Goal: Task Accomplishment & Management: Manage account settings

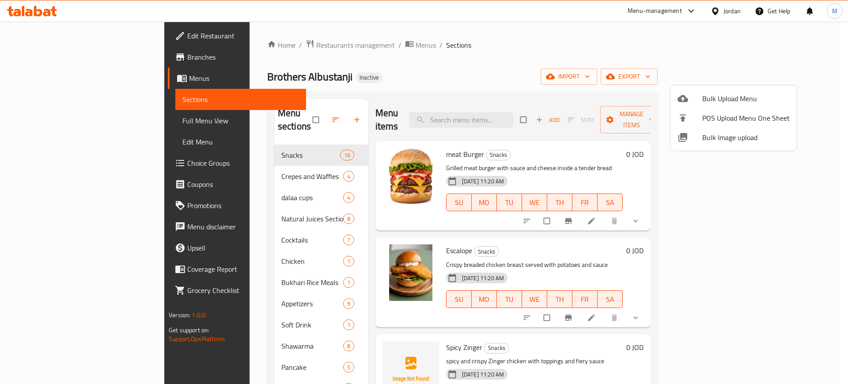
scroll to position [1007, 0]
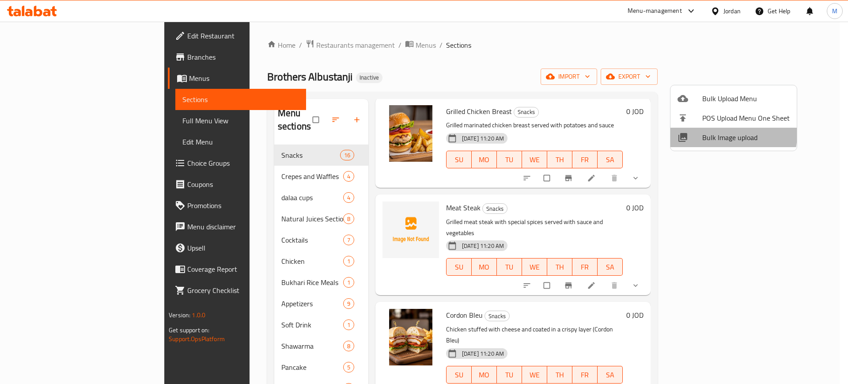
click at [714, 133] on span "Bulk Image upload" at bounding box center [745, 137] width 87 height 11
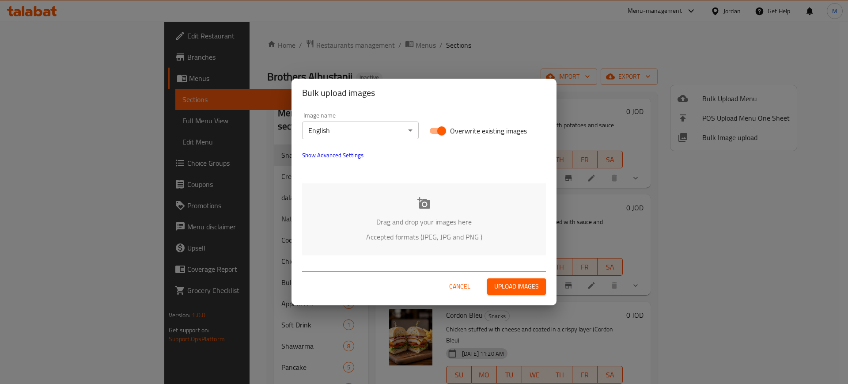
click at [371, 53] on div "Bulk upload images Image name English ​ Overwrite existing images Show Advanced…" at bounding box center [424, 192] width 848 height 384
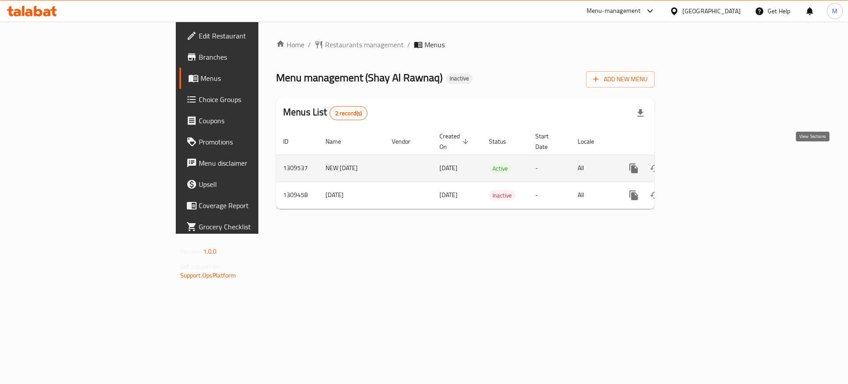
click at [702, 163] on icon "enhanced table" at bounding box center [697, 168] width 11 height 11
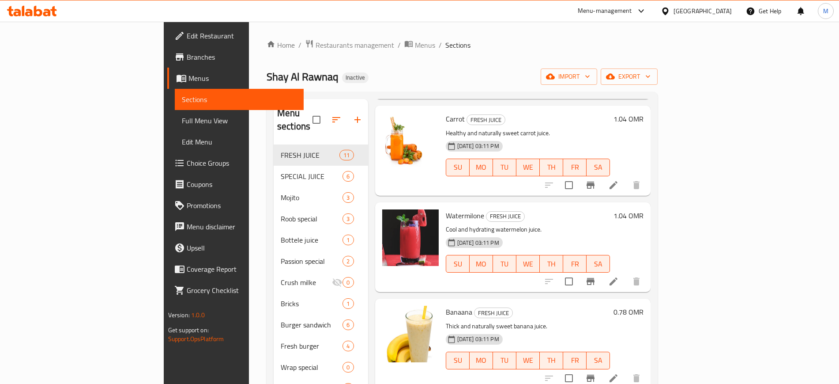
scroll to position [305, 0]
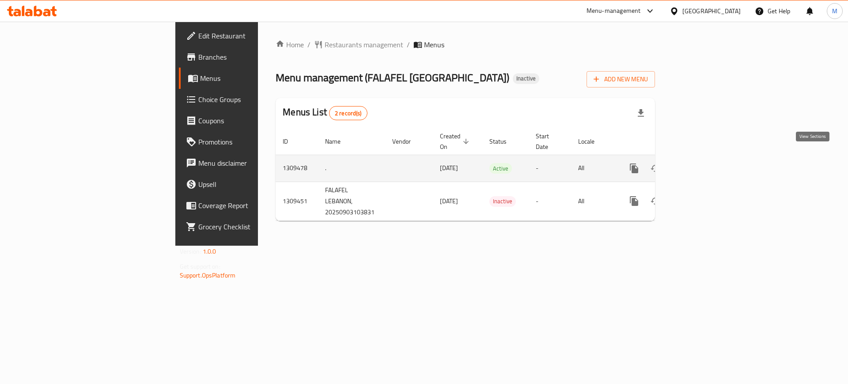
click at [703, 163] on icon "enhanced table" at bounding box center [697, 168] width 11 height 11
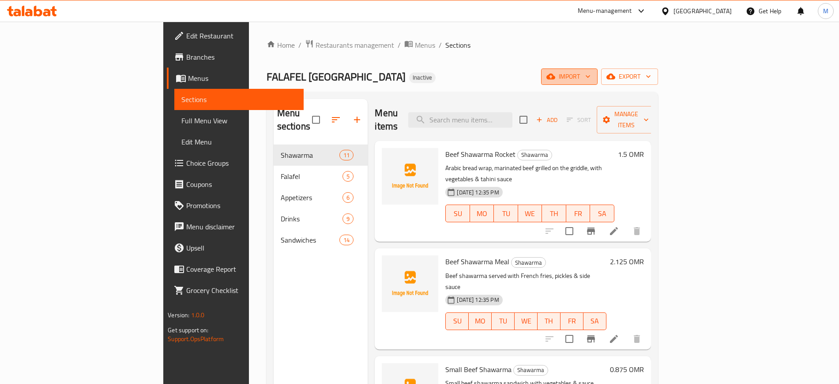
click at [598, 82] on button "import" at bounding box center [569, 76] width 57 height 16
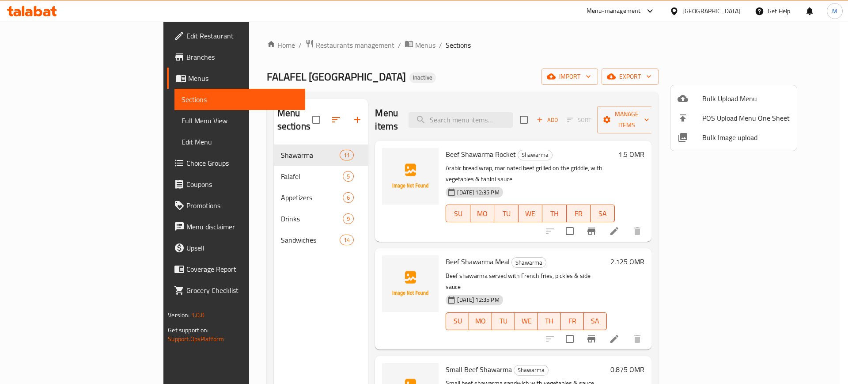
click at [724, 134] on span "Bulk Image upload" at bounding box center [745, 137] width 87 height 11
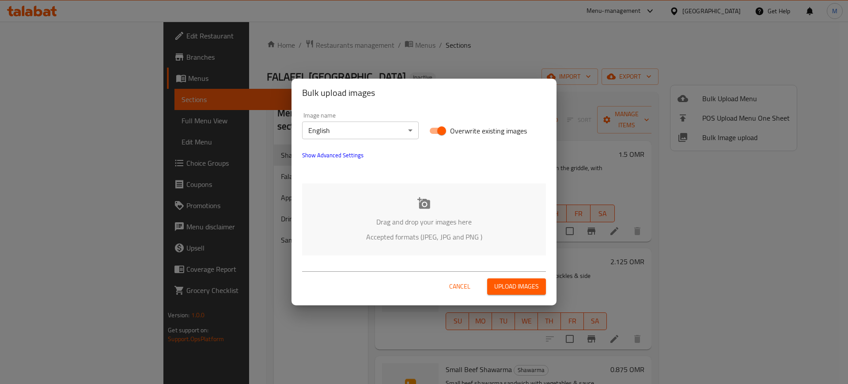
click at [489, 207] on div "Drag and drop your images here Accepted formats (JPEG, JPG and PNG )" at bounding box center [424, 219] width 244 height 72
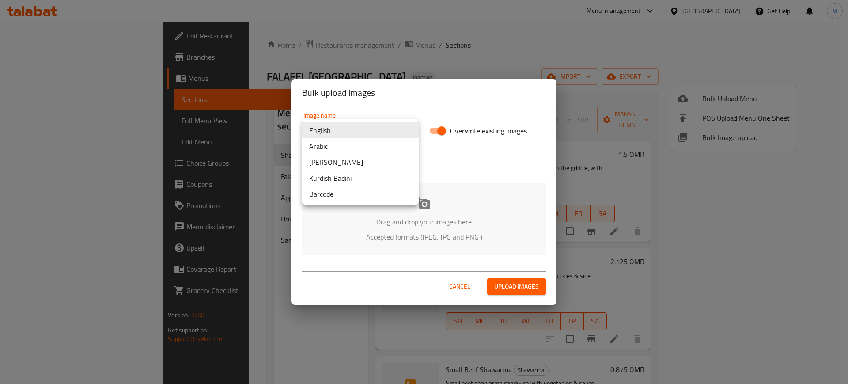
click at [335, 129] on body "​ Menu-management Oman Get Help M Edit Restaurant Branches Menus Sections Full …" at bounding box center [424, 203] width 848 height 362
click at [343, 147] on li "Arabic" at bounding box center [360, 146] width 117 height 16
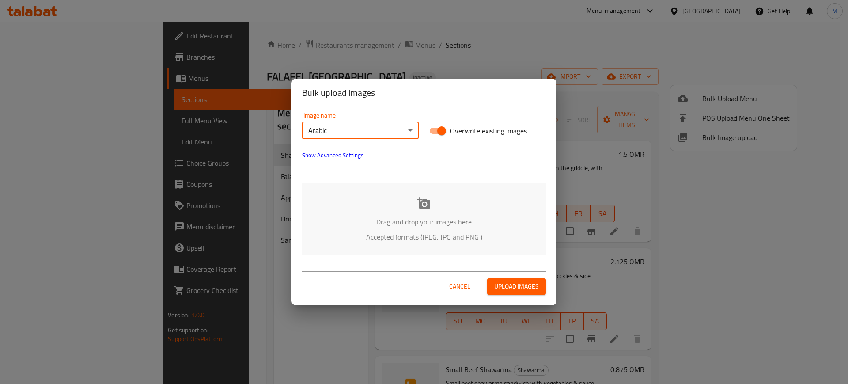
click at [404, 231] on p "Accepted formats (JPEG, JPG and PNG )" at bounding box center [423, 236] width 217 height 11
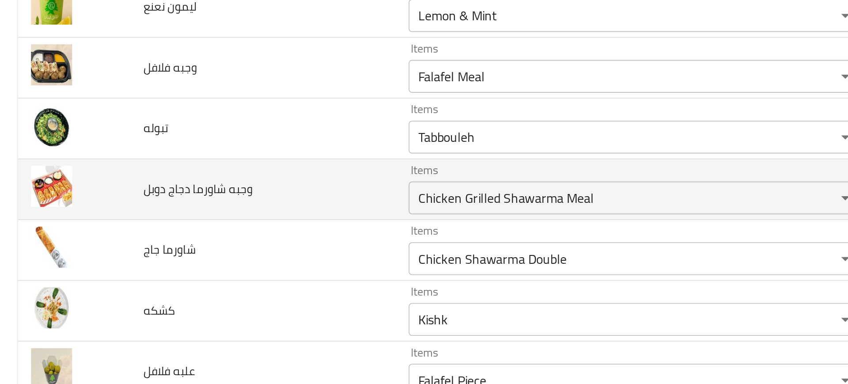
scroll to position [239, 0]
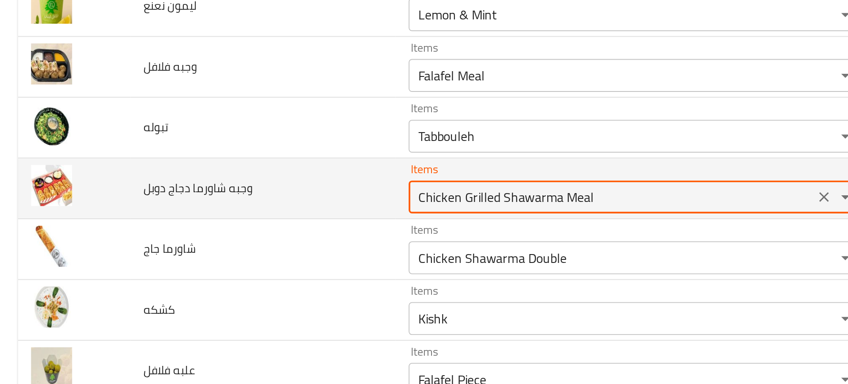
click at [260, 204] on دوبل "Chicken Grilled Shawarma Meal" at bounding box center [329, 210] width 213 height 12
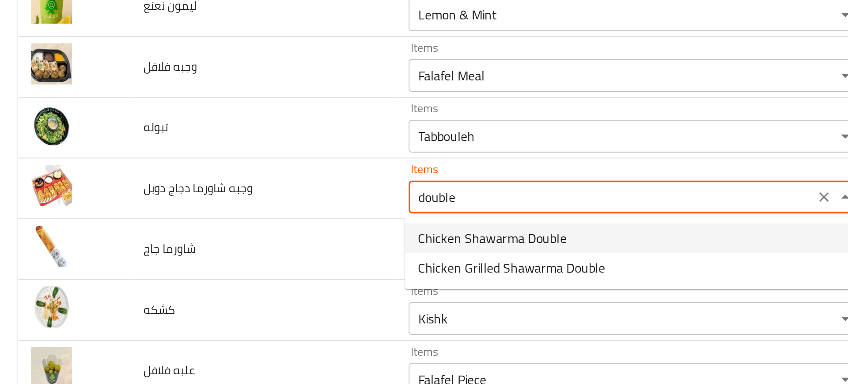
click at [265, 230] on span "Chicken Shawarma Double" at bounding box center [266, 232] width 80 height 11
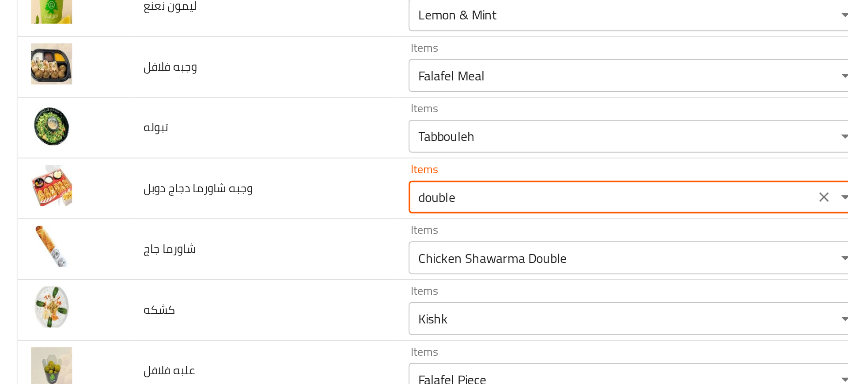
type دوبل "Chicken Shawarma Double"
type دوبل-ar "شاورما دجاج دبل"
type دوبل "Chicken Shawarma Double"
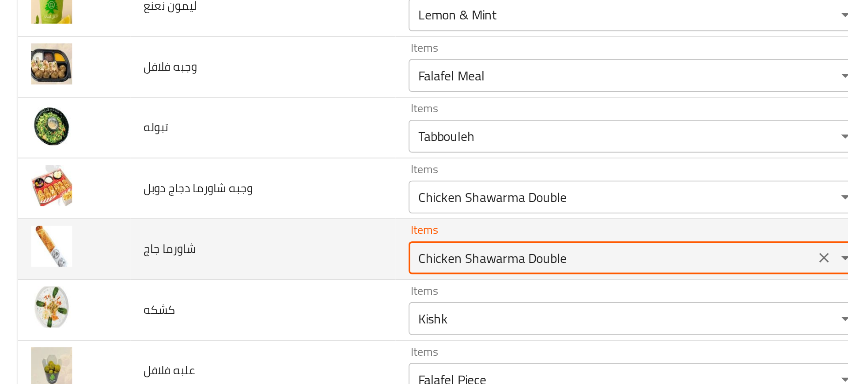
click at [239, 249] on جاج "Chicken Shawarma Double" at bounding box center [329, 243] width 213 height 12
click at [307, 244] on جاج "Chicken Shawarma Double" at bounding box center [329, 243] width 213 height 12
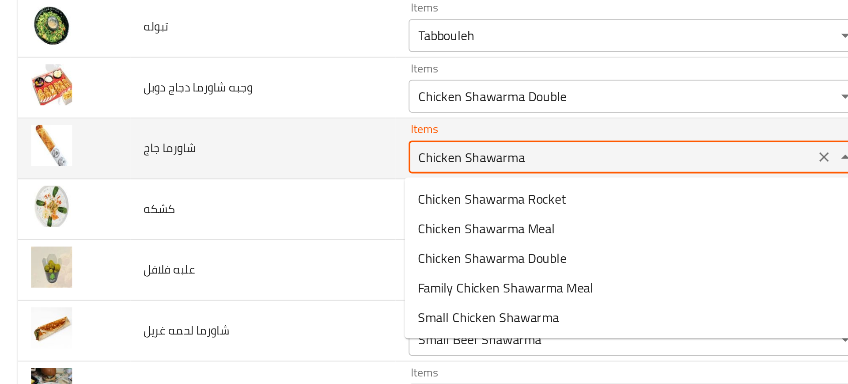
scroll to position [293, 0]
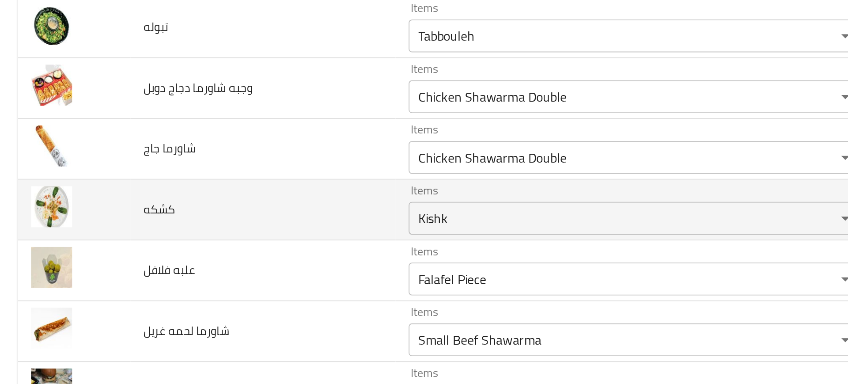
click at [133, 207] on td "كشكه" at bounding box center [142, 217] width 143 height 33
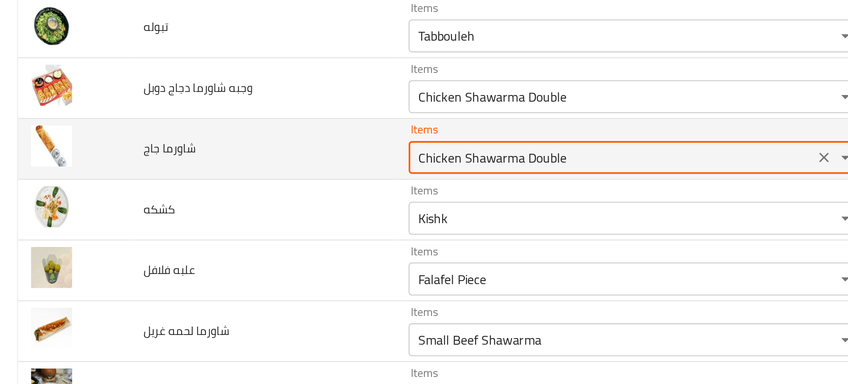
click at [281, 187] on جاج "Chicken Shawarma Double" at bounding box center [329, 189] width 213 height 12
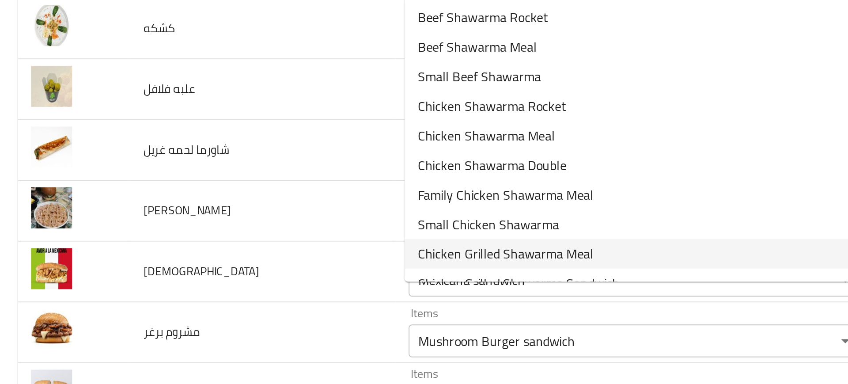
scroll to position [390, 0]
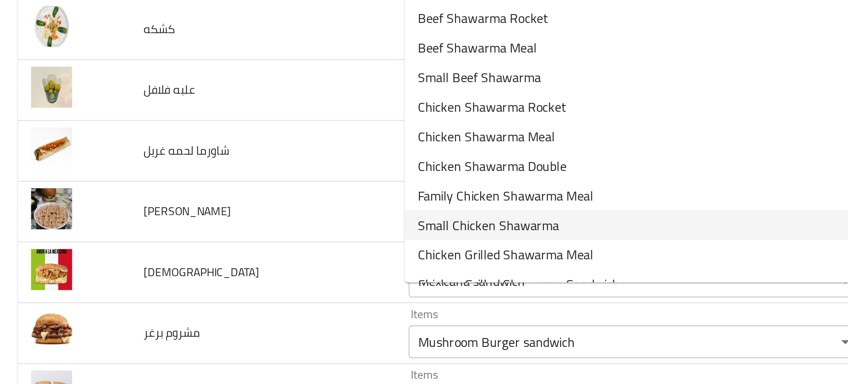
click at [259, 224] on span "Small Chicken Shawarma" at bounding box center [264, 225] width 76 height 11
type جاج "Small Chicken Shawarma"
type جاج-ar "شاورما دجاج صغير"
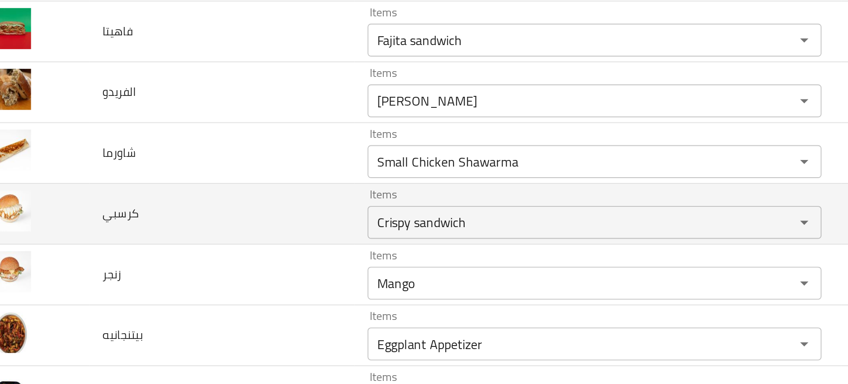
scroll to position [291, 0]
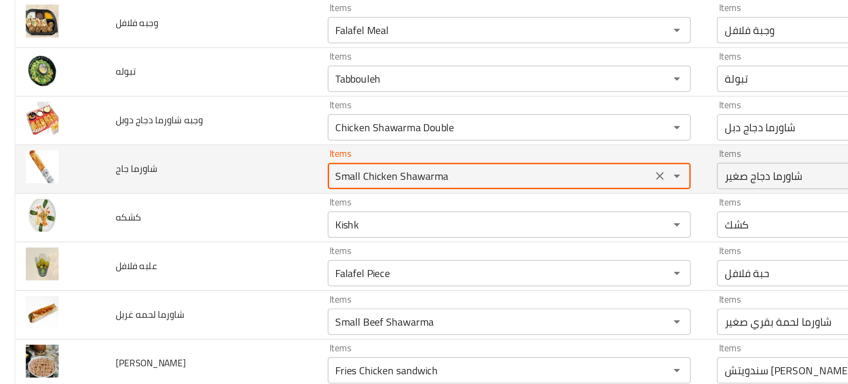
click at [244, 191] on جاج "Small Chicken Shawarma" at bounding box center [329, 191] width 213 height 12
click at [250, 191] on جاج "Small Chicken Shawarma" at bounding box center [329, 191] width 213 height 12
click at [241, 191] on جاج "Small Chicken Shawarma" at bounding box center [329, 191] width 213 height 12
drag, startPoint x: 243, startPoint y: 192, endPoint x: 165, endPoint y: 198, distance: 78.4
click at [165, 198] on tr "شاورما جاج Items Small Chicken Shawarma Items Items شاورما دجاج صغير Items Near…" at bounding box center [424, 187] width 826 height 33
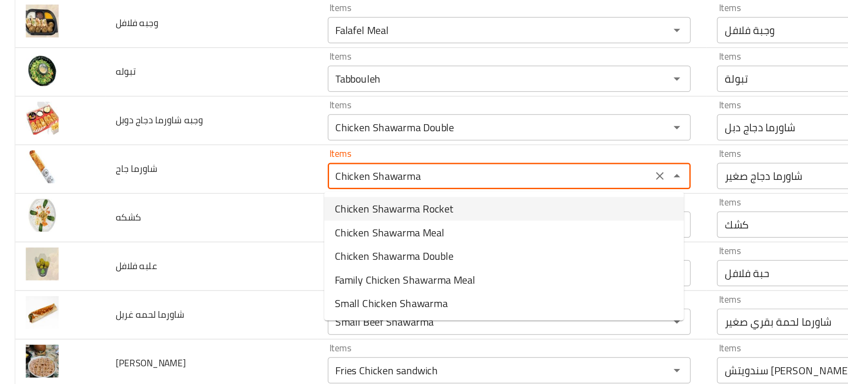
click at [239, 216] on span "Chicken Shawarma Rocket" at bounding box center [266, 213] width 80 height 11
type جاج "Chicken Shawarma Rocket"
type جاج-ar "شاورما دجاج صاروخ"
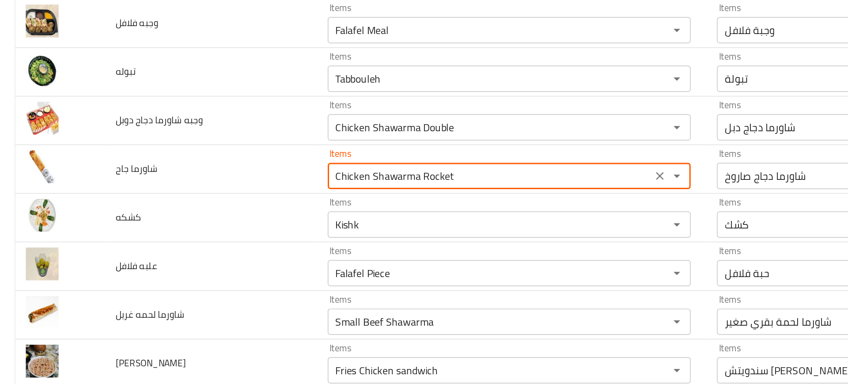
type جاج "Chicken Shawarma Rocket"
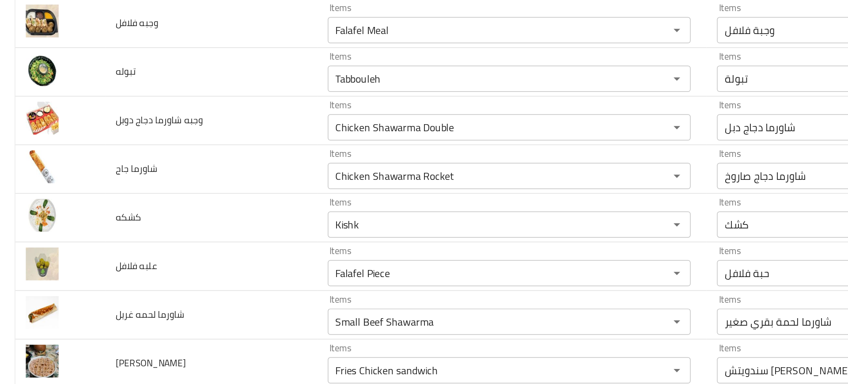
scroll to position [139, 0]
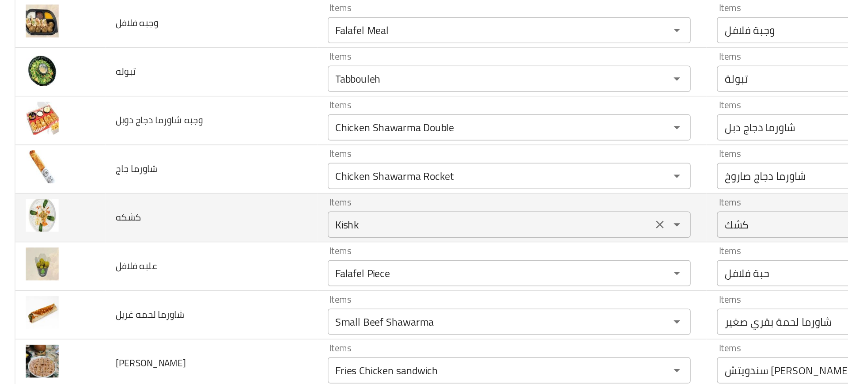
click at [260, 226] on input "Kishk" at bounding box center [329, 224] width 213 height 12
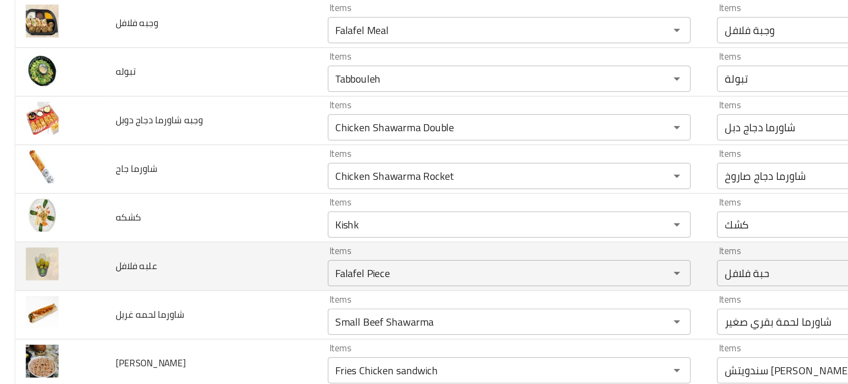
click at [154, 250] on td "علبه فلافل" at bounding box center [142, 252] width 143 height 33
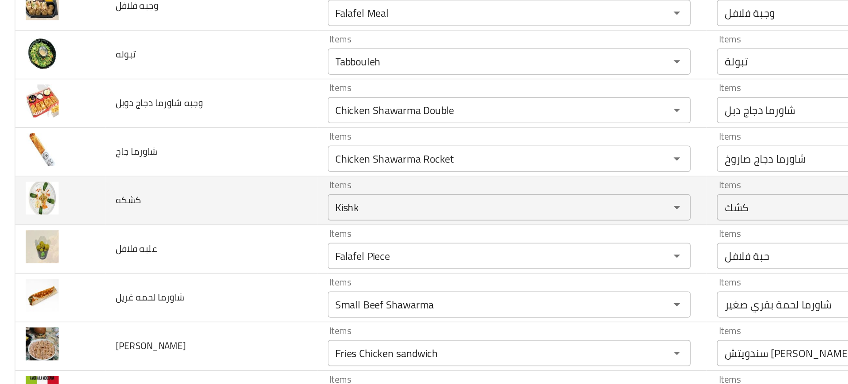
drag, startPoint x: 19, startPoint y: 207, endPoint x: 36, endPoint y: 211, distance: 17.2
click at [36, 211] on img "enhanced table" at bounding box center [29, 207] width 22 height 22
click at [199, 207] on td "كشكه" at bounding box center [142, 208] width 143 height 33
click at [204, 214] on td "كشكه" at bounding box center [142, 208] width 143 height 33
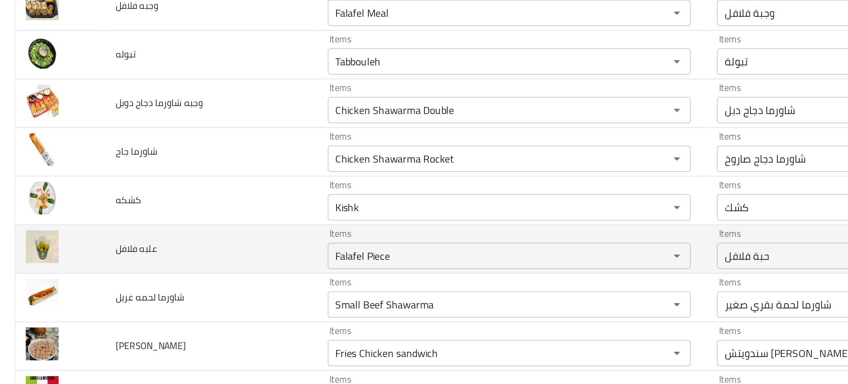
click at [186, 229] on td "علبه فلافل" at bounding box center [142, 241] width 143 height 33
click at [192, 237] on td "علبه فلافل" at bounding box center [142, 241] width 143 height 33
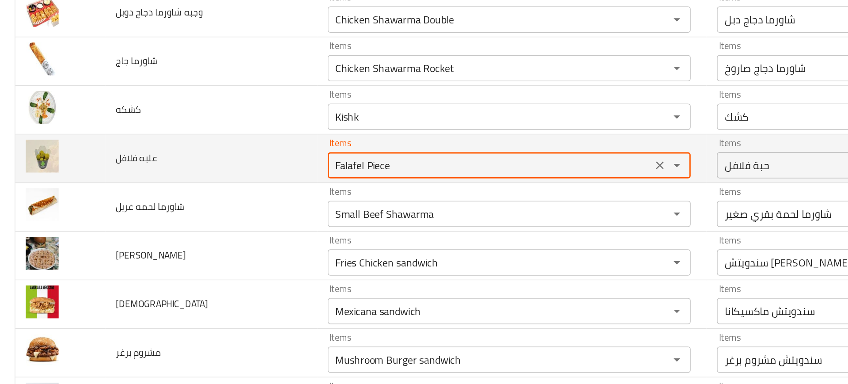
click at [253, 185] on فلافل "Falafel Piece" at bounding box center [329, 184] width 213 height 12
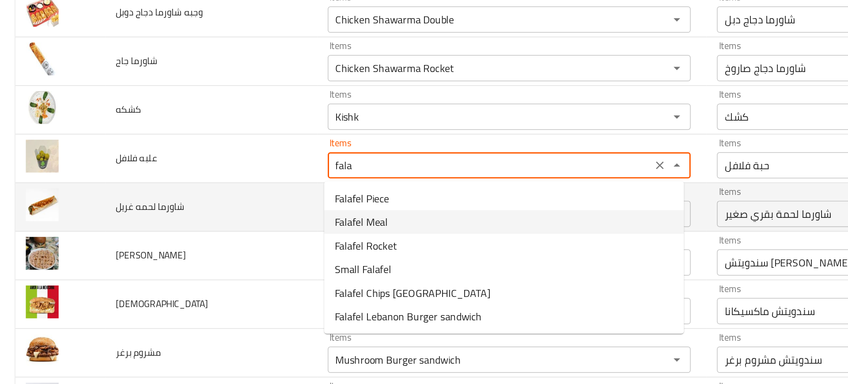
drag, startPoint x: 228, startPoint y: 212, endPoint x: 245, endPoint y: 208, distance: 17.1
click at [245, 208] on span "Falafel Piece" at bounding box center [244, 206] width 37 height 11
type فلافل "Falafel Piece"
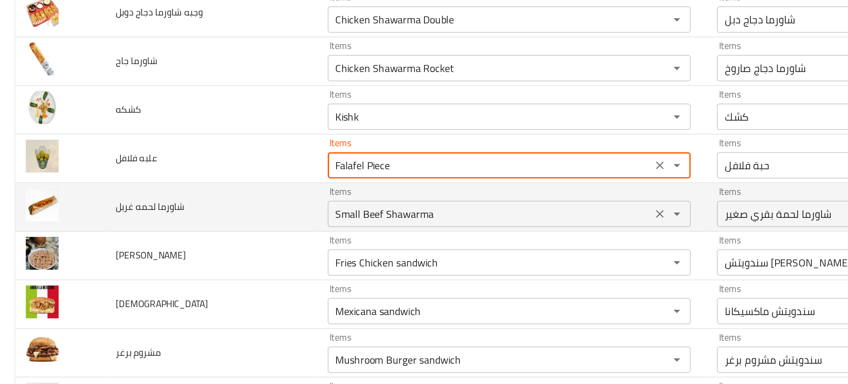
click at [245, 208] on div "Small Beef Shawarma Items" at bounding box center [343, 217] width 245 height 18
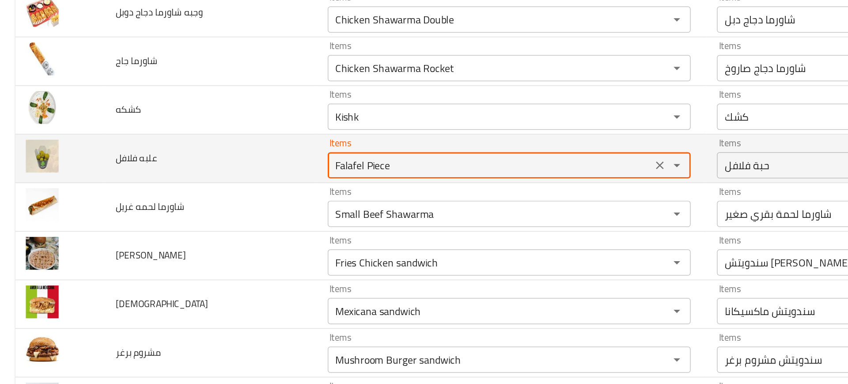
click at [239, 189] on فلافل "Falafel Piece" at bounding box center [329, 184] width 213 height 12
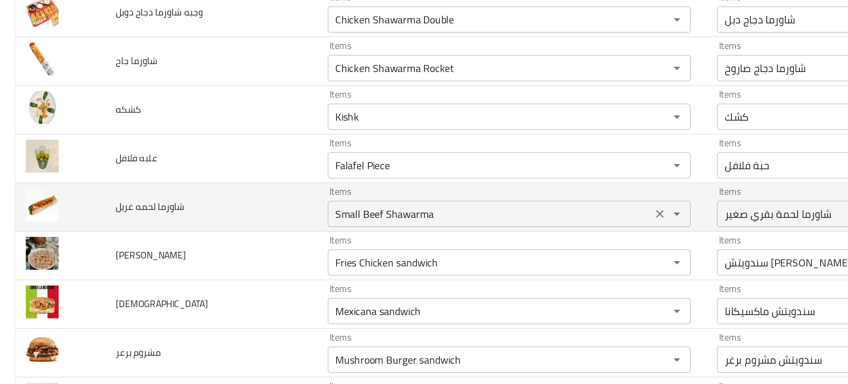
click at [255, 208] on div "Small Beef Shawarma Items" at bounding box center [343, 217] width 245 height 18
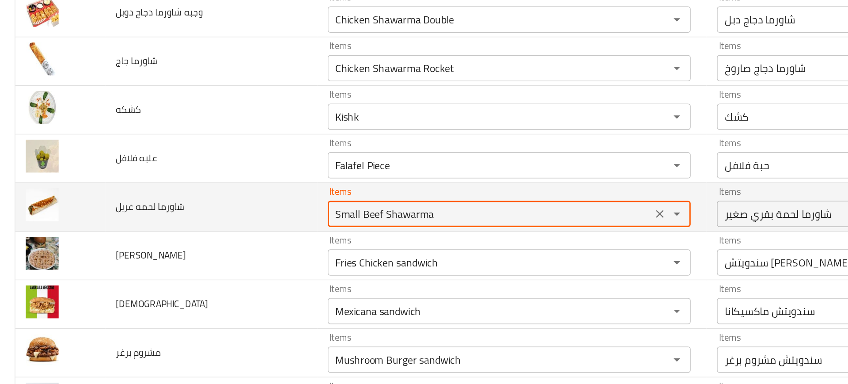
click at [242, 222] on غريل "Small Beef Shawarma" at bounding box center [329, 217] width 213 height 12
drag, startPoint x: 243, startPoint y: 219, endPoint x: 173, endPoint y: 218, distance: 70.2
click at [173, 218] on tr "شاورما لحمه غريل Items Small Beef Shawarma Items Items شاورما لحمة بقري صغير It…" at bounding box center [424, 212] width 826 height 33
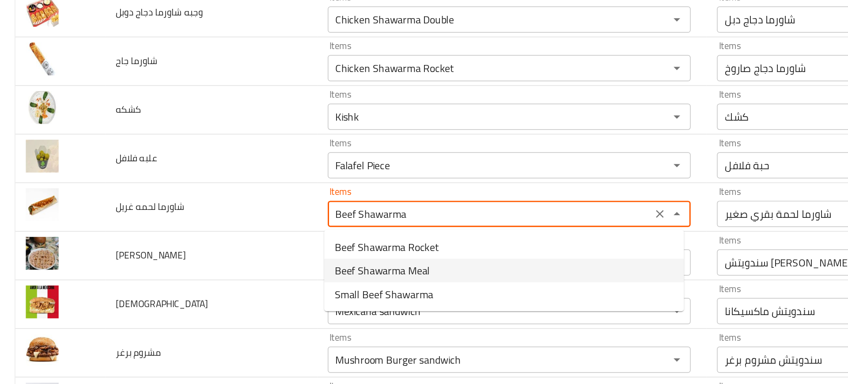
click at [254, 255] on span "Beef Shawarma Meal" at bounding box center [258, 255] width 64 height 11
type غريل "Beef Shawarma Meal"
type غريل-ar "وجبة شاورما لحمة بقري"
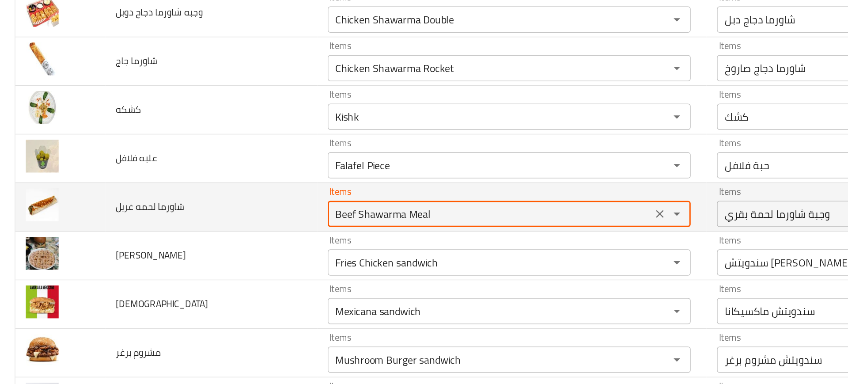
drag, startPoint x: 305, startPoint y: 215, endPoint x: 271, endPoint y: 215, distance: 33.6
click at [271, 215] on غريل "Beef Shawarma Meal" at bounding box center [329, 217] width 213 height 12
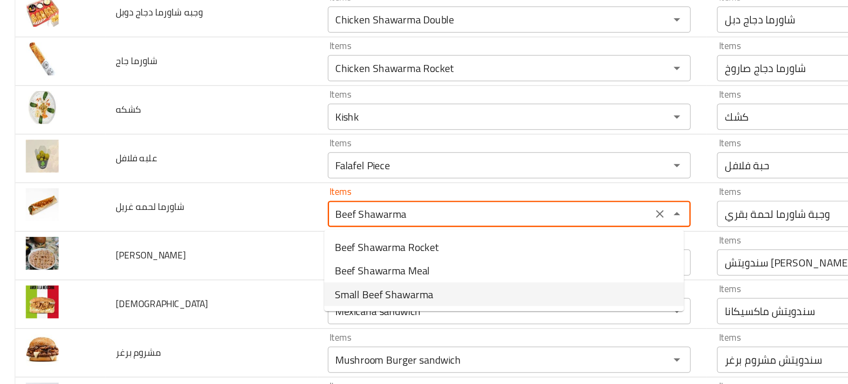
click at [269, 271] on span "Small Beef Shawarma" at bounding box center [259, 271] width 66 height 11
type غريل "Small Beef Shawarma"
type غريل-ar "شاورما لحمة بقري صغير"
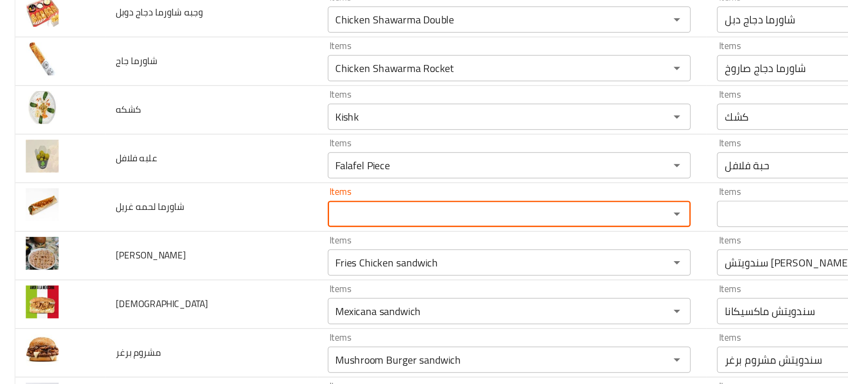
paste غريل "Small Beef Shawarma"
type غريل "Small Beef Shawarma"
type غريل-ar "شاورما لحمة بقري صغير"
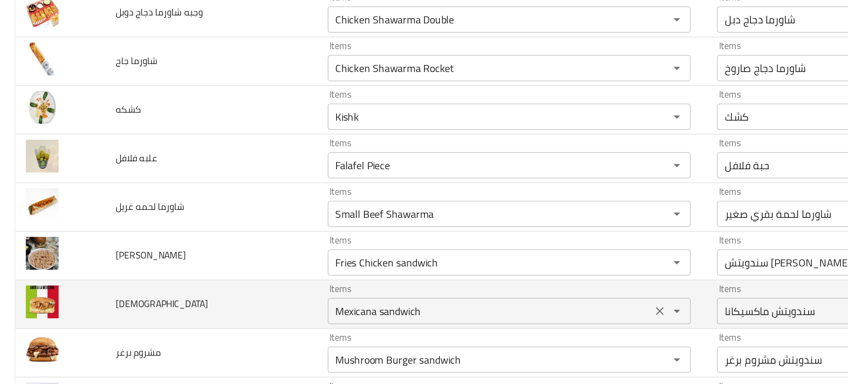
click at [266, 270] on div "Items Mexicana sandwich Items" at bounding box center [343, 277] width 245 height 27
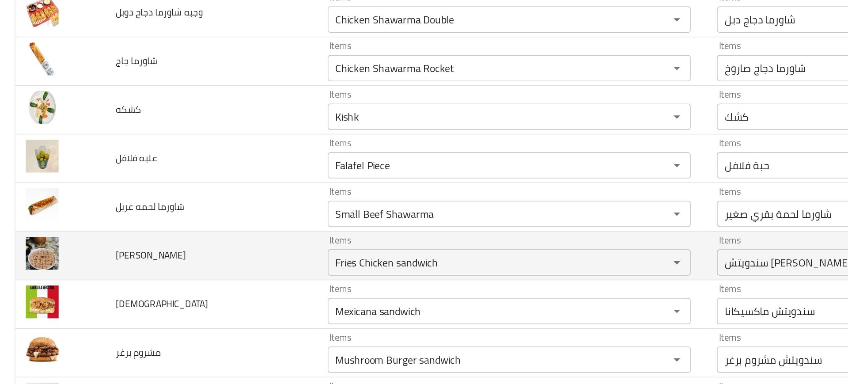
click at [217, 257] on td "Items Fries Chicken sandwich Items" at bounding box center [345, 245] width 262 height 33
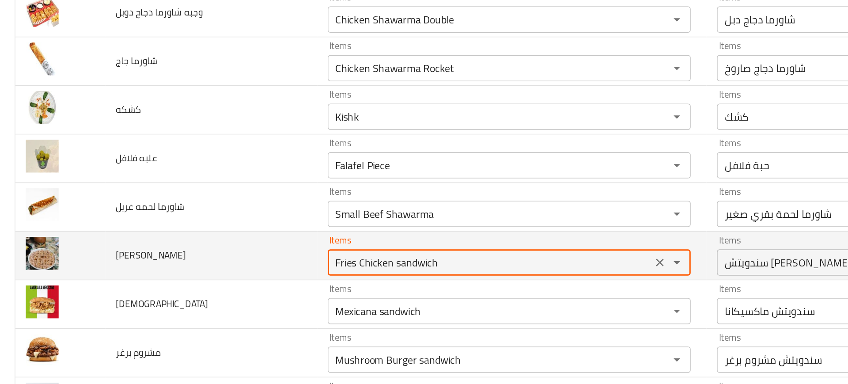
drag, startPoint x: 262, startPoint y: 251, endPoint x: 390, endPoint y: 236, distance: 128.5
click at [390, 236] on div "Items Fries Chicken sandwich Items" at bounding box center [343, 245] width 245 height 27
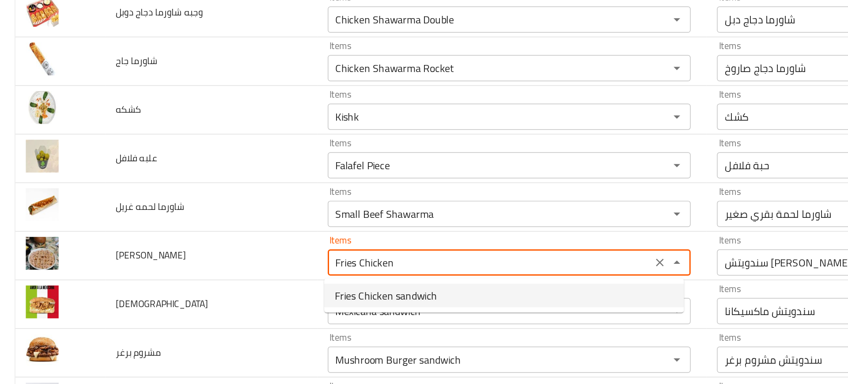
click at [270, 277] on span "Fries Chicken sandwich" at bounding box center [260, 272] width 69 height 11
type تشيكن "Fries Chicken sandwich"
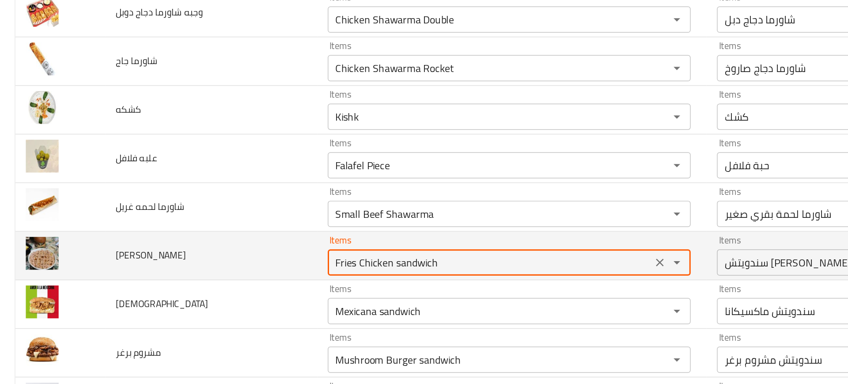
click at [284, 248] on تشيكن "Fries Chicken sandwich" at bounding box center [329, 250] width 213 height 12
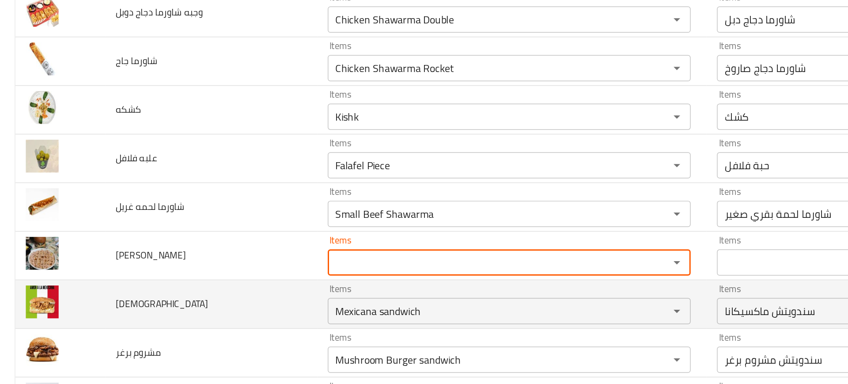
click at [176, 279] on td "ماكسيكانا" at bounding box center [142, 278] width 143 height 33
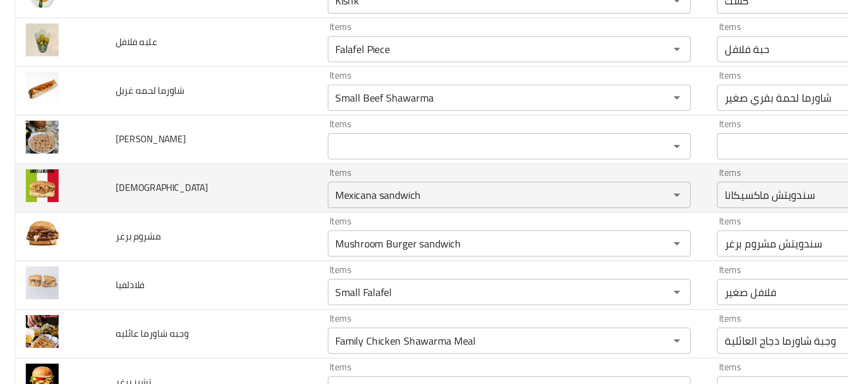
scroll to position [443, 0]
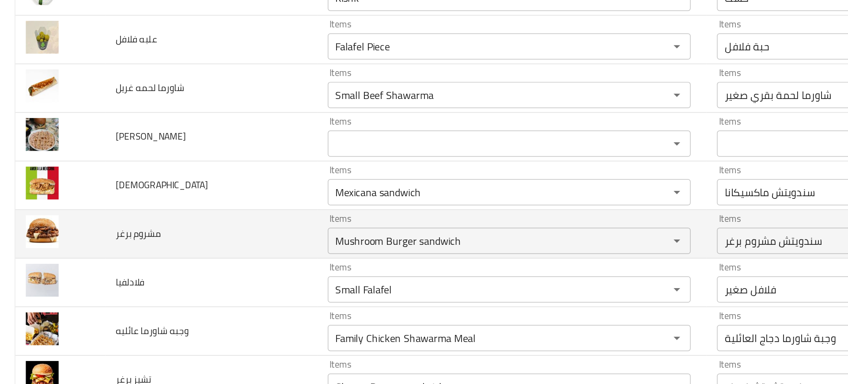
click at [169, 232] on td "مشروم برغر" at bounding box center [142, 231] width 143 height 33
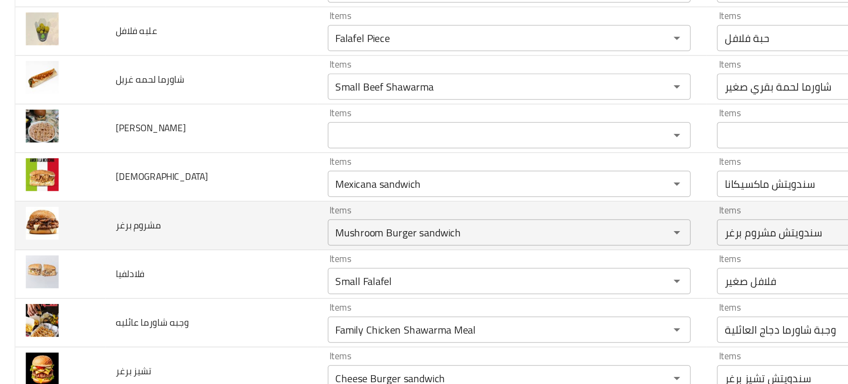
scroll to position [464, 0]
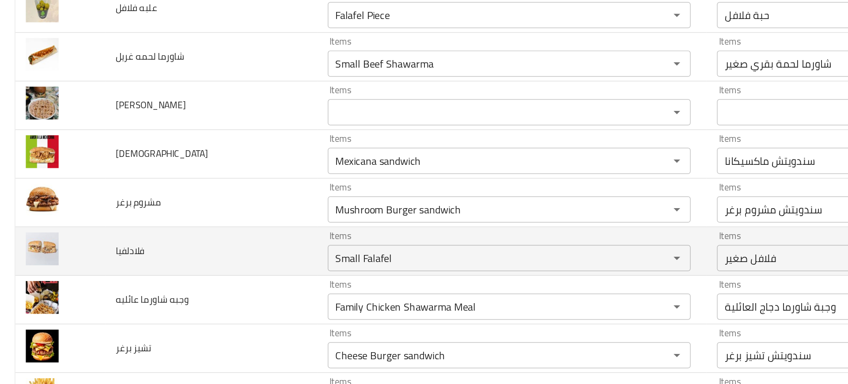
click at [177, 242] on td "فلادلفيا" at bounding box center [142, 242] width 143 height 33
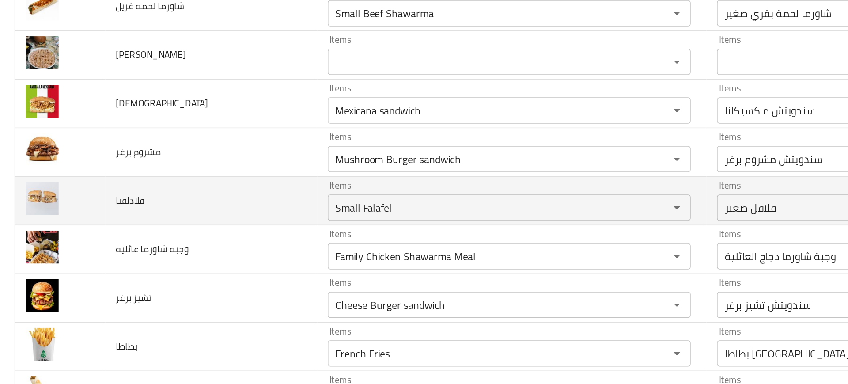
scroll to position [500, 0]
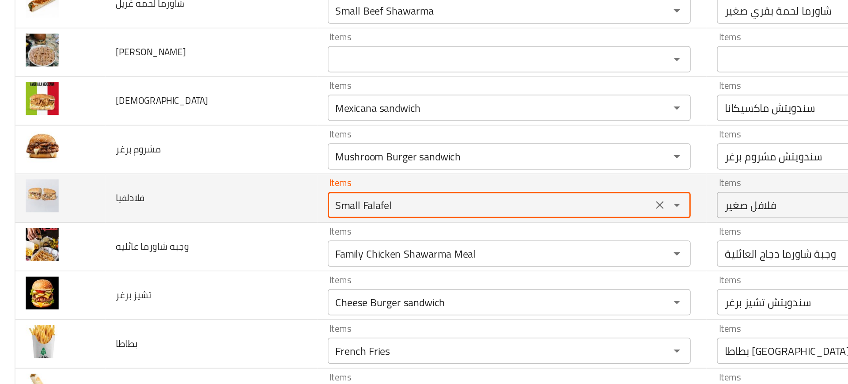
click at [236, 214] on input "Small Falafel" at bounding box center [329, 211] width 213 height 12
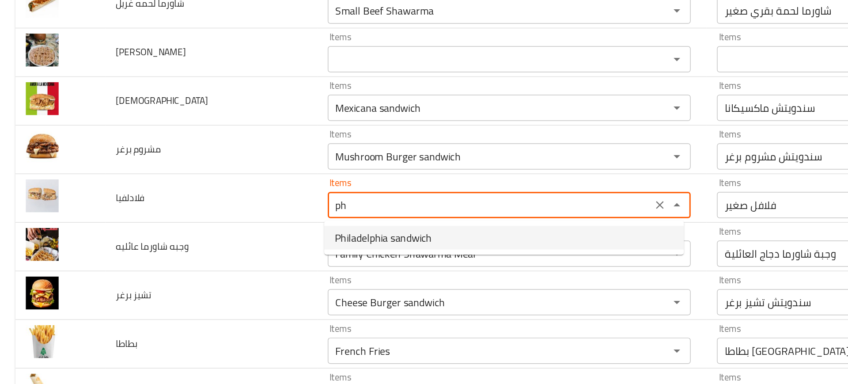
click at [261, 238] on span "Philadelphia sandwich" at bounding box center [258, 233] width 65 height 11
type input "Philadelphia sandwich"
type input "سندويتش فلادلفيا"
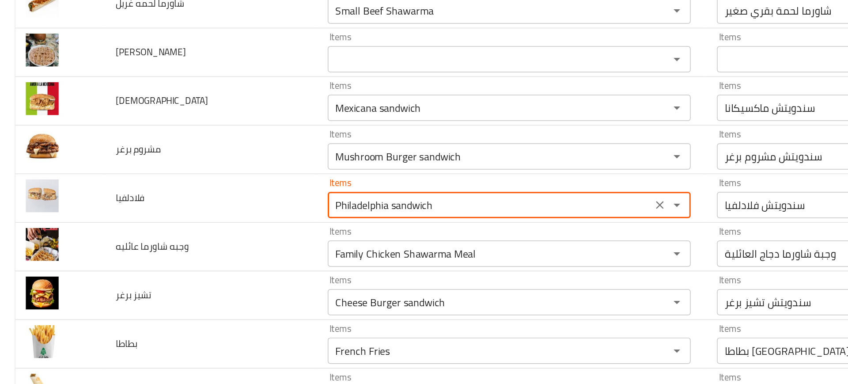
type input "Philadelphia sandwich"
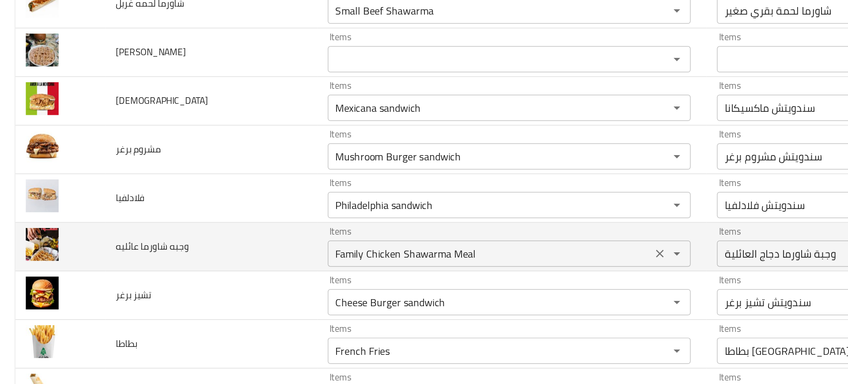
click at [256, 240] on عائليه "Family Chicken Shawarma Meal" at bounding box center [329, 243] width 213 height 12
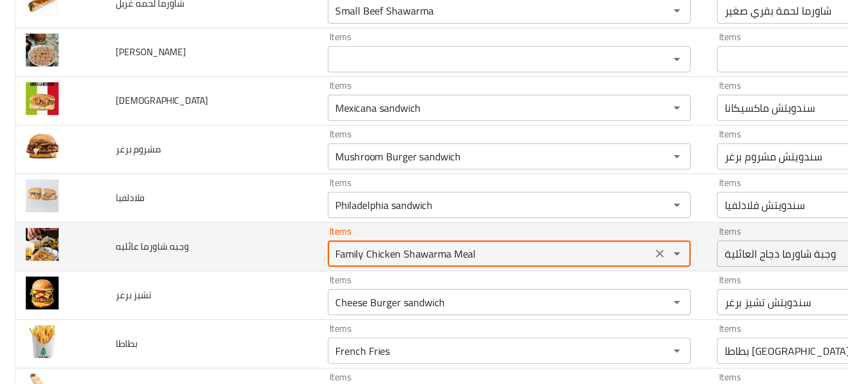
click at [256, 240] on عائليه "Family Chicken Shawarma Meal" at bounding box center [329, 243] width 213 height 12
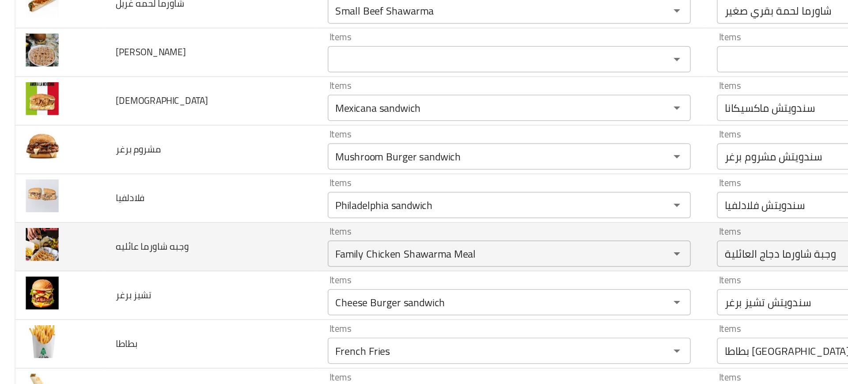
click at [195, 251] on td "وجبه شاورما عائليه" at bounding box center [142, 239] width 143 height 33
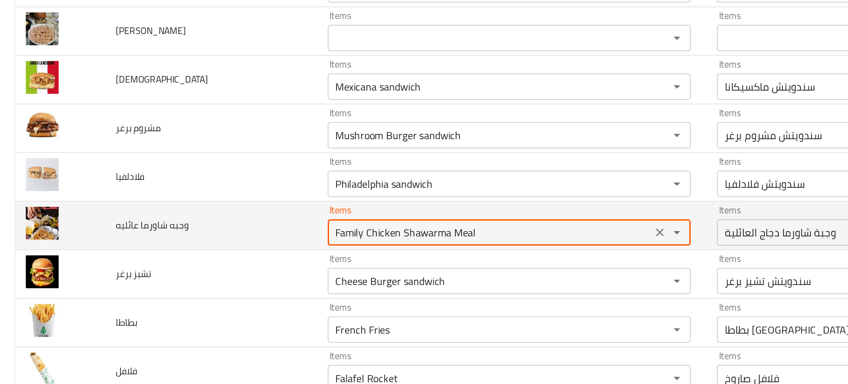
click at [259, 226] on عائليه "Family Chicken Shawarma Meal" at bounding box center [329, 229] width 213 height 12
click at [200, 234] on td "وجبه شاورما عائليه" at bounding box center [142, 225] width 143 height 33
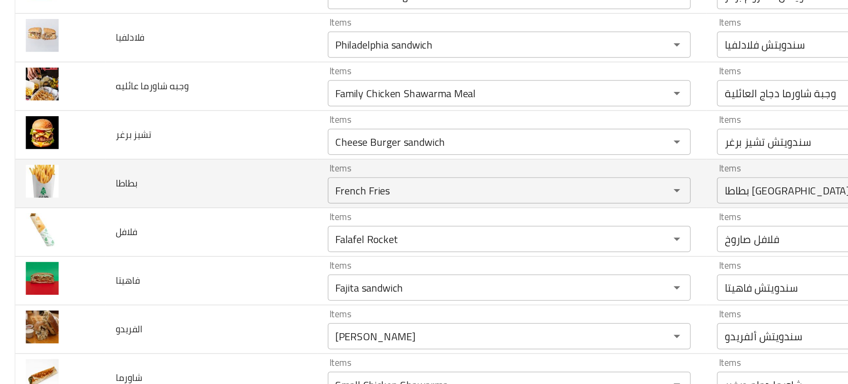
scroll to position [613, 0]
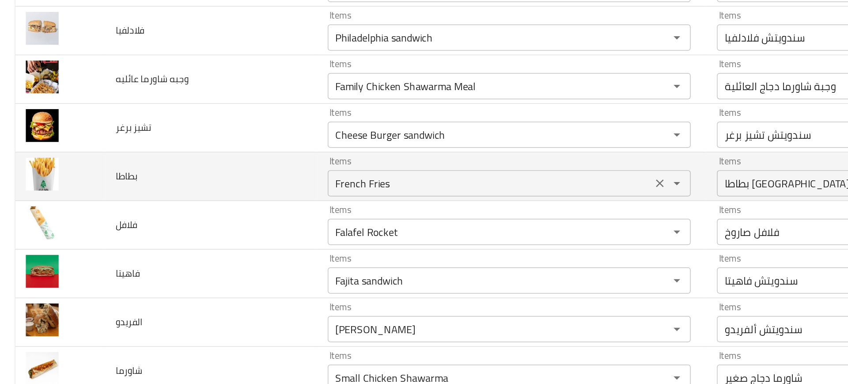
click at [253, 204] on div "French Fries Items" at bounding box center [343, 197] width 245 height 18
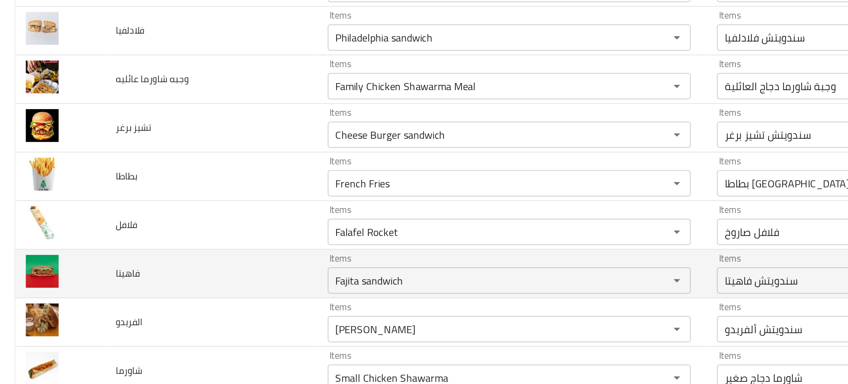
click at [185, 241] on td "فاهيتا" at bounding box center [142, 257] width 143 height 33
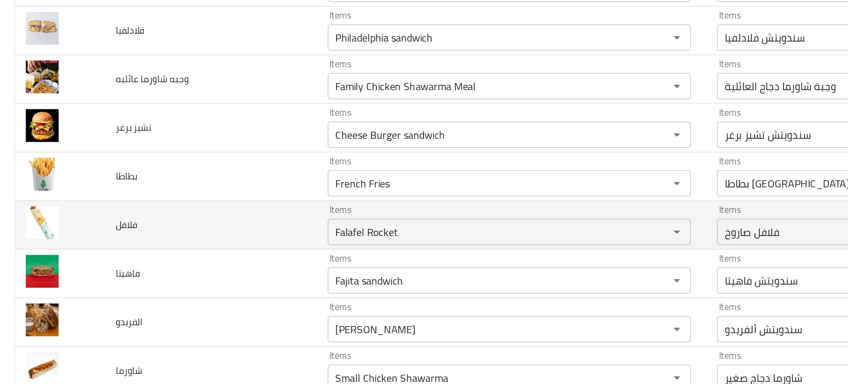
click at [188, 239] on td "فلافل" at bounding box center [142, 224] width 143 height 33
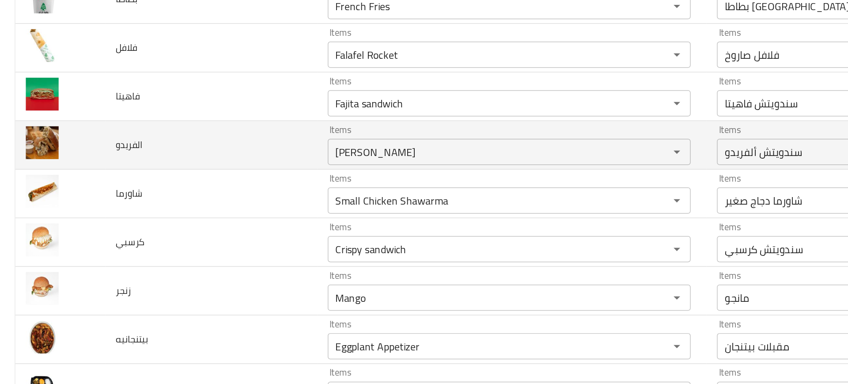
scroll to position [737, 0]
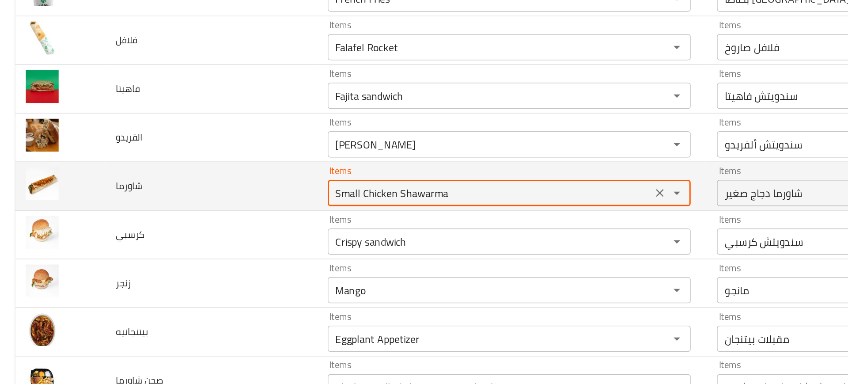
drag, startPoint x: 243, startPoint y: 205, endPoint x: 188, endPoint y: 204, distance: 55.2
click at [188, 204] on tr "شاورما Items Small Chicken Shawarma Items Items شاورما دجاج صغير Items Low Match" at bounding box center [424, 198] width 826 height 33
type input "Chicken Shawarma"
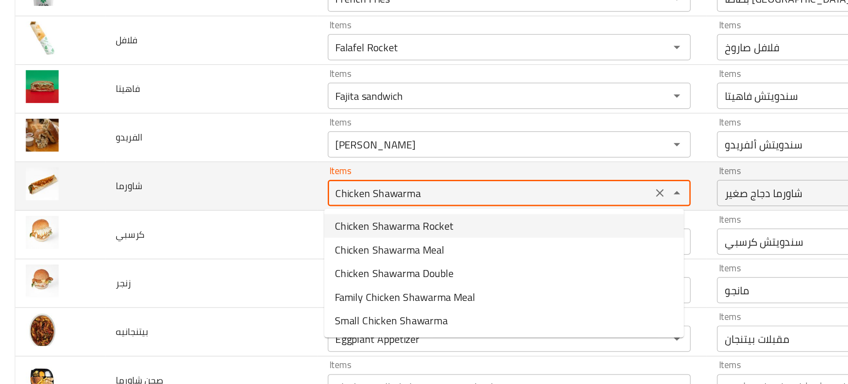
click at [234, 211] on div "Chicken Shawarma Items" at bounding box center [343, 203] width 245 height 18
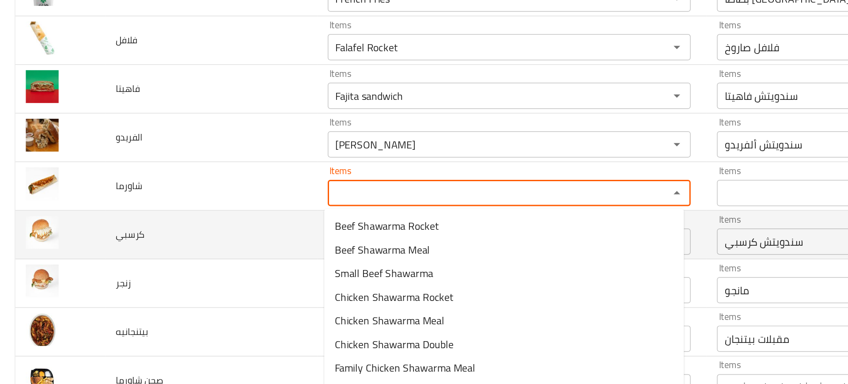
click at [167, 234] on td "كرسبي" at bounding box center [142, 231] width 143 height 33
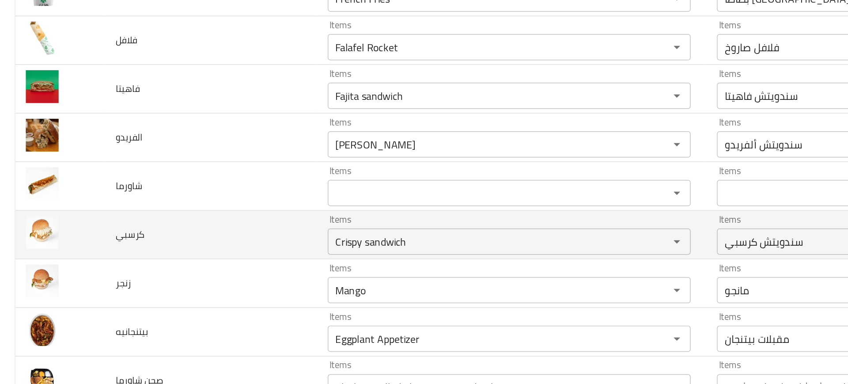
scroll to position [790, 0]
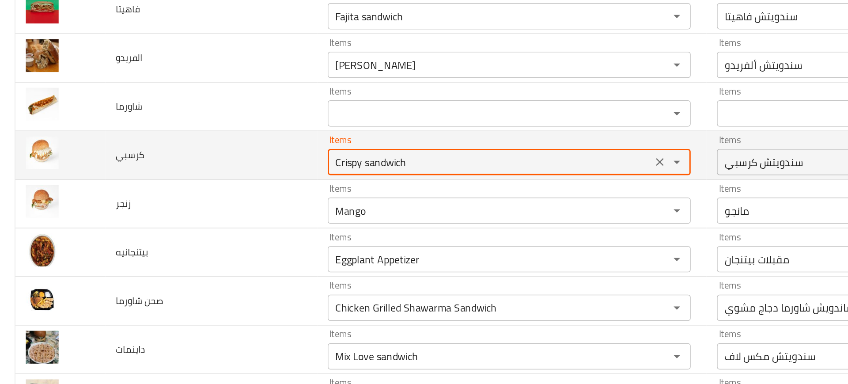
click at [248, 187] on input "Crispy sandwich" at bounding box center [329, 182] width 213 height 12
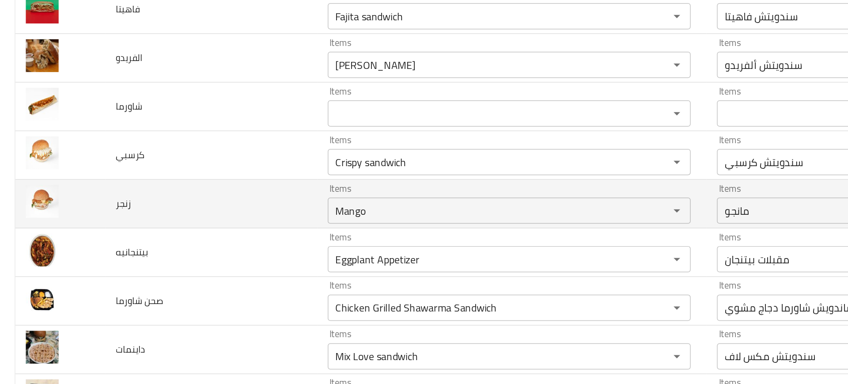
click at [179, 208] on td "زنجر" at bounding box center [142, 210] width 143 height 33
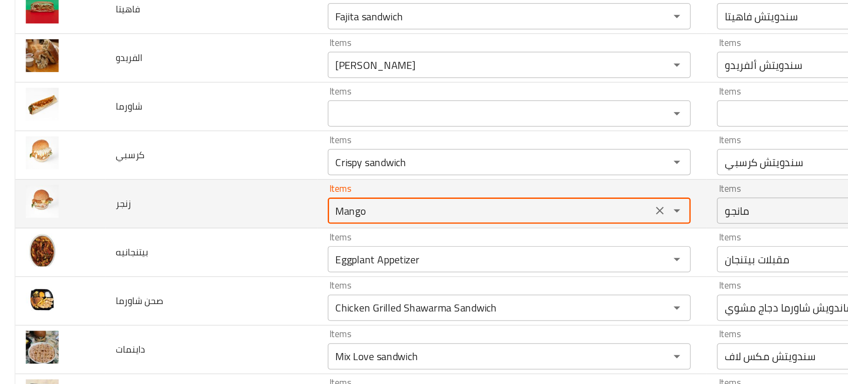
click at [264, 215] on input "Mango" at bounding box center [329, 215] width 213 height 12
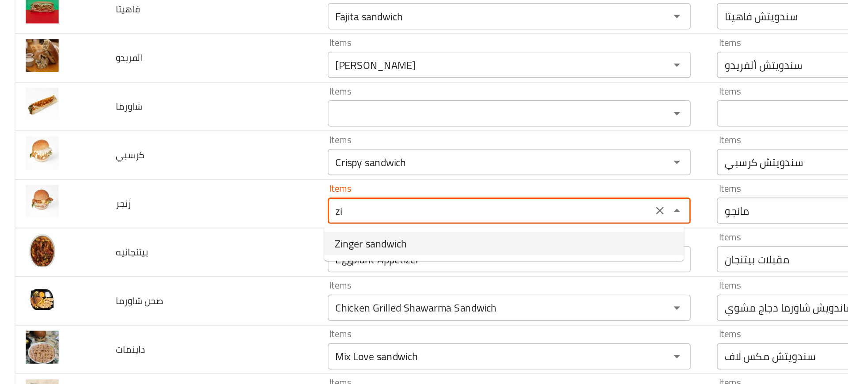
click at [266, 235] on span "Zinger sandwich" at bounding box center [250, 237] width 49 height 11
type input "Zinger sandwich"
type input "سندويتش زنجر"
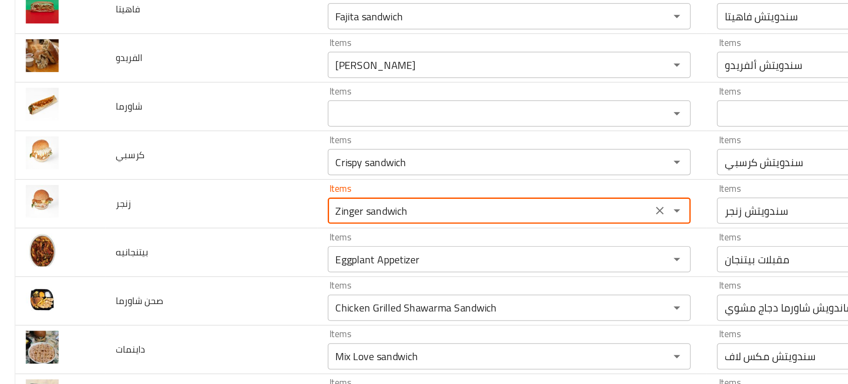
type input "Zinger sandwich"
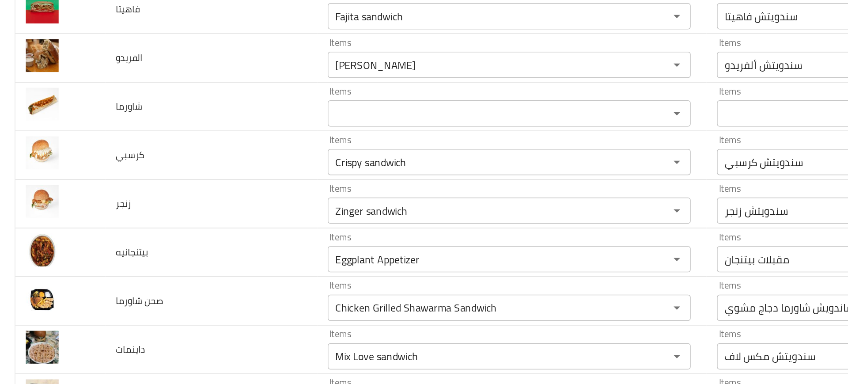
scroll to position [791, 0]
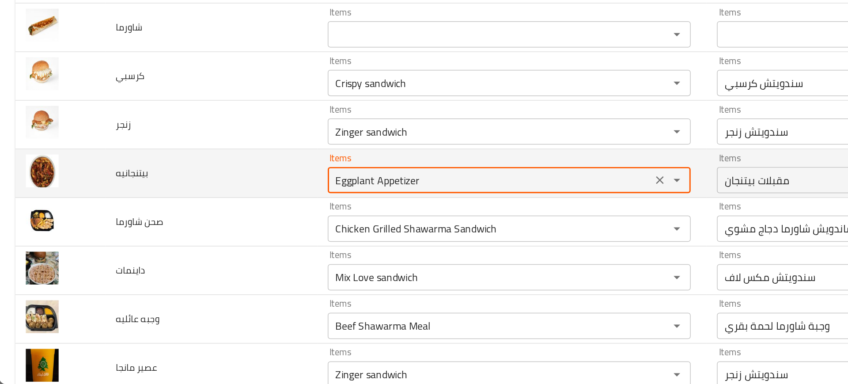
click at [236, 249] on input "Eggplant Appetizer" at bounding box center [329, 246] width 213 height 12
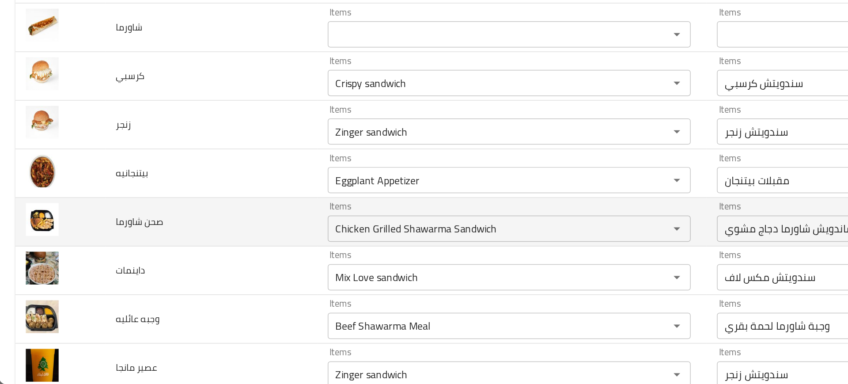
click at [169, 283] on td "صحن شاورما" at bounding box center [142, 274] width 143 height 33
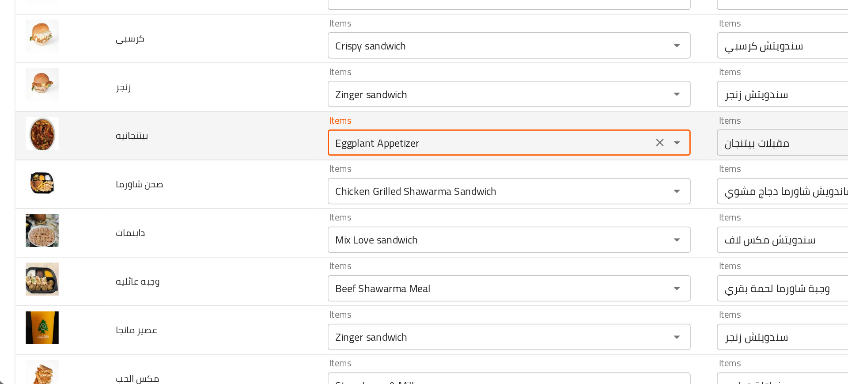
drag, startPoint x: 250, startPoint y: 222, endPoint x: 394, endPoint y: 207, distance: 145.2
click at [394, 207] on div "Items Eggplant Appetizer Items" at bounding box center [343, 216] width 245 height 27
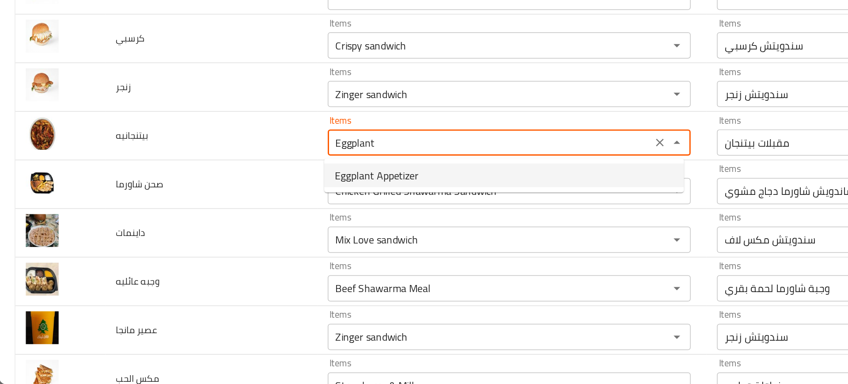
click at [274, 238] on span "Eggplant Appetizer" at bounding box center [254, 243] width 57 height 11
type input "Eggplant Appetizer"
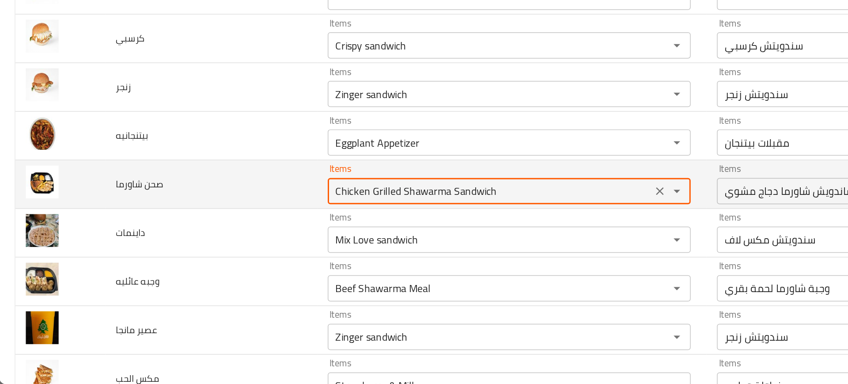
click at [280, 251] on شاورما "Chicken Grilled Shawarma Sandwich" at bounding box center [329, 254] width 213 height 12
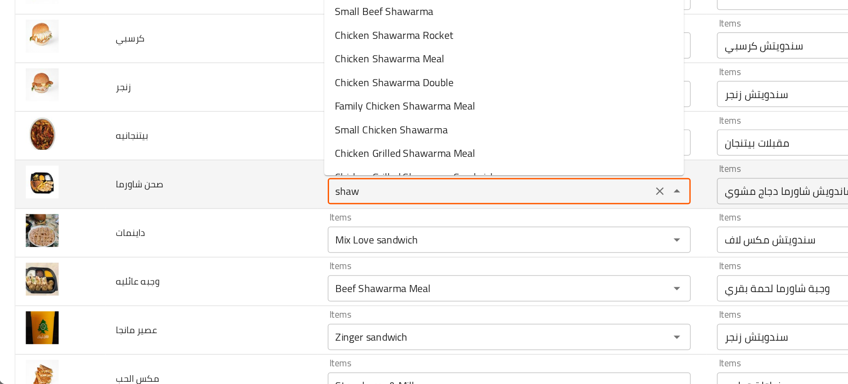
type شاورما "shawa"
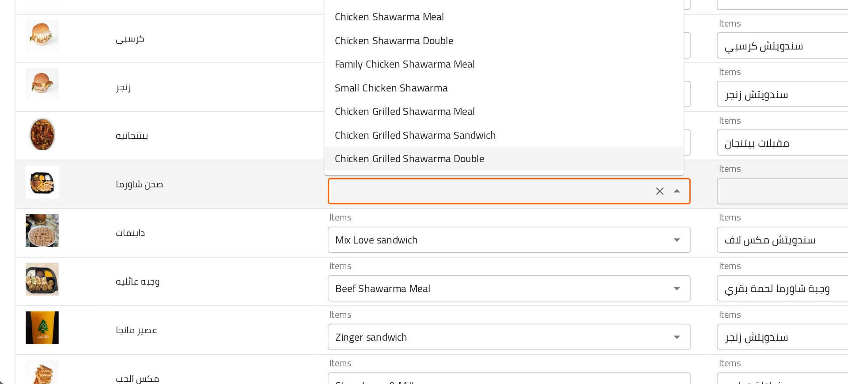
scroll to position [0, 0]
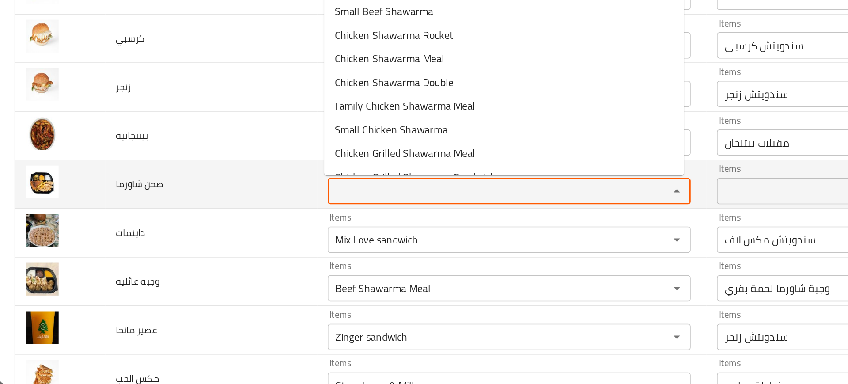
click at [176, 256] on td "صحن شاورما" at bounding box center [142, 249] width 143 height 33
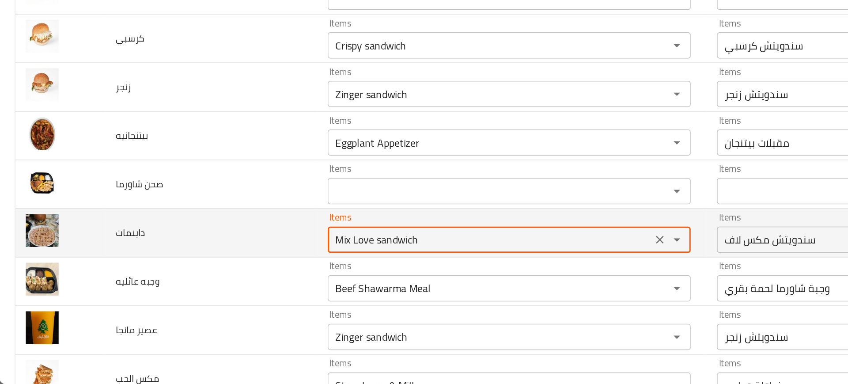
click at [231, 283] on input "Mix Love sandwich" at bounding box center [329, 286] width 213 height 12
type input "d"
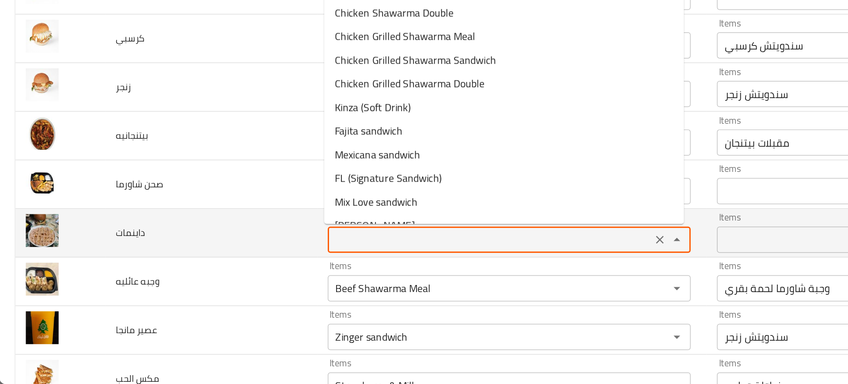
type input "e"
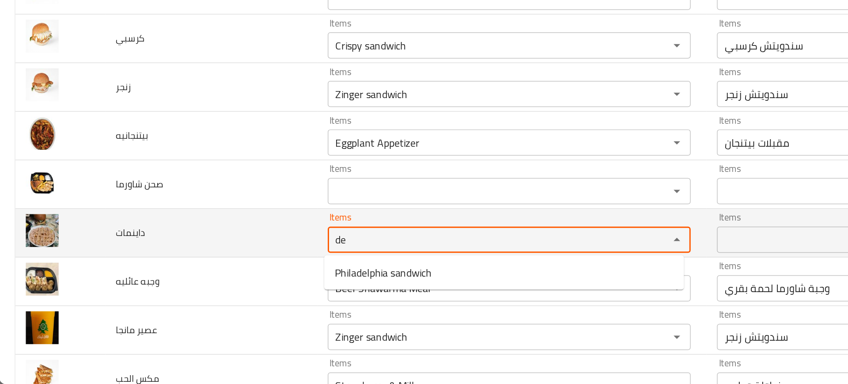
type input "d"
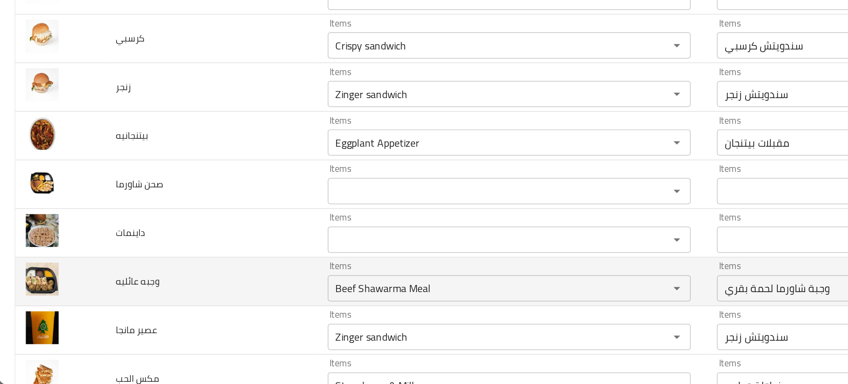
click at [157, 304] on td "وجبه عائليه" at bounding box center [142, 314] width 143 height 33
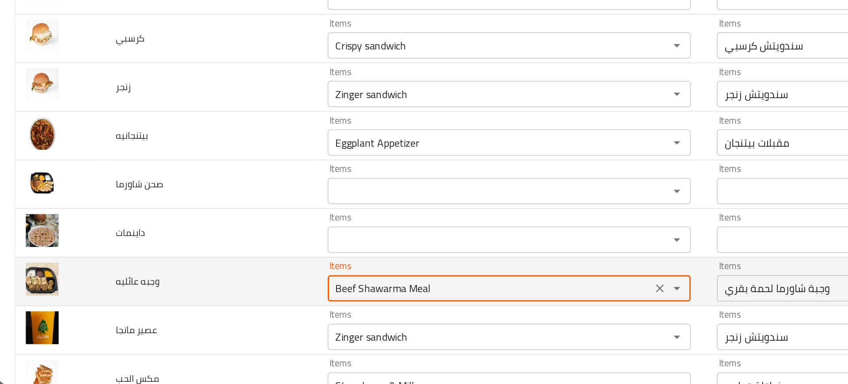
click at [234, 319] on عائليه "Beef Shawarma Meal" at bounding box center [329, 319] width 213 height 12
type عائليه "Beef Shawarma Meal"
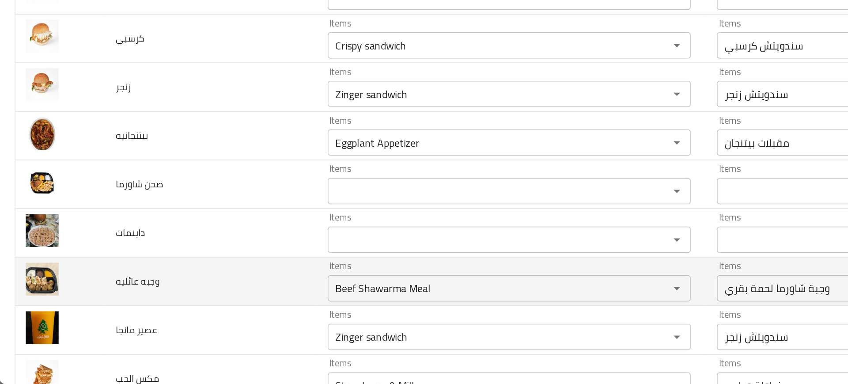
click at [176, 318] on td "وجبه عائليه" at bounding box center [142, 314] width 143 height 33
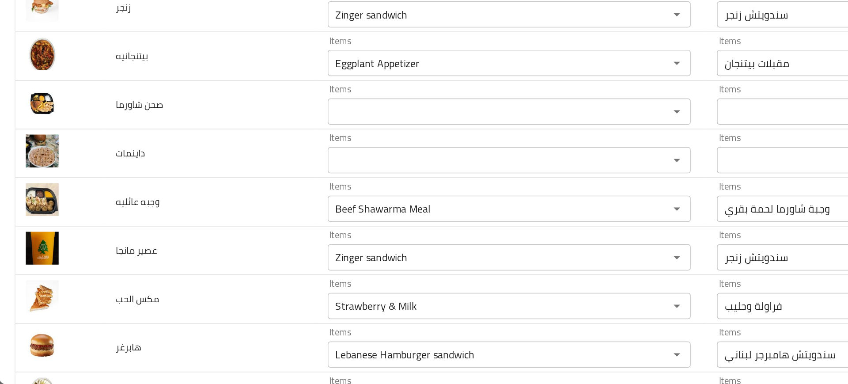
scroll to position [874, 0]
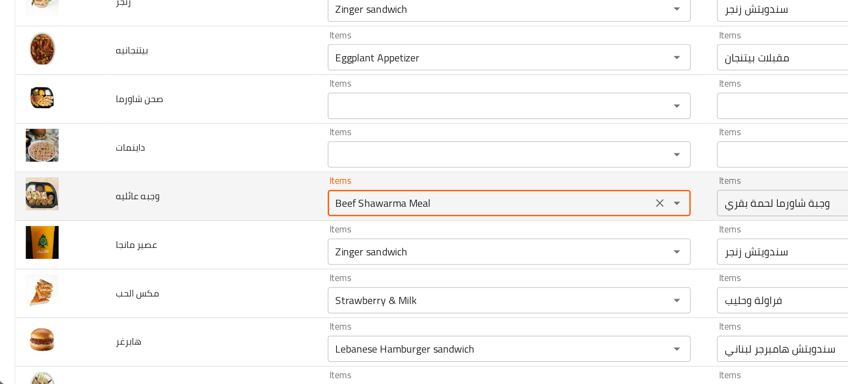
click at [268, 263] on عائليه "Beef Shawarma Meal" at bounding box center [329, 262] width 213 height 12
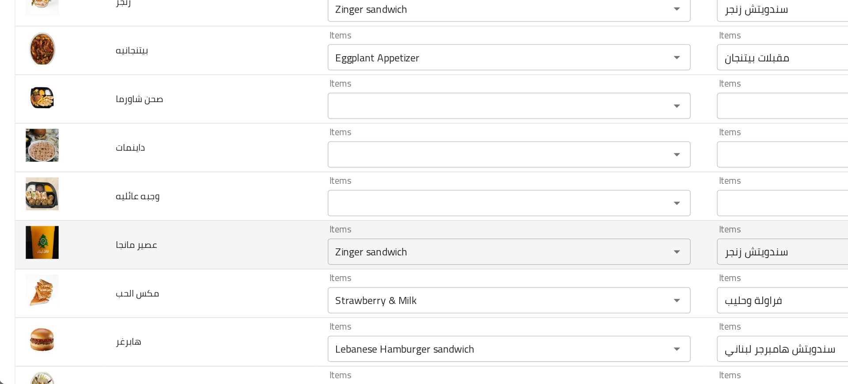
click at [138, 294] on td "عصير مانجا" at bounding box center [142, 290] width 143 height 33
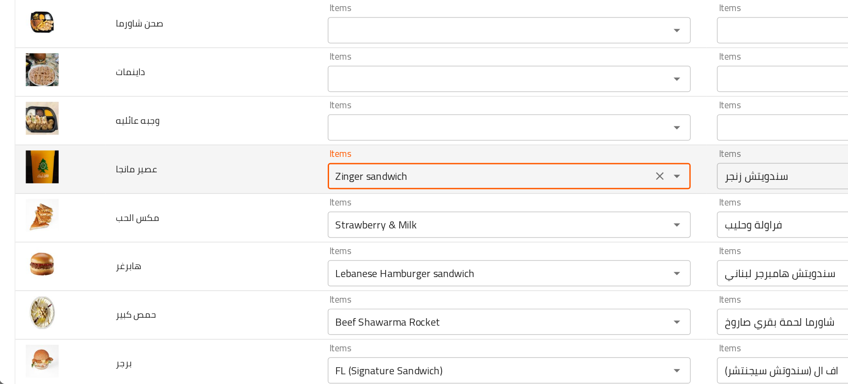
click at [252, 248] on مانجا "Zinger sandwich" at bounding box center [329, 243] width 213 height 12
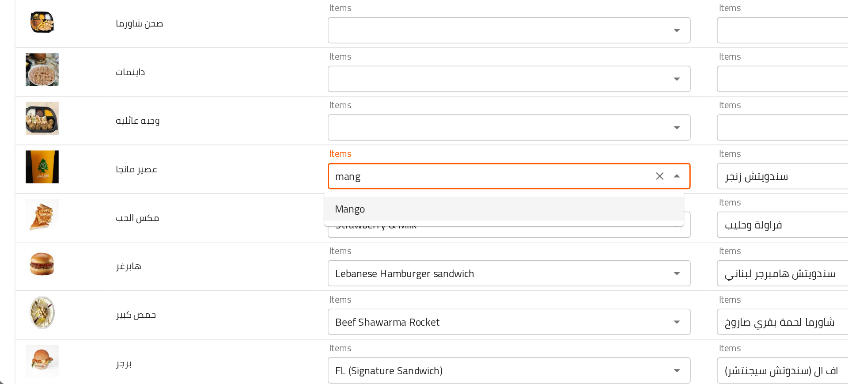
click at [258, 268] on مانجا-option-0 "Mango" at bounding box center [340, 266] width 242 height 16
type مانجا "Mango"
type مانجا-ar "مانجو"
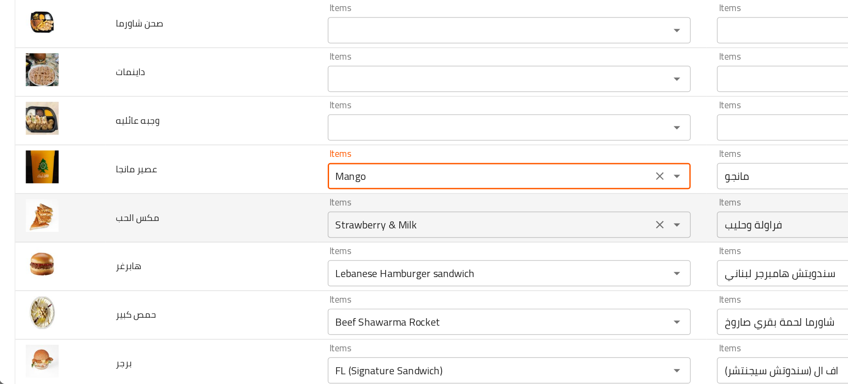
type مانجا "Mango"
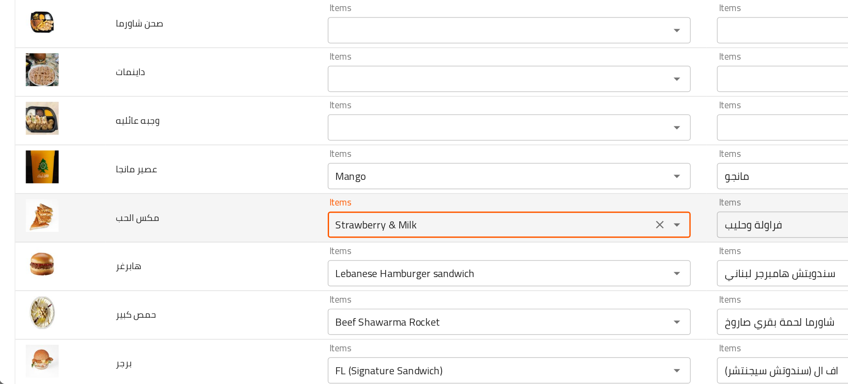
click at [269, 278] on الحب "Strawberry & Milk" at bounding box center [329, 276] width 213 height 12
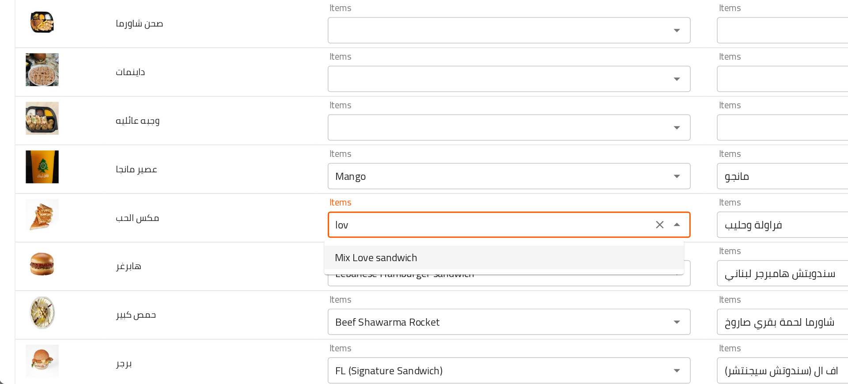
click at [242, 299] on span "Mix Love sandwich" at bounding box center [254, 298] width 56 height 11
type الحب "Mix Love sandwich"
type الحب-ar "سندويتش مكس لاف"
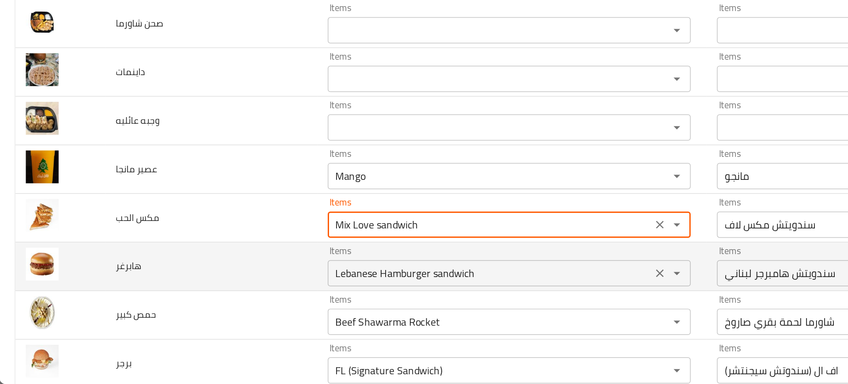
type الحب "Mix Love sandwich"
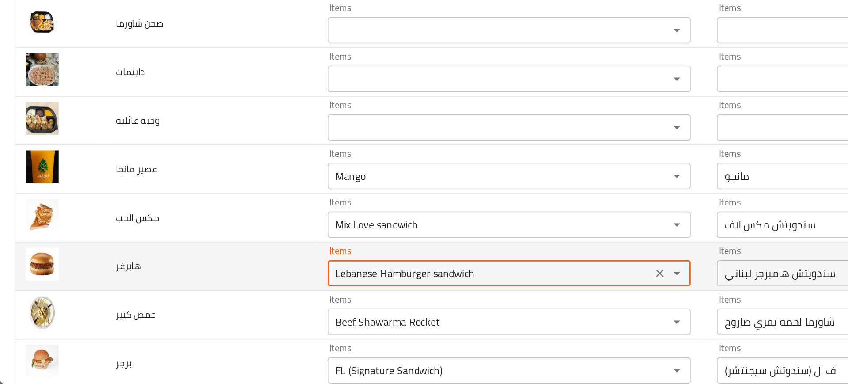
click at [256, 305] on input "Lebanese Hamburger sandwich" at bounding box center [329, 309] width 213 height 12
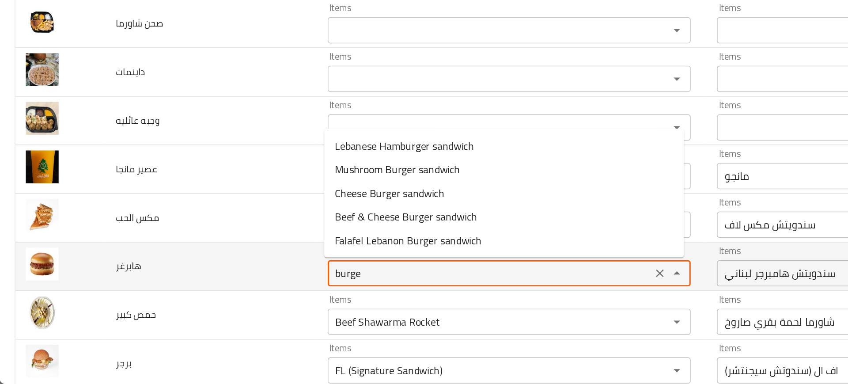
type input "burger"
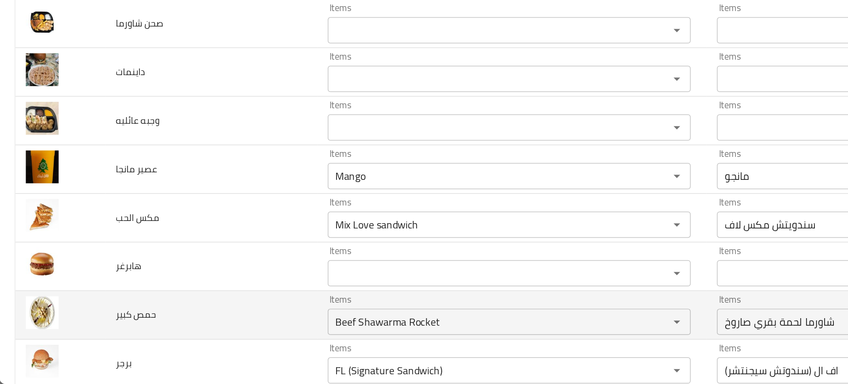
click at [179, 323] on td "حمص كبير" at bounding box center [142, 337] width 143 height 33
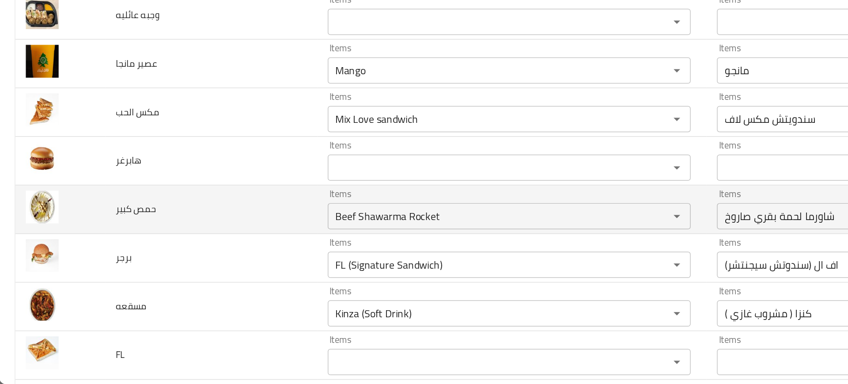
scroll to position [999, 0]
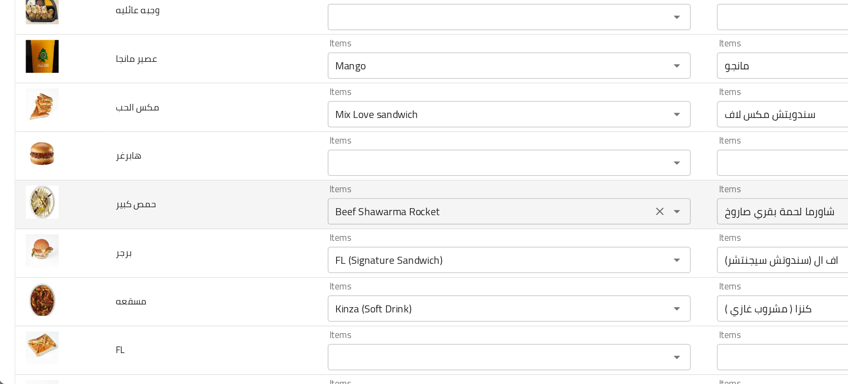
click at [243, 272] on كبير "Beef Shawarma Rocket" at bounding box center [329, 267] width 213 height 12
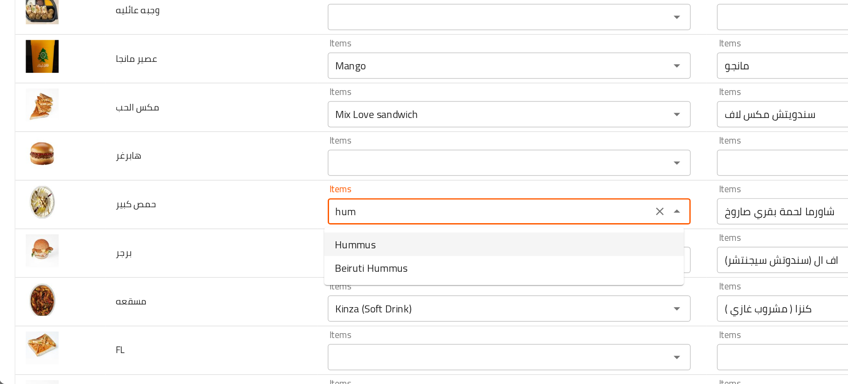
click at [249, 294] on span "Hummus" at bounding box center [239, 289] width 27 height 11
type كبير "Hummus"
type كبير-ar "حمص"
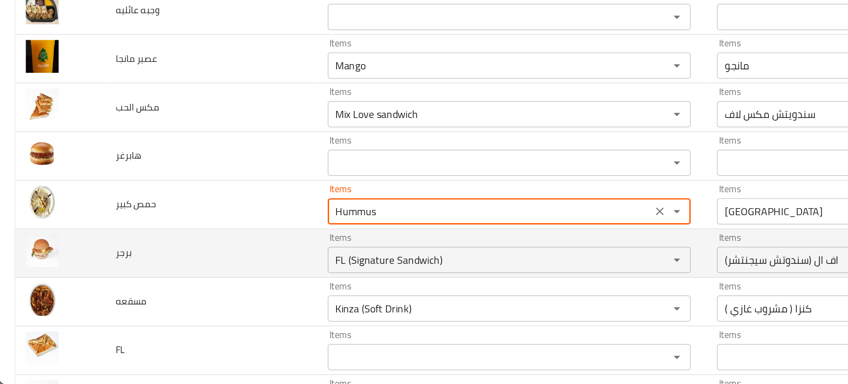
type كبير "Hummus"
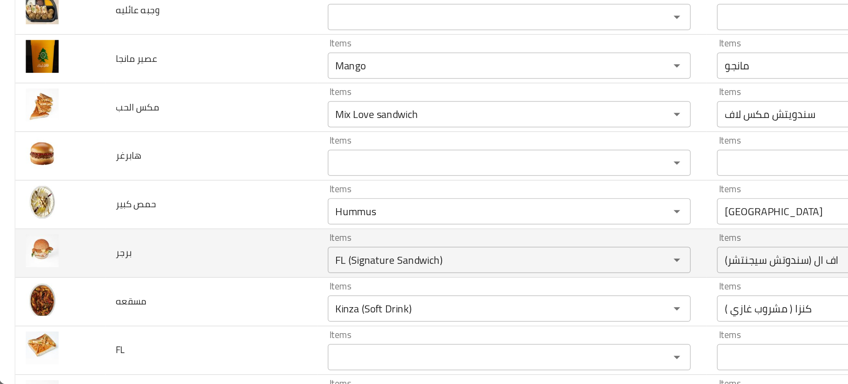
click at [187, 297] on td "برجر" at bounding box center [142, 295] width 143 height 33
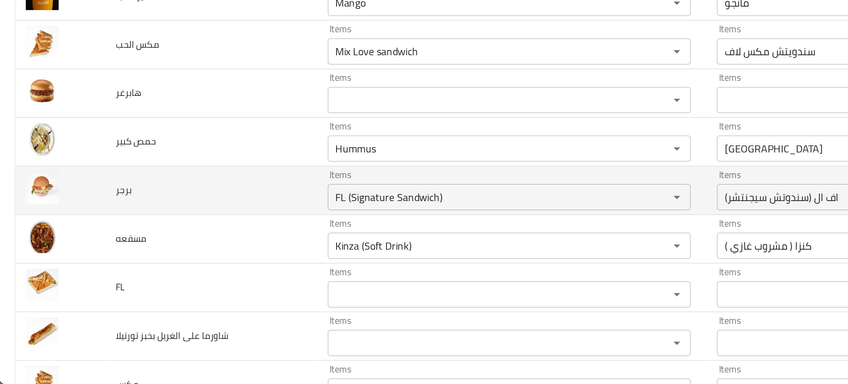
scroll to position [1048, 0]
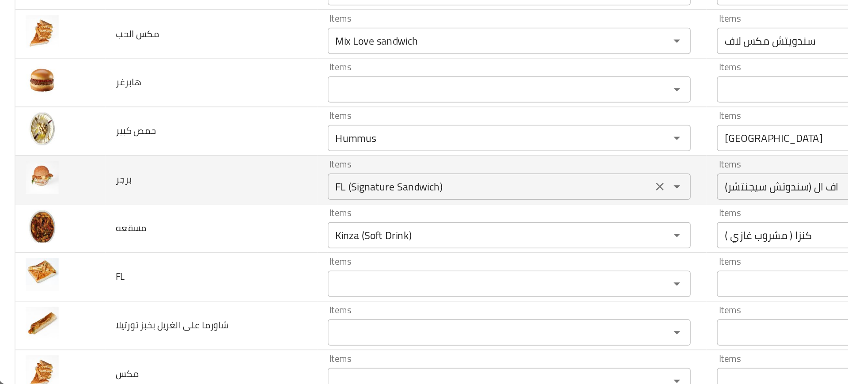
click at [244, 257] on div "FL (Signature Sandwich) Items" at bounding box center [343, 251] width 245 height 18
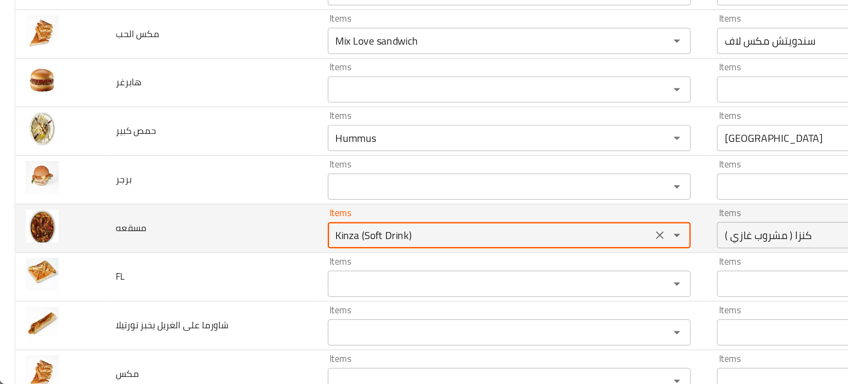
click at [237, 277] on input "Kinza (Soft Drink)" at bounding box center [329, 283] width 213 height 12
type input "k"
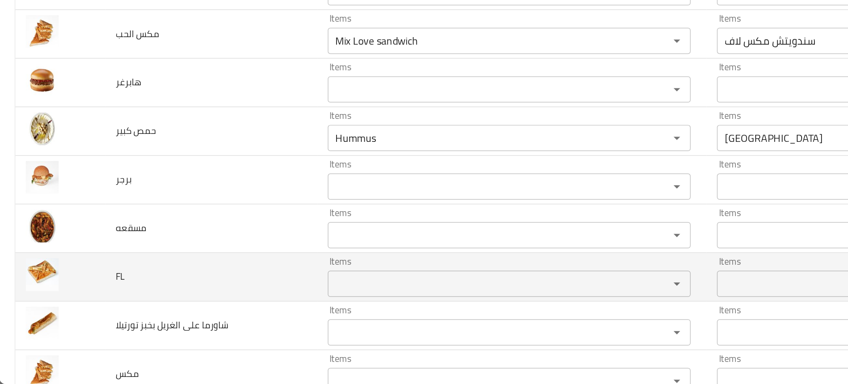
click at [171, 302] on td "FL" at bounding box center [142, 311] width 143 height 33
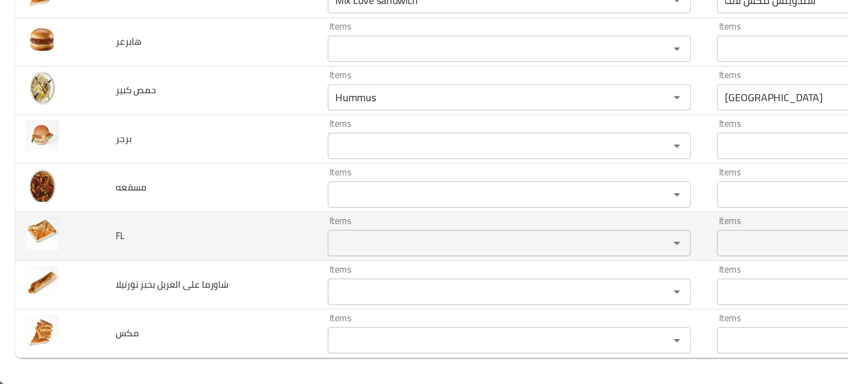
click at [217, 285] on td "Items Items" at bounding box center [345, 284] width 262 height 33
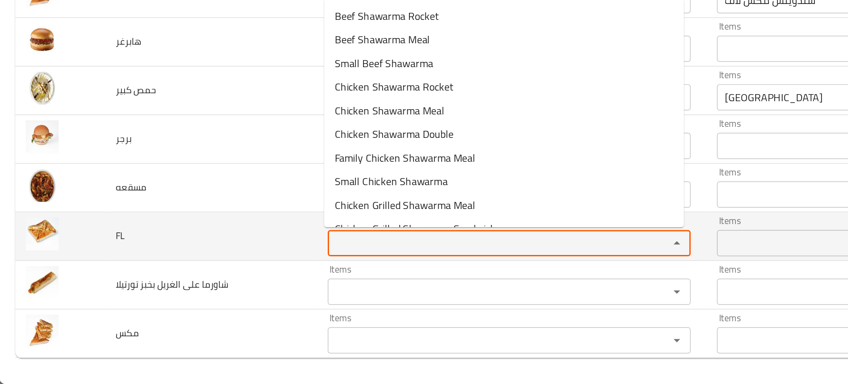
click at [256, 292] on input "Items" at bounding box center [329, 289] width 213 height 12
type input "ب"
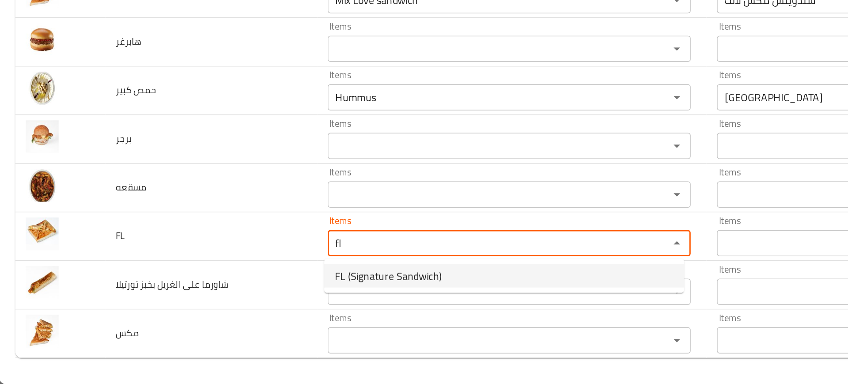
click at [225, 315] on li "FL (Signature Sandwich)" at bounding box center [340, 311] width 242 height 16
type input "FL (Signature Sandwich)"
type input "اف ال (سندوتش سيجنتشر)"
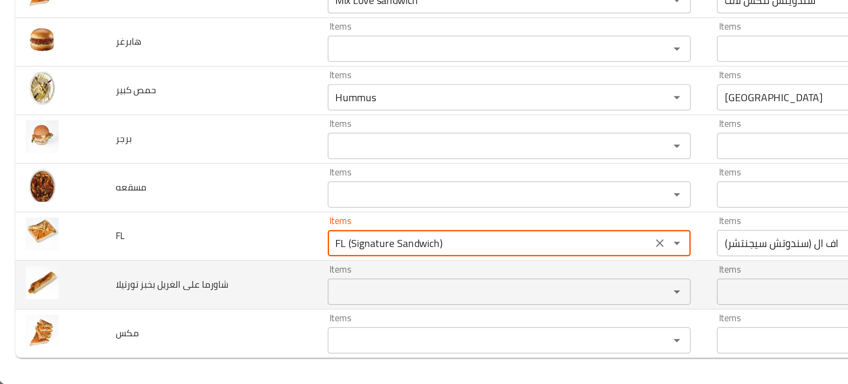
type input "FL (Signature Sandwich)"
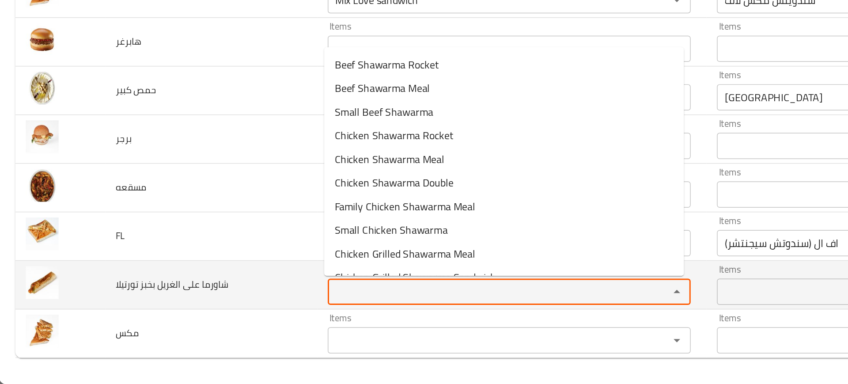
click at [244, 324] on تورتيلا "Items" at bounding box center [329, 321] width 213 height 12
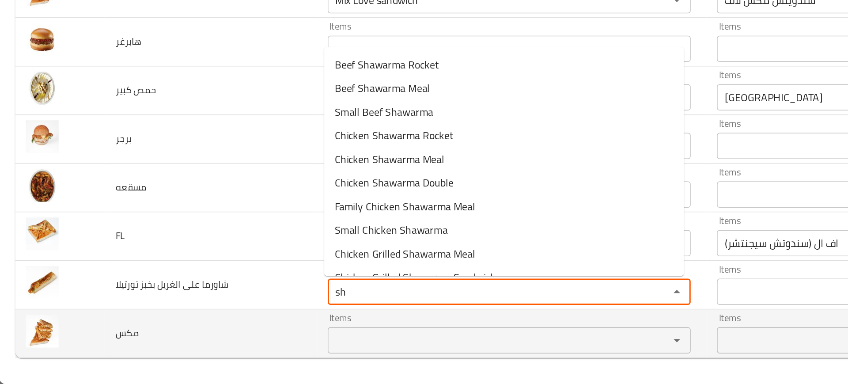
type تورتيلا "s"
type تورتيلا "f"
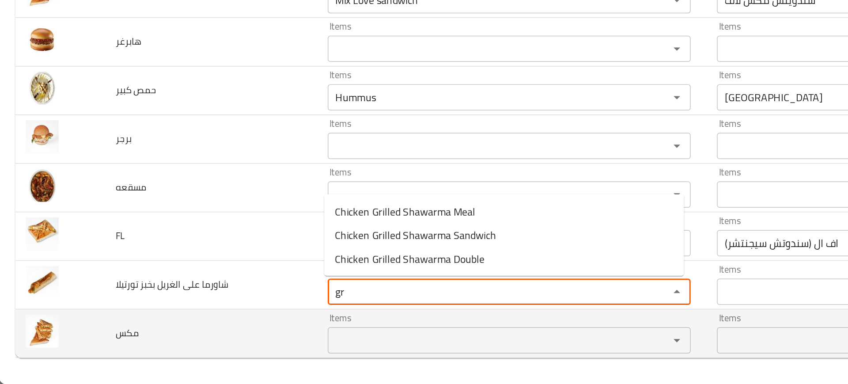
type تورتيلا "g"
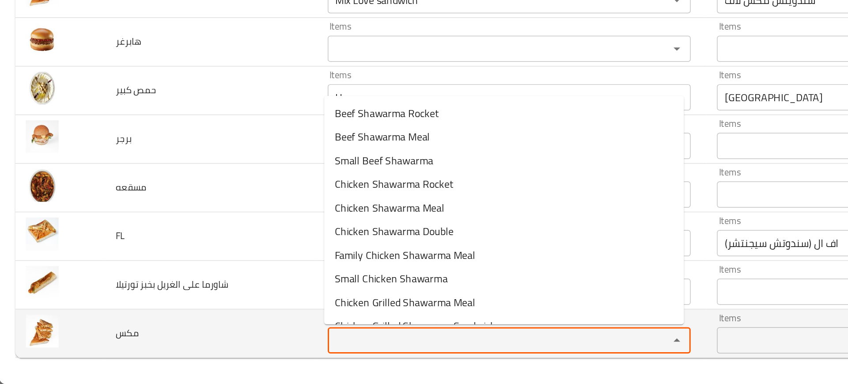
click at [230, 350] on input "Items" at bounding box center [329, 354] width 213 height 12
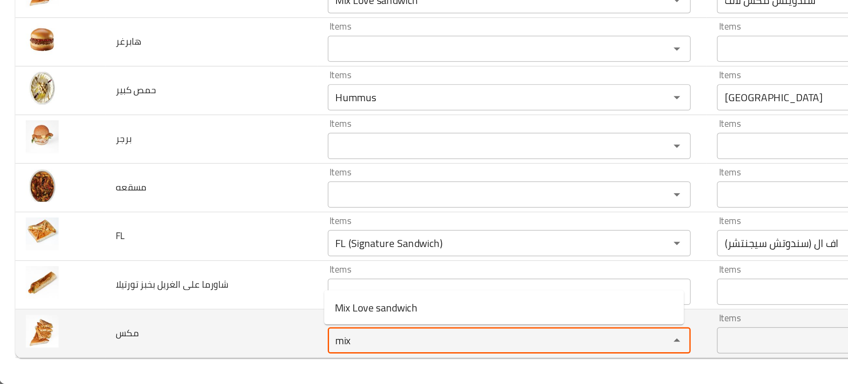
type input "mix"
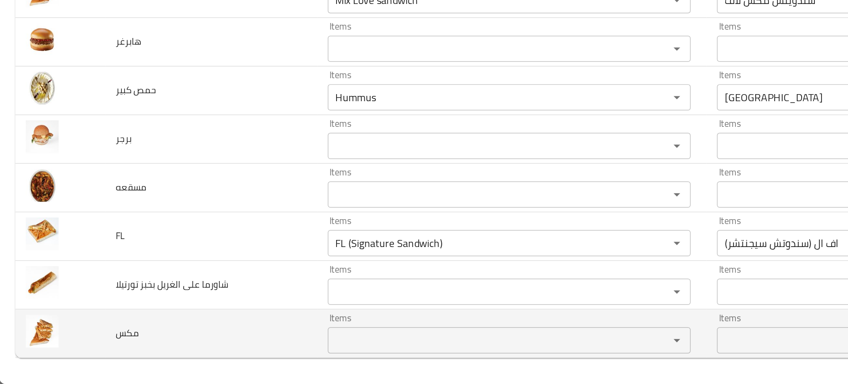
click at [165, 352] on td "مكس" at bounding box center [142, 349] width 143 height 33
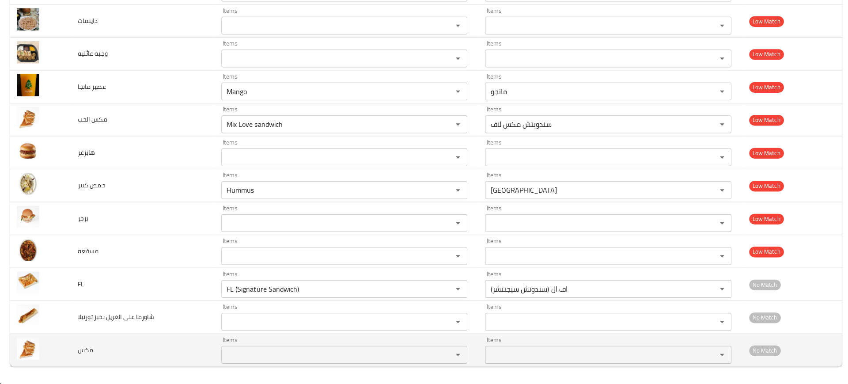
scroll to position [0, 0]
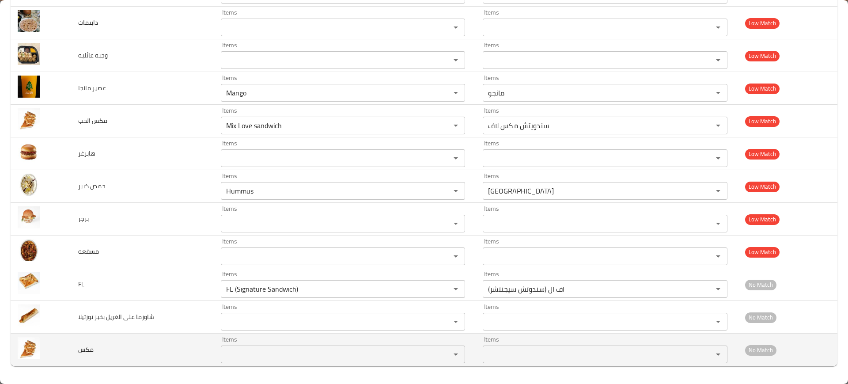
click at [91, 345] on span "مكس" at bounding box center [85, 348] width 15 height 11
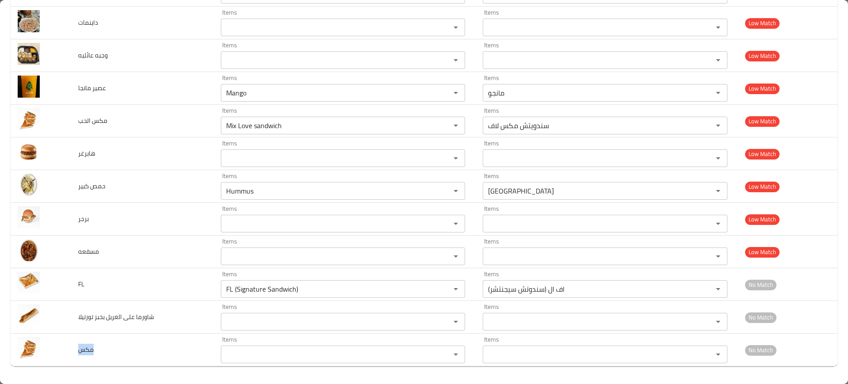
copy span "مكس"
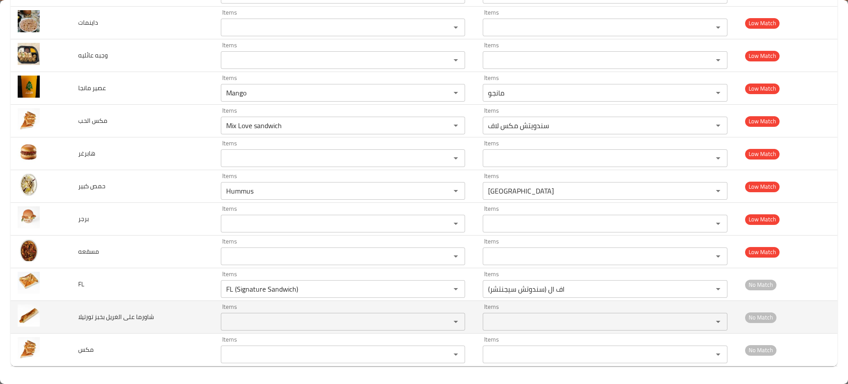
click at [79, 316] on span "شاورما على الغريل بخبز تورتيلا" at bounding box center [116, 316] width 76 height 11
copy span "شاورما على الغريل بخبز تورتيلا"
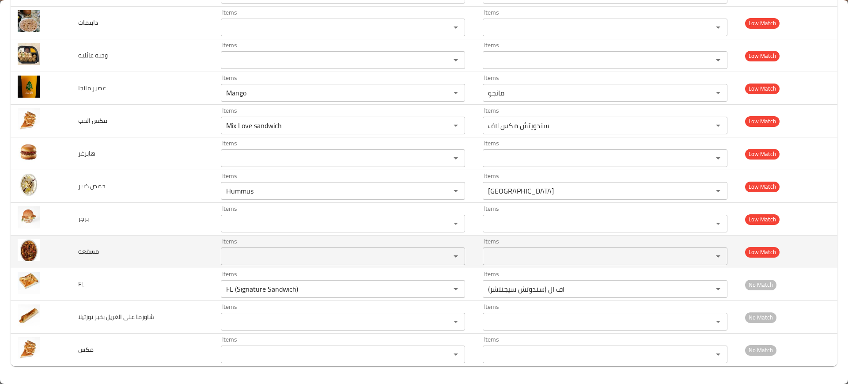
click at [82, 253] on span "مسقعه" at bounding box center [88, 250] width 21 height 11
copy span "مسقعه"
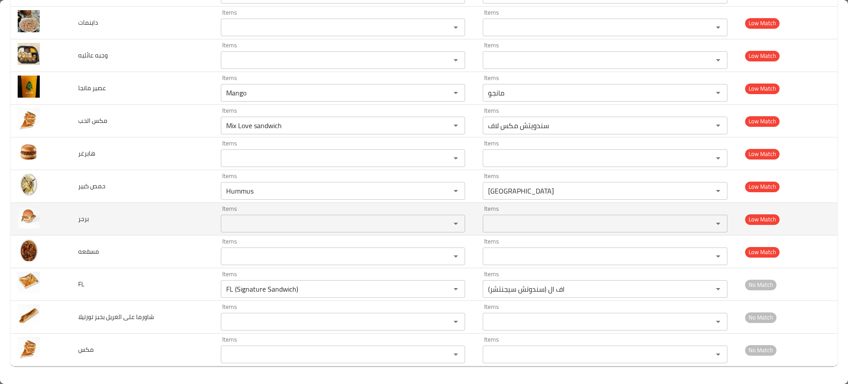
click at [79, 219] on span "برجر" at bounding box center [83, 218] width 11 height 11
copy span "برجر"
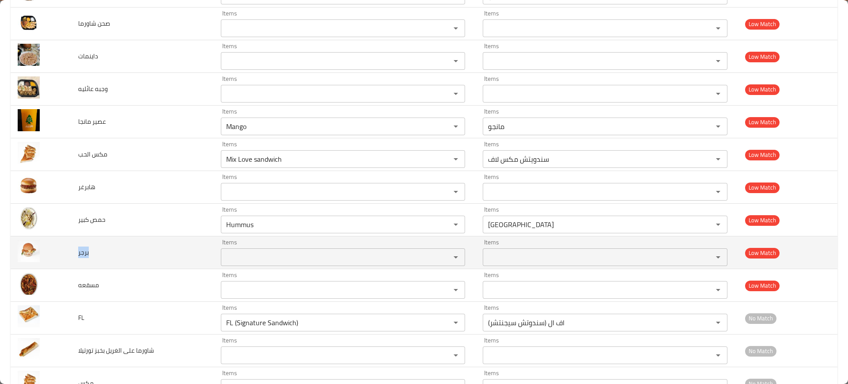
scroll to position [1042, 0]
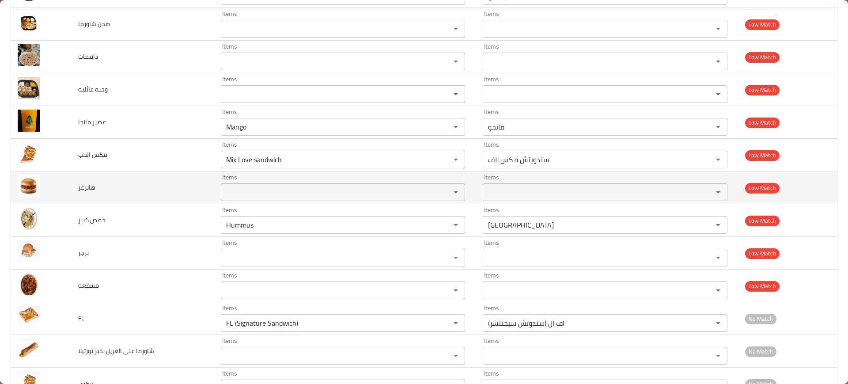
click at [86, 186] on span "هابرغر" at bounding box center [86, 186] width 17 height 11
copy span "هابرغر"
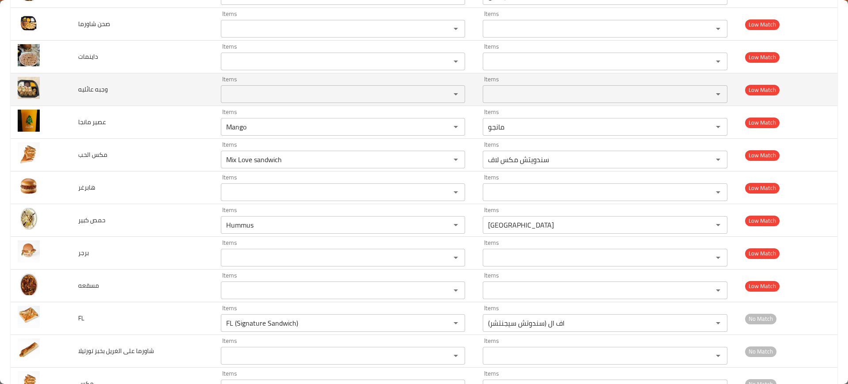
click at [88, 86] on span "وجبه عائليه" at bounding box center [93, 88] width 30 height 11
copy span "وجبه عائليه"
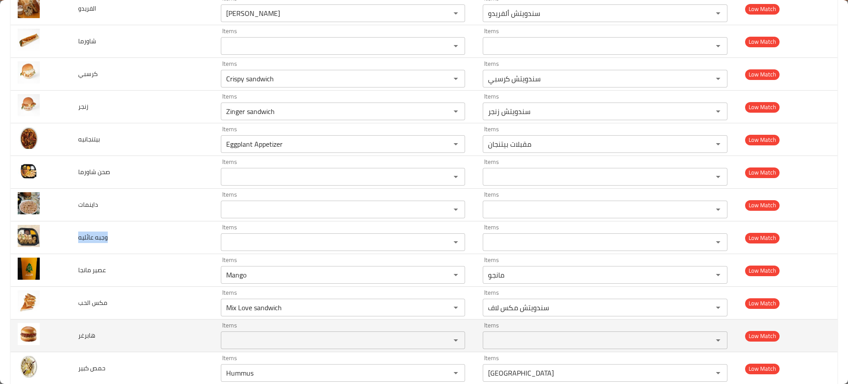
scroll to position [893, 0]
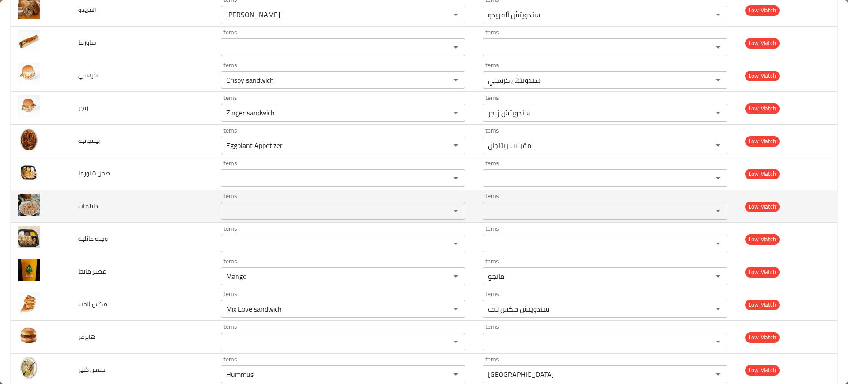
click at [160, 194] on td "داينمات" at bounding box center [142, 206] width 143 height 33
click at [88, 200] on span "داينمات" at bounding box center [88, 205] width 20 height 11
copy span "داينمات"
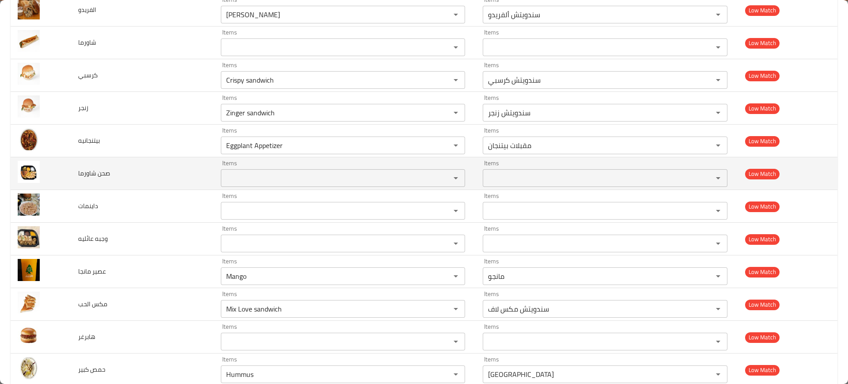
click at [100, 169] on span "صحن شاورما" at bounding box center [94, 172] width 32 height 11
copy span "صحن شاورما"
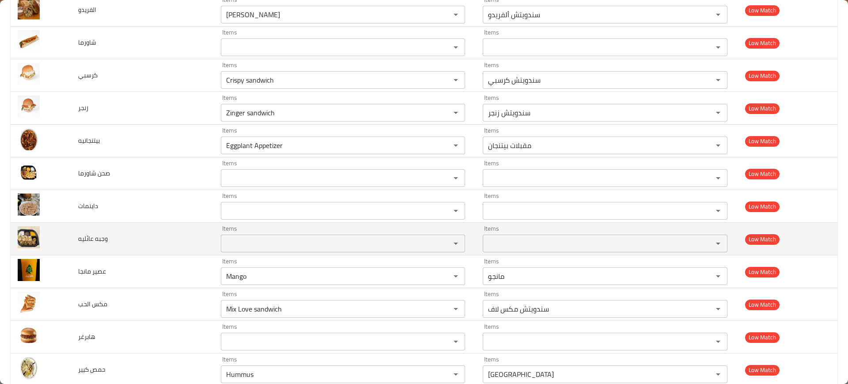
click at [143, 236] on td "وجبه عائليه" at bounding box center [142, 238] width 143 height 33
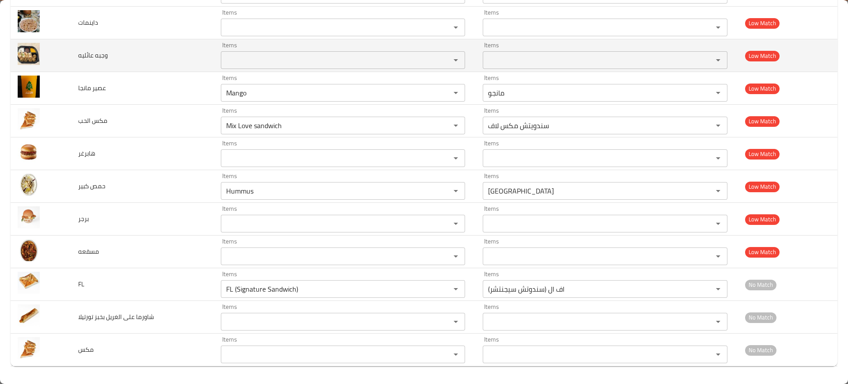
scroll to position [1075, 0]
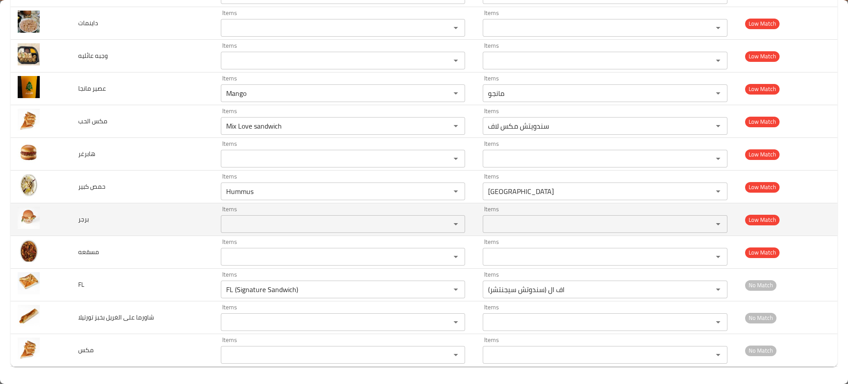
click at [82, 222] on span "برجر" at bounding box center [83, 218] width 11 height 11
copy span "برجر"
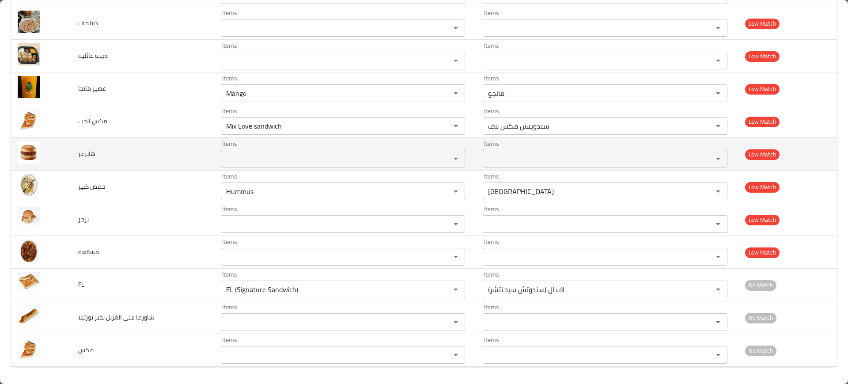
click at [78, 152] on span "هابرغر" at bounding box center [86, 153] width 17 height 11
copy span "هابرغر"
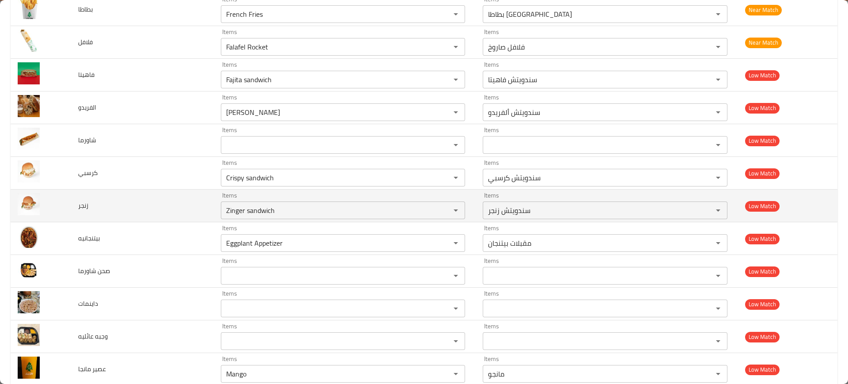
scroll to position [789, 0]
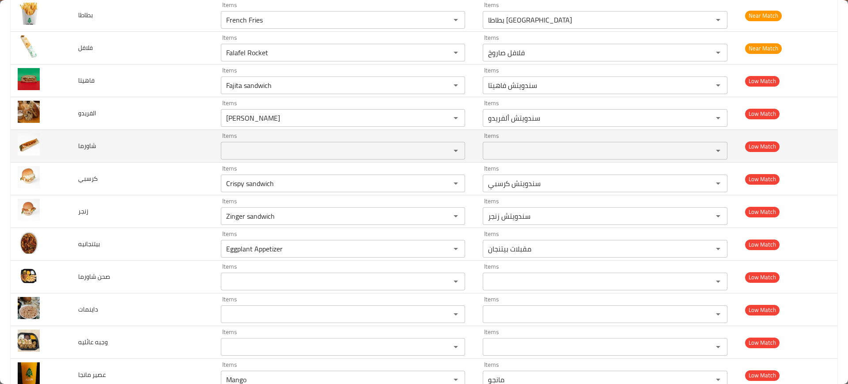
click at [87, 146] on span "شاورما" at bounding box center [87, 145] width 18 height 11
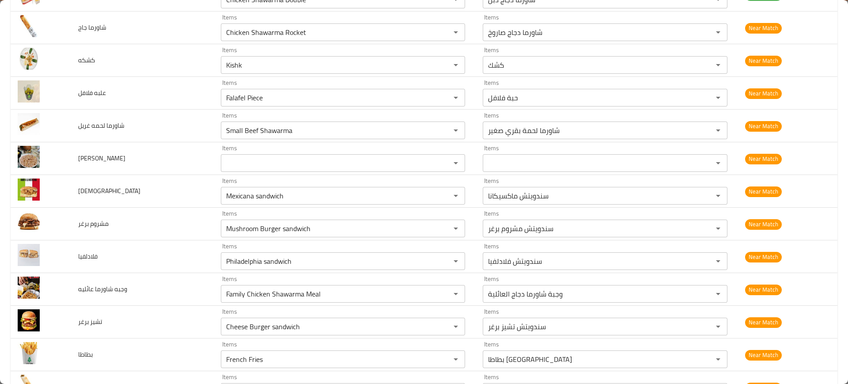
scroll to position [361, 0]
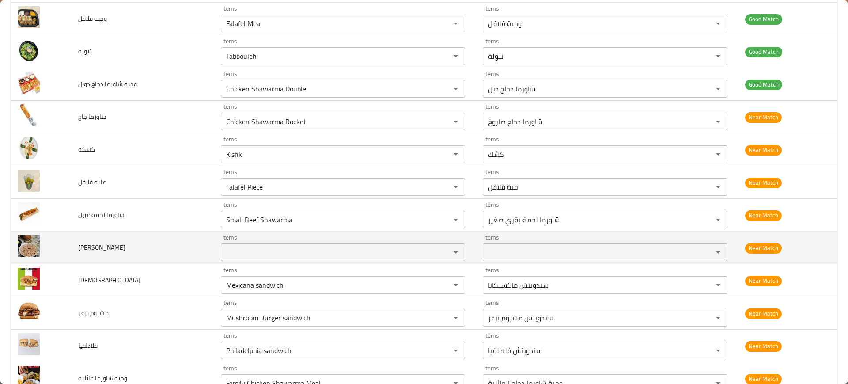
click at [234, 259] on div "Items" at bounding box center [343, 252] width 245 height 18
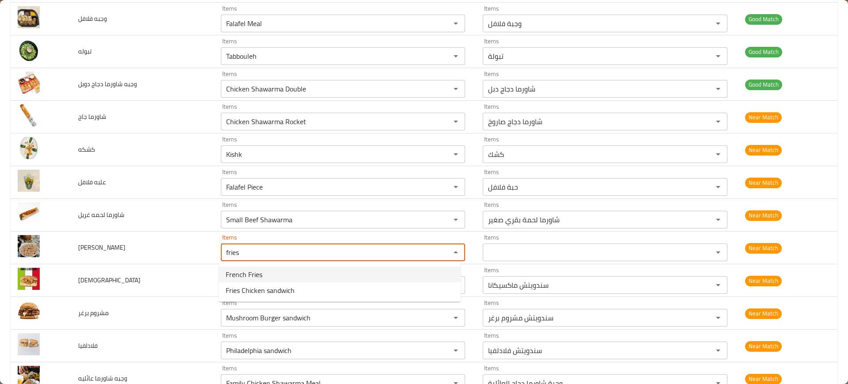
drag, startPoint x: 253, startPoint y: 290, endPoint x: 230, endPoint y: 272, distance: 29.9
click at [230, 272] on تشيكن-popup "French Fries Fries Chicken sandwich" at bounding box center [340, 282] width 242 height 39
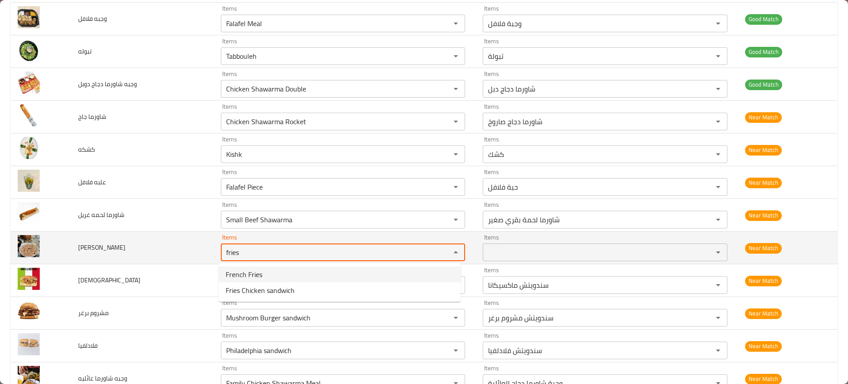
type تشيكن "fries"
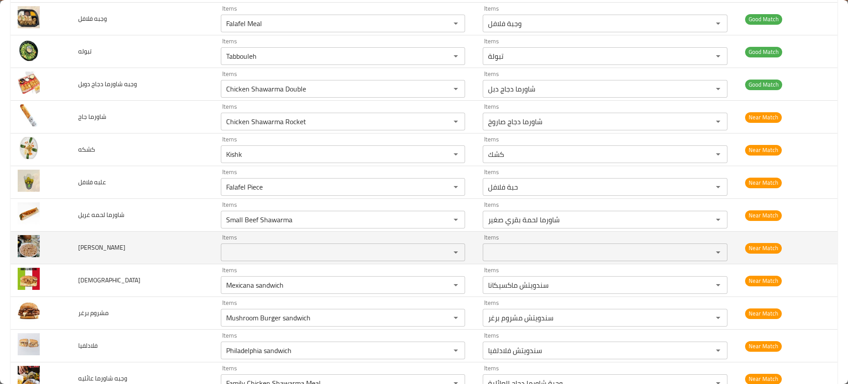
click at [173, 256] on td "فرايز تشيكن" at bounding box center [142, 247] width 143 height 33
click at [88, 247] on span "فرايز تشيكن" at bounding box center [101, 246] width 47 height 11
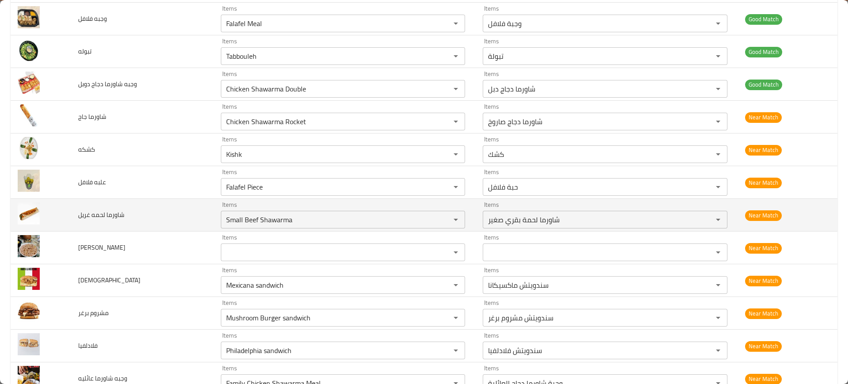
click at [177, 221] on td "شاورما لحمه غريل" at bounding box center [142, 215] width 143 height 33
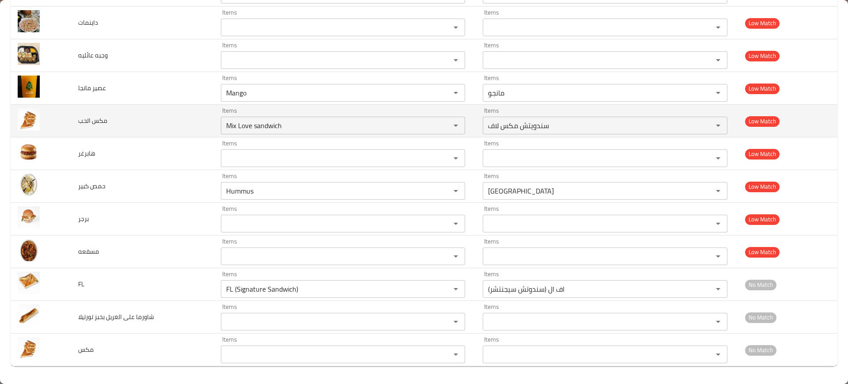
scroll to position [0, 0]
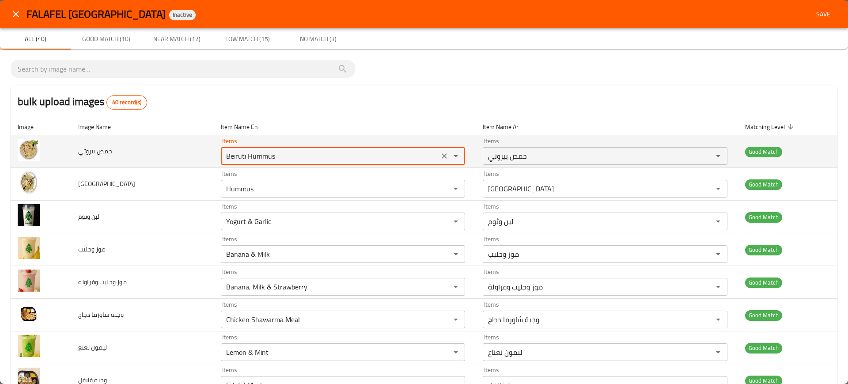
click at [275, 158] on بيروتي "Beiruti Hummus" at bounding box center [329, 156] width 213 height 12
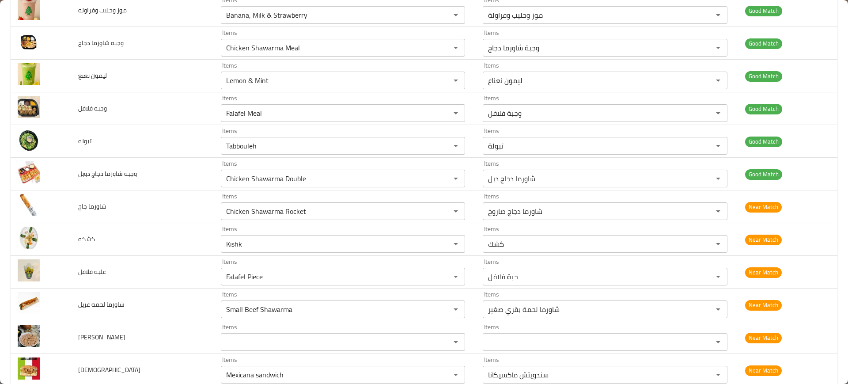
click at [201, 225] on td "كشكه" at bounding box center [142, 239] width 143 height 33
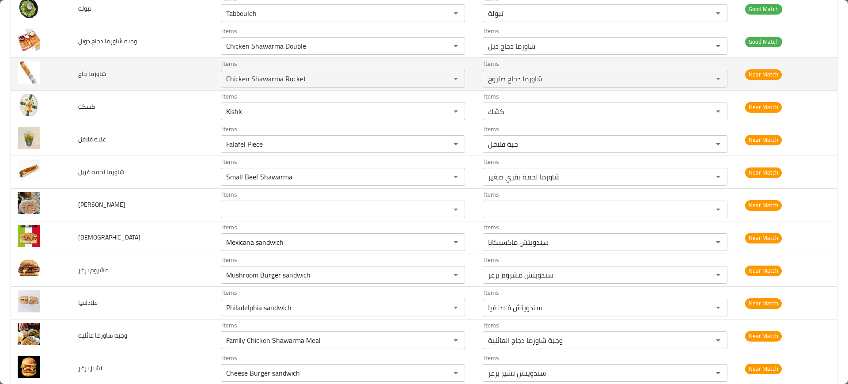
scroll to position [403, 0]
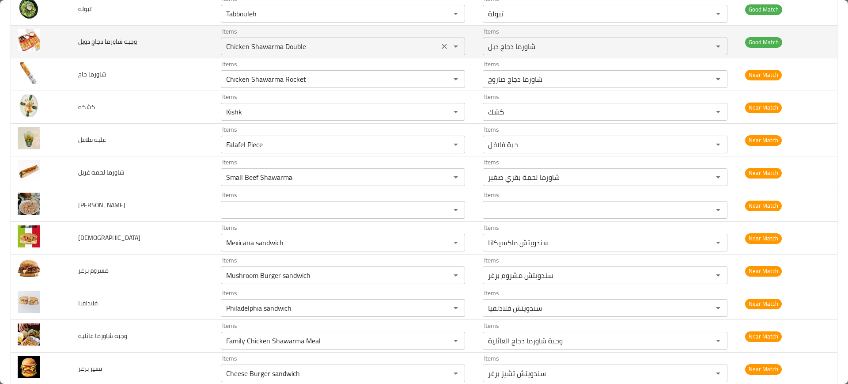
click at [253, 54] on div "Chicken Shawarma Double Items" at bounding box center [343, 47] width 245 height 18
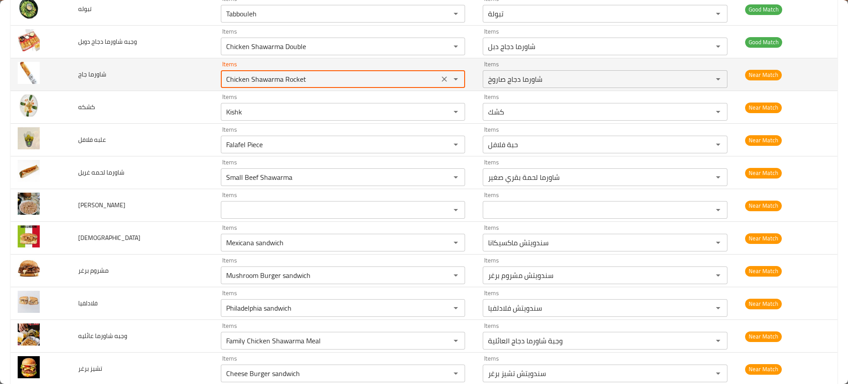
click at [265, 77] on جاج "Chicken Shawarma Rocket" at bounding box center [329, 79] width 213 height 12
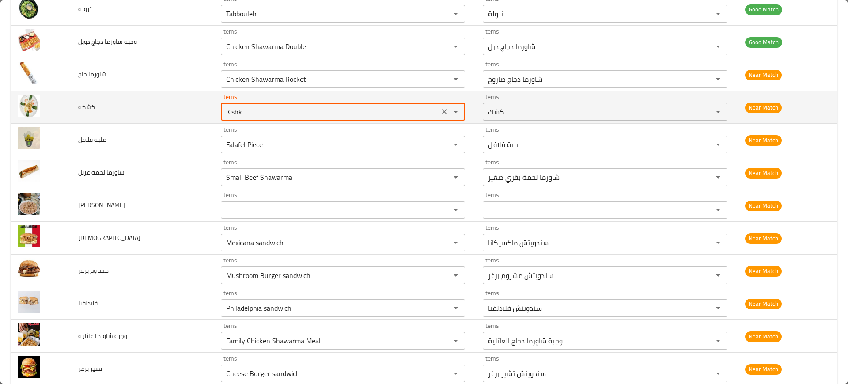
click at [260, 109] on input "Kishk" at bounding box center [329, 111] width 213 height 12
click at [216, 121] on td "Items Kishk Items" at bounding box center [345, 107] width 262 height 33
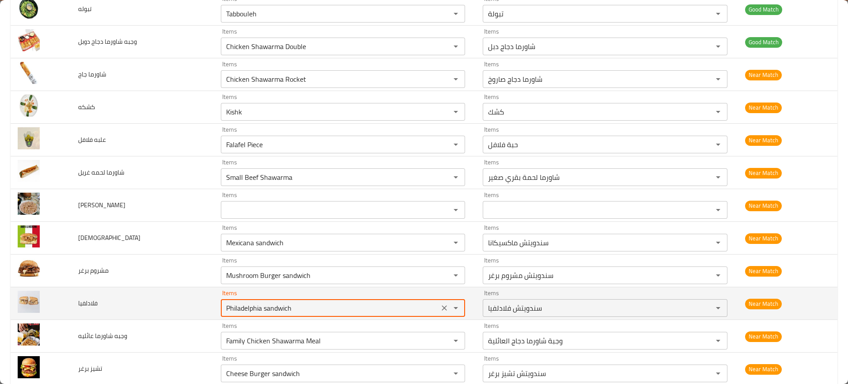
click at [233, 305] on input "Philadelphia sandwich" at bounding box center [329, 307] width 213 height 12
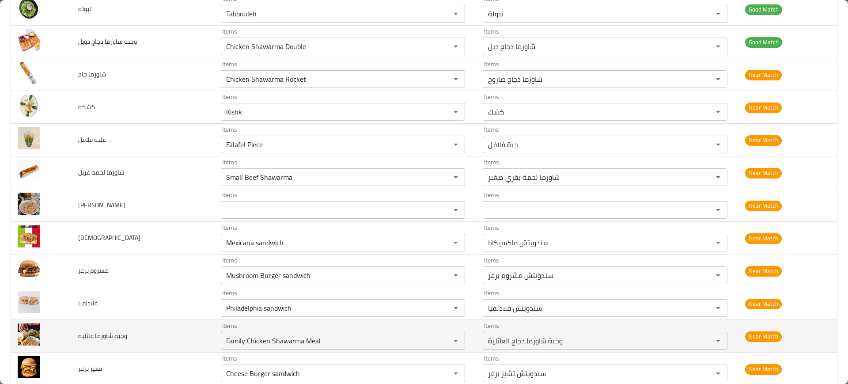
click at [191, 333] on td "وجبه شاورما عائليه" at bounding box center [142, 336] width 143 height 33
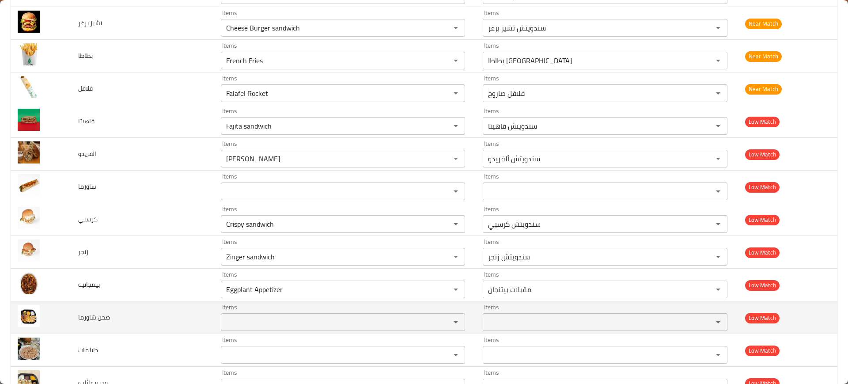
scroll to position [744, 0]
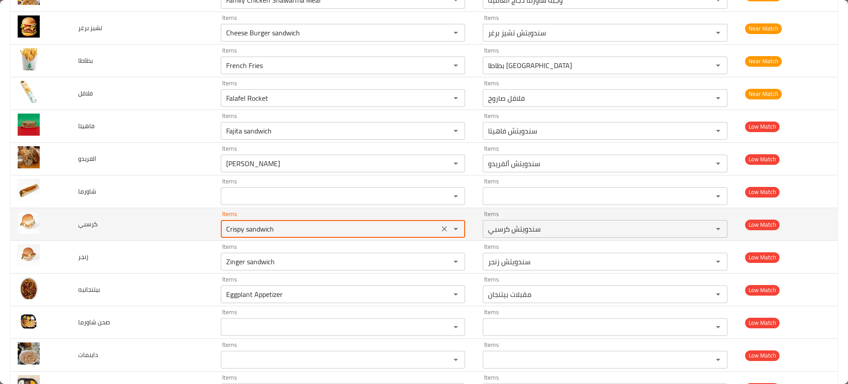
click at [234, 230] on input "Crispy sandwich" at bounding box center [329, 228] width 213 height 12
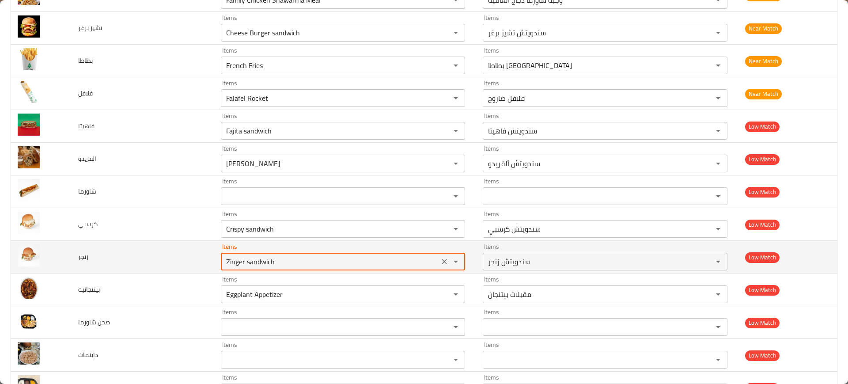
click at [248, 255] on input "Zinger sandwich" at bounding box center [329, 261] width 213 height 12
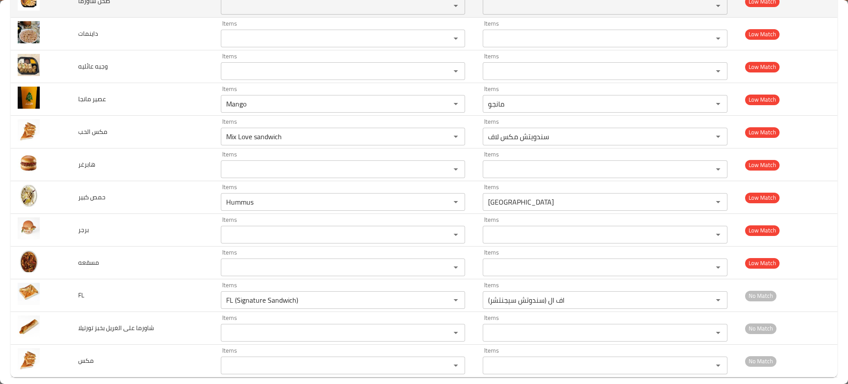
scroll to position [1064, 0]
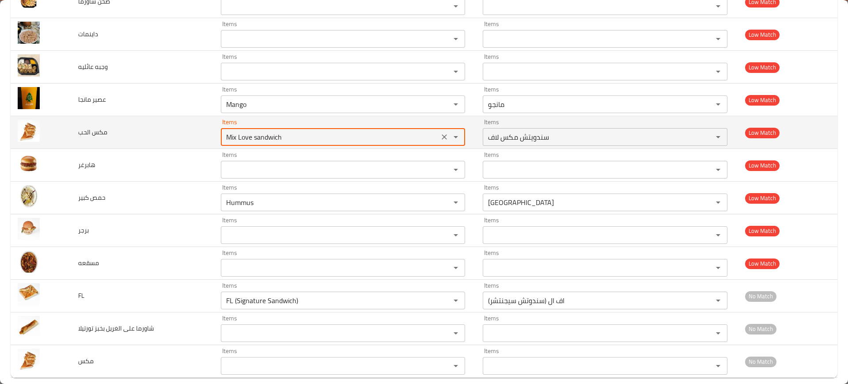
click at [261, 131] on الحب "Mix Love sandwich" at bounding box center [329, 137] width 213 height 12
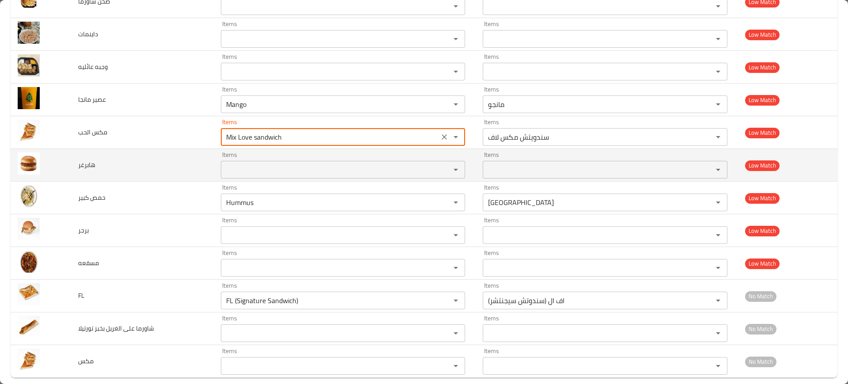
click at [268, 166] on input "Items" at bounding box center [329, 169] width 213 height 12
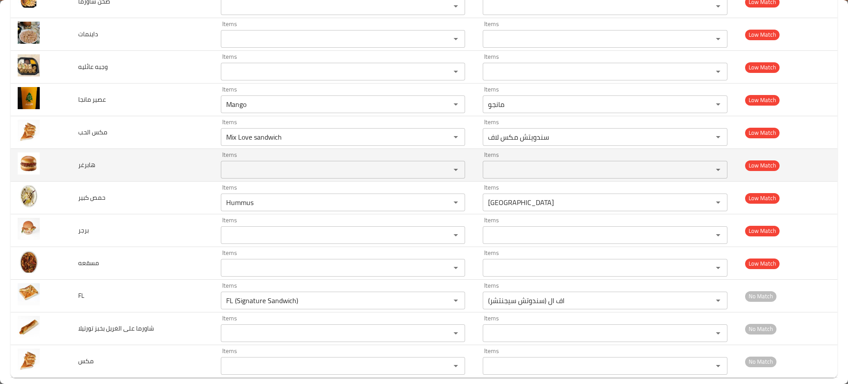
click at [172, 177] on td "هابرغر" at bounding box center [142, 165] width 143 height 33
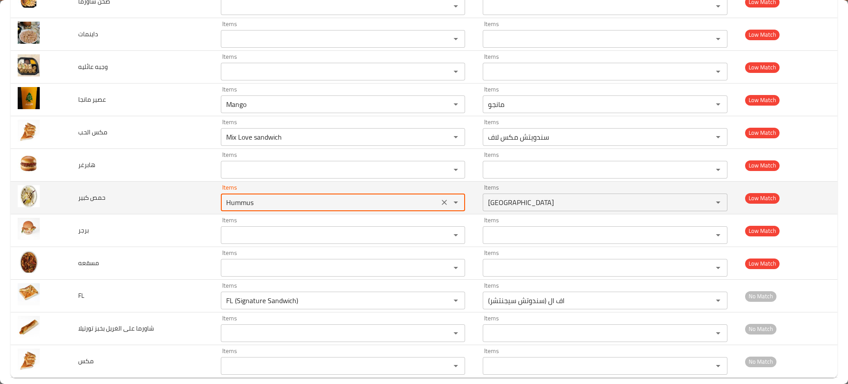
click at [223, 200] on كبير "Hummus" at bounding box center [329, 202] width 213 height 12
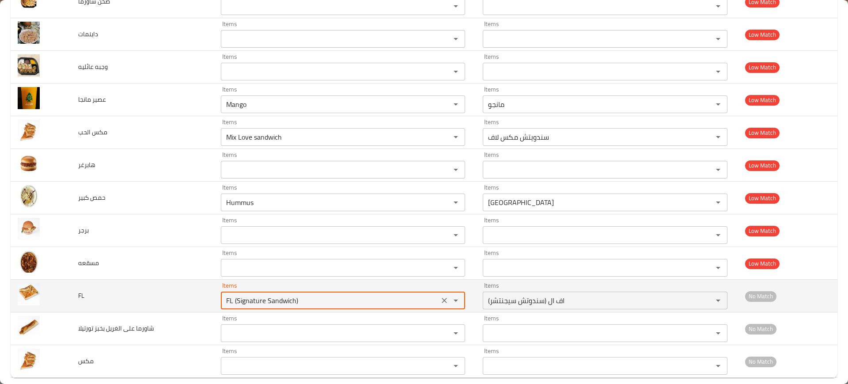
click at [265, 296] on input "FL (Signature Sandwich)" at bounding box center [329, 300] width 213 height 12
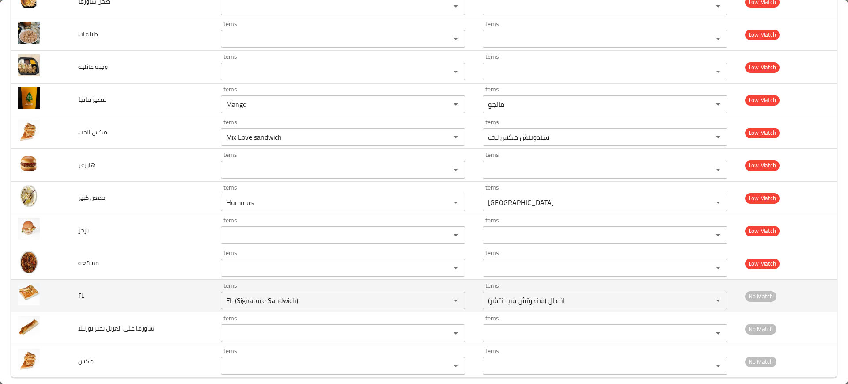
click at [185, 299] on td "FL" at bounding box center [142, 295] width 143 height 33
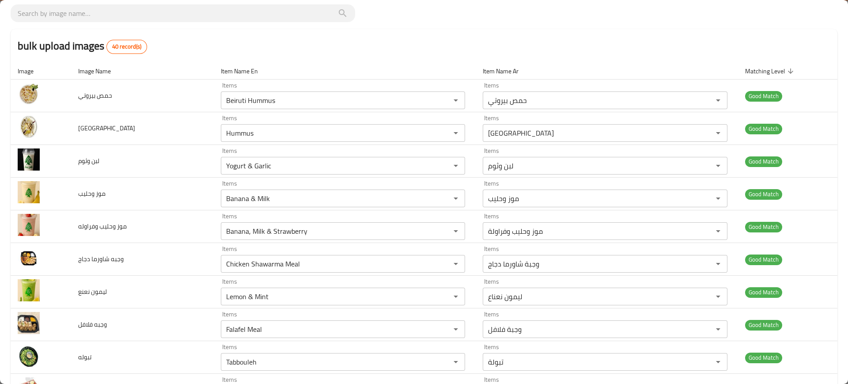
scroll to position [0, 0]
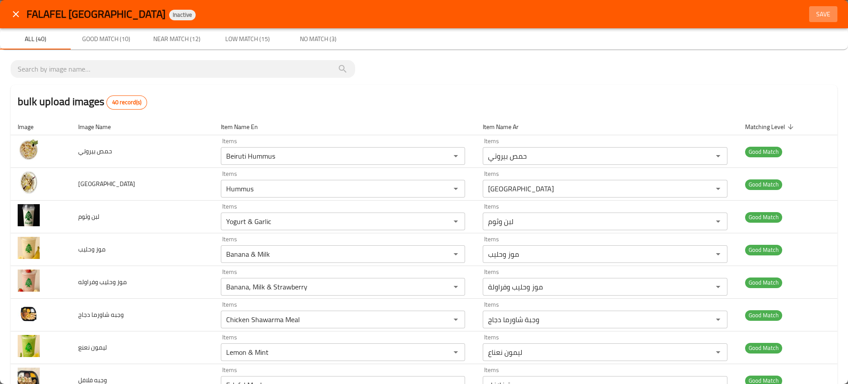
click at [812, 17] on span "Save" at bounding box center [822, 14] width 21 height 11
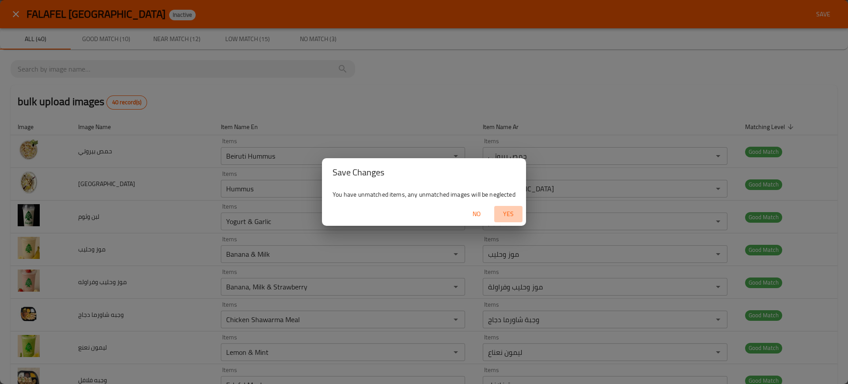
click at [503, 210] on span "Yes" at bounding box center [507, 213] width 21 height 11
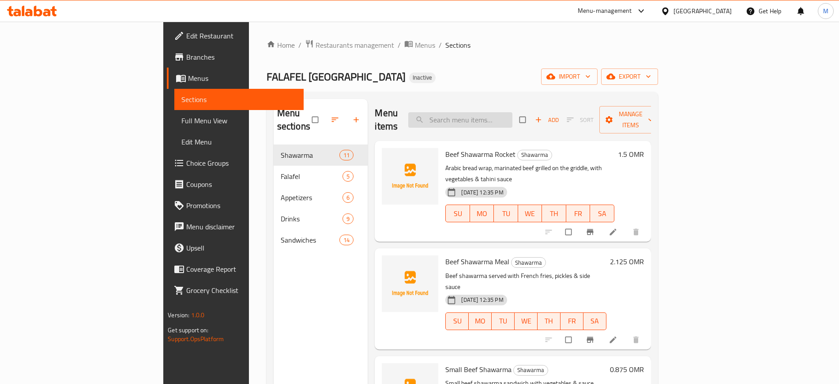
click at [512, 113] on input "search" at bounding box center [460, 119] width 104 height 15
paste input "Family Chicken Shawarma Meal"
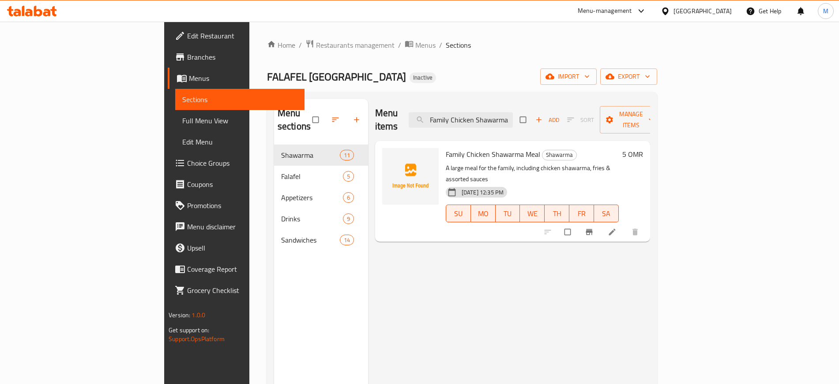
click at [618, 233] on div "Menu items Family Chicken Shawarma Meal Add Sort Manage items Family Chicken Sh…" at bounding box center [509, 291] width 282 height 384
click at [513, 112] on input "Family Chicken Shawarma Meal" at bounding box center [461, 119] width 104 height 15
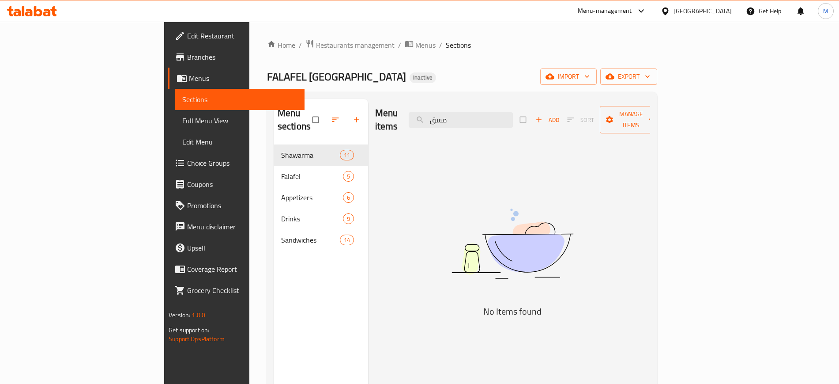
type input "مسق"
click at [590, 72] on span "import" at bounding box center [568, 76] width 42 height 11
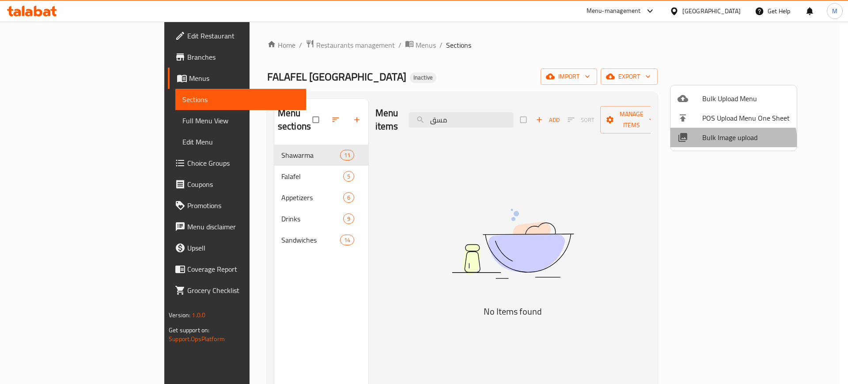
click at [716, 143] on span "Bulk Image upload" at bounding box center [745, 137] width 87 height 11
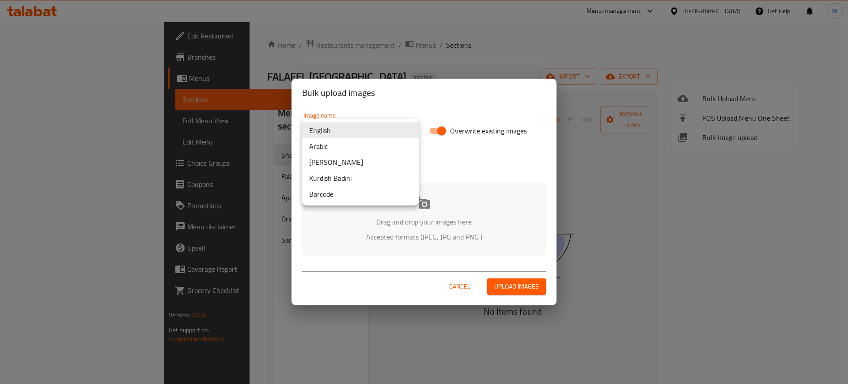
click at [341, 124] on body "​ Menu-management Oman Get Help M Edit Restaurant Branches Menus Sections Full …" at bounding box center [424, 203] width 848 height 362
click at [349, 144] on li "Arabic" at bounding box center [360, 146] width 117 height 16
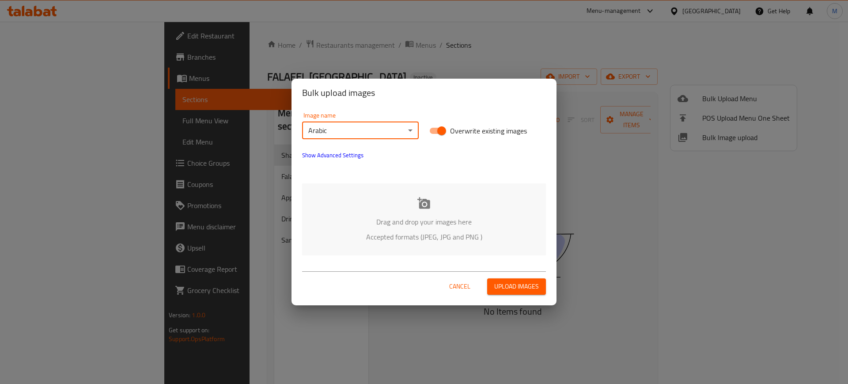
click at [404, 199] on div "Drag and drop your images here Accepted formats (JPEG, JPG and PNG )" at bounding box center [424, 219] width 244 height 72
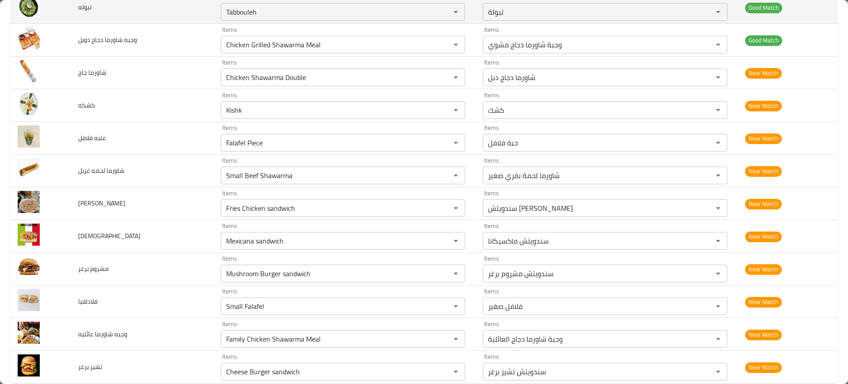
scroll to position [404, 0]
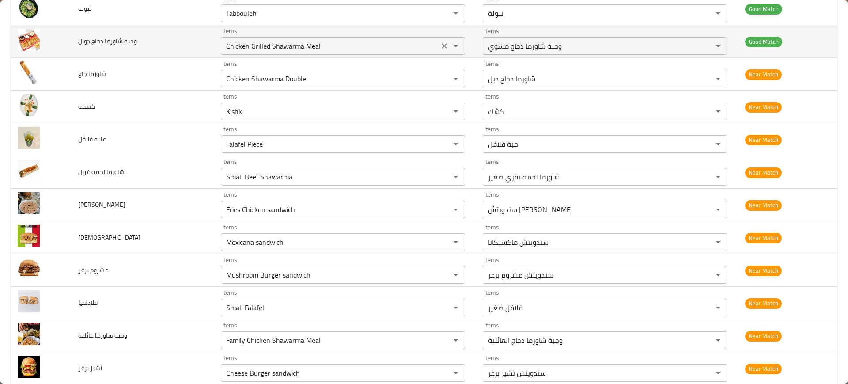
click at [253, 54] on div "Chicken Grilled Shawarma Meal Items" at bounding box center [343, 46] width 245 height 18
paste دوبل "Shawarma Double"
type دوبل "Chicken Shawarma Double"
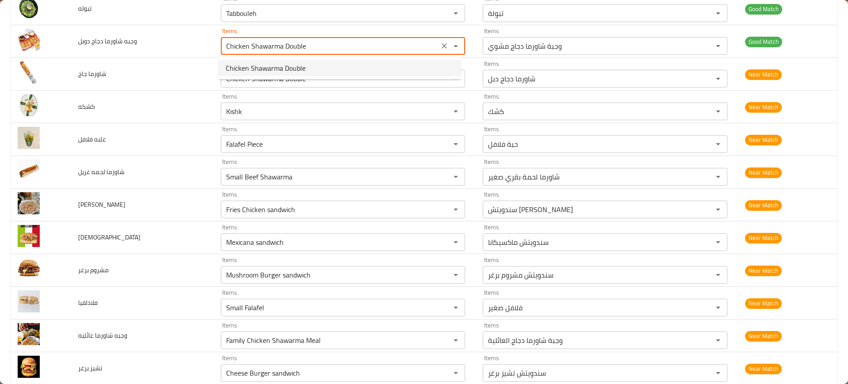
click at [261, 71] on span "Chicken Shawarma Double" at bounding box center [266, 68] width 80 height 11
type دوبل-ar "شاورما دجاج دبل"
type دوبل "Chicken Shawarma Double"
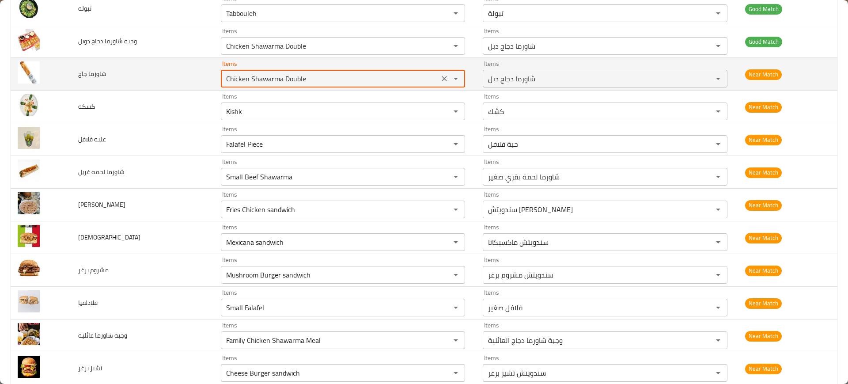
click at [265, 77] on جاج "Chicken Shawarma Double" at bounding box center [329, 78] width 213 height 12
paste جاج "Rocket"
type جاج "Chicken Shawarma Rocket"
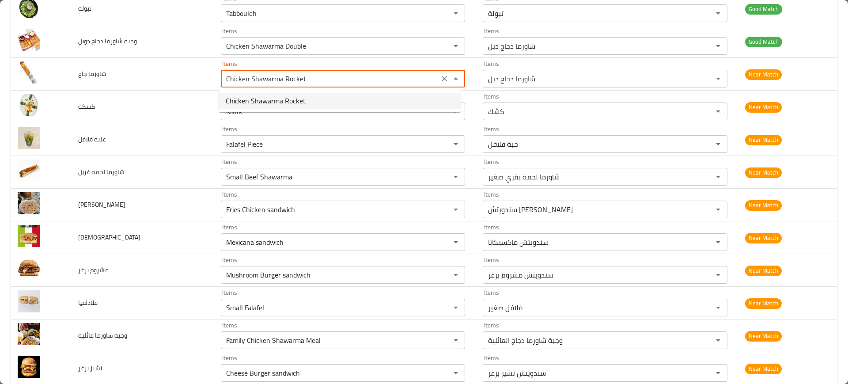
click at [273, 99] on span "Chicken Shawarma Rocket" at bounding box center [266, 100] width 80 height 11
type جاج-ar "شاورما دجاج صاروخ"
type جاج "Chicken Shawarma Rocket"
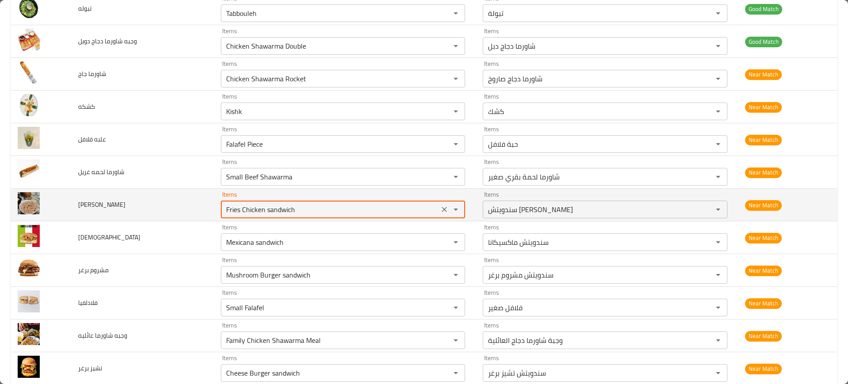
click at [254, 207] on تشيكن "Fries Chicken sandwich" at bounding box center [329, 209] width 213 height 12
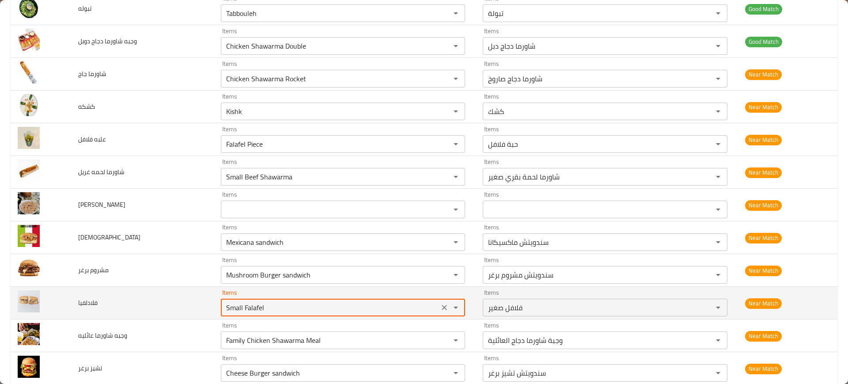
click at [234, 305] on input "Small Falafel" at bounding box center [329, 307] width 213 height 12
paste input "Philadelphia sandwich"
type input "Philadelphia sandwich"
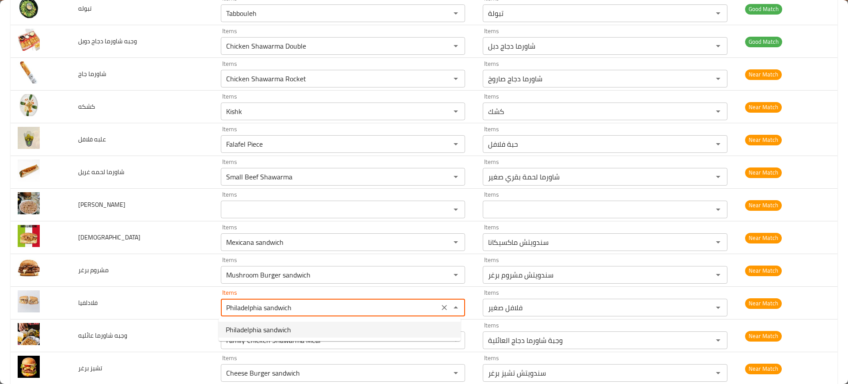
click at [249, 328] on span "Philadelphia sandwich" at bounding box center [258, 329] width 65 height 11
type input "سندويتش فلادلفيا"
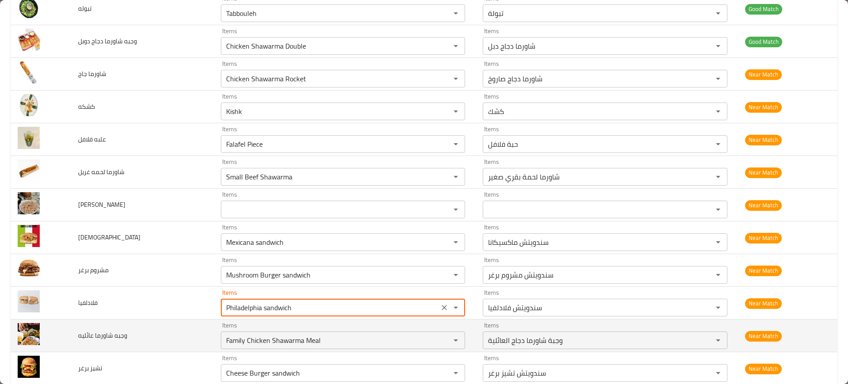
type input "Philadelphia sandwich"
click at [191, 333] on td "وجبه شاورما عائليه" at bounding box center [142, 335] width 143 height 33
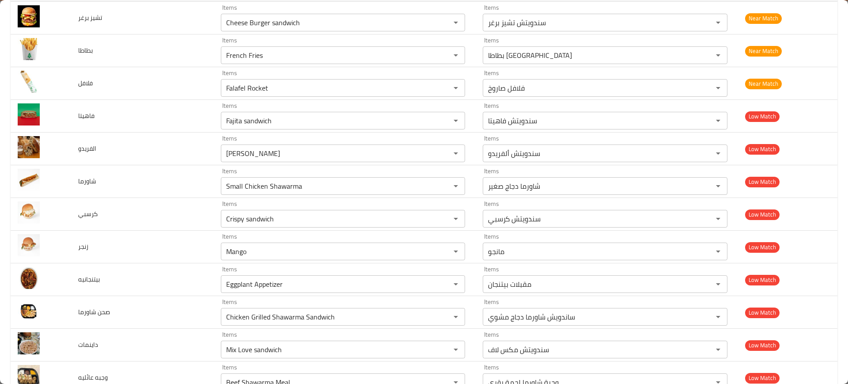
scroll to position [757, 0]
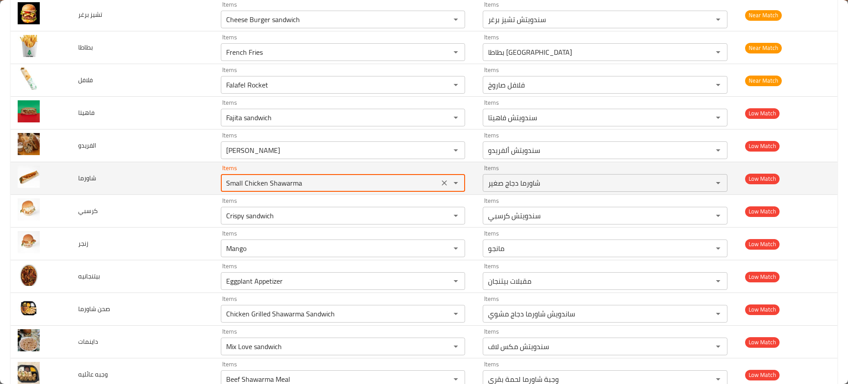
click at [251, 180] on input "Small Chicken Shawarma" at bounding box center [329, 183] width 213 height 12
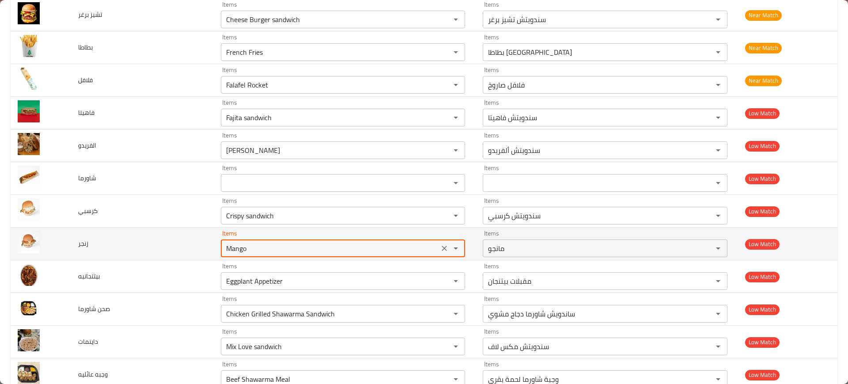
click at [234, 252] on input "Mango" at bounding box center [329, 248] width 213 height 12
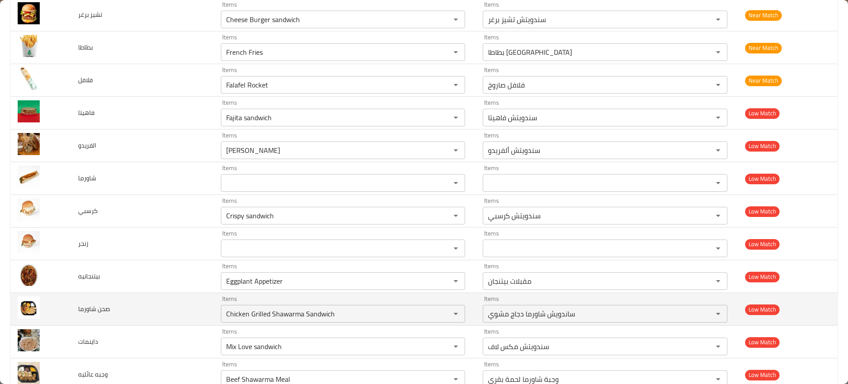
click at [176, 298] on td "صحن شاورما" at bounding box center [142, 309] width 143 height 33
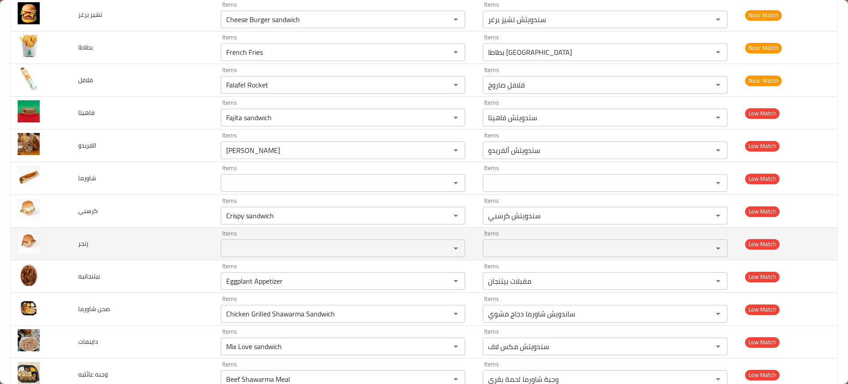
click at [234, 230] on div "Items Items" at bounding box center [343, 243] width 245 height 27
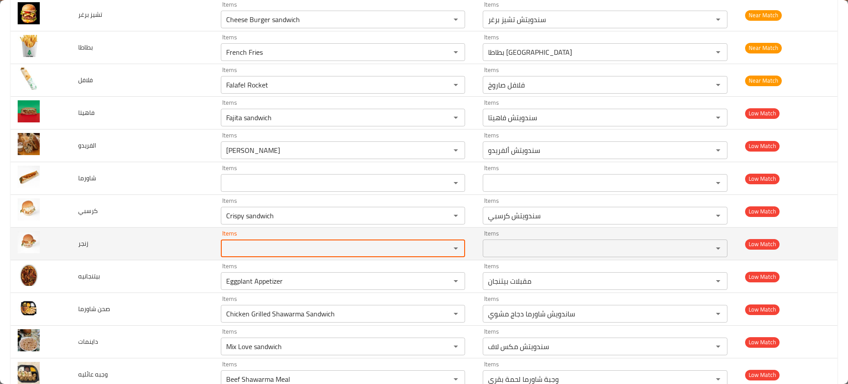
paste input "Zinger sandwich"
type input "Zinger sandwich"
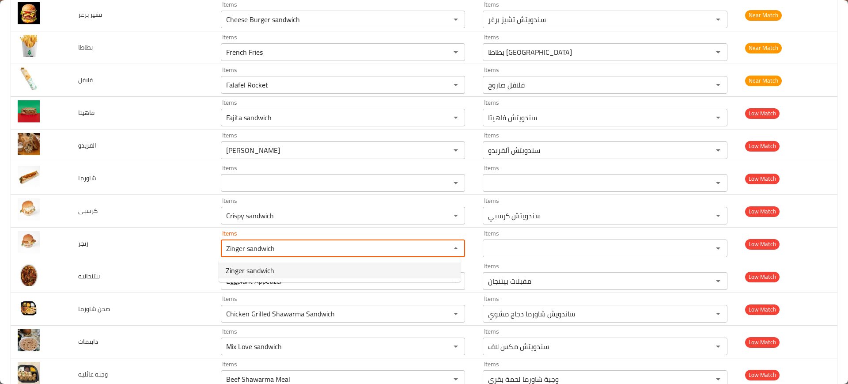
click at [257, 268] on span "Zinger sandwich" at bounding box center [250, 270] width 49 height 11
type input "سندويتش زنجر"
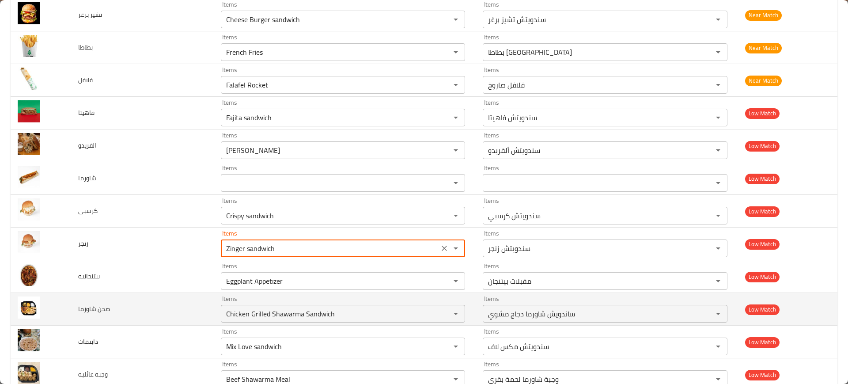
type input "Zinger sandwich"
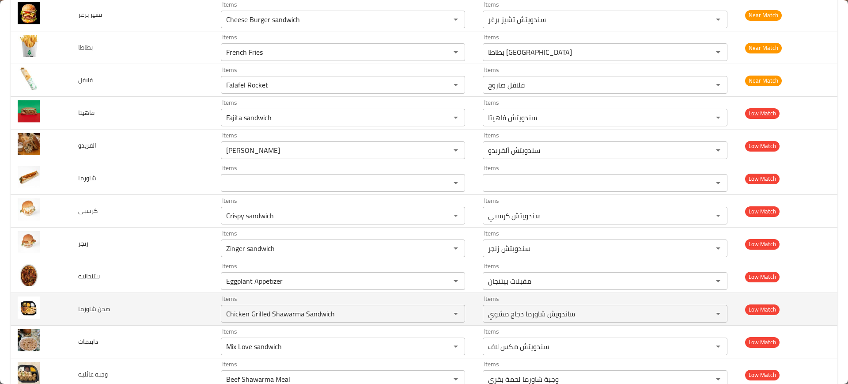
click at [193, 298] on td "صحن شاورما" at bounding box center [142, 309] width 143 height 33
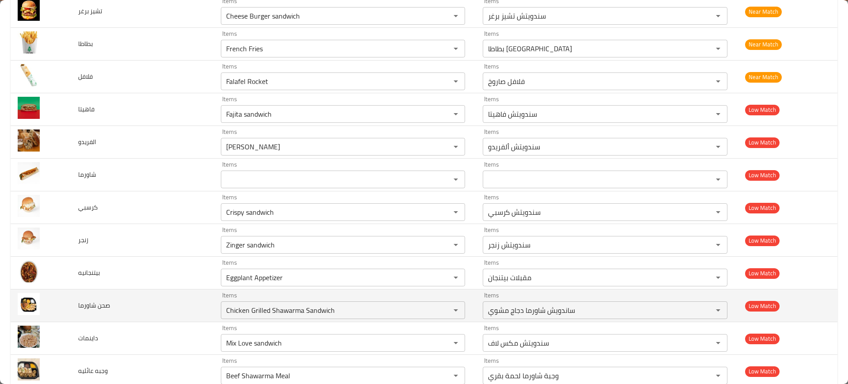
scroll to position [757, 0]
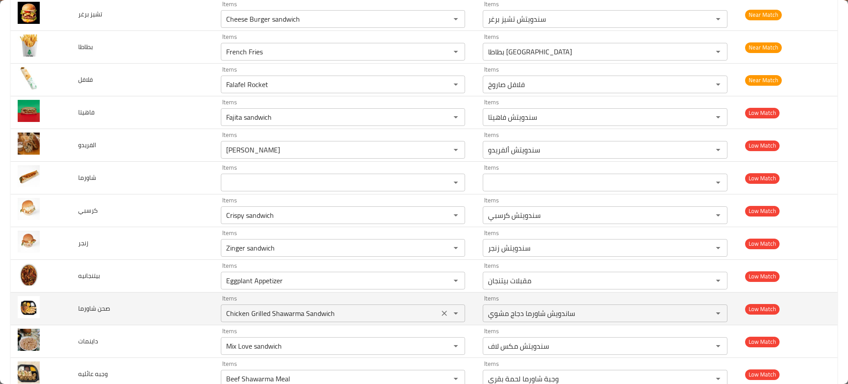
click at [242, 319] on div "Chicken Grilled Shawarma Sandwich Items" at bounding box center [343, 313] width 245 height 18
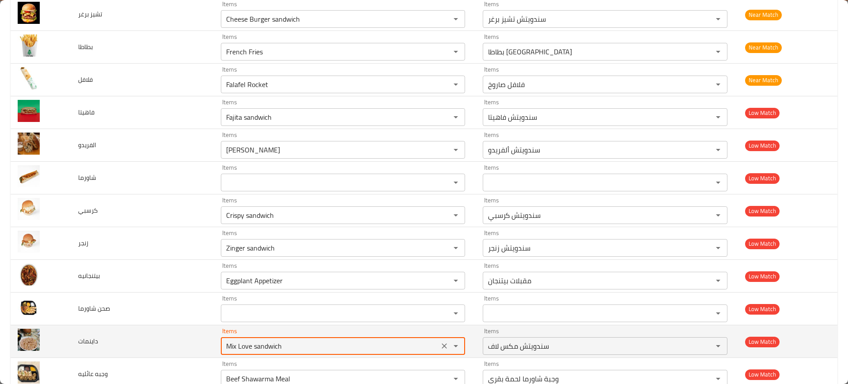
click at [259, 341] on input "Mix Love sandwich" at bounding box center [329, 345] width 213 height 12
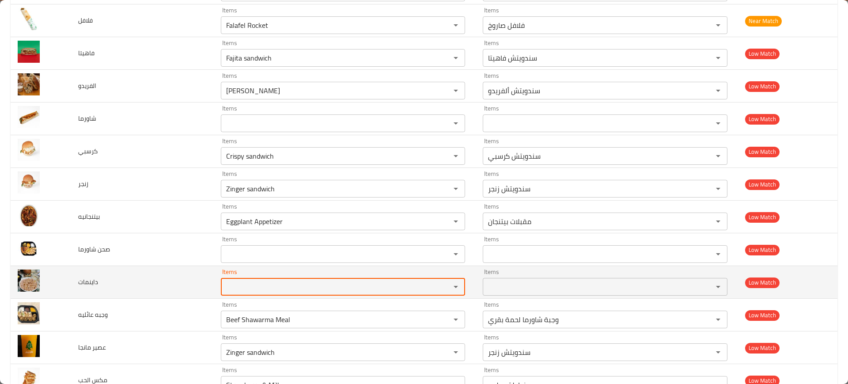
scroll to position [817, 0]
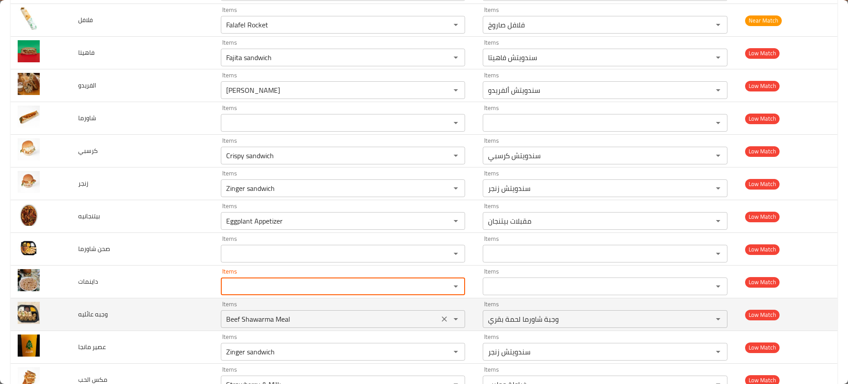
click at [249, 326] on div "Beef Shawarma Meal Items" at bounding box center [343, 319] width 245 height 18
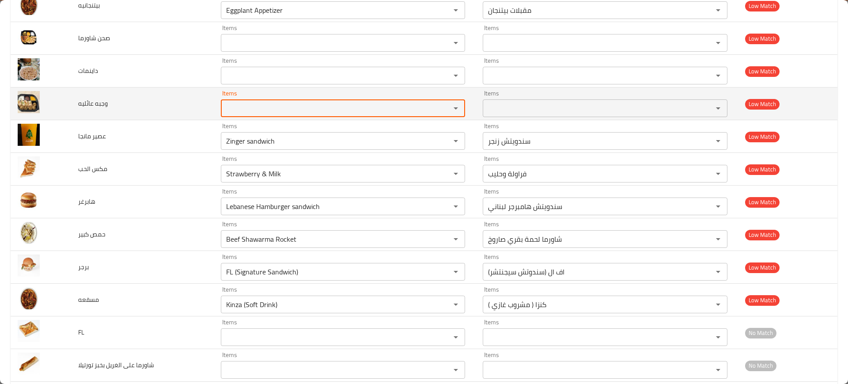
scroll to position [1076, 0]
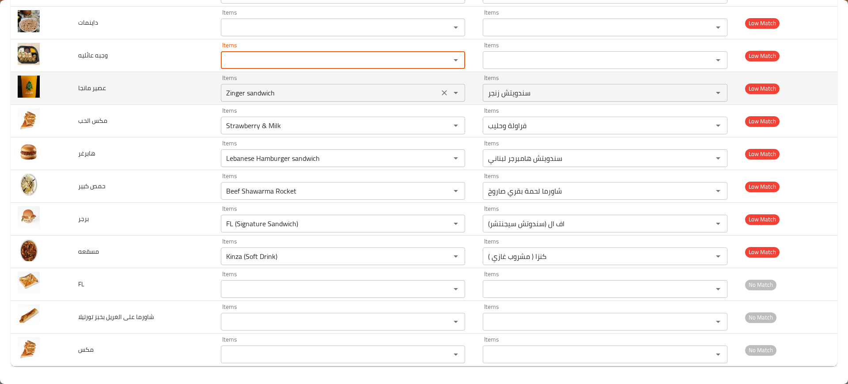
click at [250, 83] on div "Items Zinger sandwich Items" at bounding box center [343, 88] width 245 height 27
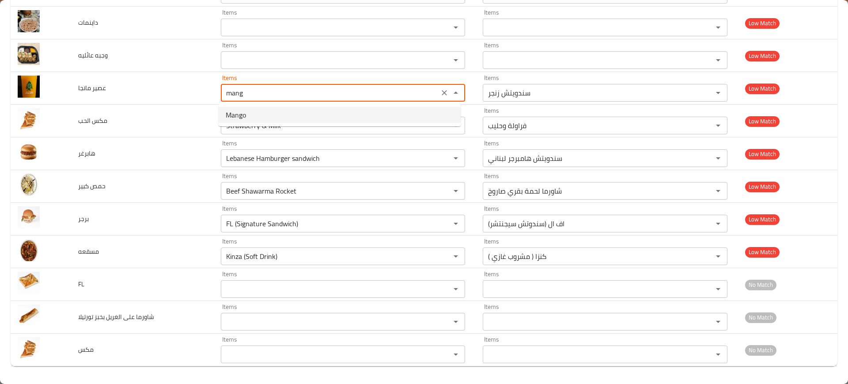
click at [262, 120] on مانجا-option-0 "Mango" at bounding box center [340, 115] width 242 height 16
type مانجا "Mango"
type مانجا-ar "مانجو"
type مانجا "Mango"
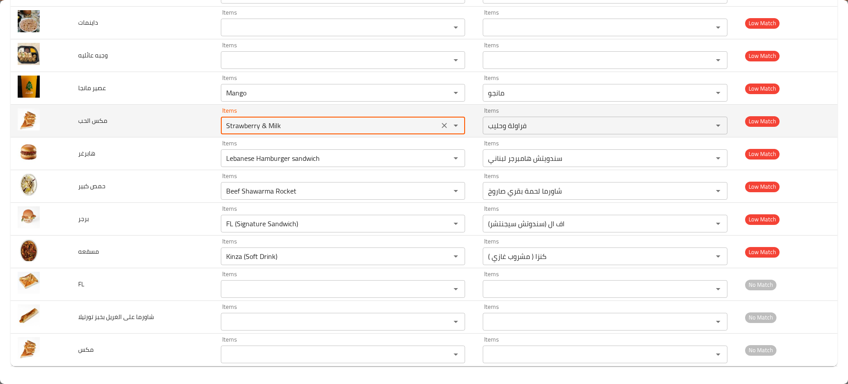
click at [251, 124] on الحب "Strawberry & Milk" at bounding box center [329, 125] width 213 height 12
paste الحب "Mix Love sandwich"
type الحب "Mix Love sandwich"
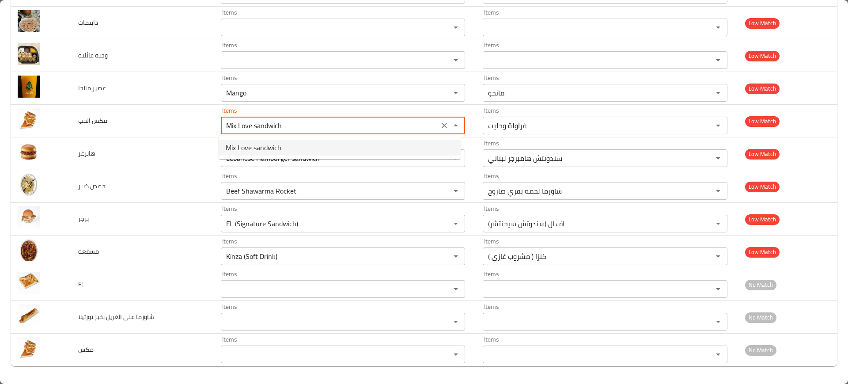
click at [260, 146] on span "Mix Love sandwich" at bounding box center [254, 147] width 56 height 11
type الحب-ar "سندويتش مكس لاف"
type الحب "Mix Love sandwich"
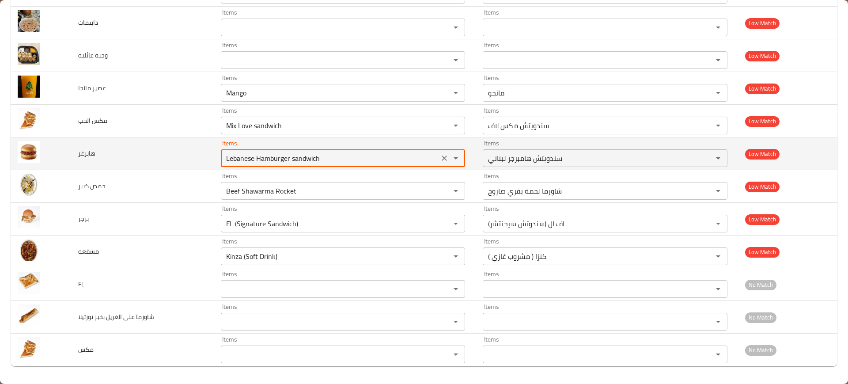
click at [236, 157] on input "Lebanese Hamburger sandwich" at bounding box center [329, 158] width 213 height 12
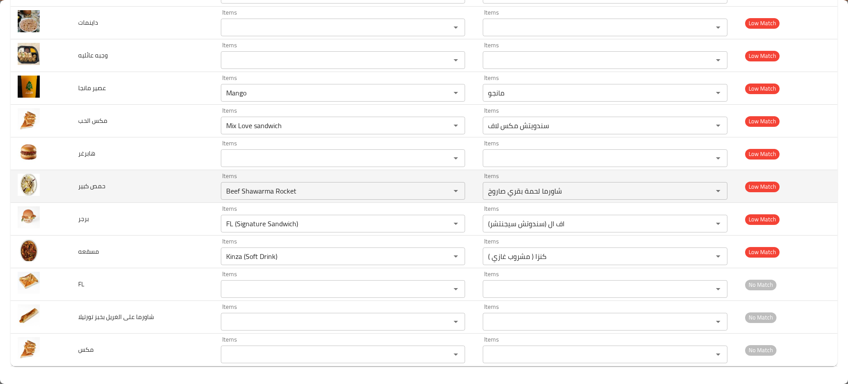
click at [246, 200] on td "Items Beef Shawarma Rocket Items" at bounding box center [345, 186] width 262 height 33
paste كبير "Hummus"
click at [232, 191] on كبير "Beef Shawarma Rocket" at bounding box center [329, 191] width 213 height 12
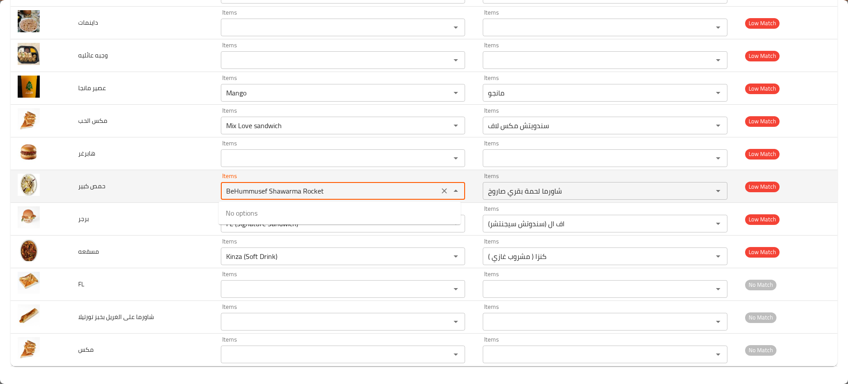
paste كبير "Hummus"
type كبير "Hummus"
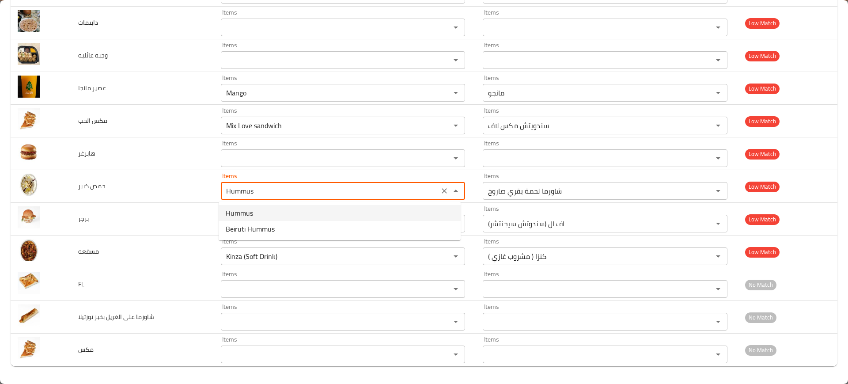
click at [247, 211] on span "Hummus" at bounding box center [239, 212] width 27 height 11
type كبير-ar "حمص"
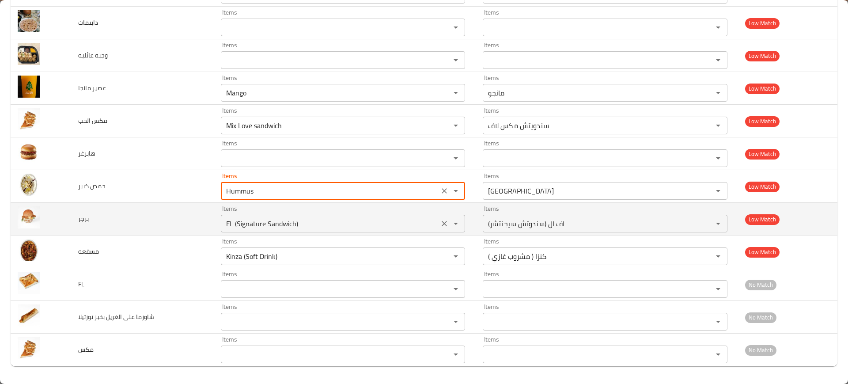
type كبير "Hummus"
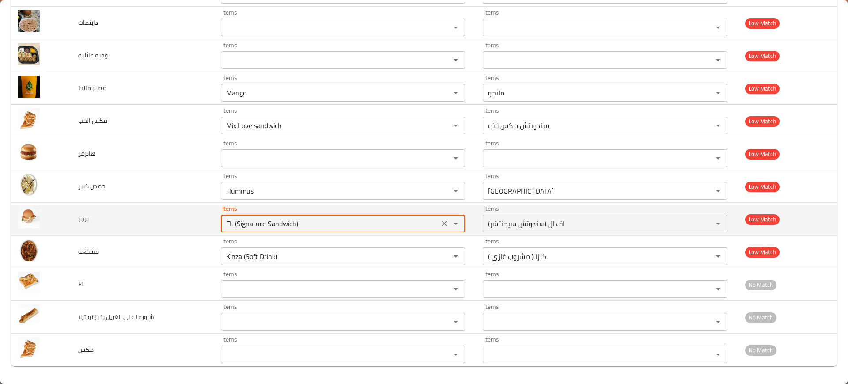
click at [256, 220] on input "FL (Signature Sandwich)" at bounding box center [329, 223] width 213 height 12
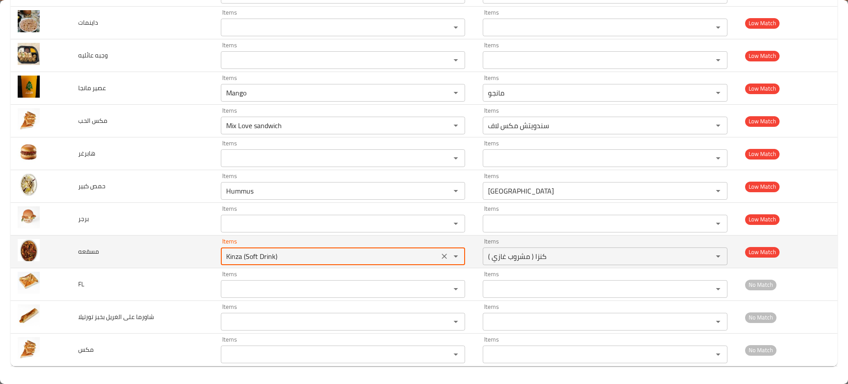
click at [265, 254] on input "Kinza (Soft Drink)" at bounding box center [329, 256] width 213 height 12
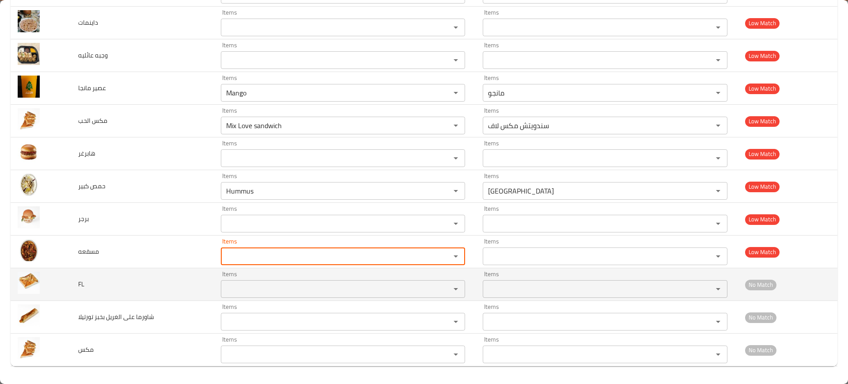
click at [265, 296] on div "Items" at bounding box center [343, 289] width 245 height 18
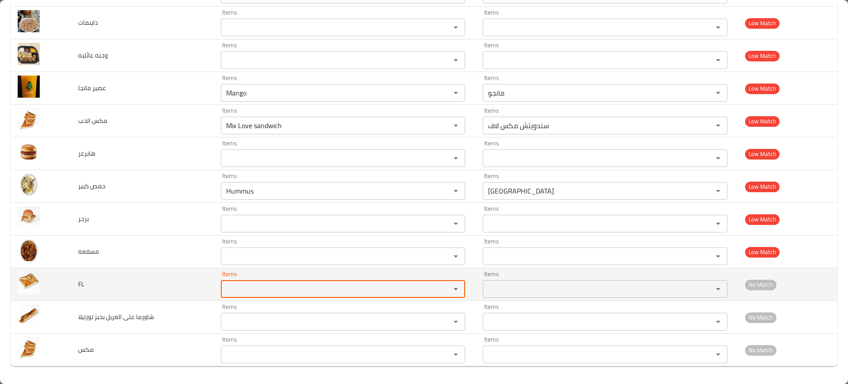
paste input "Hummus"
type input "Hummus"
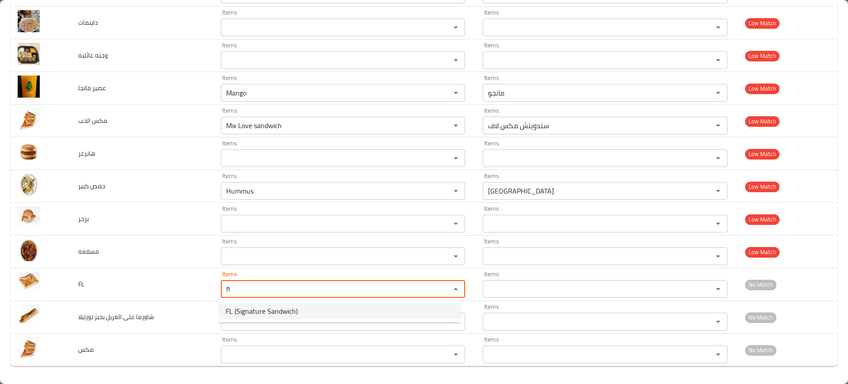
click at [230, 303] on li "FL (Signature Sandwich)" at bounding box center [340, 311] width 242 height 16
type input "FL (Signature Sandwich)"
type input "اف ال (سندوتش سيجنتشر)"
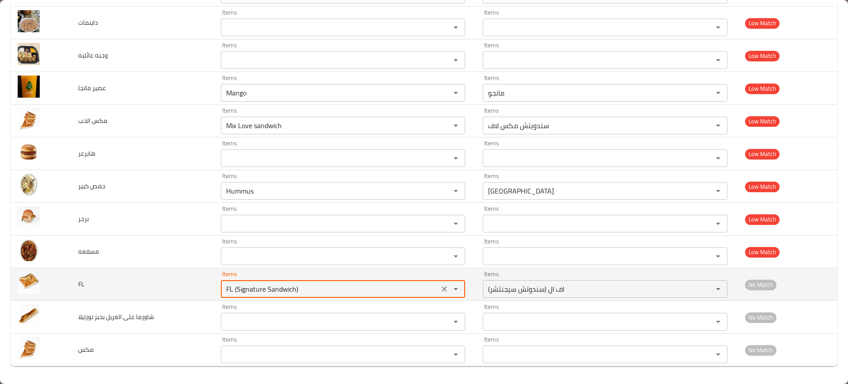
type input "FL (Signature Sandwich)"
click at [185, 299] on td "FL" at bounding box center [142, 284] width 143 height 33
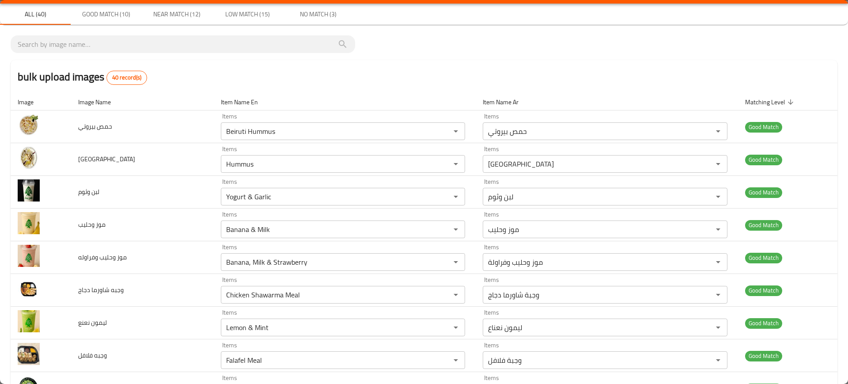
scroll to position [0, 0]
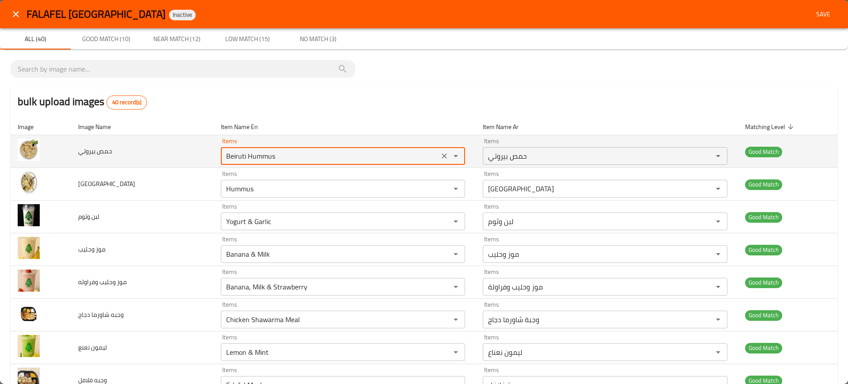
click at [234, 157] on بيروتي "Beiruti Hummus" at bounding box center [329, 156] width 213 height 12
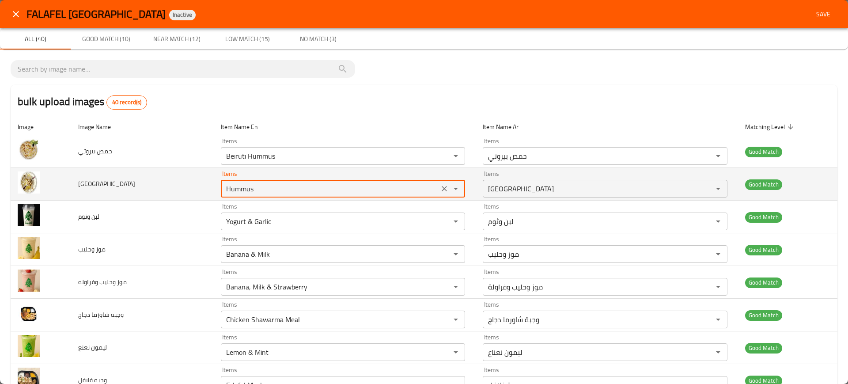
click at [316, 192] on input "Hummus" at bounding box center [329, 188] width 213 height 12
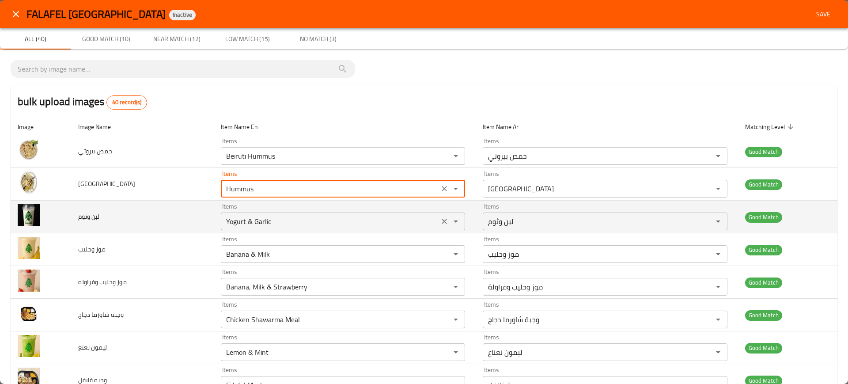
click at [294, 214] on div "Yogurt & Garlic Items" at bounding box center [343, 221] width 245 height 18
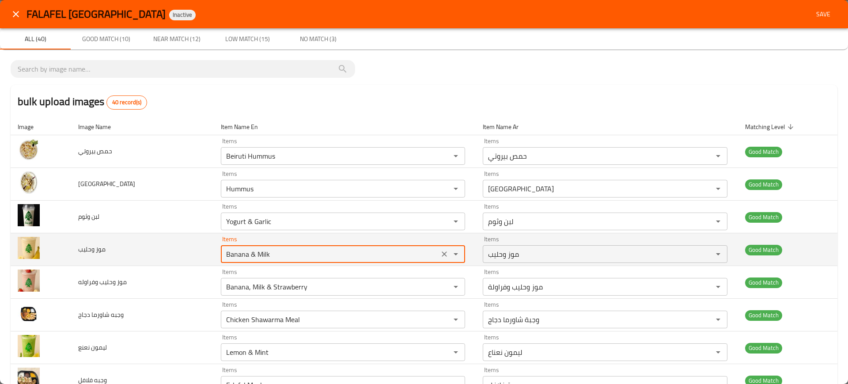
click at [302, 251] on وحليب "Banana & Milk" at bounding box center [329, 254] width 213 height 12
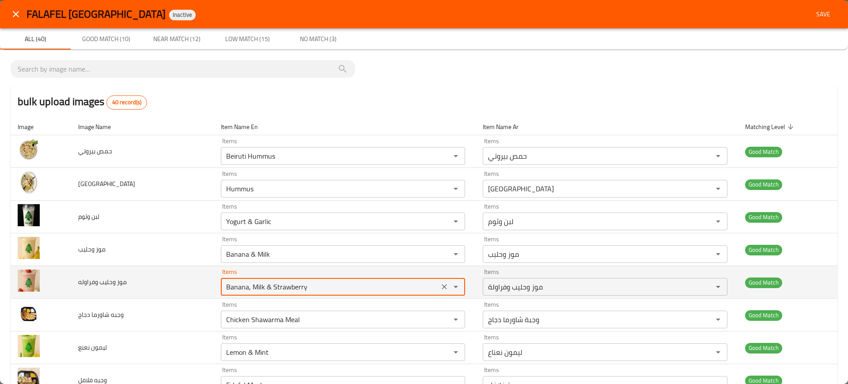
click at [292, 285] on وفراوله "Banana, Milk & Strawberry" at bounding box center [329, 286] width 213 height 12
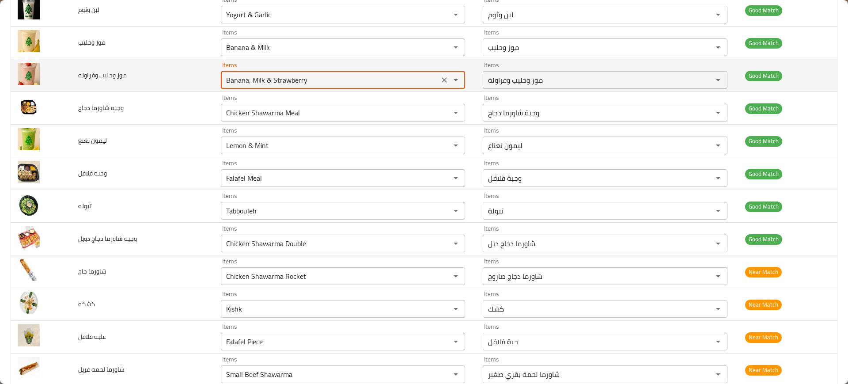
scroll to position [210, 0]
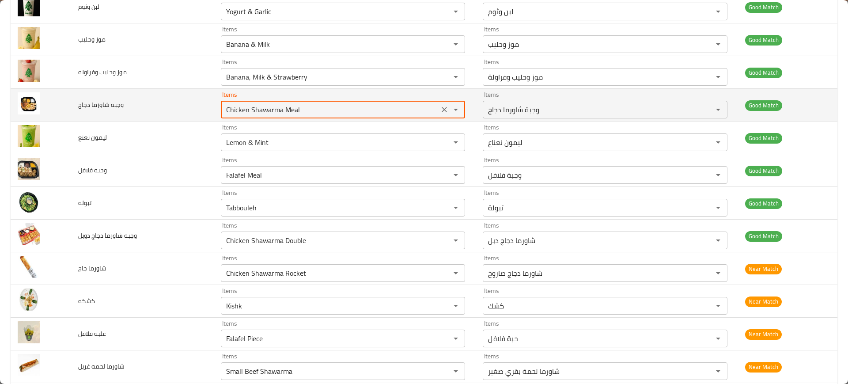
click at [294, 106] on دجاج "Chicken Shawarma Meal" at bounding box center [329, 109] width 213 height 12
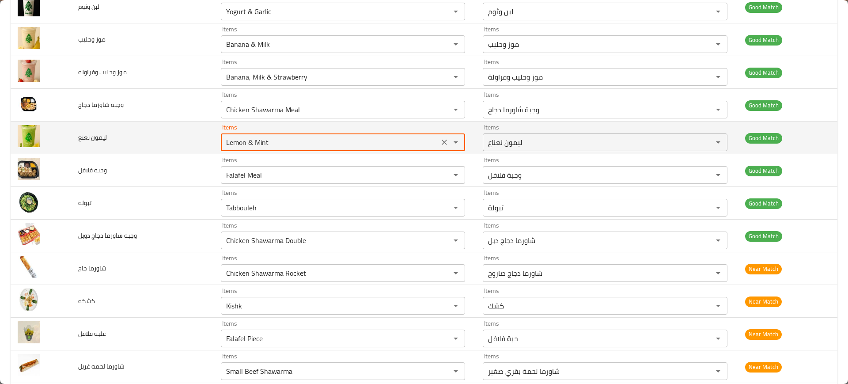
click at [274, 142] on نعنع "Lemon & Mint" at bounding box center [329, 142] width 213 height 12
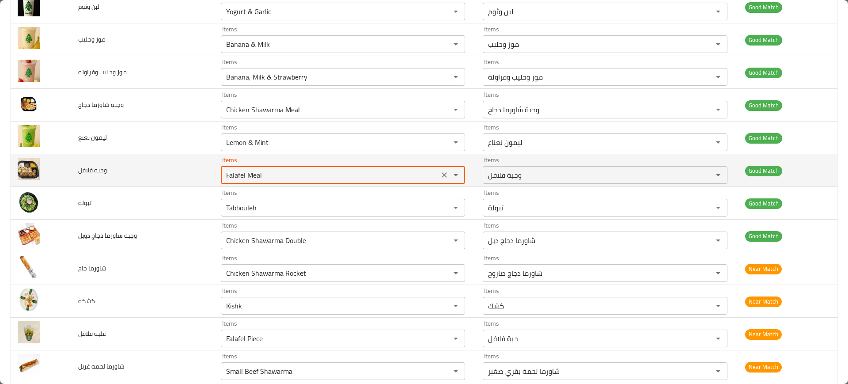
click at [274, 170] on فلافل "Falafel Meal" at bounding box center [329, 175] width 213 height 12
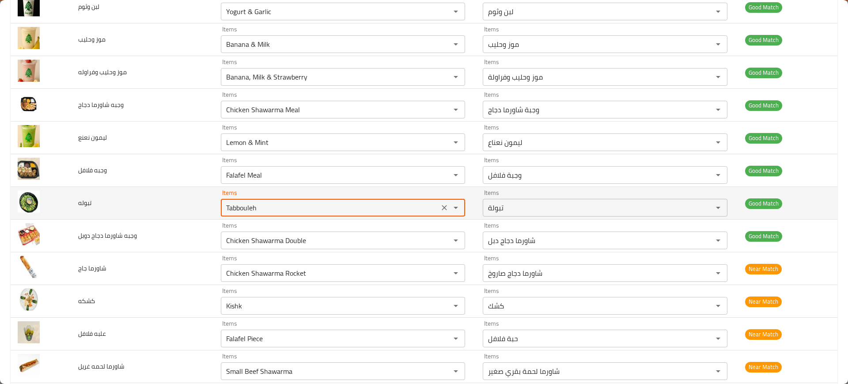
click at [286, 203] on input "Tabbouleh" at bounding box center [329, 207] width 213 height 12
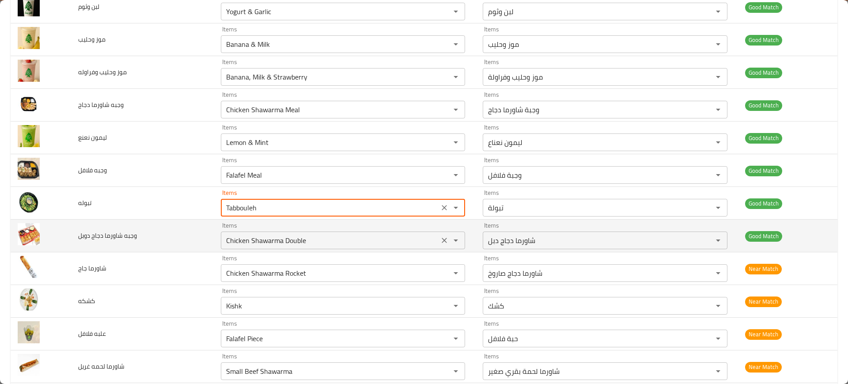
click at [283, 228] on div "Items Chicken Shawarma Double Items" at bounding box center [343, 235] width 245 height 27
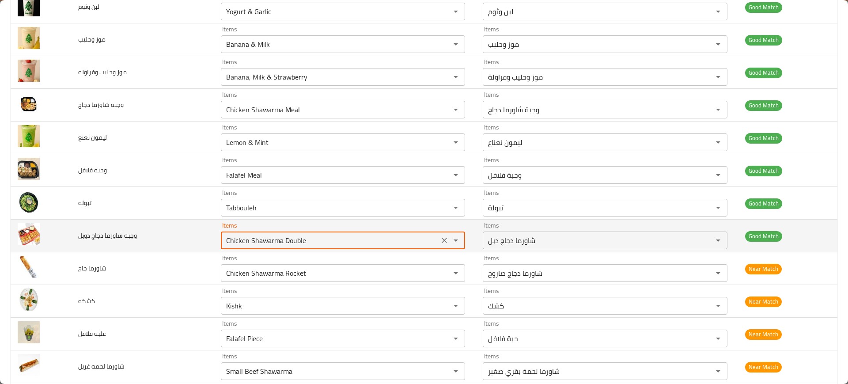
click at [283, 228] on div "Items Chicken Shawarma Double Items" at bounding box center [343, 235] width 245 height 27
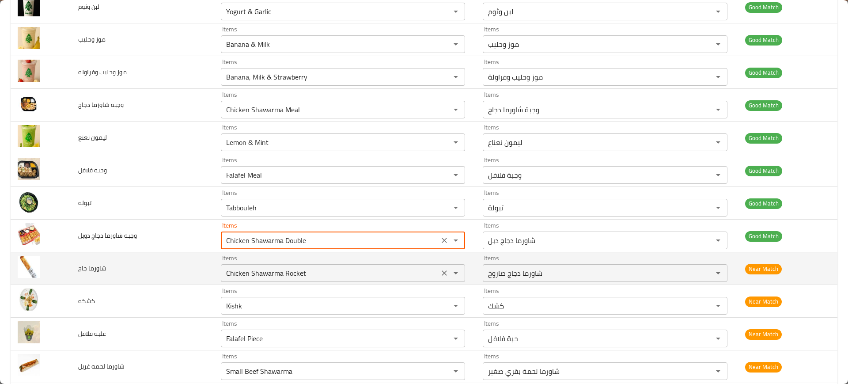
click at [277, 270] on جاج "Chicken Shawarma Rocket" at bounding box center [329, 273] width 213 height 12
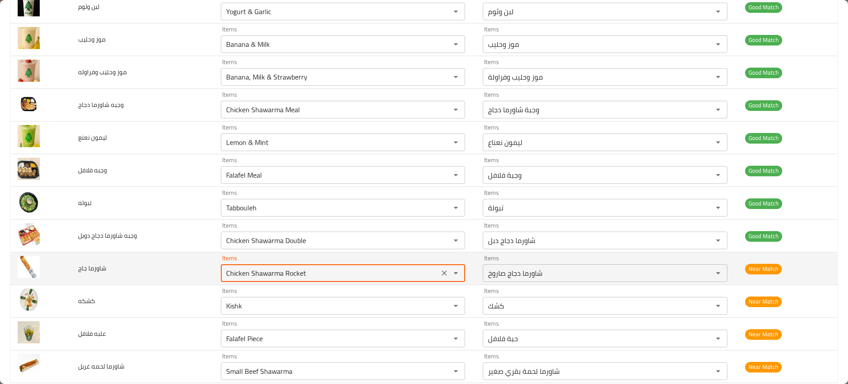
click at [277, 270] on جاج "Chicken Shawarma Rocket" at bounding box center [329, 273] width 213 height 12
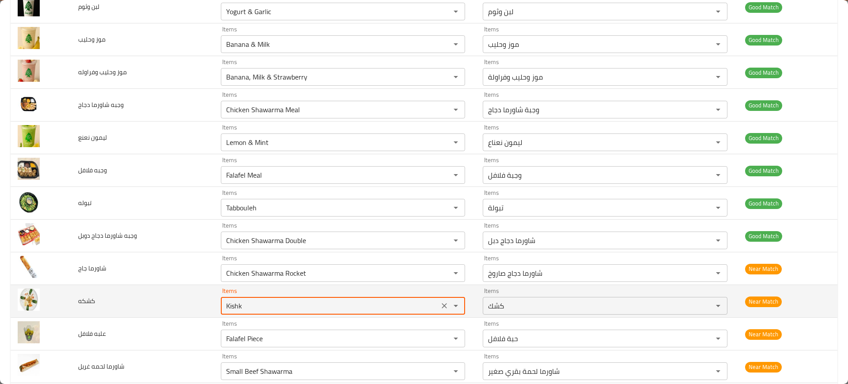
click at [265, 300] on input "Kishk" at bounding box center [329, 305] width 213 height 12
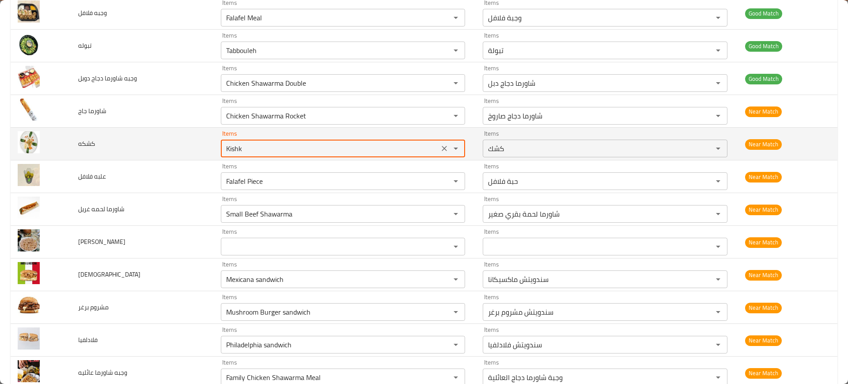
scroll to position [369, 0]
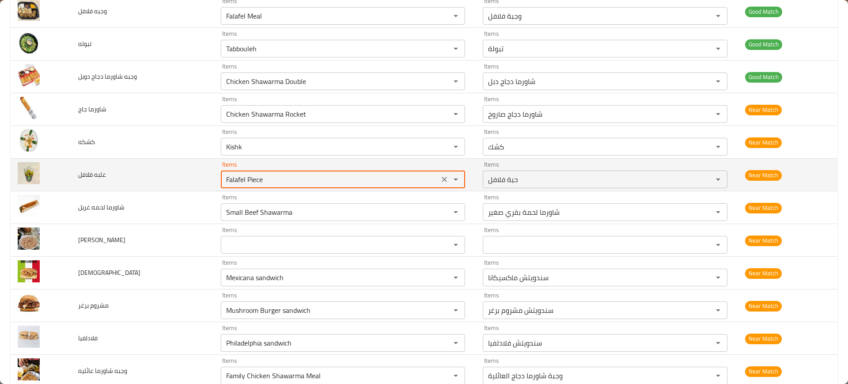
click at [258, 180] on فلافل "Falafel Piece" at bounding box center [329, 179] width 213 height 12
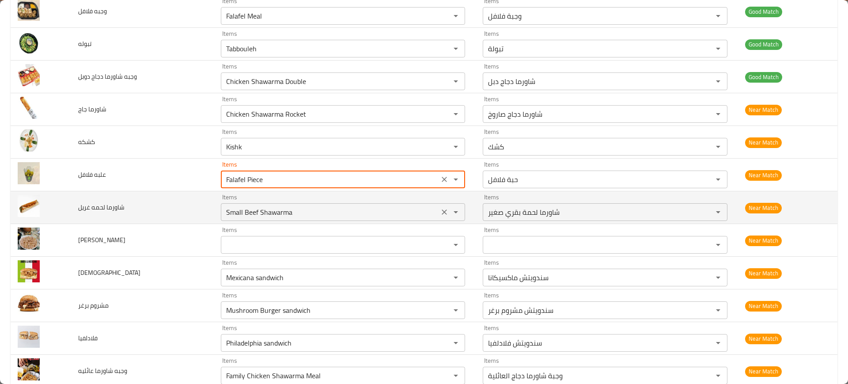
click at [261, 204] on div "Small Beef Shawarma Items" at bounding box center [343, 212] width 245 height 18
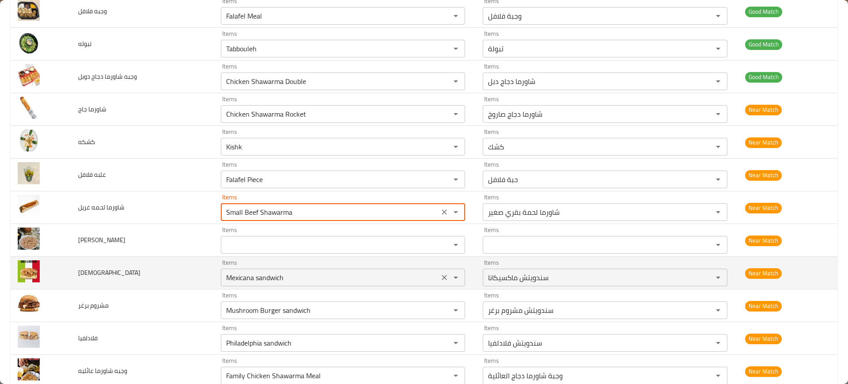
click at [266, 277] on input "Mexicana sandwich" at bounding box center [329, 277] width 213 height 12
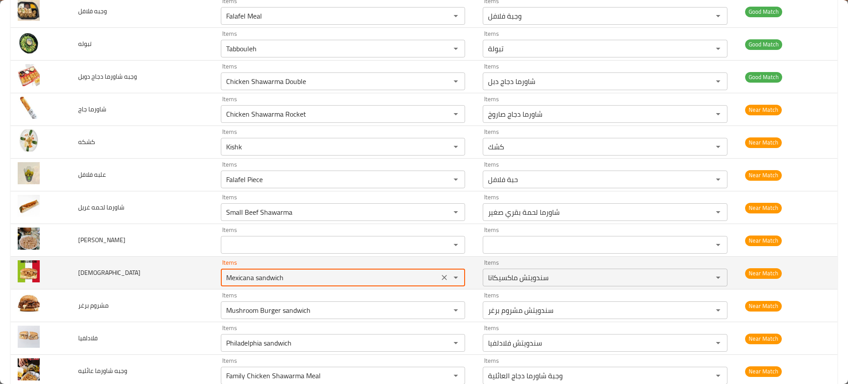
click at [266, 277] on input "Mexicana sandwich" at bounding box center [329, 277] width 213 height 12
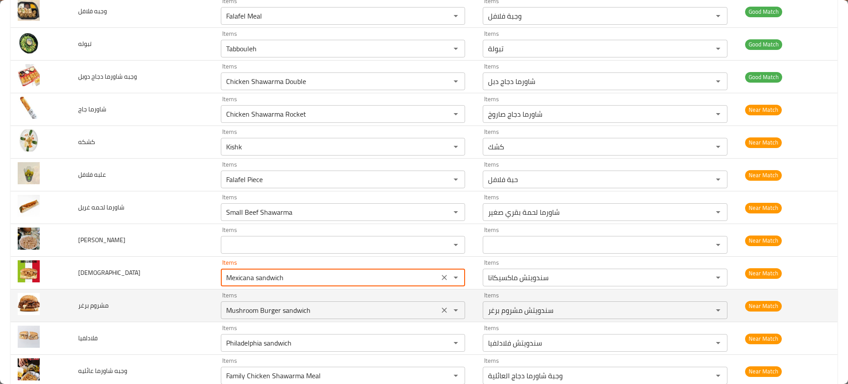
click at [276, 304] on برغر "Mushroom Burger sandwich" at bounding box center [329, 310] width 213 height 12
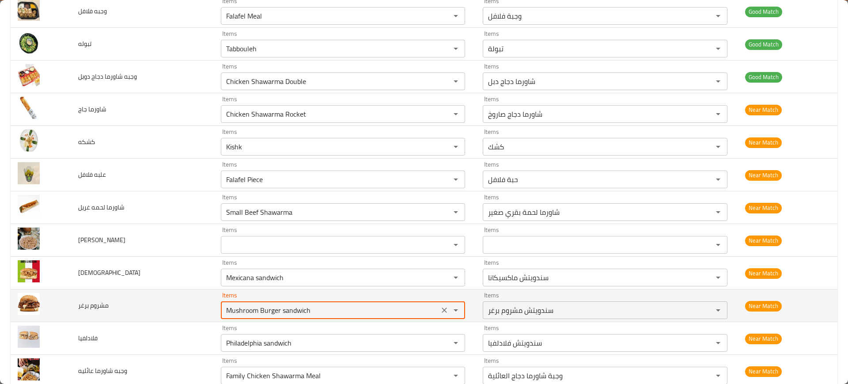
click at [276, 304] on برغر "Mushroom Burger sandwich" at bounding box center [329, 310] width 213 height 12
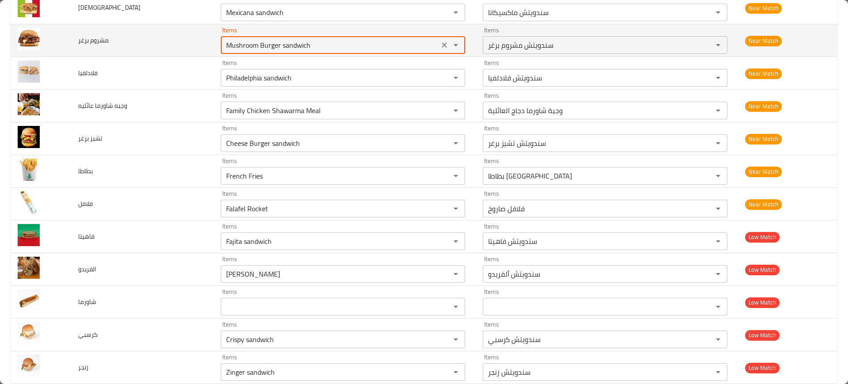
scroll to position [645, 0]
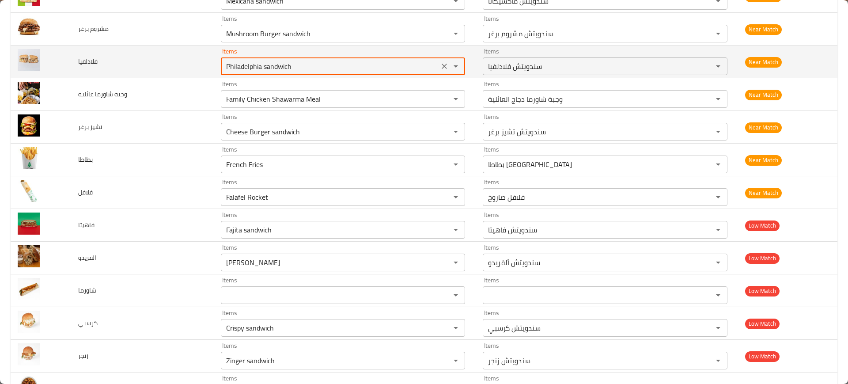
click at [318, 61] on input "Philadelphia sandwich" at bounding box center [329, 66] width 213 height 12
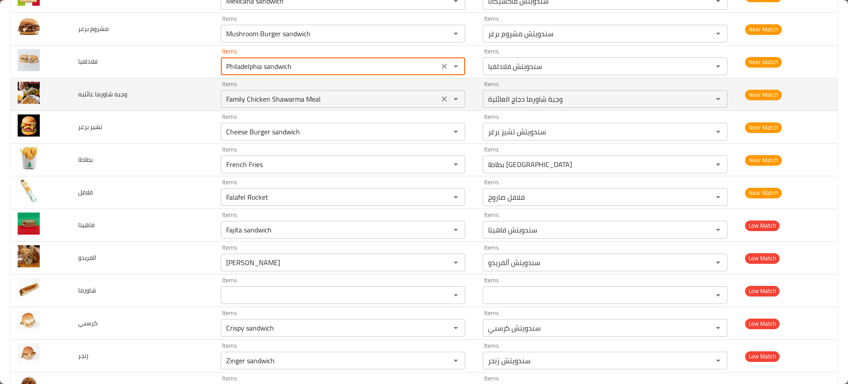
click at [294, 90] on div "Family Chicken Shawarma Meal Items" at bounding box center [343, 99] width 245 height 18
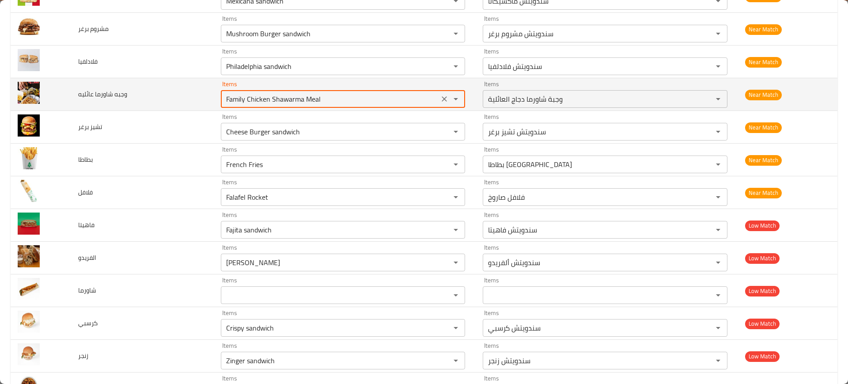
click at [294, 90] on div "Family Chicken Shawarma Meal Items" at bounding box center [343, 99] width 245 height 18
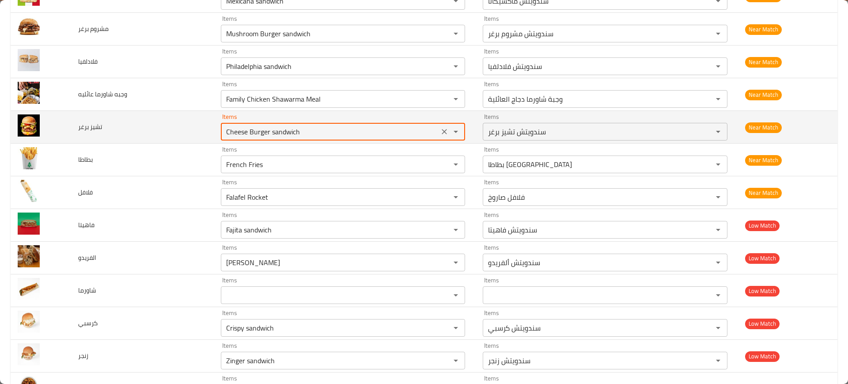
click at [280, 133] on برغر "Cheese Burger sandwich" at bounding box center [329, 131] width 213 height 12
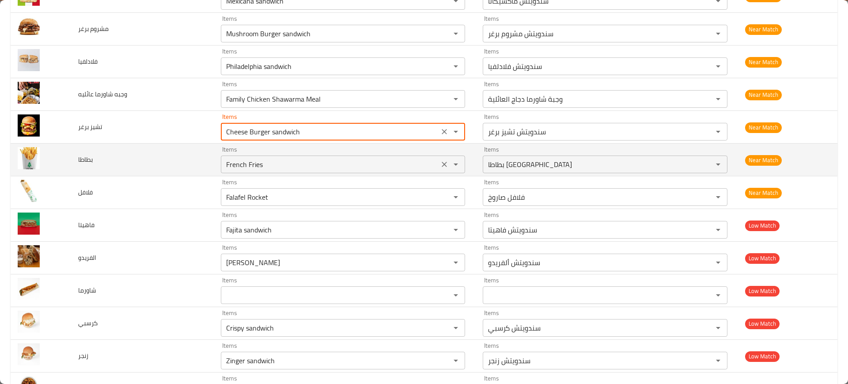
click at [256, 170] on div "French Fries Items" at bounding box center [343, 164] width 245 height 18
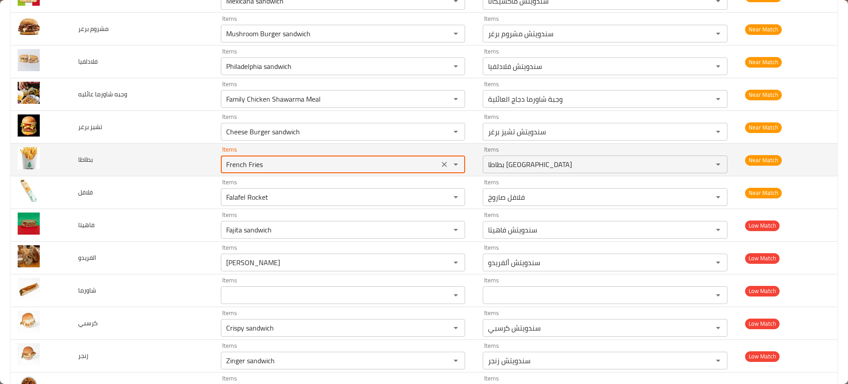
click at [256, 170] on div "French Fries Items" at bounding box center [343, 164] width 245 height 18
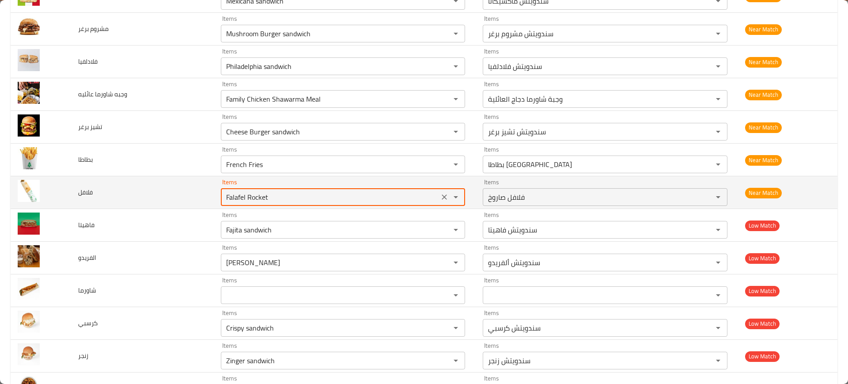
click at [268, 195] on input "Falafel Rocket" at bounding box center [329, 197] width 213 height 12
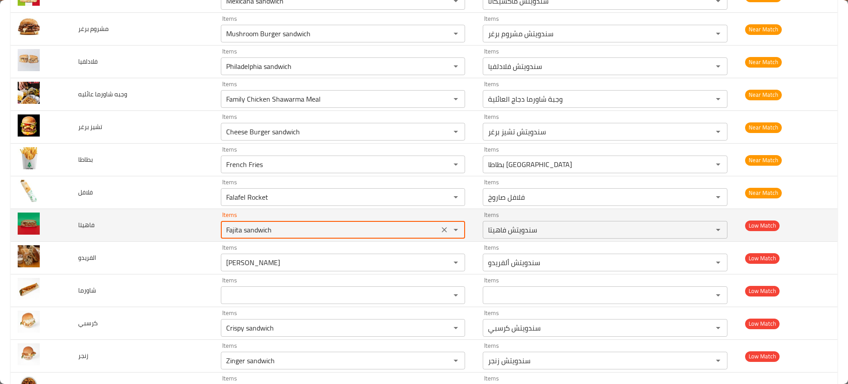
click at [272, 227] on input "Fajita sandwich" at bounding box center [329, 229] width 213 height 12
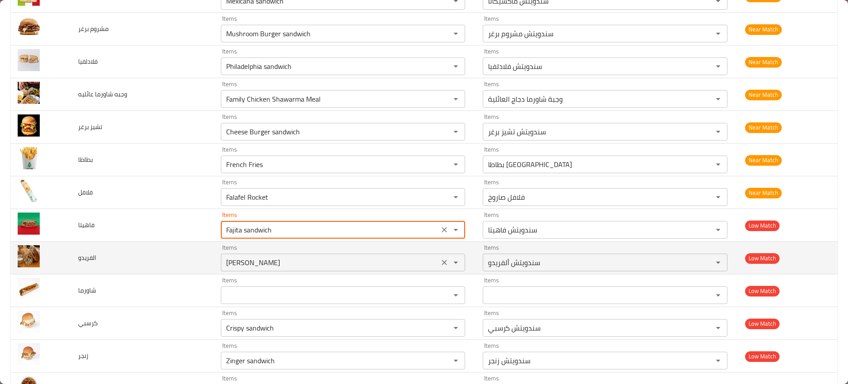
click at [277, 251] on div "Items Alfredo sandwich Items" at bounding box center [343, 257] width 245 height 27
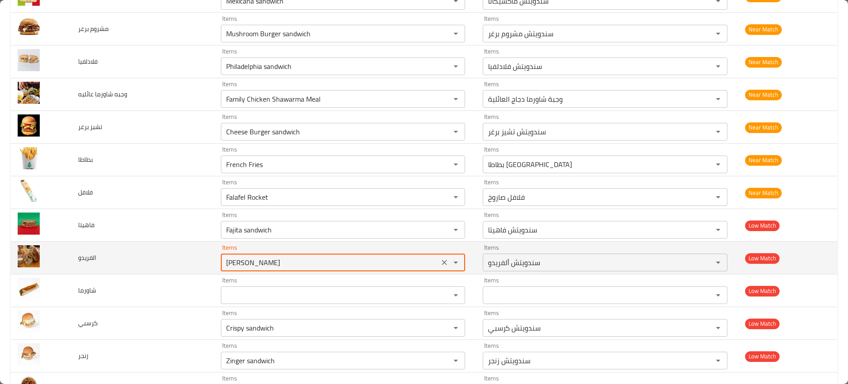
click at [277, 251] on div "Items Alfredo sandwich Items" at bounding box center [343, 257] width 245 height 27
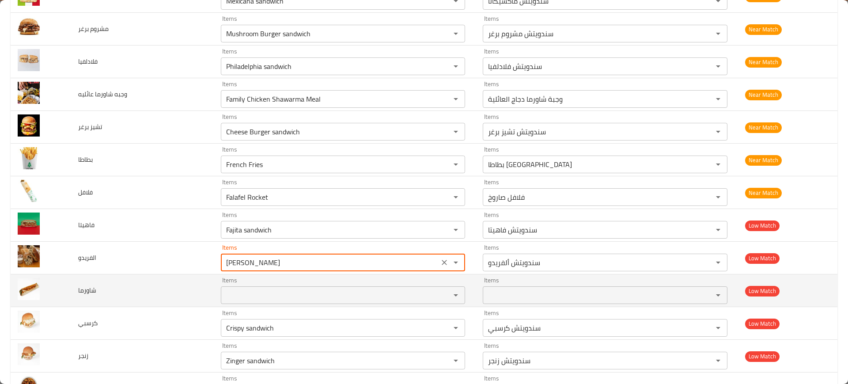
scroll to position [908, 0]
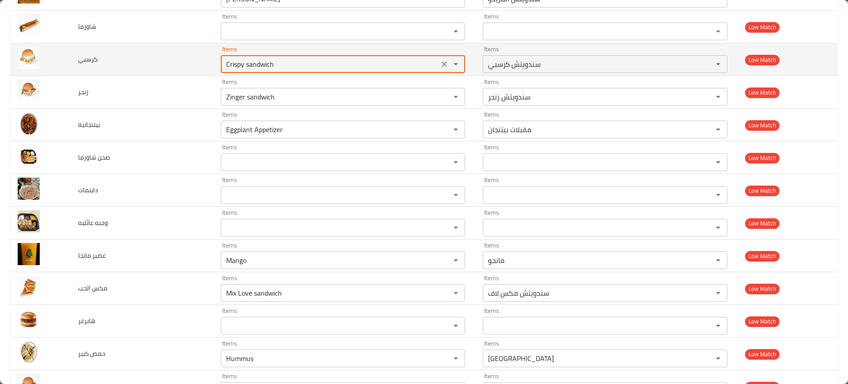
click at [294, 68] on input "Crispy sandwich" at bounding box center [329, 64] width 213 height 12
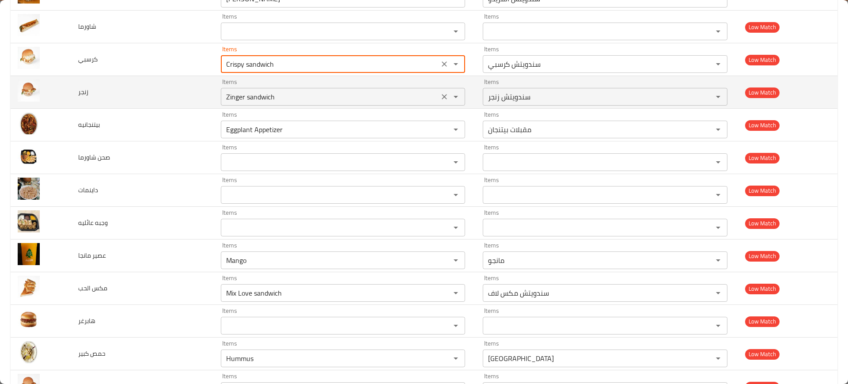
click at [294, 96] on input "Zinger sandwich" at bounding box center [329, 96] width 213 height 12
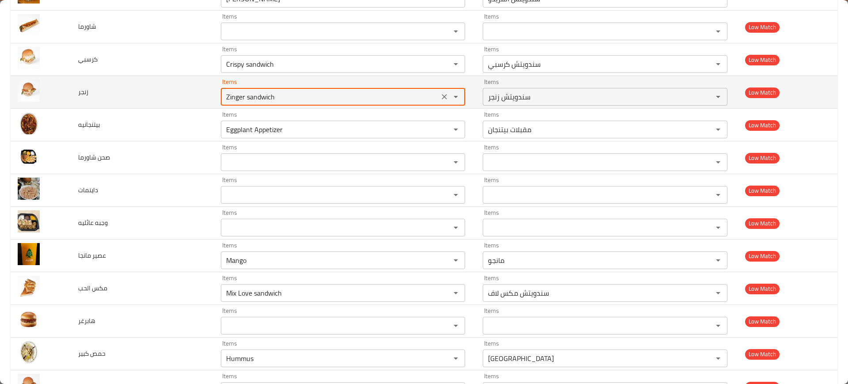
click at [294, 96] on input "Zinger sandwich" at bounding box center [329, 96] width 213 height 12
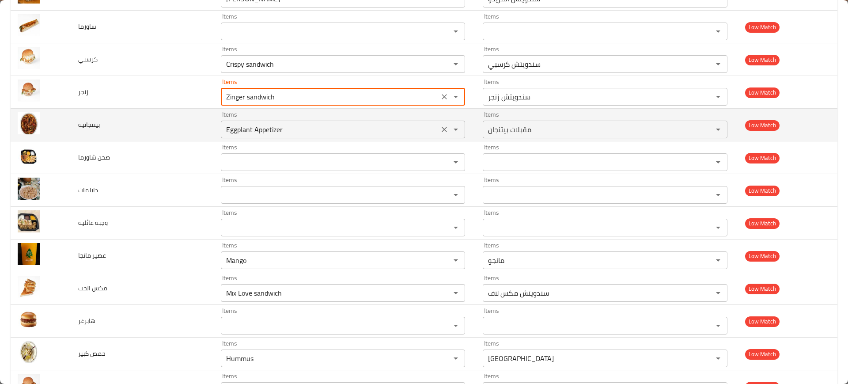
click at [293, 124] on input "Eggplant Appetizer" at bounding box center [329, 129] width 213 height 12
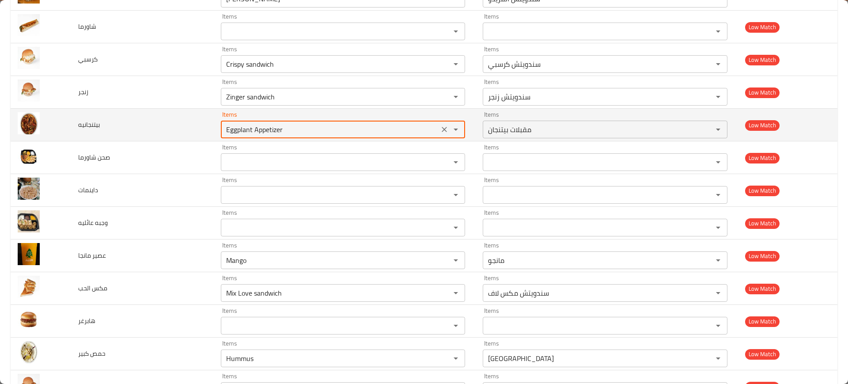
click at [293, 124] on input "Eggplant Appetizer" at bounding box center [329, 129] width 213 height 12
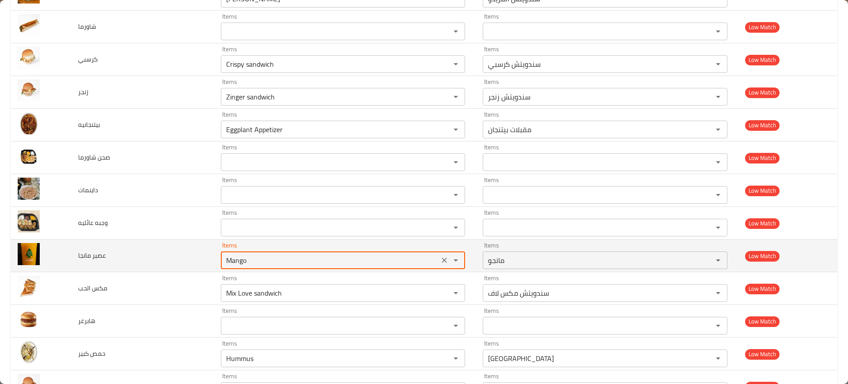
click at [279, 257] on مانجا "Mango" at bounding box center [329, 260] width 213 height 12
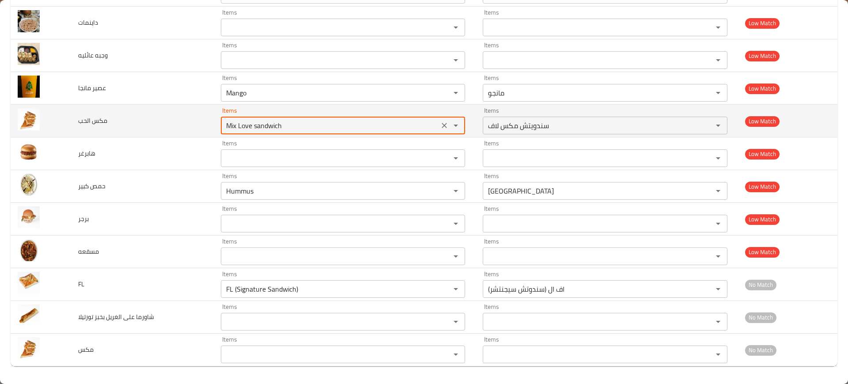
click at [277, 127] on الحب "Mix Love sandwich" at bounding box center [329, 125] width 213 height 12
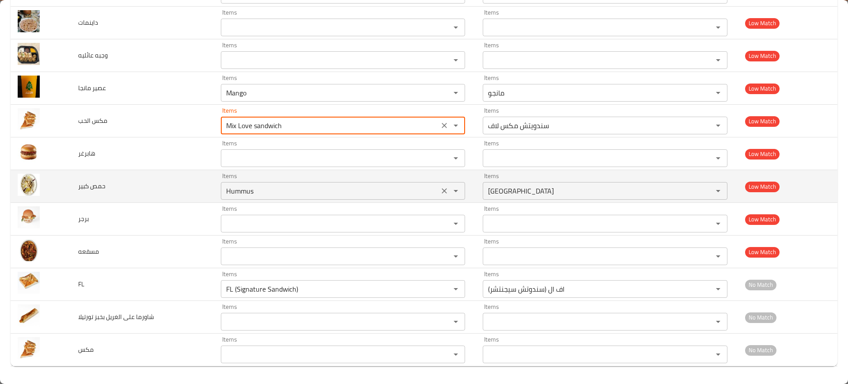
click at [267, 197] on div "Hummus Items" at bounding box center [343, 191] width 245 height 18
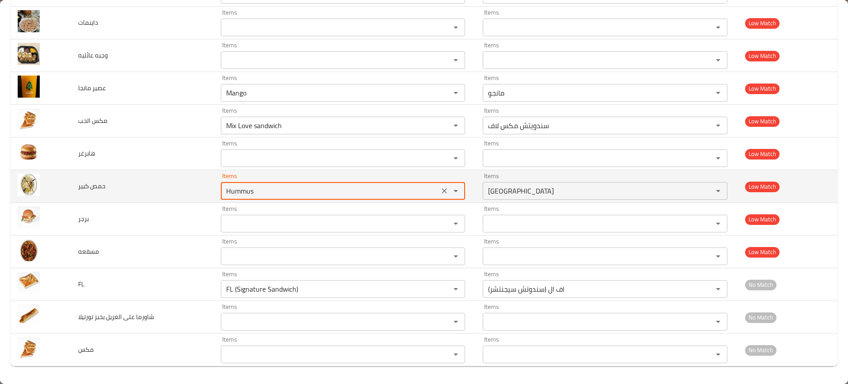
click at [267, 197] on div "Hummus Items" at bounding box center [343, 191] width 245 height 18
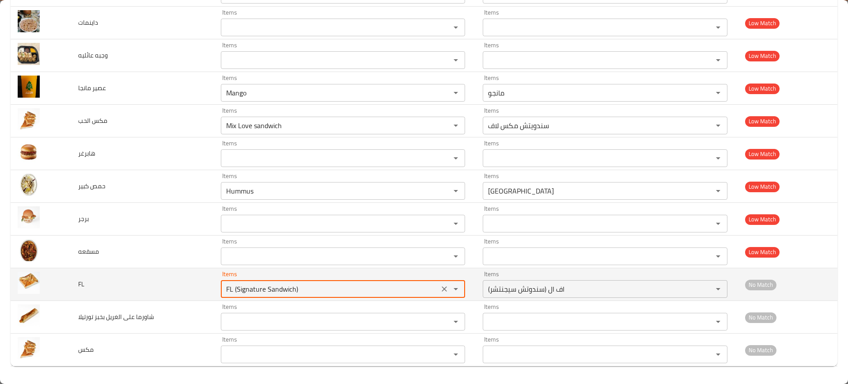
click at [264, 283] on input "FL (Signature Sandwich)" at bounding box center [329, 289] width 213 height 12
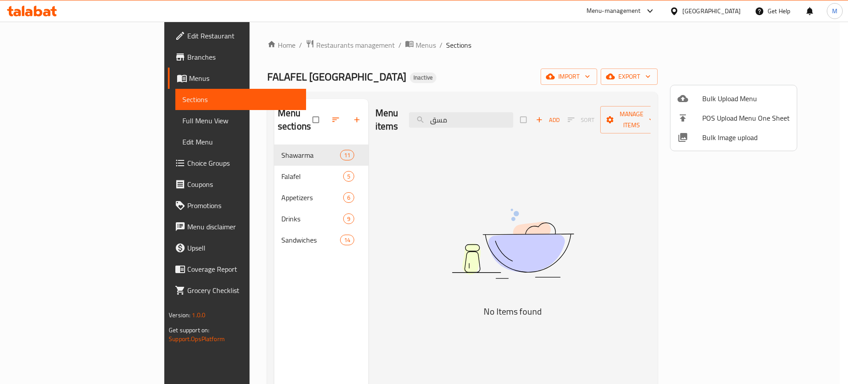
click at [723, 15] on div at bounding box center [424, 192] width 848 height 384
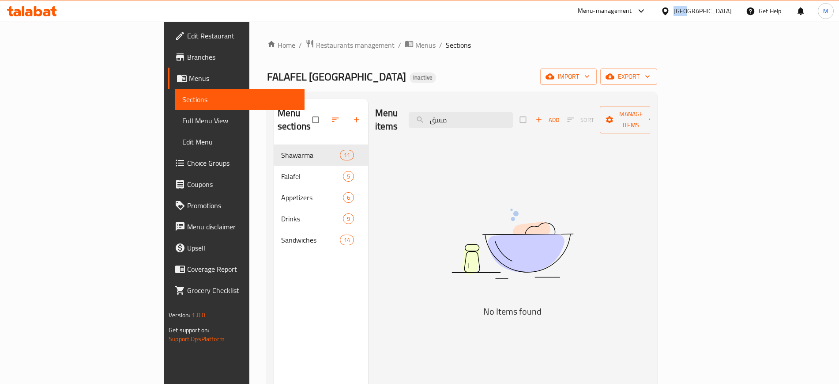
click at [723, 15] on div "Oman" at bounding box center [703, 11] width 58 height 10
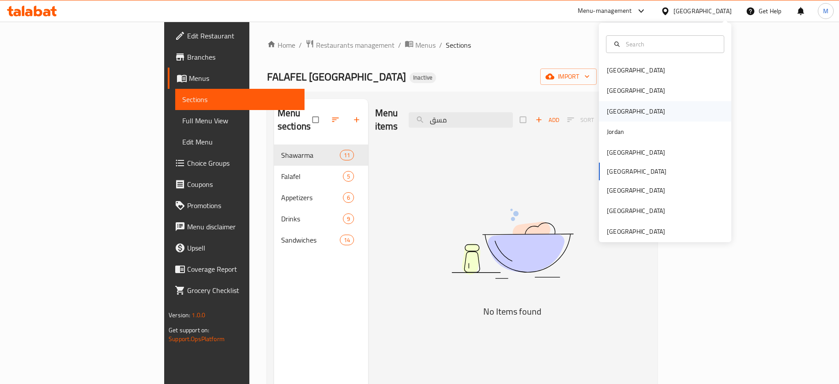
click at [615, 113] on div "[GEOGRAPHIC_DATA]" at bounding box center [636, 111] width 72 height 20
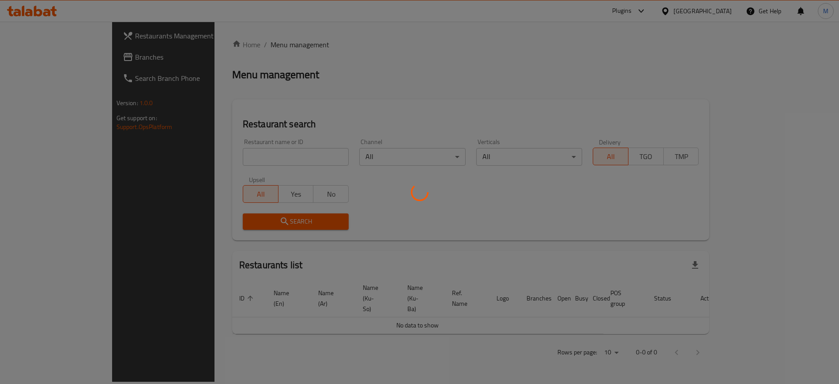
click at [241, 163] on div at bounding box center [419, 192] width 839 height 384
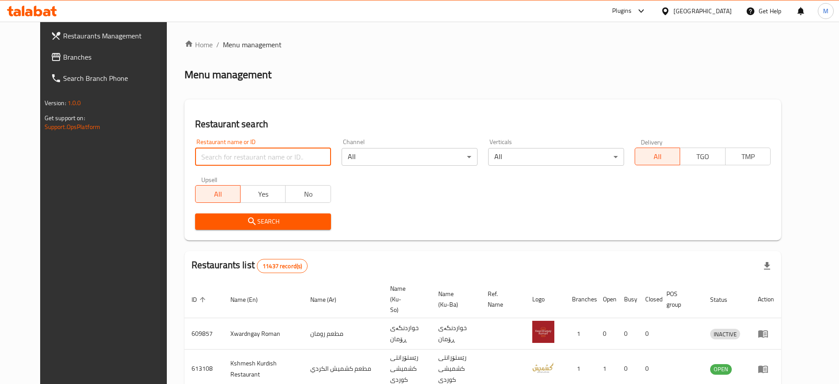
paste input "Harat Al Sham"
click at [206, 161] on input "Harat Al Sham" at bounding box center [263, 157] width 136 height 18
type input "Harat Al Sham"
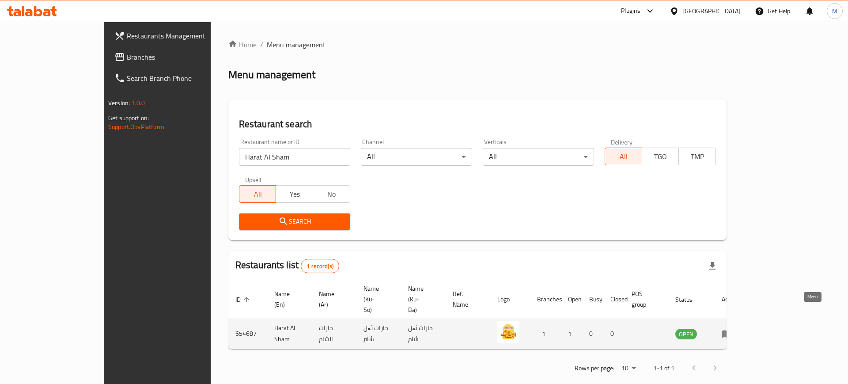
click at [732, 328] on icon "enhanced table" at bounding box center [726, 333] width 11 height 11
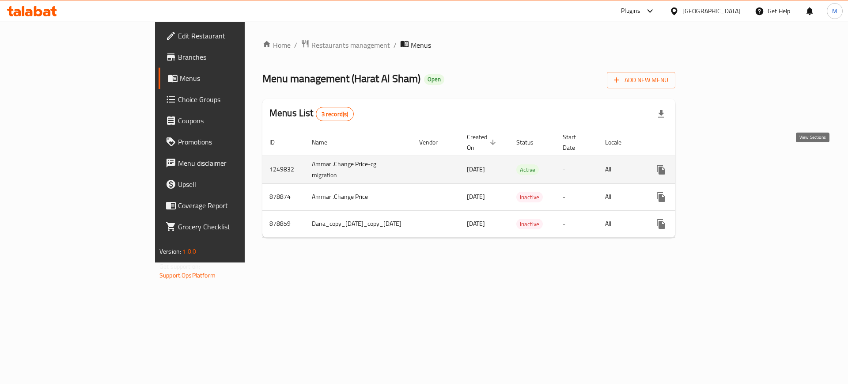
click at [730, 164] on icon "enhanced table" at bounding box center [724, 169] width 11 height 11
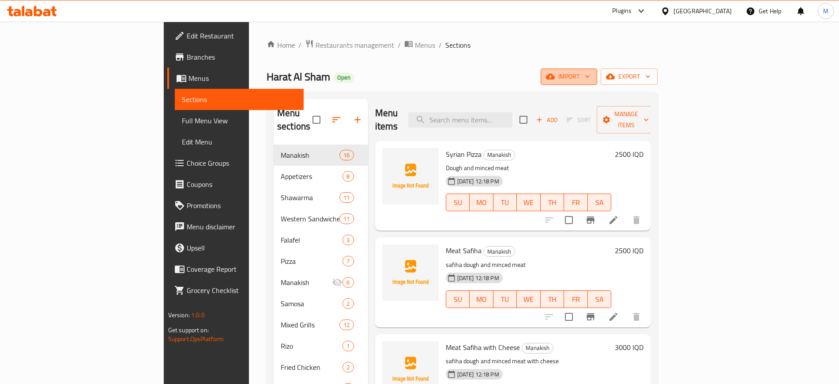
click at [590, 77] on span "import" at bounding box center [569, 76] width 42 height 11
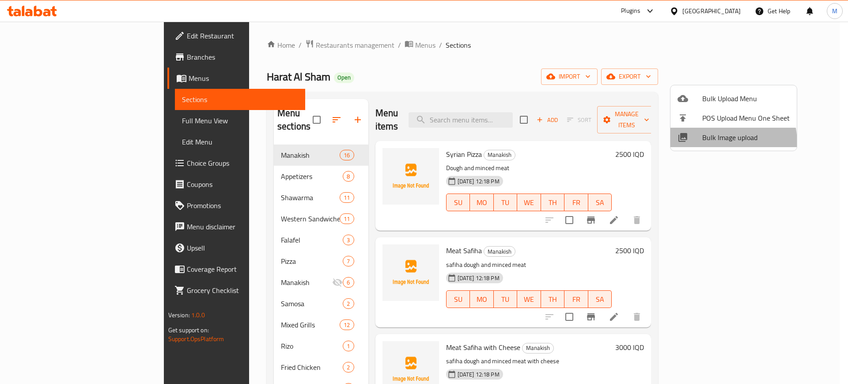
click at [700, 144] on li "Bulk Image upload" at bounding box center [733, 137] width 126 height 19
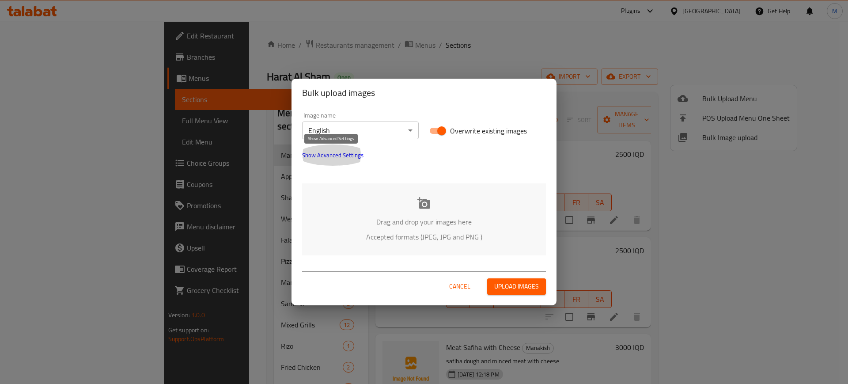
click at [327, 159] on span "Show Advanced Settings" at bounding box center [332, 155] width 61 height 11
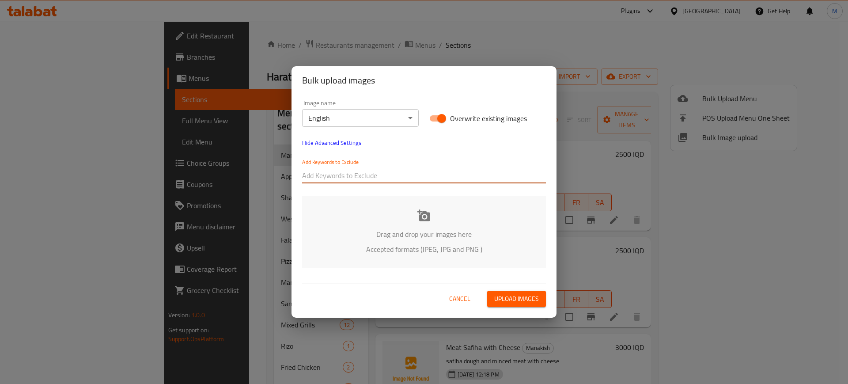
click at [327, 173] on input "text" at bounding box center [424, 175] width 244 height 14
paste input "_Maryam"
type input "_Maryam"
click at [348, 185] on div "Add Keywords to Exclude" at bounding box center [424, 170] width 254 height 35
click at [373, 171] on input "text" at bounding box center [448, 175] width 196 height 14
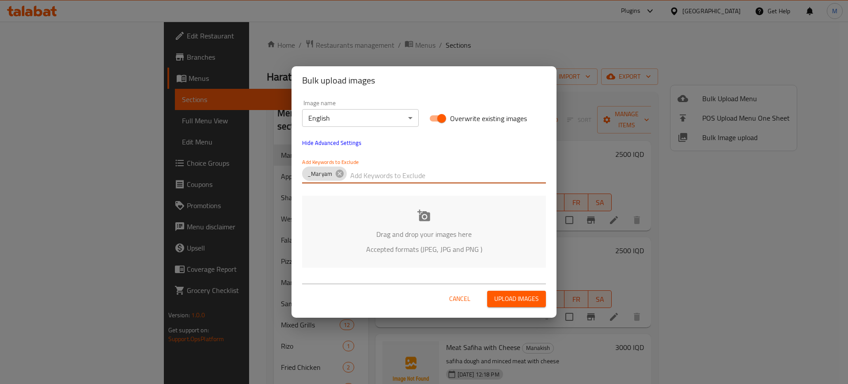
paste input "Harat Al Sham, Zayona_"
type input "Harat Al Sham, Zayona_"
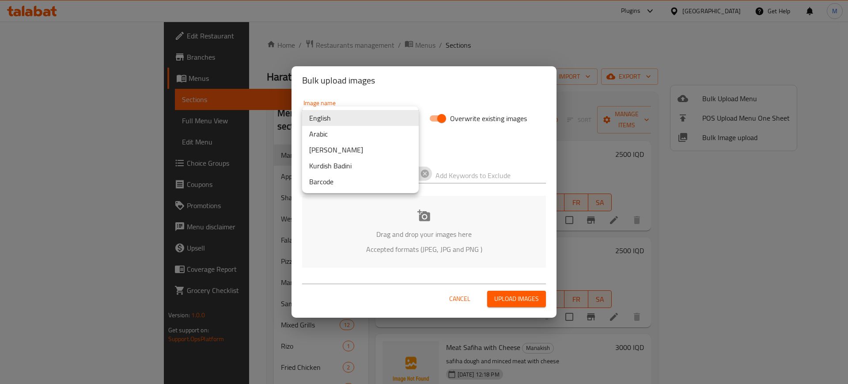
click at [338, 109] on body "​ Plugins Iraq Get Help M Edit Restaurant Branches Menus Sections Full Menu Vie…" at bounding box center [424, 203] width 848 height 362
click at [345, 132] on li "Arabic" at bounding box center [360, 134] width 117 height 16
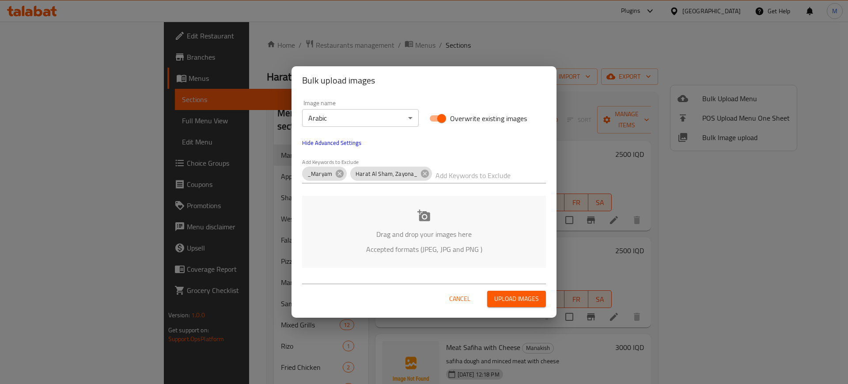
click at [392, 219] on div "Drag and drop your images here Accepted formats (JPEG, JPG and PNG )" at bounding box center [424, 232] width 244 height 72
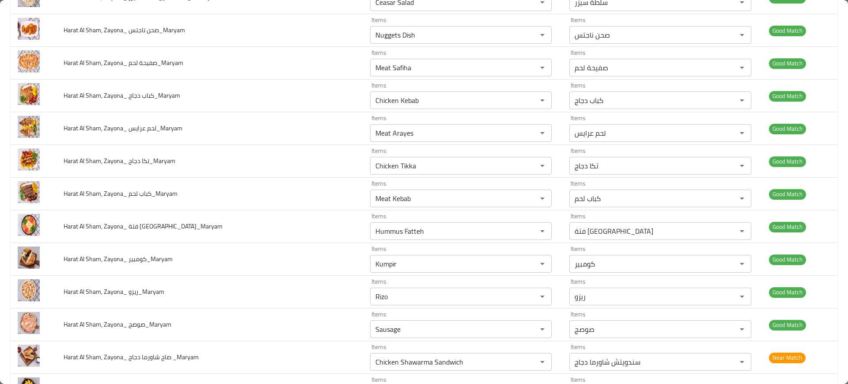
scroll to position [2121, 0]
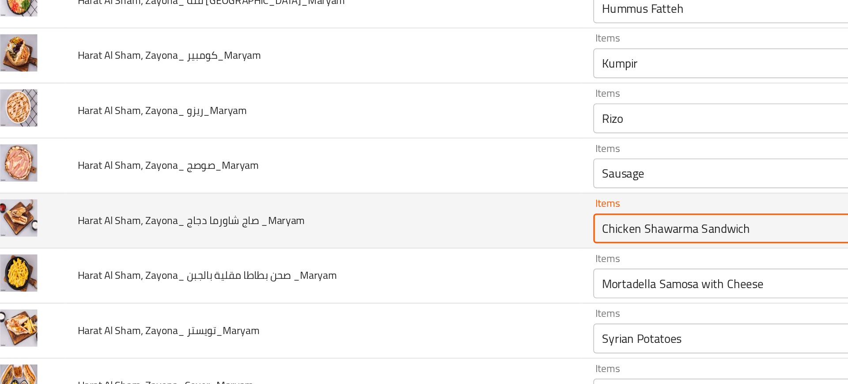
click at [373, 257] on _Maryam "Chicken Shawarma Sandwich" at bounding box center [448, 256] width 151 height 12
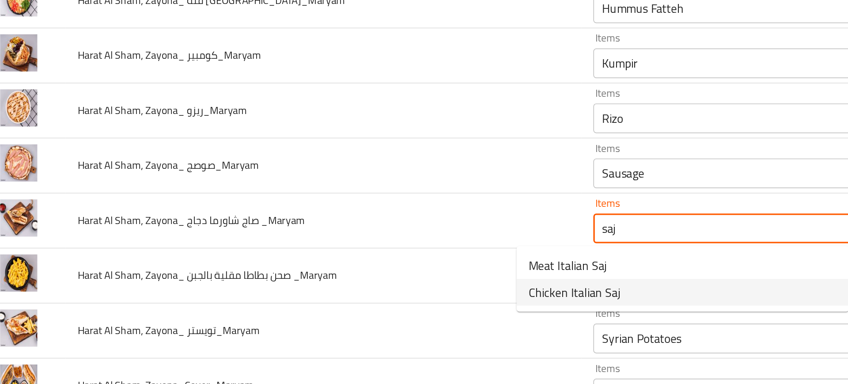
click at [350, 296] on span "Chicken Italian Saj" at bounding box center [359, 294] width 55 height 11
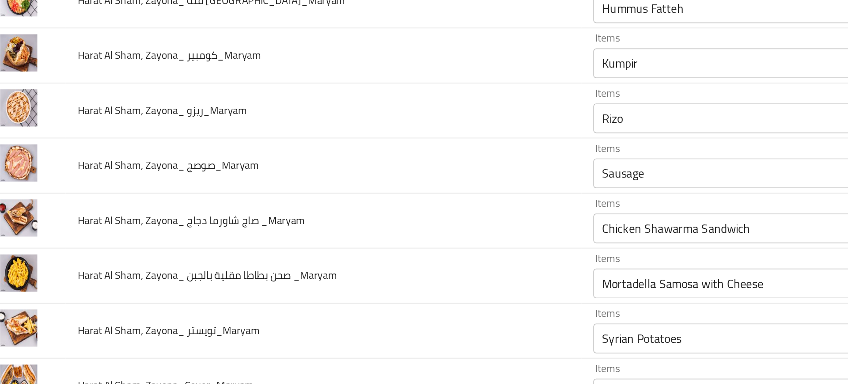
scroll to position [748, 0]
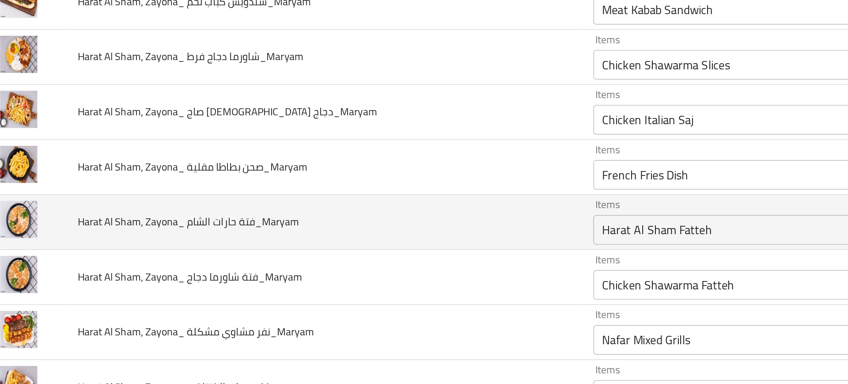
click at [268, 250] on td "Harat Al Sham, Zayona_ فتة حارات الشام_Maryam" at bounding box center [210, 252] width 306 height 33
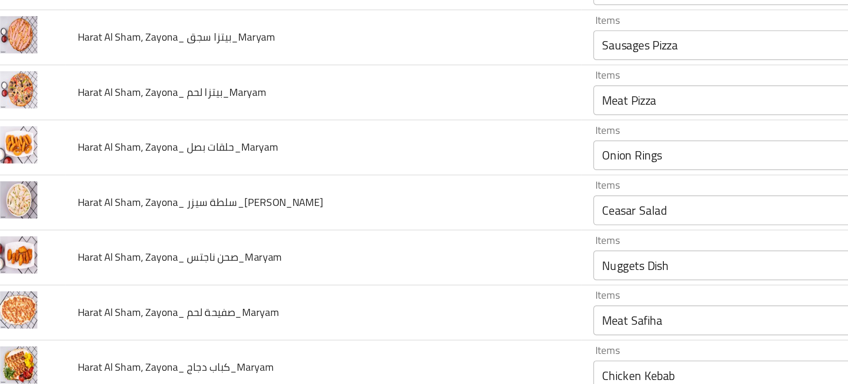
scroll to position [2121, 0]
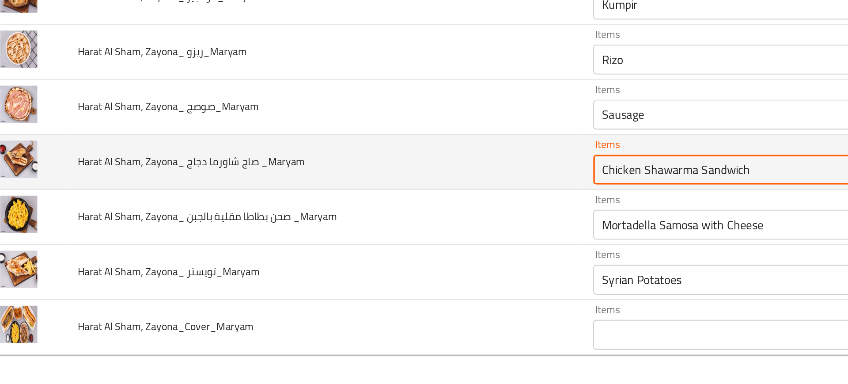
click at [373, 261] on _Maryam "Chicken Shawarma Sandwich" at bounding box center [448, 256] width 151 height 12
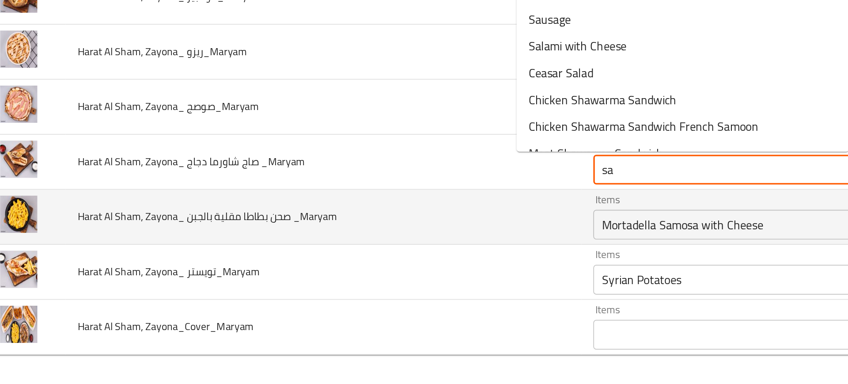
type _Maryam "saj"
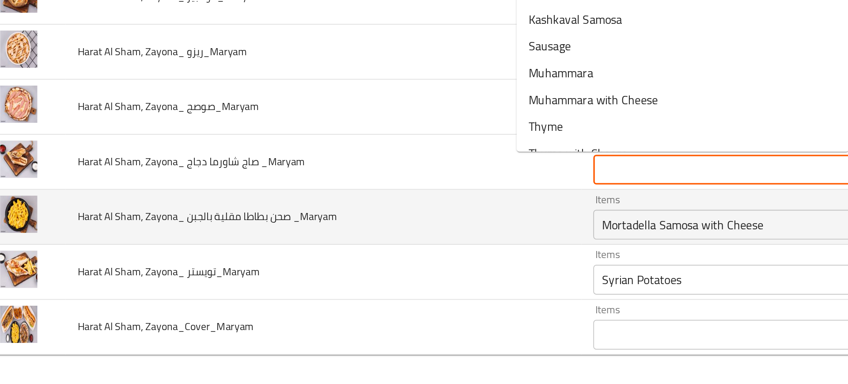
type _Maryam "Chicken Shawarma Sandwich"
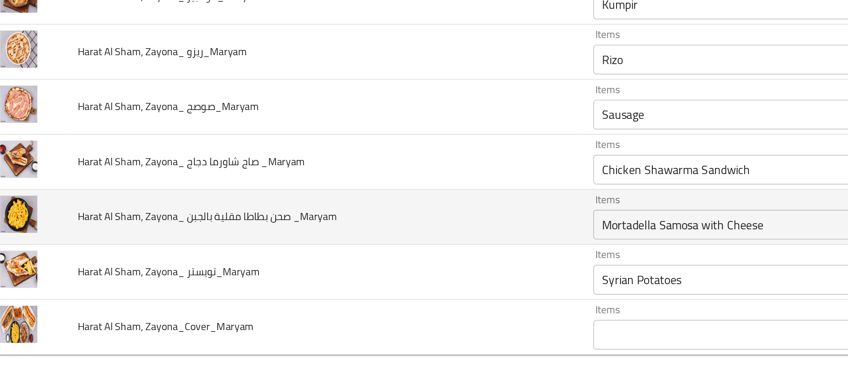
click at [263, 280] on td "Harat Al Sham, Zayona_ صحن بطاطا مقلية بالجبن _Maryam" at bounding box center [210, 284] width 306 height 33
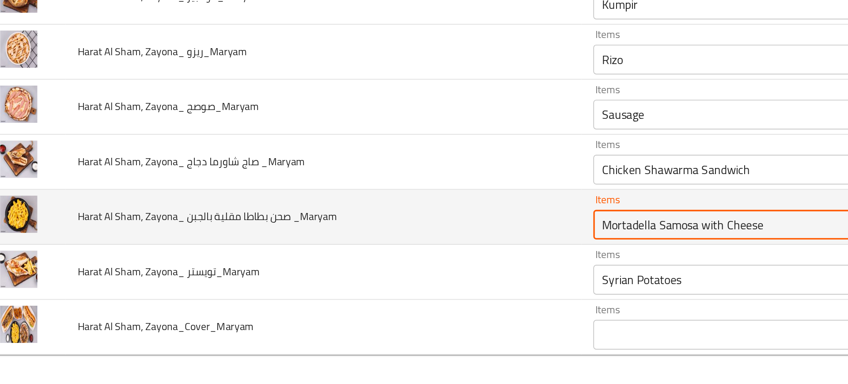
click at [373, 284] on _Maryam "Mortadella Samosa with Cheese" at bounding box center [448, 289] width 151 height 12
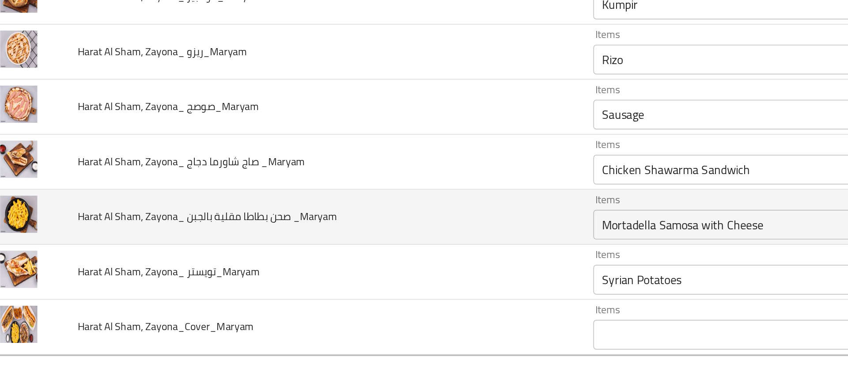
click at [310, 276] on td "Harat Al Sham, Zayona_ صحن بطاطا مقلية بالجبن _Maryam" at bounding box center [210, 284] width 306 height 33
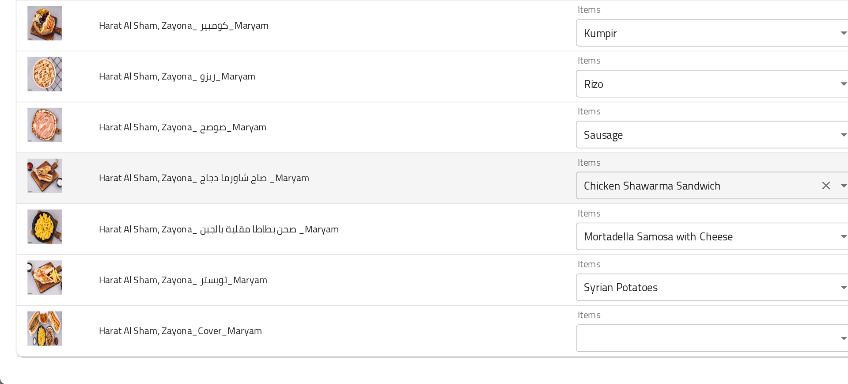
click at [370, 262] on div "Chicken Shawarma Sandwich Items" at bounding box center [461, 256] width 182 height 18
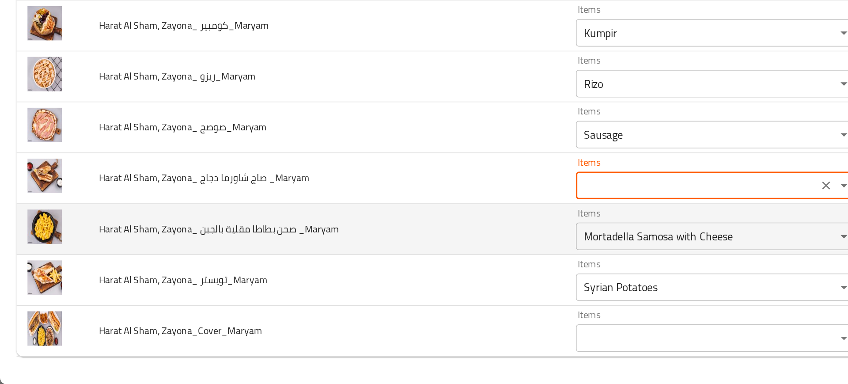
type _Maryam "Chicken Shawarma Sandwich"
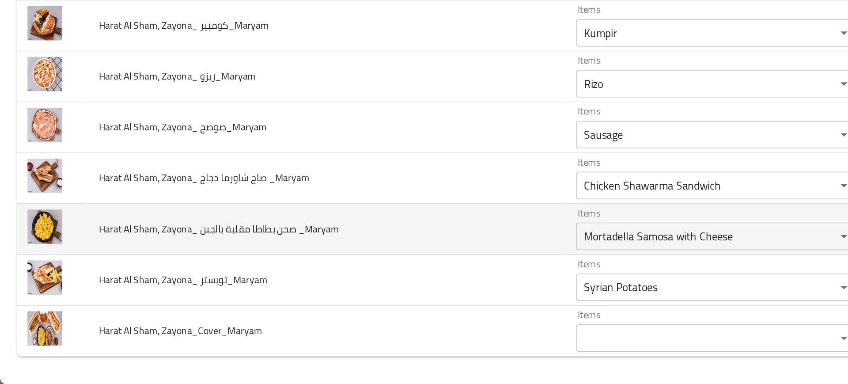
click at [280, 286] on td "Harat Al Sham, Zayona_ صحن بطاطا مقلية بالجبن _Maryam" at bounding box center [210, 284] width 306 height 33
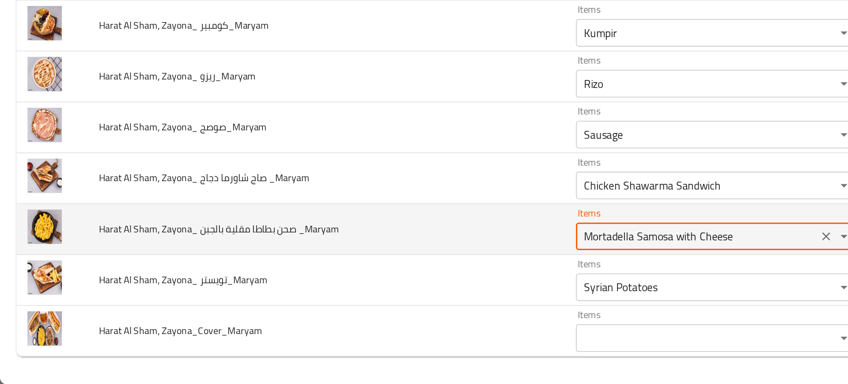
click at [373, 289] on _Maryam "Mortadella Samosa with Cheese" at bounding box center [448, 289] width 151 height 12
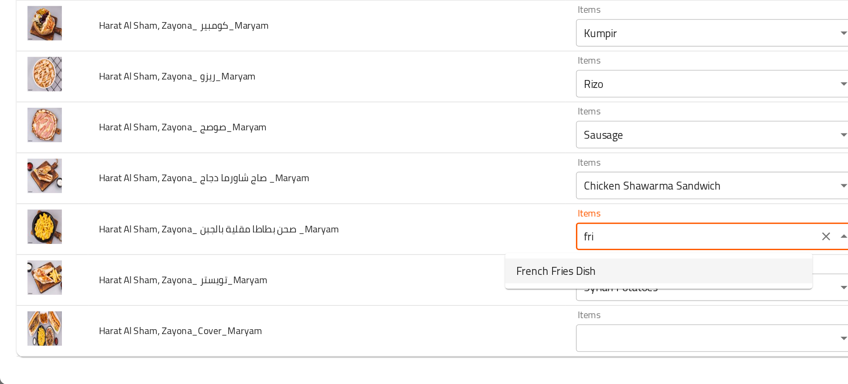
click at [328, 311] on _Maryam-option-0 "French Fries Dish" at bounding box center [422, 311] width 197 height 16
type _Maryam "French Fries Dish"
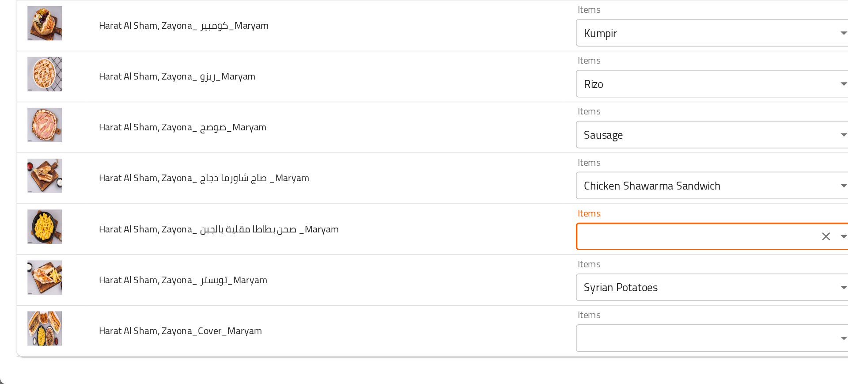
type _Maryam "Mortadella Samosa with Cheese"
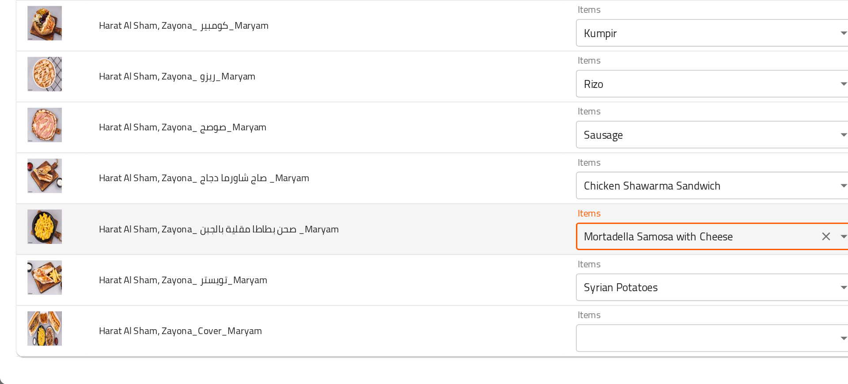
click at [373, 292] on _Maryam "Mortadella Samosa with Cheese" at bounding box center [448, 289] width 151 height 12
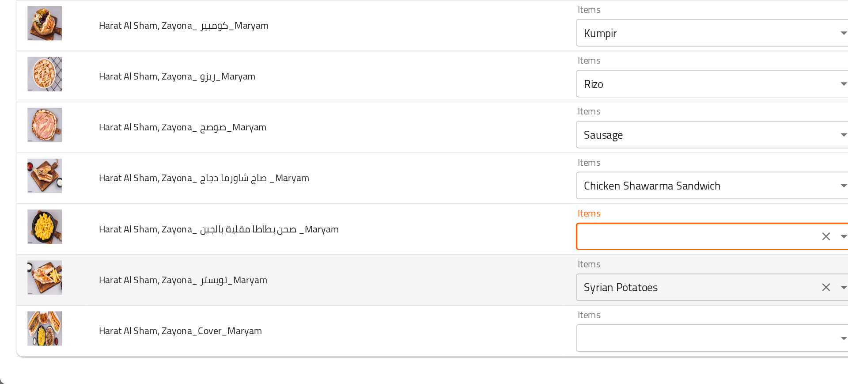
type _Maryam "Mortadella Samosa with Cheese"
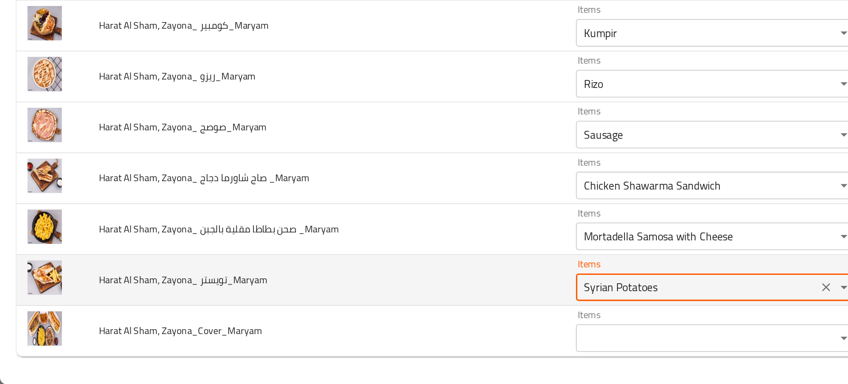
click at [373, 319] on تويستر_Maryam "Syrian Potatoes" at bounding box center [448, 321] width 151 height 12
type تويستر_Maryam "t"
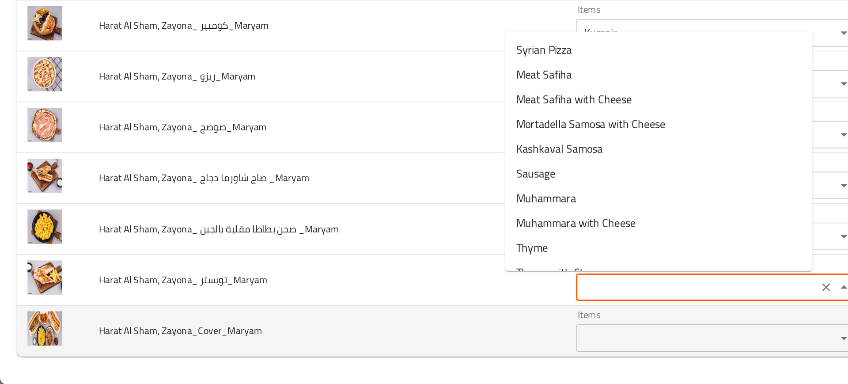
type تويستر_Maryam "Syrian Potatoes"
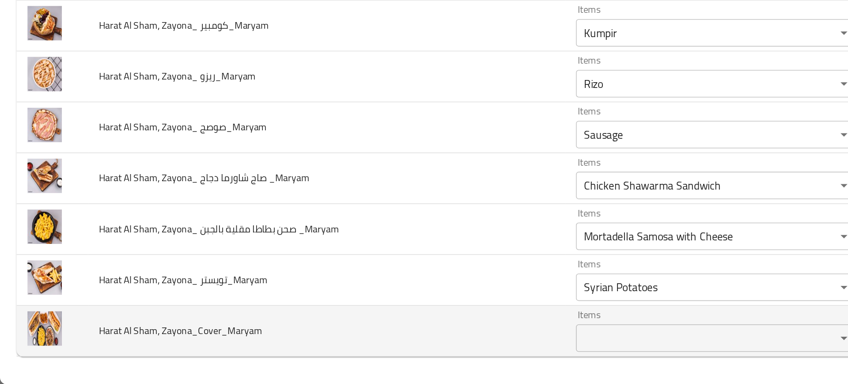
click at [297, 343] on td "Harat Al Sham, Zayona_Cover_Maryam" at bounding box center [210, 349] width 306 height 33
click at [235, 344] on td "Harat Al Sham, Zayona_Cover_Maryam" at bounding box center [210, 349] width 306 height 33
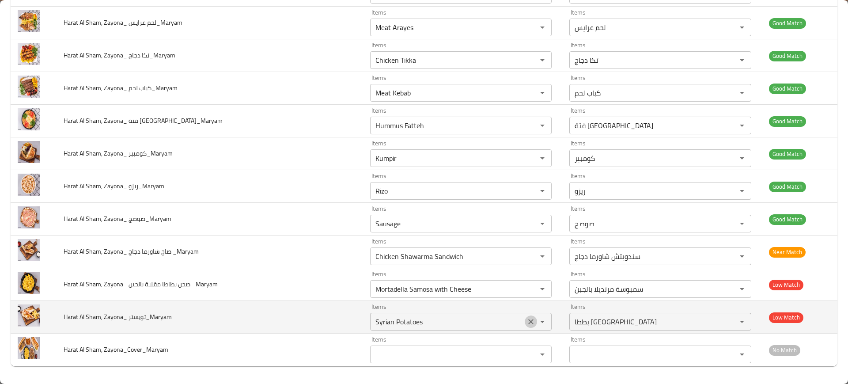
click at [526, 318] on icon "Clear" at bounding box center [530, 321] width 9 height 9
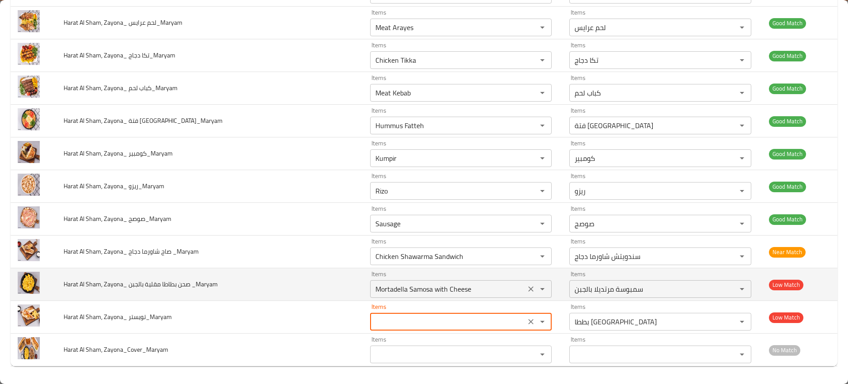
click at [526, 285] on icon "Clear" at bounding box center [530, 288] width 9 height 9
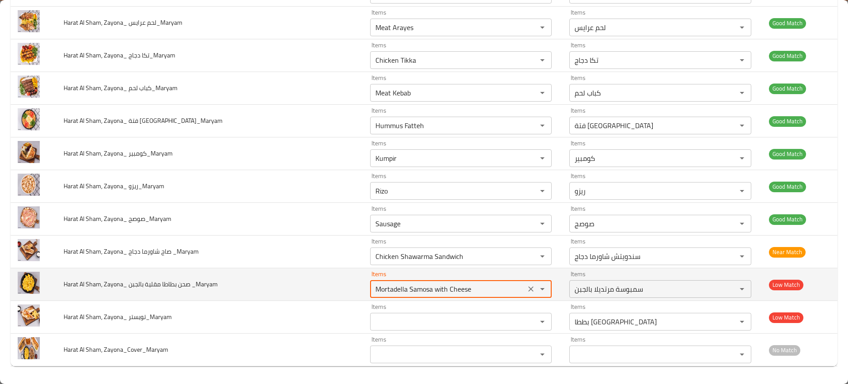
type تويستر_Maryam "Syrian Potatoes"
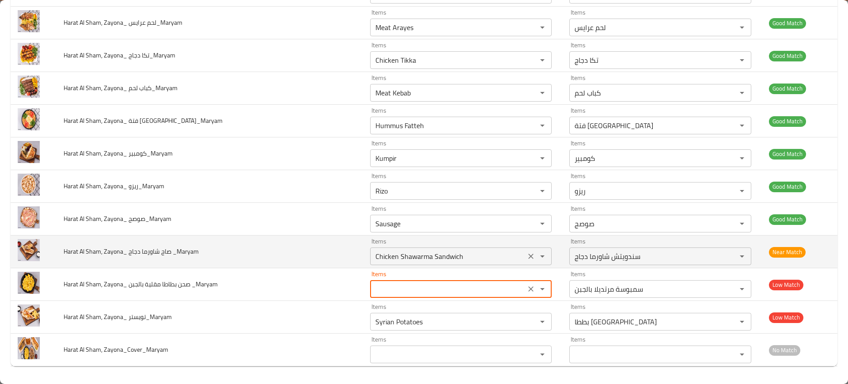
click at [526, 259] on icon "Clear" at bounding box center [530, 256] width 9 height 9
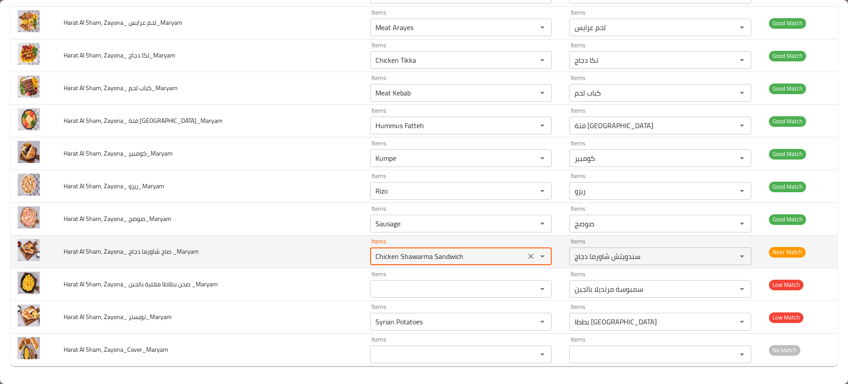
type _Maryam "Mortadella Samosa with Cheese"
type _Maryam "Chicken Shawarma Sandwich"
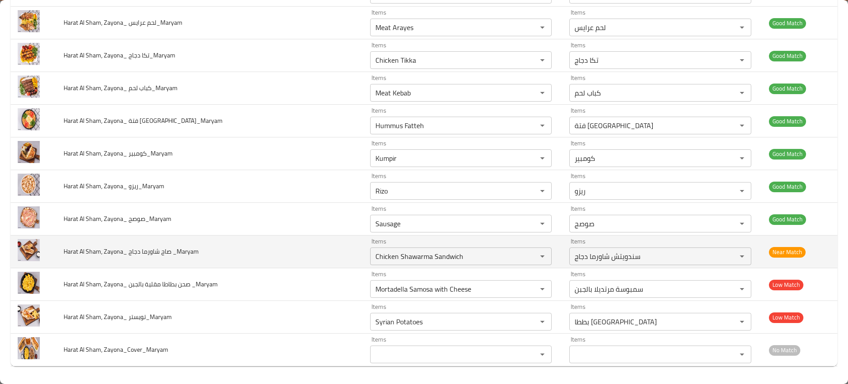
click at [245, 241] on td "Harat Al Sham, Zayona_ صاج شاورما دجاج _Maryam" at bounding box center [210, 251] width 306 height 33
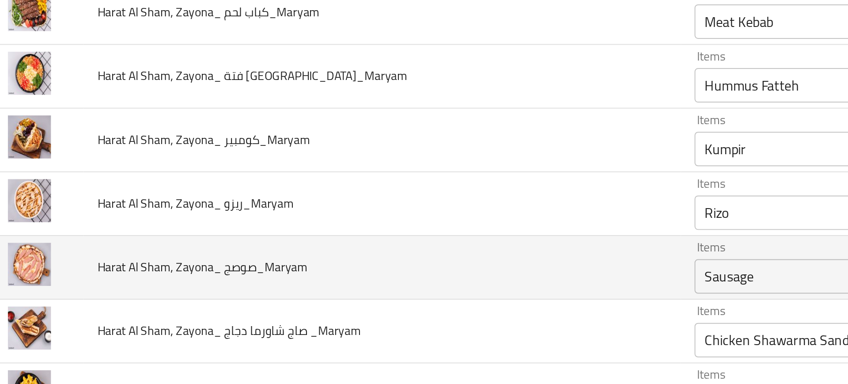
scroll to position [2085, 0]
click at [370, 260] on div "Sausage Items" at bounding box center [461, 260] width 182 height 18
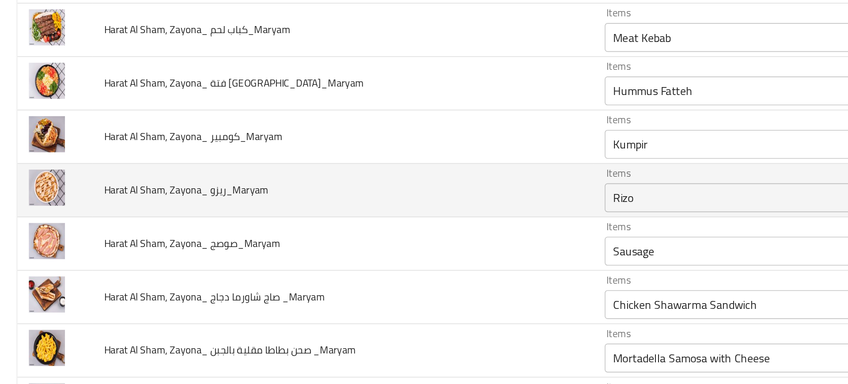
click at [234, 228] on td "Harat Al Sham, Zayona_ ريزو_Maryam" at bounding box center [210, 222] width 306 height 33
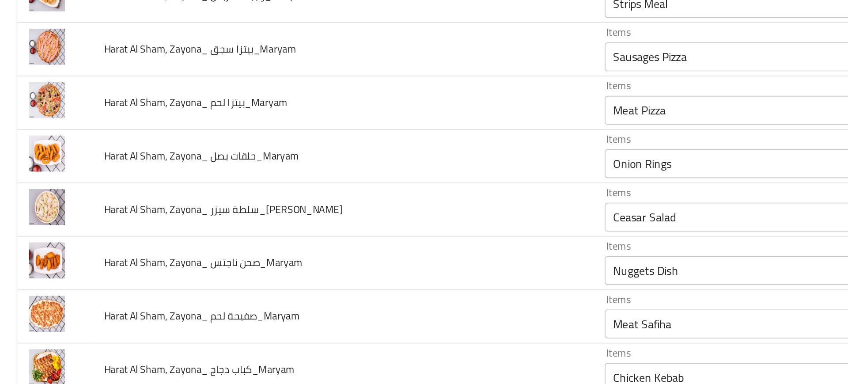
scroll to position [1616, 0]
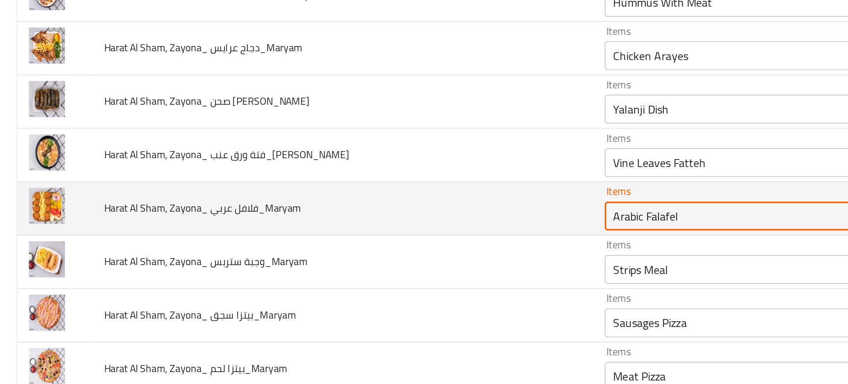
click at [373, 237] on عربي_Maryam "Arabic Falafel" at bounding box center [448, 238] width 151 height 12
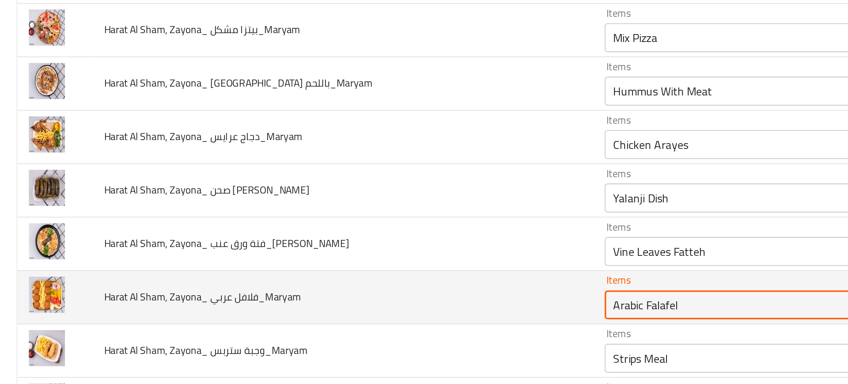
scroll to position [1561, 0]
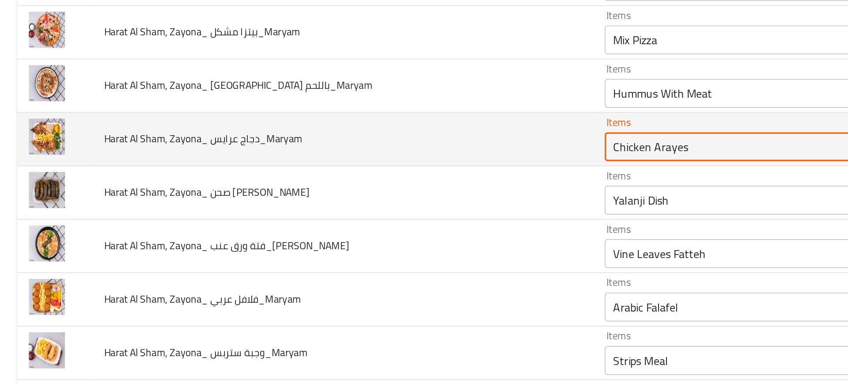
click at [373, 193] on عرايس_Maryam "Chicken Arayes" at bounding box center [448, 195] width 151 height 12
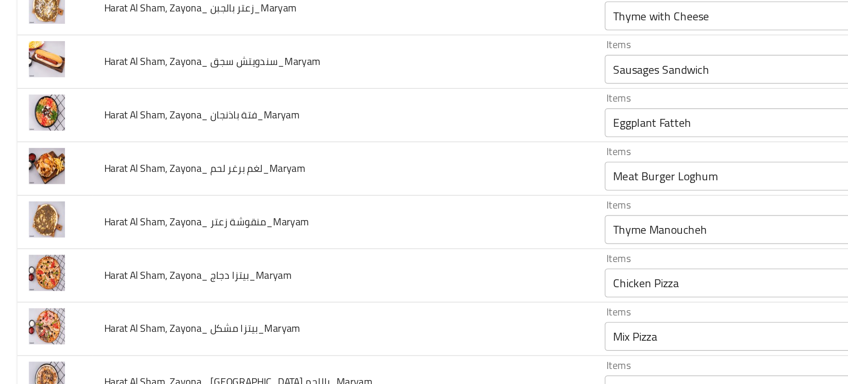
scroll to position [1372, 0]
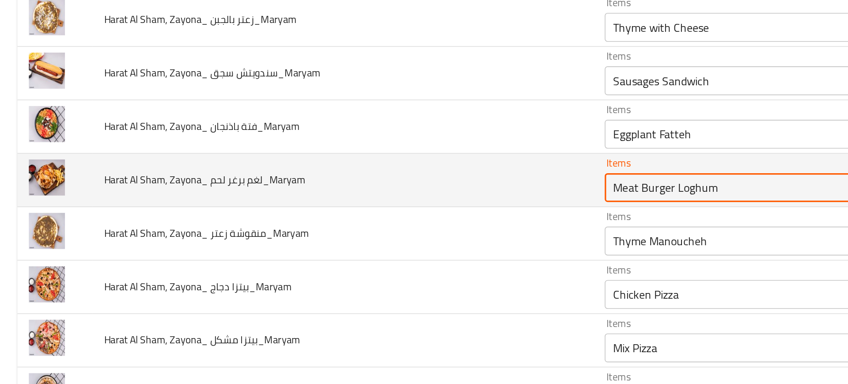
click at [373, 222] on لحم_Maryam "Meat Burger Loghum" at bounding box center [448, 221] width 151 height 12
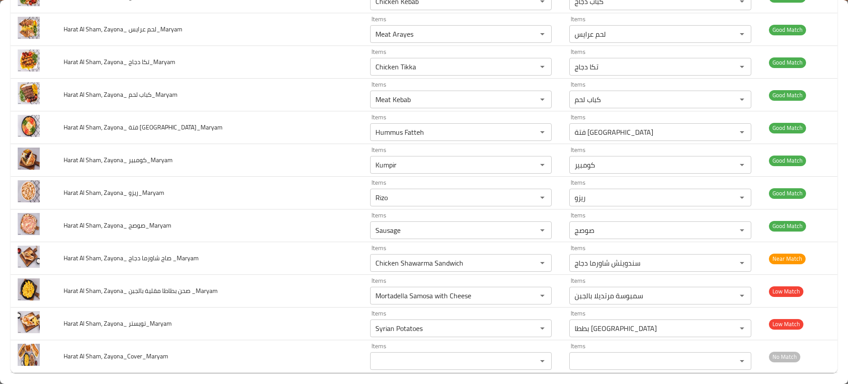
scroll to position [2121, 0]
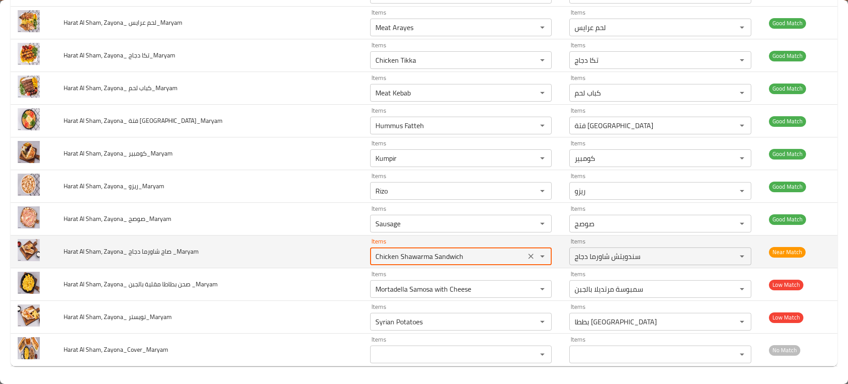
click at [373, 260] on _Maryam "Chicken Shawarma Sandwich" at bounding box center [448, 256] width 151 height 12
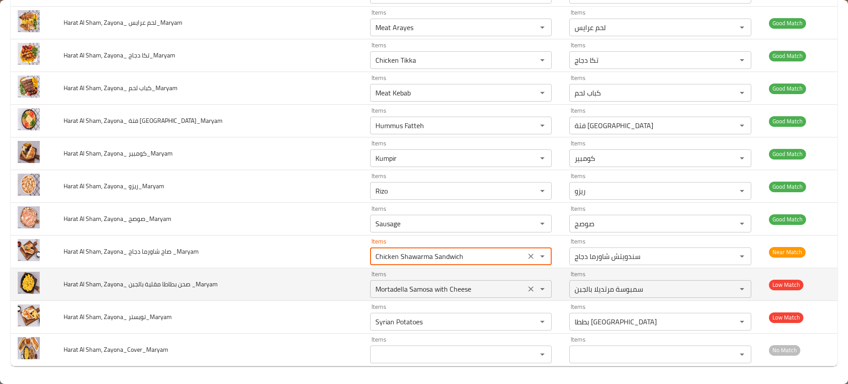
click at [373, 285] on _Maryam "Mortadella Samosa with Cheese" at bounding box center [448, 289] width 151 height 12
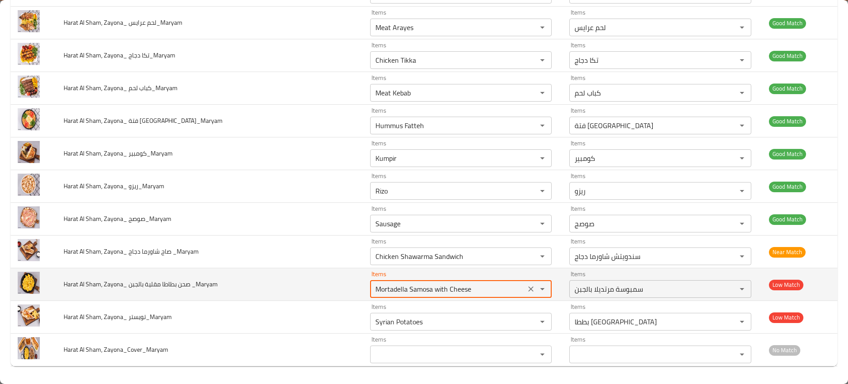
click at [373, 285] on _Maryam "Mortadella Samosa with Cheese" at bounding box center [448, 289] width 151 height 12
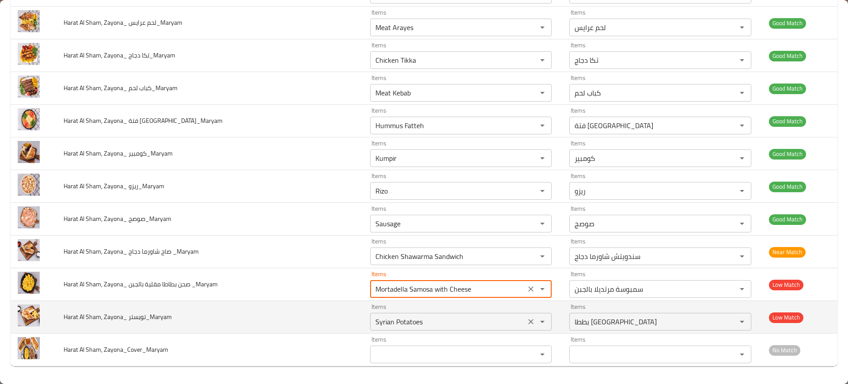
click at [373, 319] on تويستر_Maryam "Syrian Potatoes" at bounding box center [448, 321] width 151 height 12
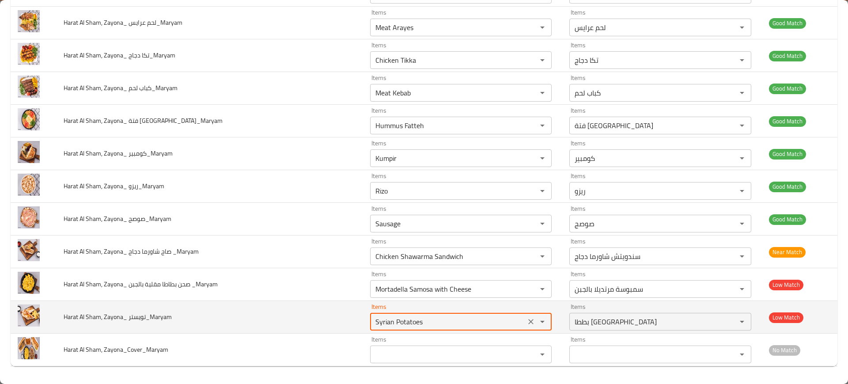
click at [373, 319] on تويستر_Maryam "Syrian Potatoes" at bounding box center [448, 321] width 151 height 12
click at [528, 321] on icon "Clear" at bounding box center [530, 321] width 5 height 5
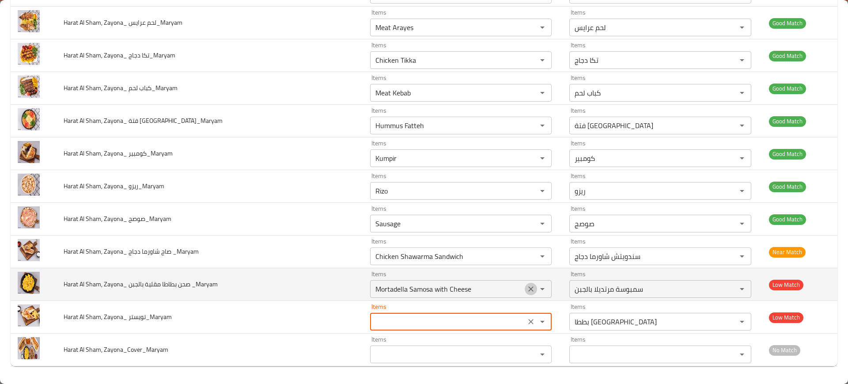
click at [526, 291] on icon "Clear" at bounding box center [530, 288] width 9 height 9
type تويستر_Maryam "Syrian Potatoes"
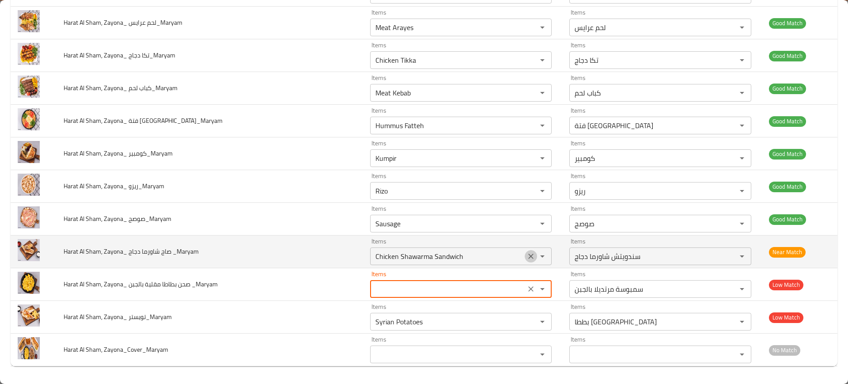
click at [526, 260] on icon "Clear" at bounding box center [530, 256] width 9 height 9
type _Maryam "Mortadella Samosa with Cheese"
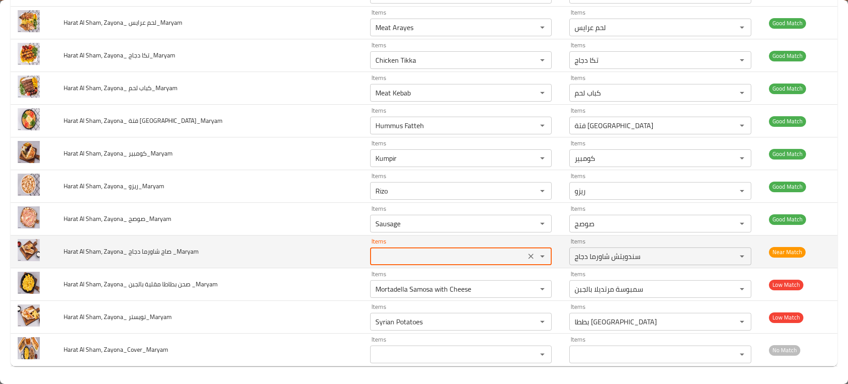
type _Maryam "Chicken Shawarma Sandwich"
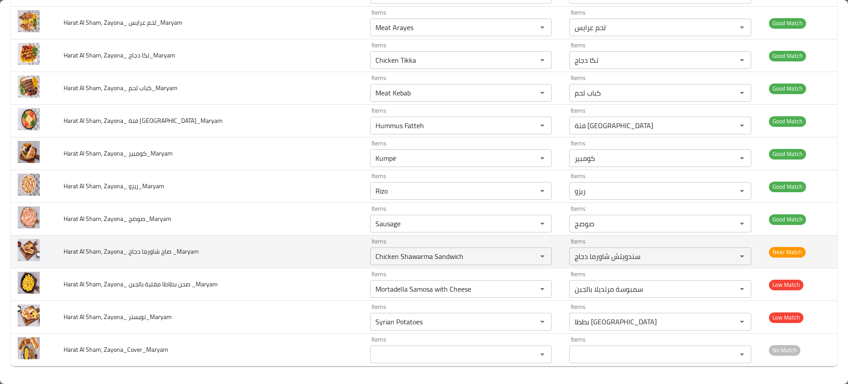
click at [281, 254] on td "Harat Al Sham, Zayona_ صاج شاورما دجاج _Maryam" at bounding box center [210, 251] width 306 height 33
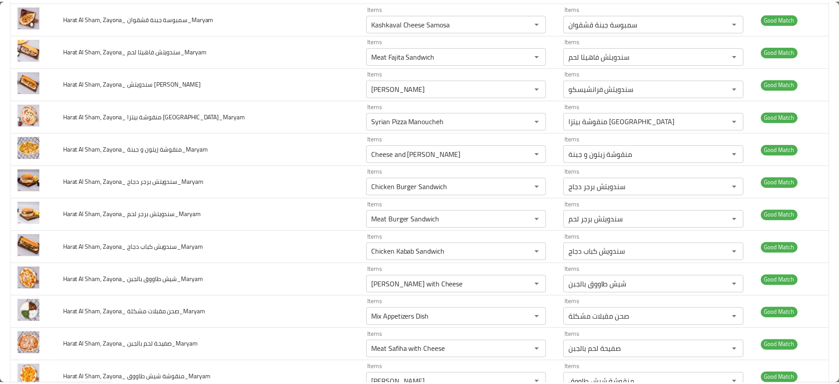
scroll to position [0, 0]
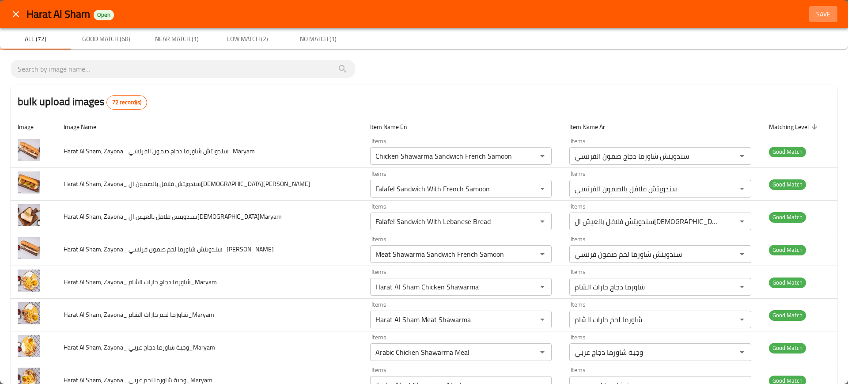
click at [809, 10] on button "Save" at bounding box center [823, 14] width 28 height 16
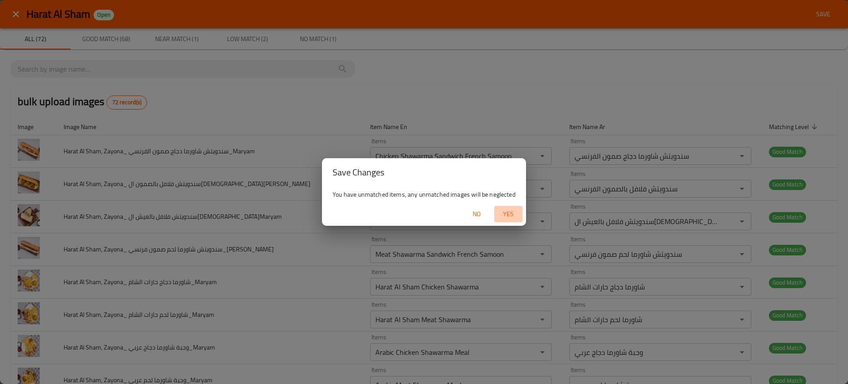
click at [518, 209] on span "Yes" at bounding box center [507, 213] width 21 height 11
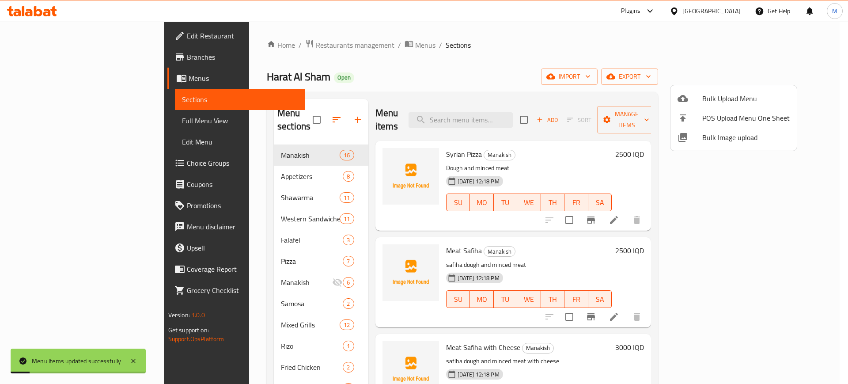
click at [486, 117] on div at bounding box center [424, 192] width 848 height 384
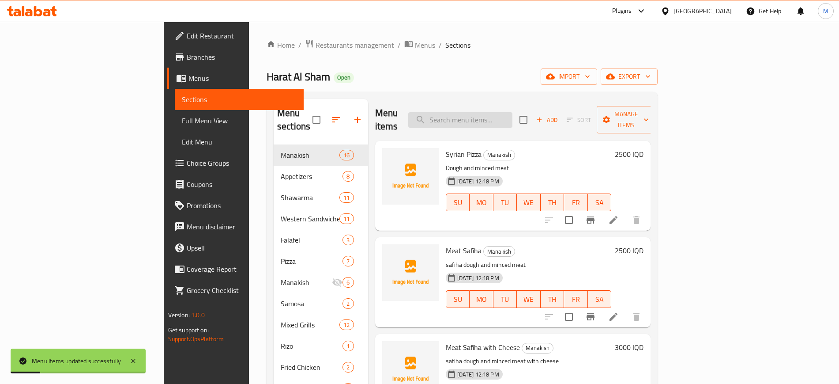
click at [493, 117] on input "search" at bounding box center [460, 119] width 104 height 15
paste input "Syrian Potatoes"
type input "Syrian Potatoes"
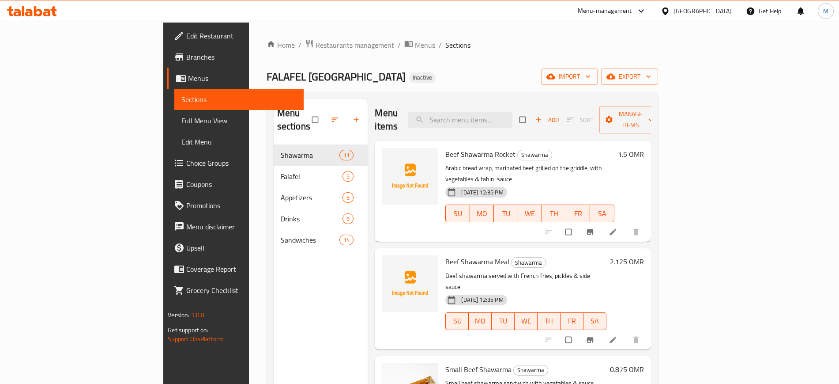
click at [274, 279] on div "Menu sections Shawarma 11 Falafel 5 Appetizers 6 Drinks 9 Sandwiches 14" at bounding box center [321, 291] width 94 height 384
click at [488, 121] on input "search" at bounding box center [460, 119] width 104 height 15
paste input "Beiruti Hummus"
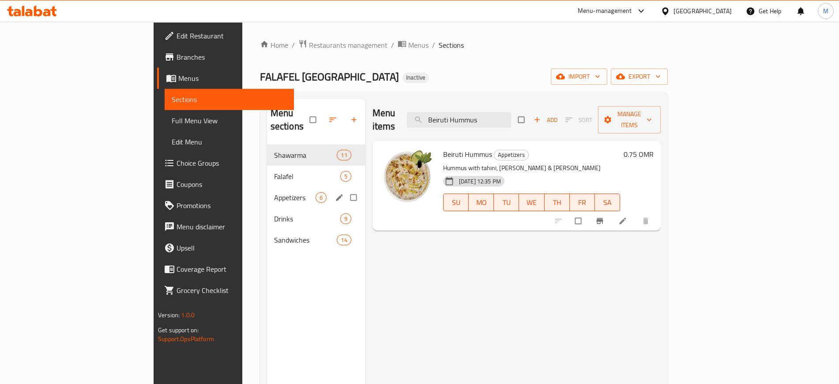
paste input "search"
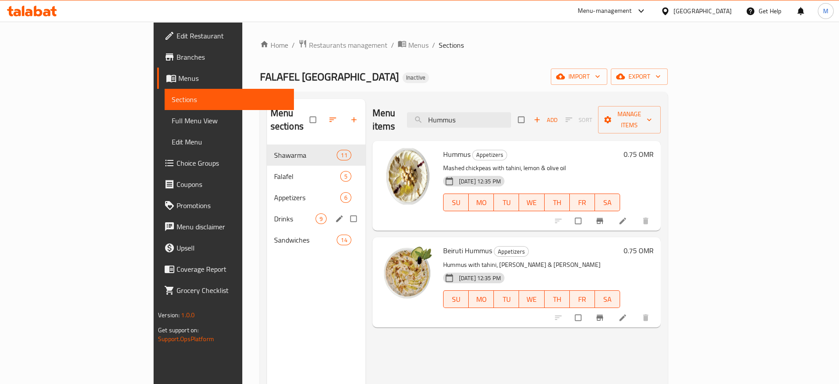
paste input "Yogurt & Garlic"
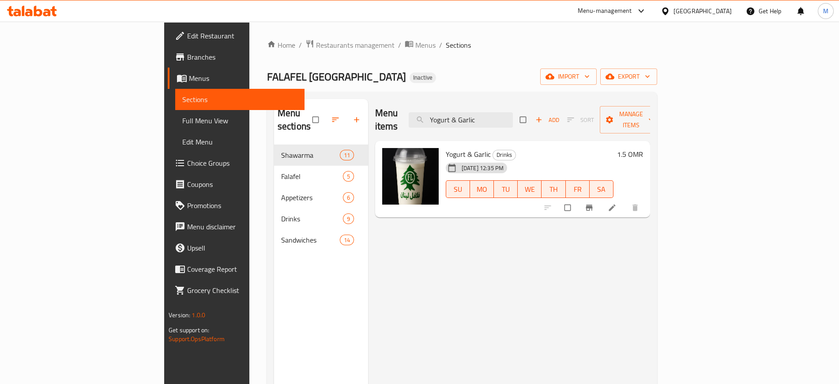
paste input "Banana & Milk"
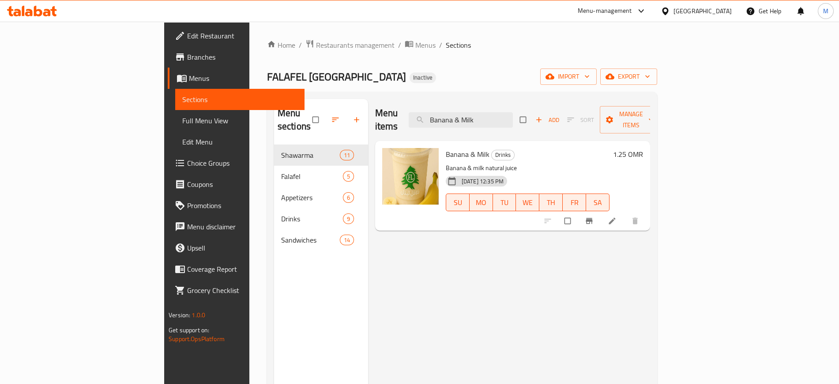
paste input ", Milk & Strawberry"
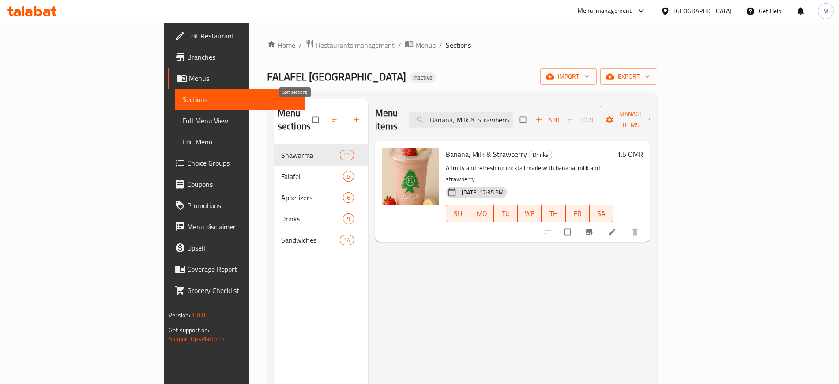
paste input "Chicken Shawarma Meal"
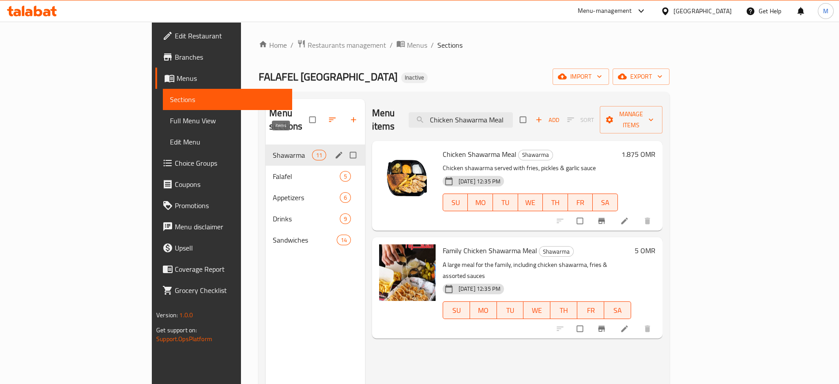
paste input "Lemon & Mint"
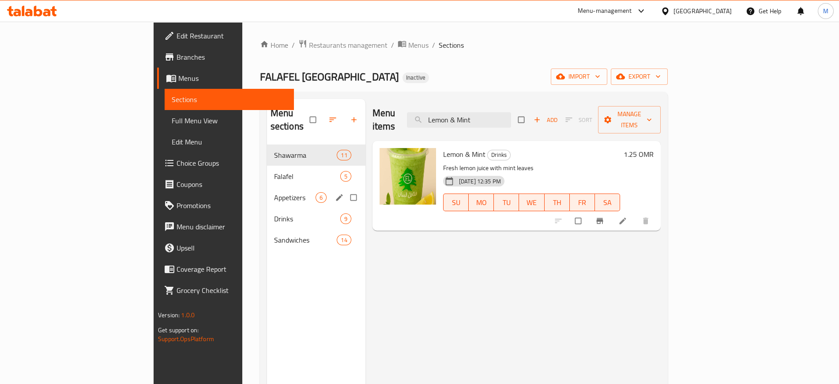
paste input "Falafel Meal"
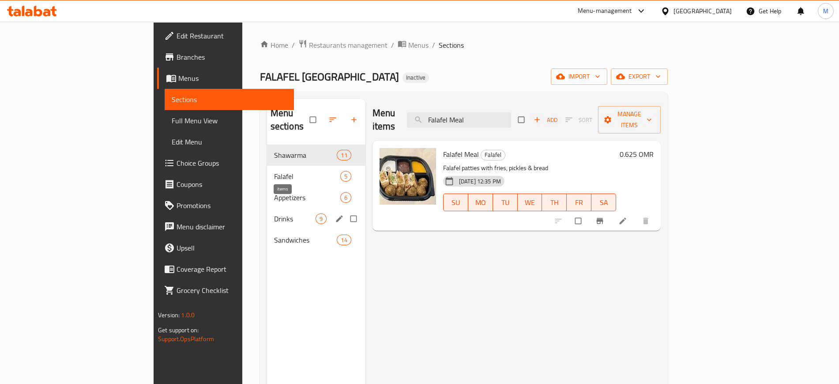
paste input "Tabbouleh"
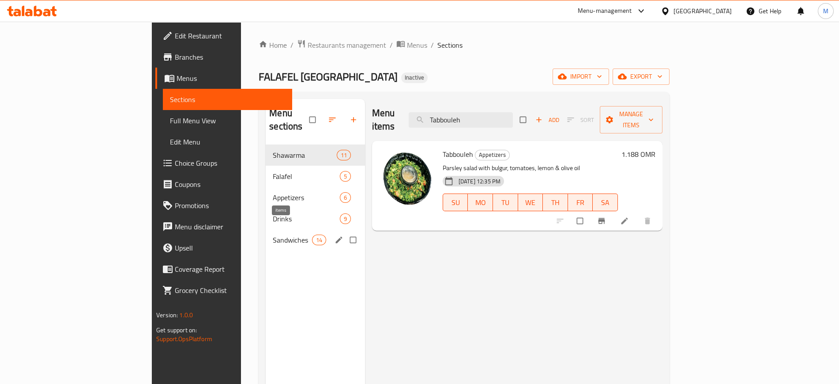
paste input "Chicken Shawarma Double"
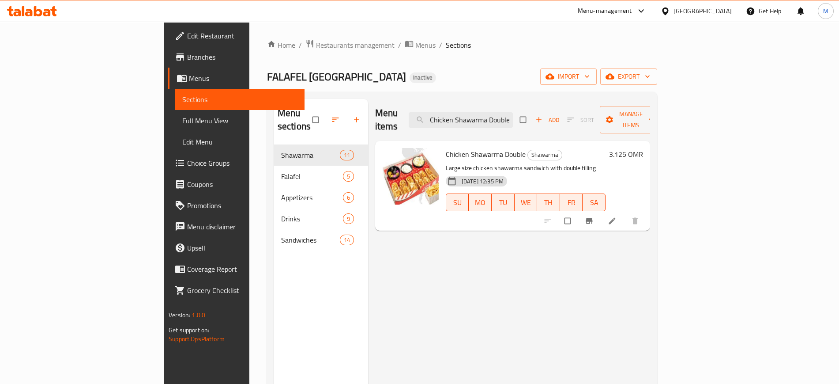
paste input "Rocket"
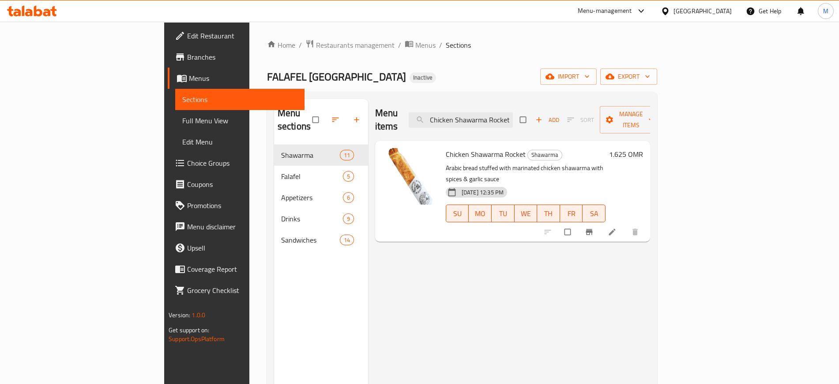
paste input "Kishk"
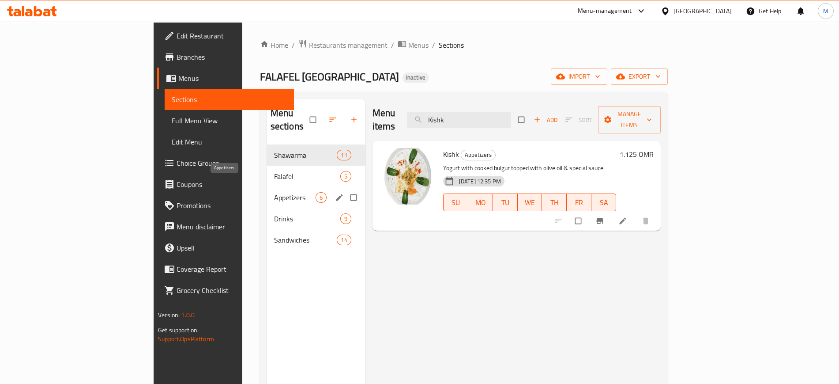
paste input "Falafel Piece"
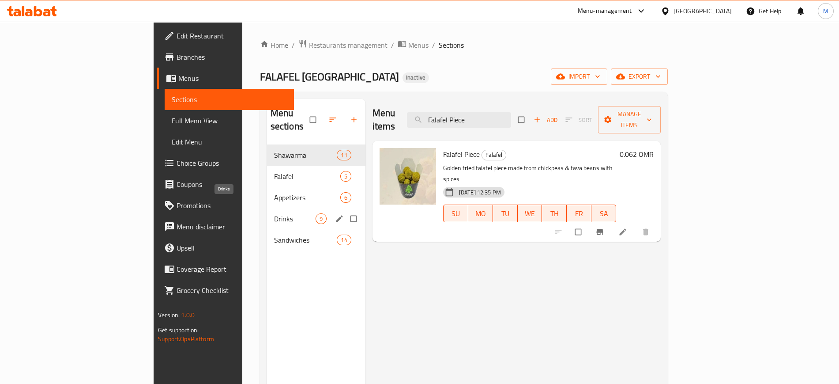
paste input "Small Beef Shawarma"
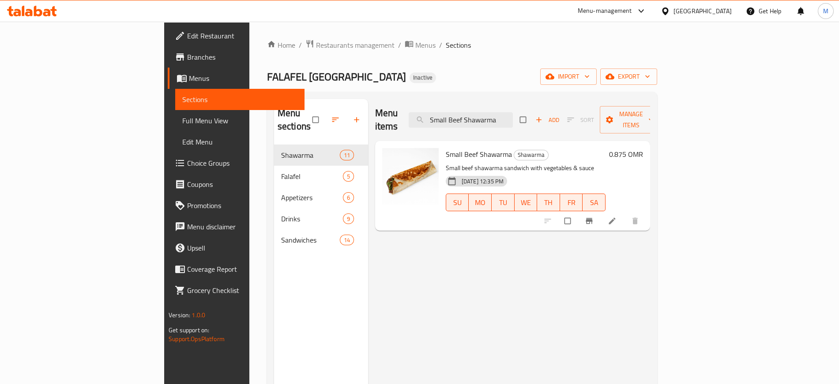
paste input "Mexicana sandwich"
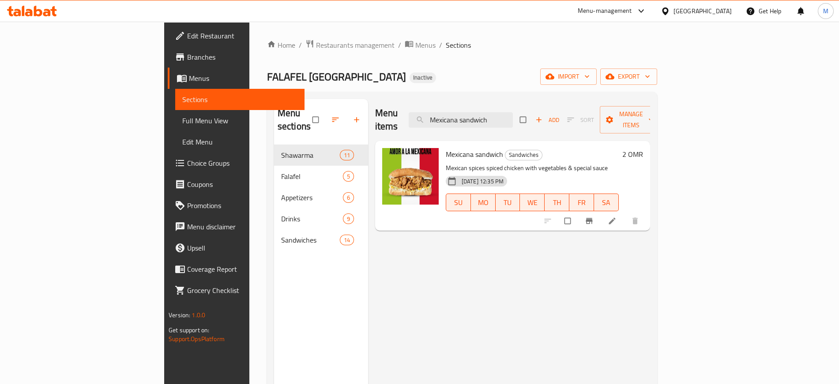
paste input "ushroom Burger"
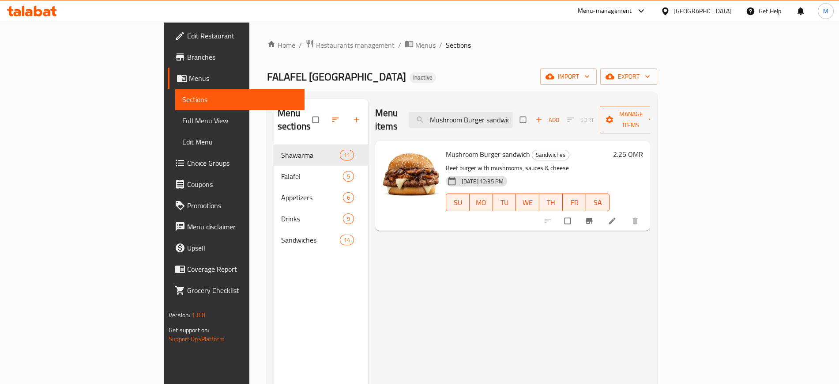
paste input "Philadelphia"
paste input "Family Chicken Shawarma Meal"
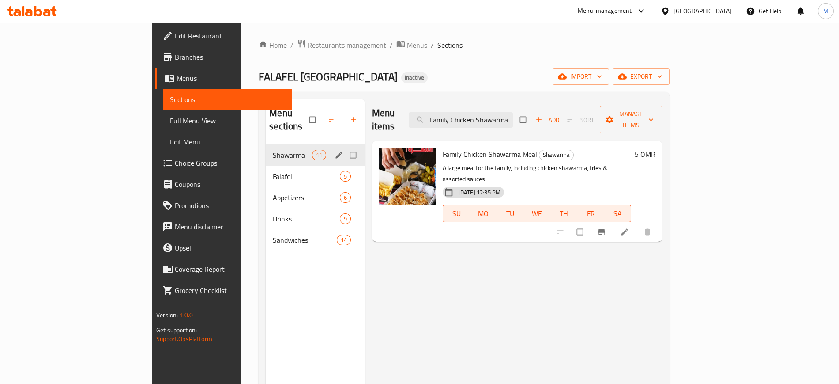
paste input "Cheese Burger sandwich"
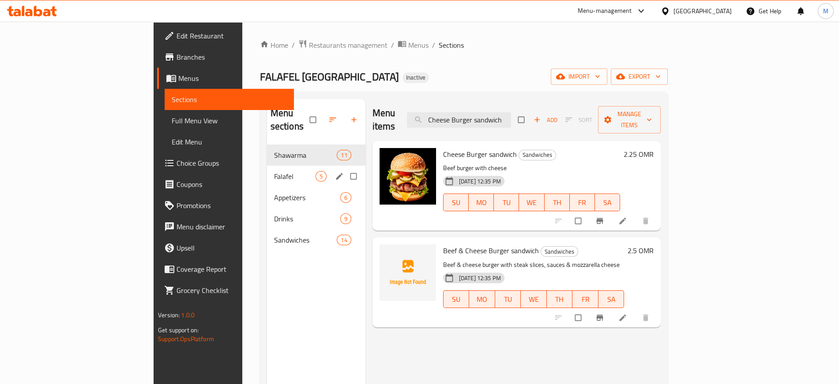
paste input "French Fries"
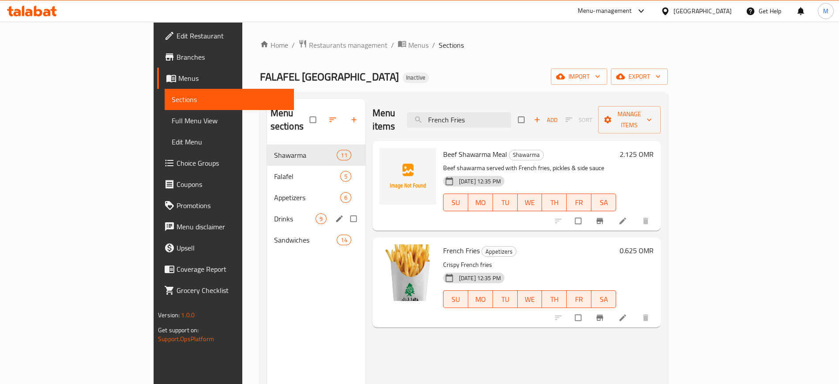
paste input "alafel Rocket"
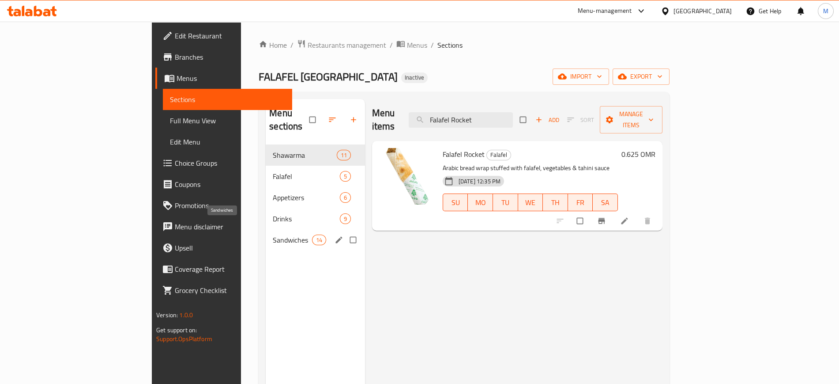
paste input "jita sandwich"
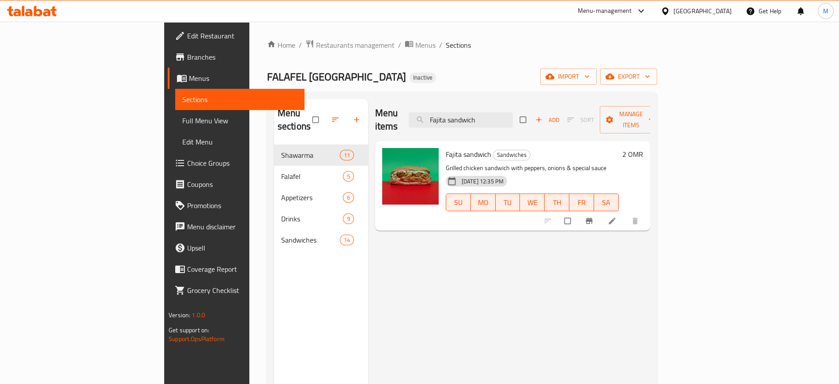
paste input "Alfredo"
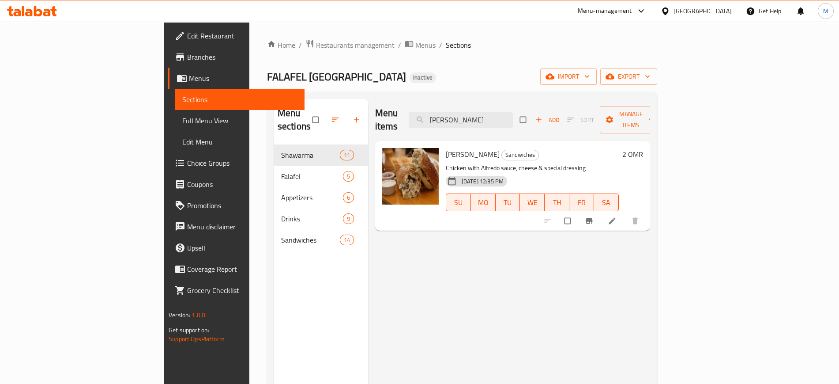
paste input "Crispy"
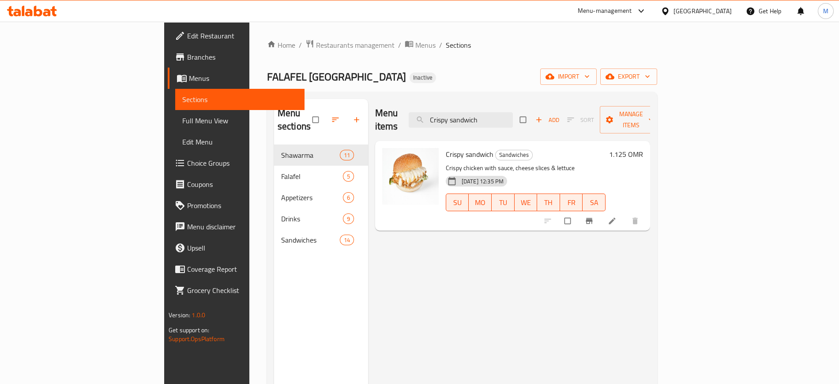
paste input "Zinger"
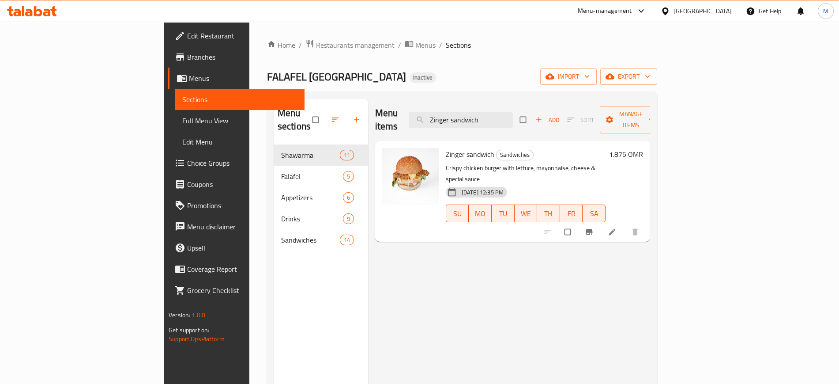
paste input "Eggplant Appetizer"
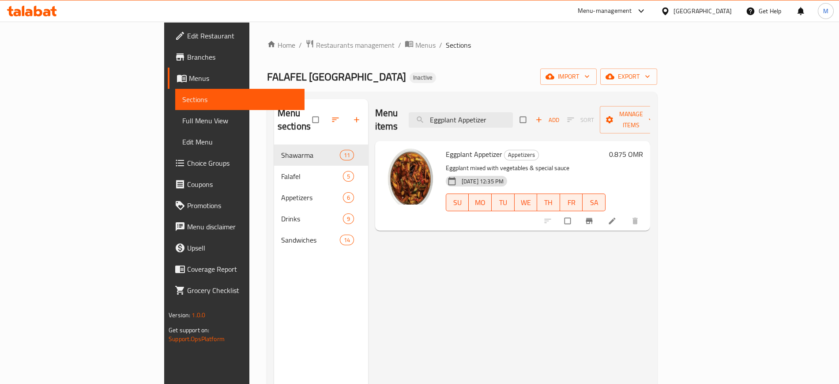
paste input "Mango"
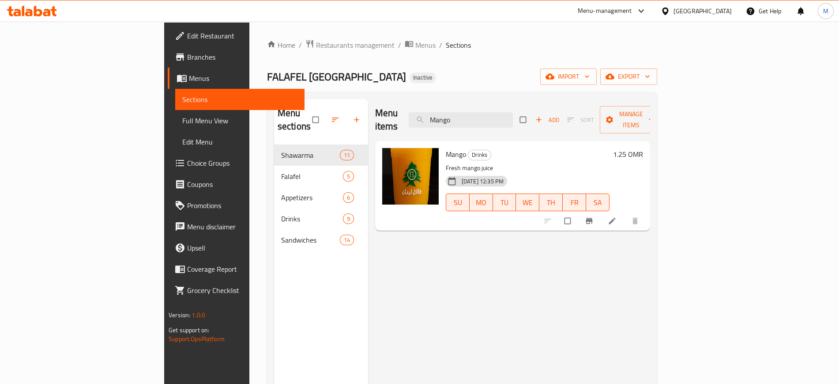
paste input "ix Love sandwich"
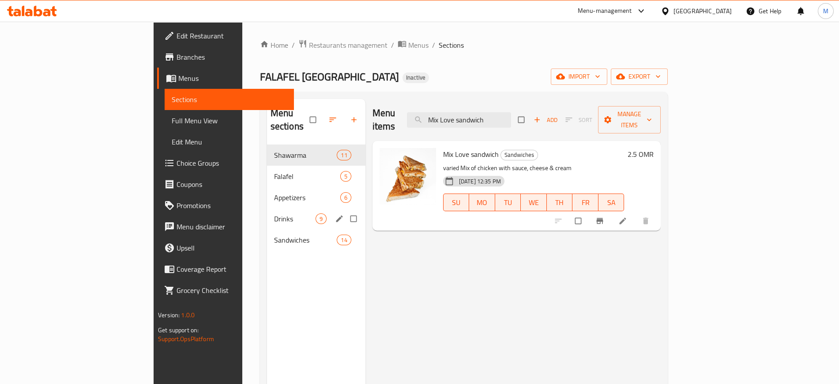
paste input "Hummus"
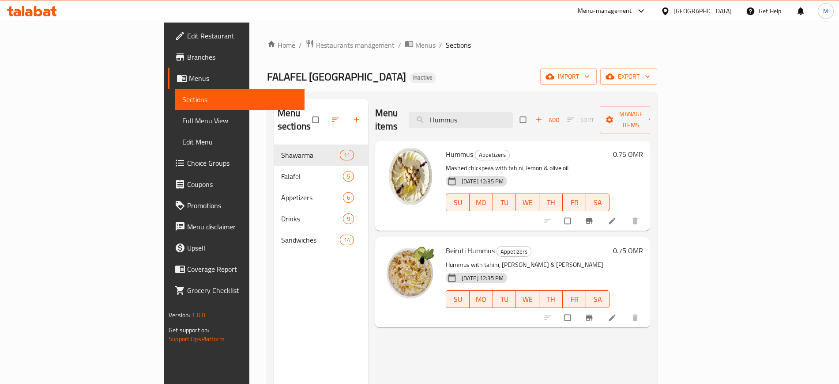
paste input "FL (Signature Sandwich)"
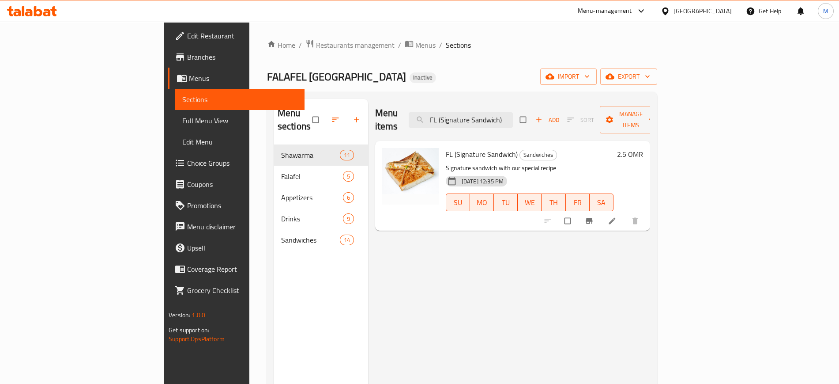
type input "FL (Signature Sandwich)"
click at [368, 281] on div "Menu items FL (Signature Sandwich) Add Sort Manage items FL (Signature Sandwich…" at bounding box center [509, 291] width 282 height 384
click at [182, 118] on span "Full Menu View" at bounding box center [239, 120] width 115 height 11
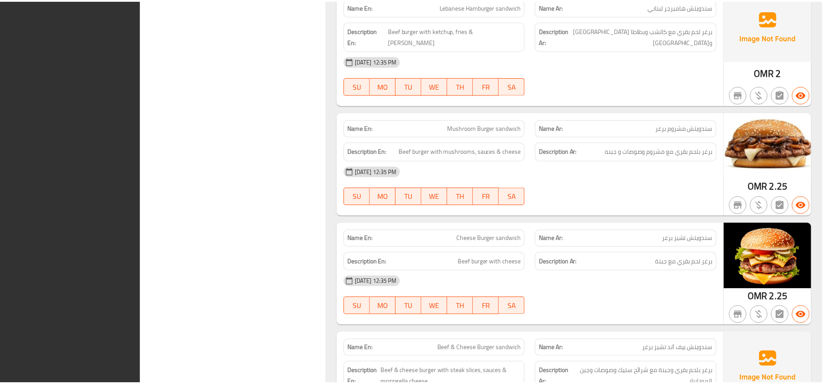
scroll to position [5201, 0]
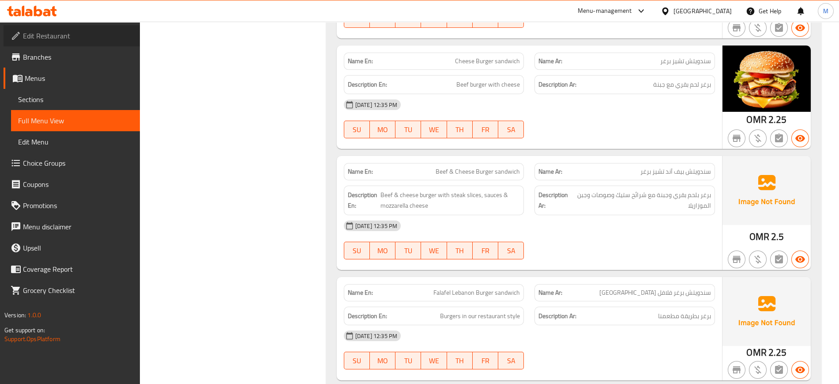
click at [91, 40] on span "Edit Restaurant" at bounding box center [78, 35] width 110 height 11
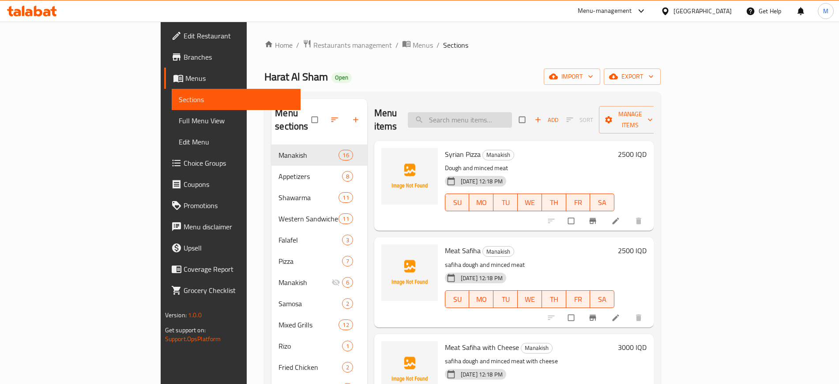
click at [512, 113] on input "search" at bounding box center [460, 119] width 104 height 15
paste input "Sausage"
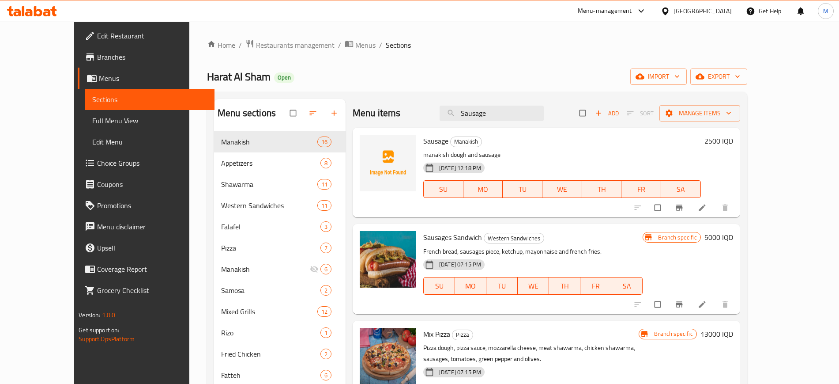
click at [533, 123] on div "Menu items Sausage Add Sort Manage items" at bounding box center [547, 113] width 388 height 29
click at [526, 121] on input "Sausage" at bounding box center [492, 112] width 104 height 15
paste input "Chicken Arayes"
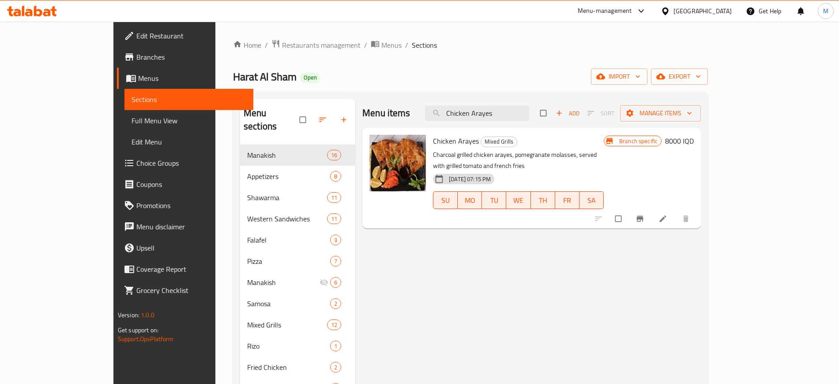
paste input "Meat Burger Loghum"
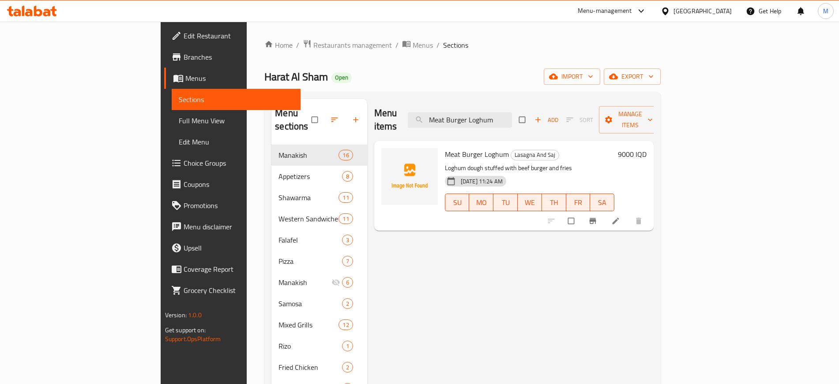
paste input "Chicken Shawarma Sandwich"
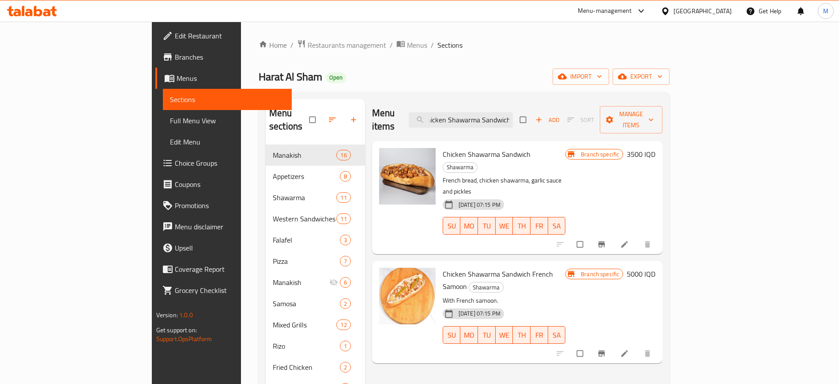
type input "Chicken Shawarma Sandwich"
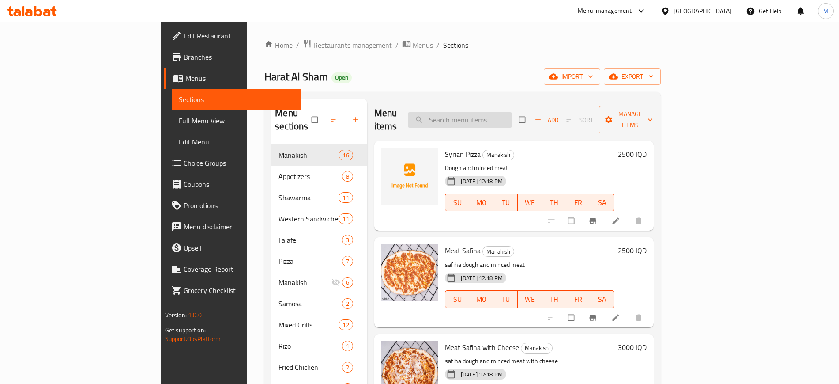
click at [512, 112] on input "search" at bounding box center [460, 119] width 104 height 15
paste input "Syrian Potatoes"
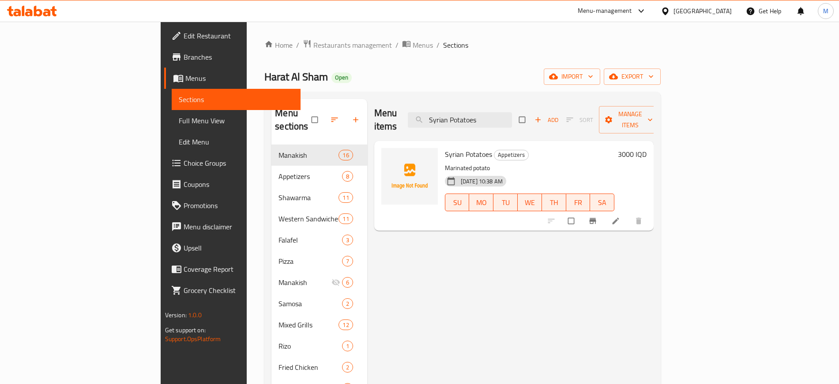
paste input "Mortadella Samosa with Cheese"
paste input "Chicken Shawarma Sandwich"
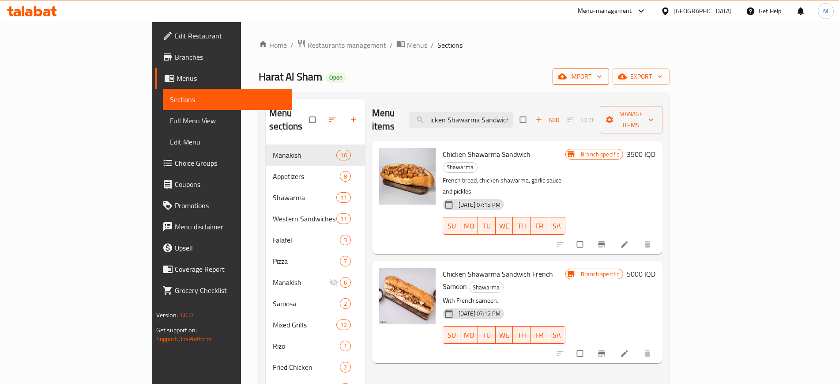
type input "Chicken Shawarma Sandwich"
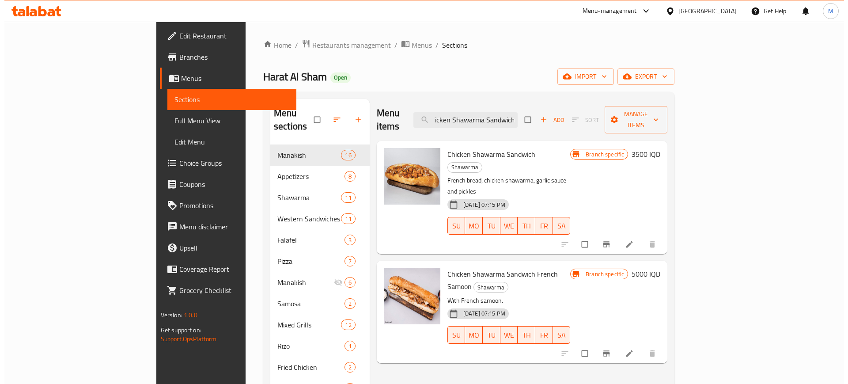
scroll to position [0, 0]
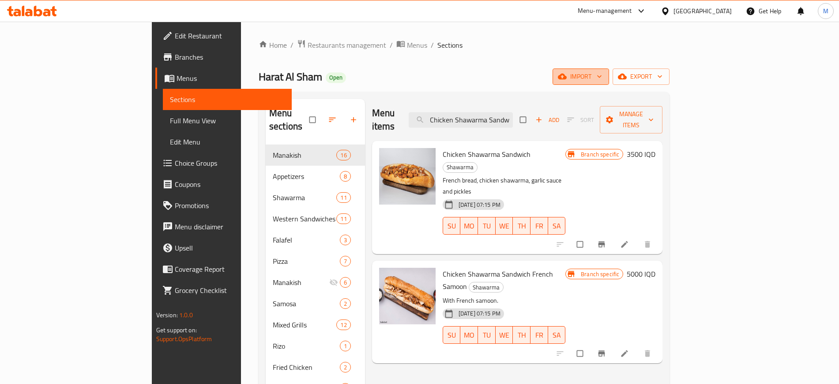
click at [602, 79] on span "import" at bounding box center [581, 76] width 42 height 11
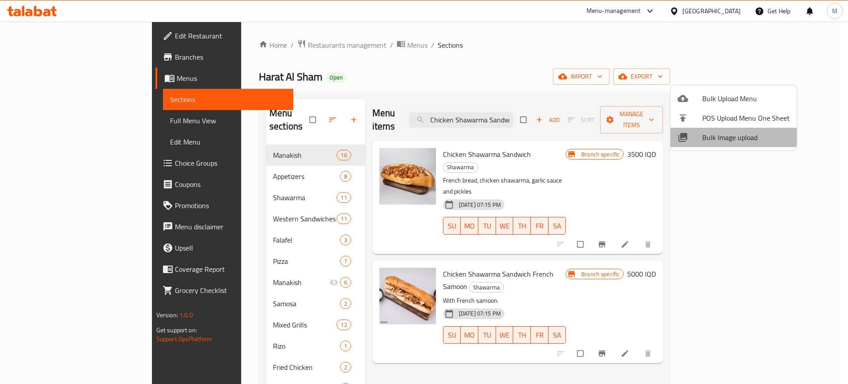
click at [717, 134] on span "Bulk Image upload" at bounding box center [745, 137] width 87 height 11
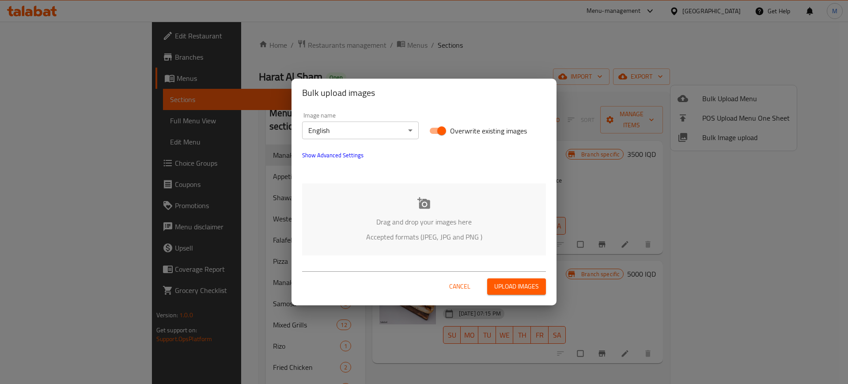
click at [411, 245] on div "Drag and drop your images here Accepted formats (JPEG, JPG and PNG )" at bounding box center [424, 219] width 244 height 72
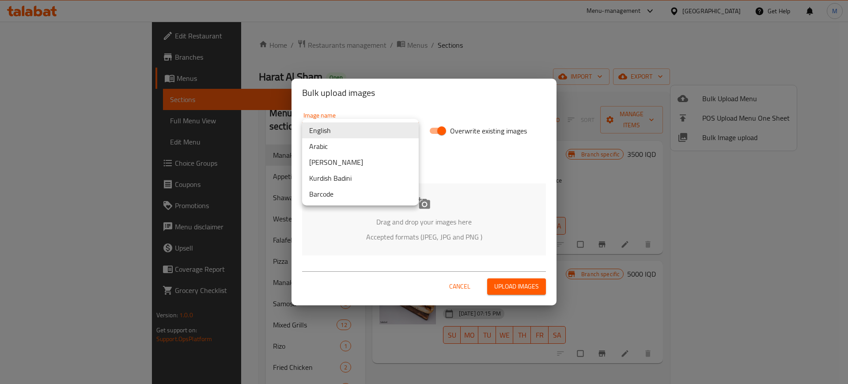
click at [374, 123] on body "​ Menu-management [GEOGRAPHIC_DATA] Get Help M Edit Restaurant Branches Menus S…" at bounding box center [424, 203] width 848 height 362
click at [375, 147] on li "Arabic" at bounding box center [360, 146] width 117 height 16
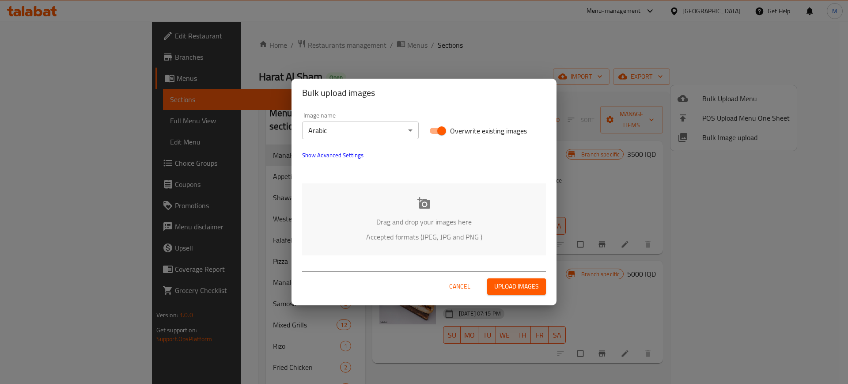
click at [300, 167] on div at bounding box center [424, 171] width 254 height 11
click at [314, 157] on span "Show Advanced Settings" at bounding box center [332, 155] width 61 height 11
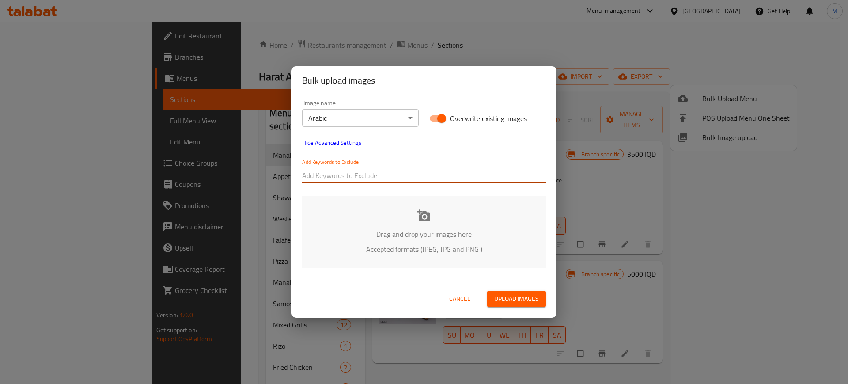
click at [342, 176] on input "text" at bounding box center [424, 175] width 244 height 14
paste input "Harat Al Sham, Zayona_"
type input "Harat Al Sham, Zayona_"
click at [387, 192] on div "Image name Arabic ​ Overwrite existing images Hide Advanced Settings Add Keywor…" at bounding box center [423, 183] width 265 height 178
click at [415, 176] on input "text" at bounding box center [466, 175] width 158 height 14
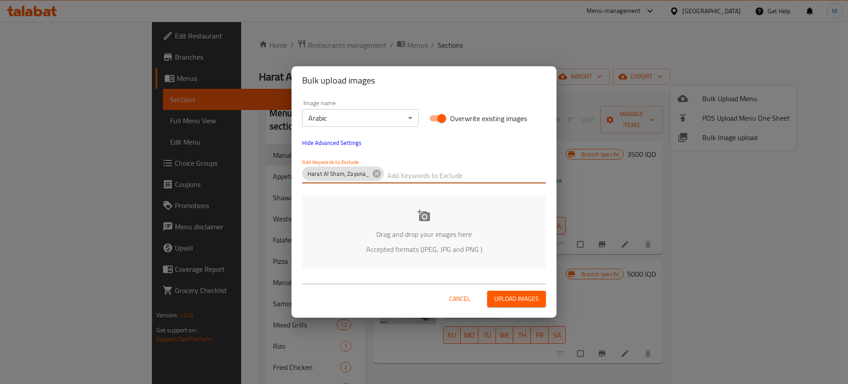
paste input "_Maryam"
type input "_Maryam"
click at [343, 221] on div "Drag and drop your images here Accepted formats (JPEG, JPG and PNG )" at bounding box center [424, 232] width 244 height 72
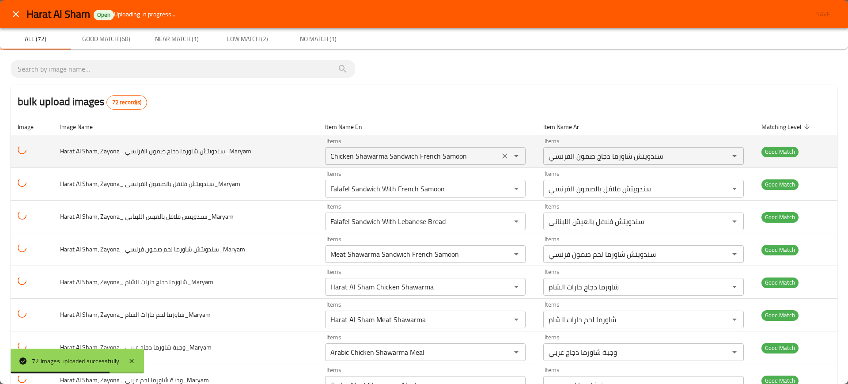
click at [388, 162] on div "Chicken Shawarma Sandwich French Samoon Items" at bounding box center [425, 156] width 200 height 18
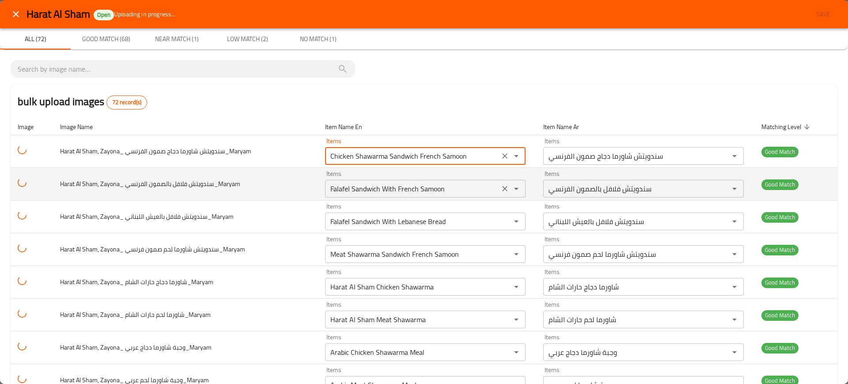
click at [430, 174] on div "Items Falafel Sandwich With French Samoon Items" at bounding box center [425, 183] width 200 height 27
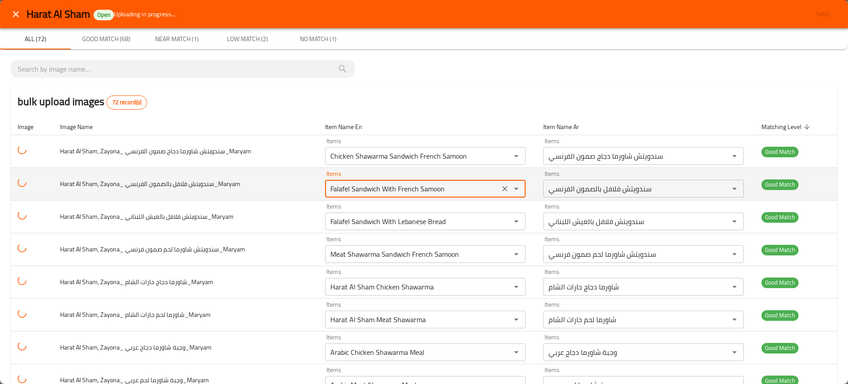
click at [347, 191] on الفرنسي_Maryam "Falafel Sandwich With French Samoon" at bounding box center [412, 188] width 169 height 12
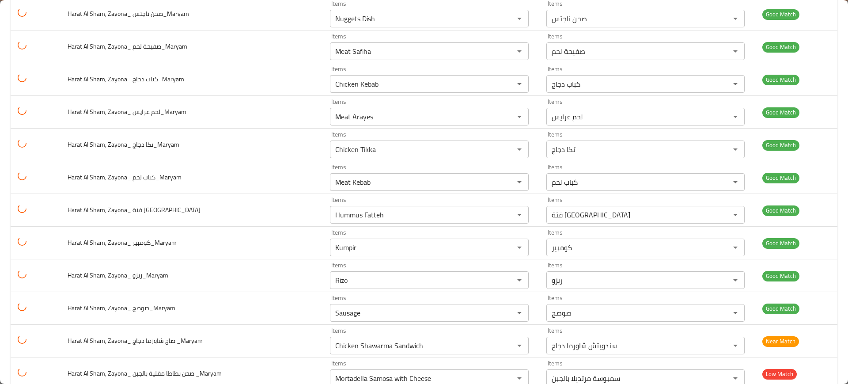
scroll to position [2121, 0]
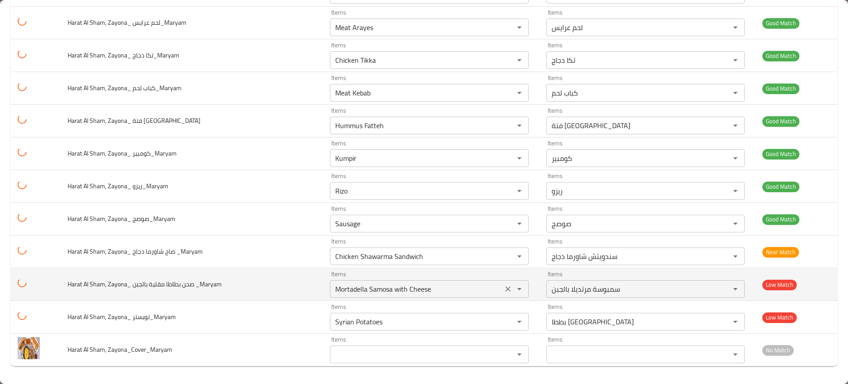
click at [427, 280] on div "Mortadella Samosa with Cheese Items" at bounding box center [429, 289] width 199 height 18
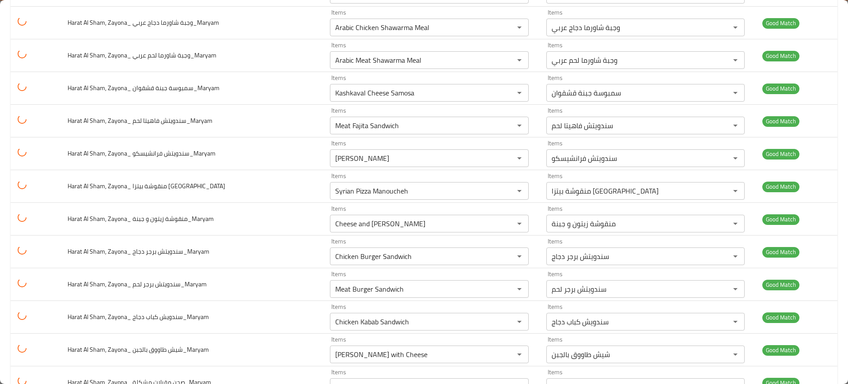
scroll to position [0, 0]
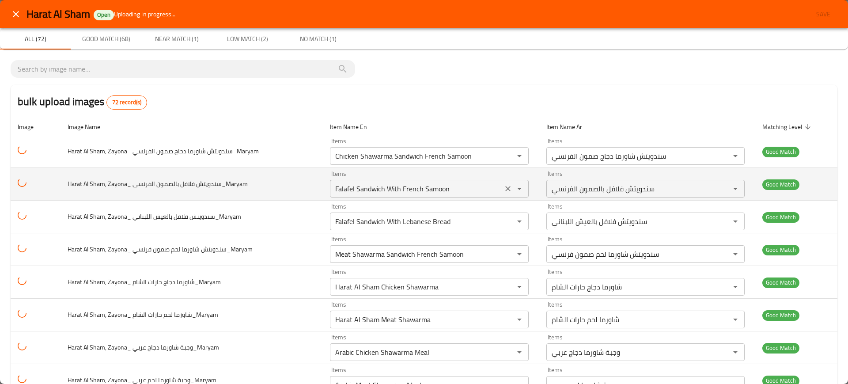
click at [435, 187] on الفرنسي_Maryam "Falafel Sandwich With French Samoon" at bounding box center [415, 188] width 167 height 12
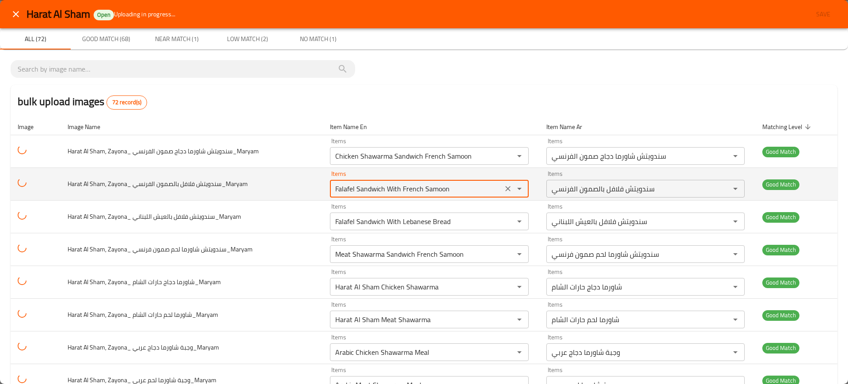
click at [435, 187] on الفرنسي_Maryam "Falafel Sandwich With French Samoon" at bounding box center [415, 188] width 167 height 12
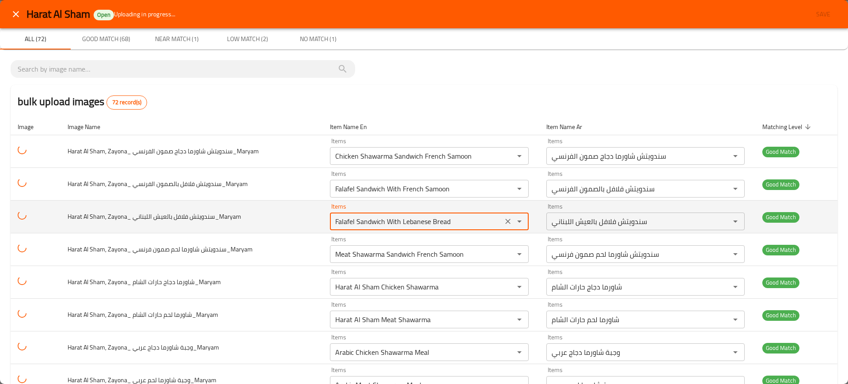
click at [407, 222] on اللبناني_Maryam "Falafel Sandwich With Lebanese Bread" at bounding box center [415, 221] width 167 height 12
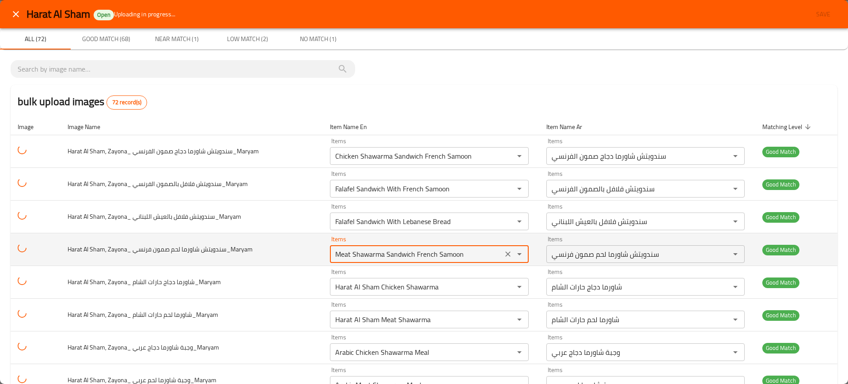
click at [413, 257] on فرنسي_Maryam "Meat Shawarma Sandwich French Samoon" at bounding box center [415, 254] width 167 height 12
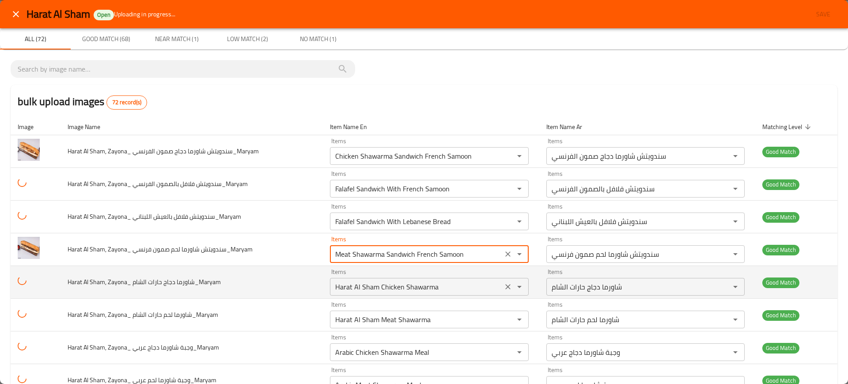
click at [385, 288] on الشام_Maryam "Harat Al Sham Chicken Shawarma" at bounding box center [415, 286] width 167 height 12
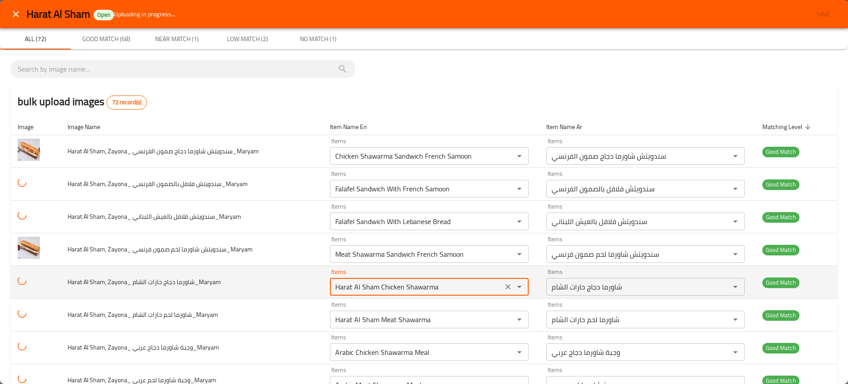
click at [385, 288] on الشام_Maryam "Harat Al Sham Chicken Shawarma" at bounding box center [415, 286] width 167 height 12
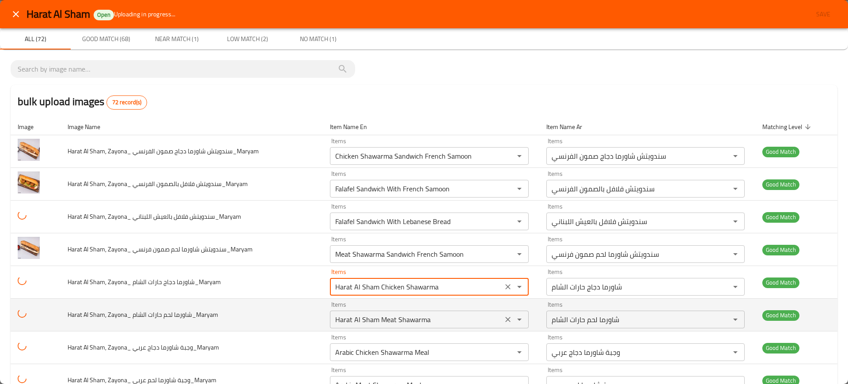
click at [397, 312] on div "Harat Al Sham Meat Shawarma Items" at bounding box center [429, 319] width 199 height 18
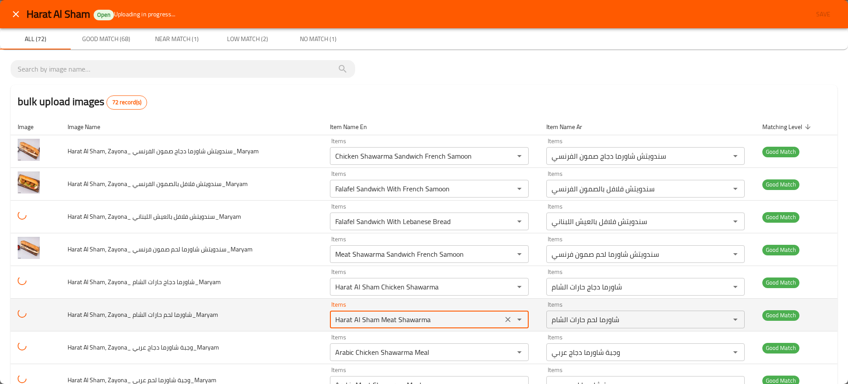
click at [397, 312] on div "Harat Al Sham Meat Shawarma Items" at bounding box center [429, 319] width 199 height 18
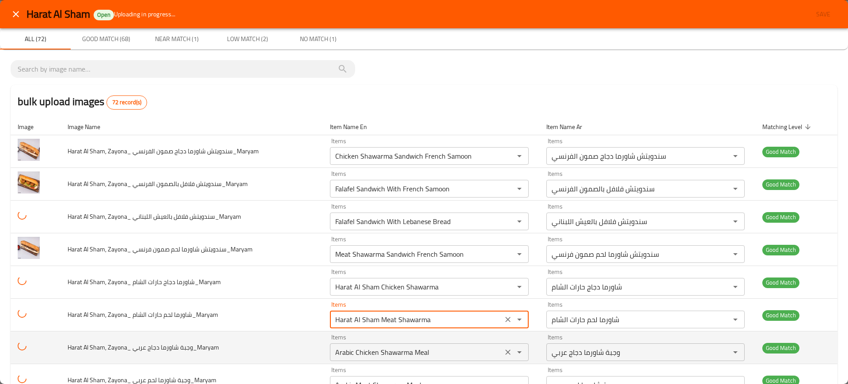
click at [403, 344] on div "Arabic Chicken Shawarma Meal Items" at bounding box center [429, 352] width 199 height 18
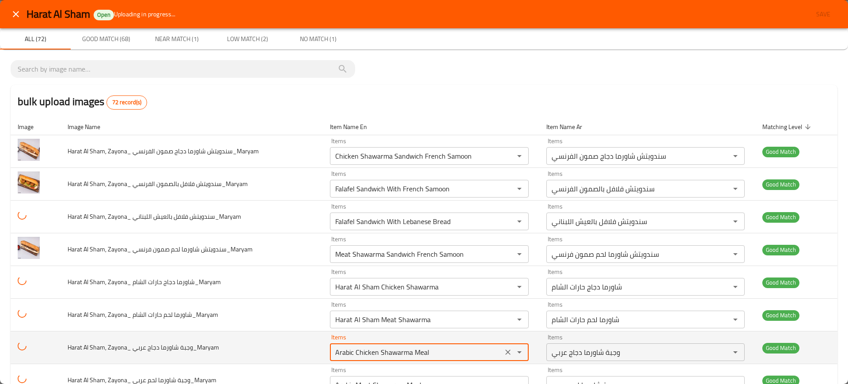
click at [403, 344] on div "Arabic Chicken Shawarma Meal Items" at bounding box center [429, 352] width 199 height 18
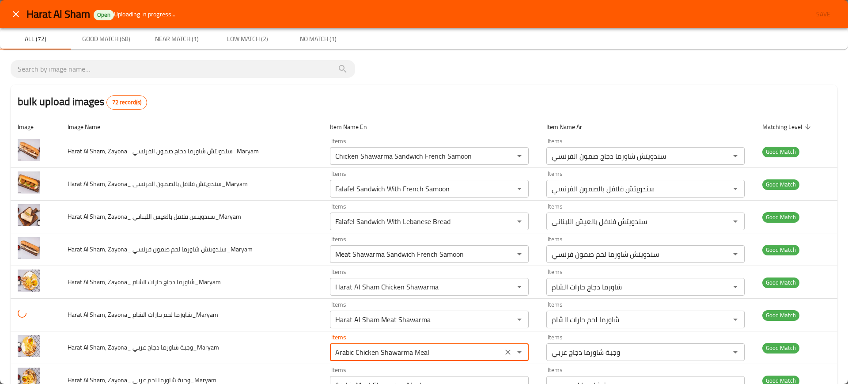
scroll to position [161, 0]
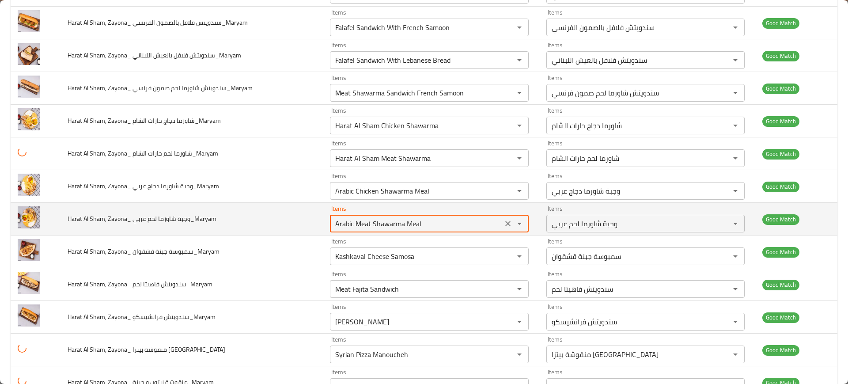
click at [368, 226] on عربي_Maryam "Arabic Meat Shawarma Meal" at bounding box center [415, 223] width 167 height 12
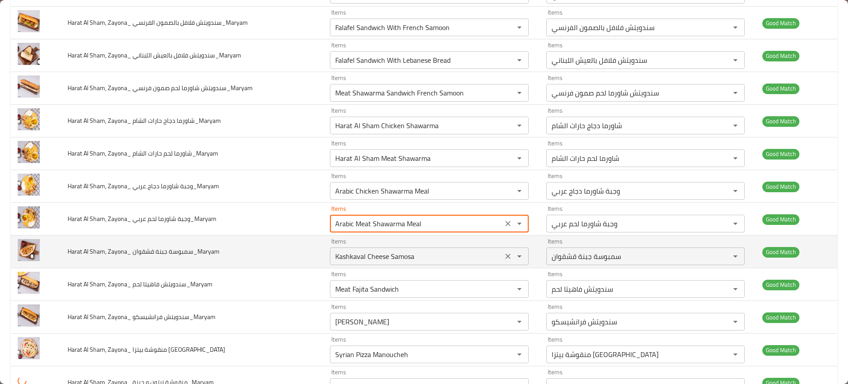
click at [384, 264] on div "Kashkaval Cheese Samosa Items" at bounding box center [429, 256] width 199 height 18
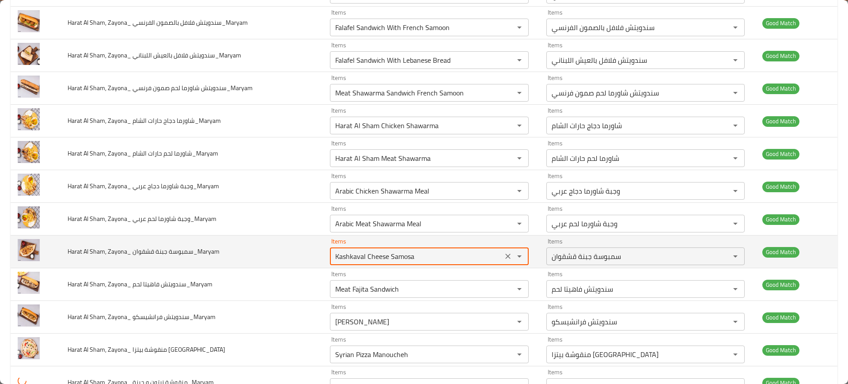
click at [384, 264] on div "Kashkaval Cheese Samosa Items" at bounding box center [429, 256] width 199 height 18
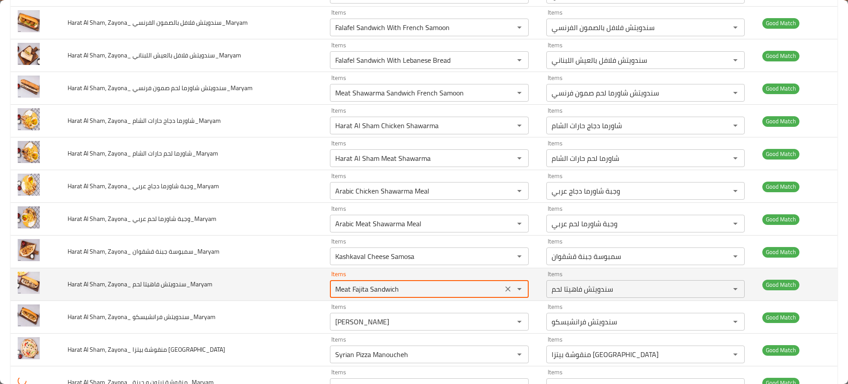
click at [389, 288] on لحم_Maryam "Meat Fajita Sandwich" at bounding box center [415, 289] width 167 height 12
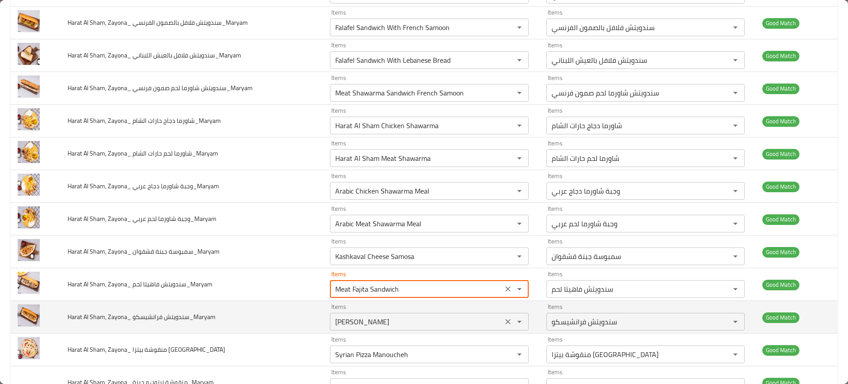
click at [393, 314] on div "Francesco Sandwich Items" at bounding box center [429, 322] width 199 height 18
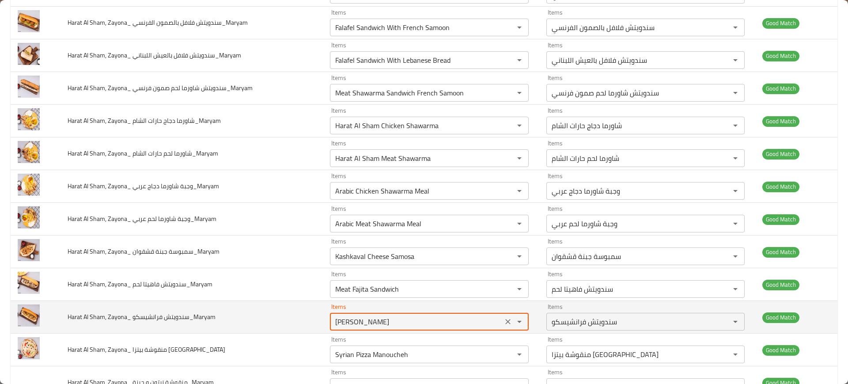
click at [393, 314] on div "Francesco Sandwich Items" at bounding box center [429, 322] width 199 height 18
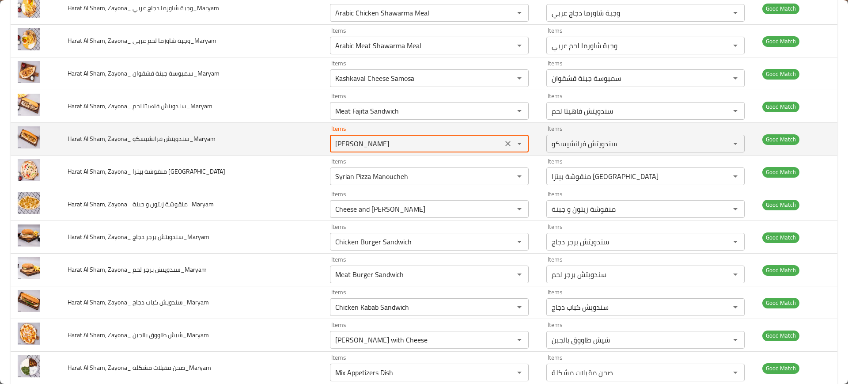
scroll to position [340, 0]
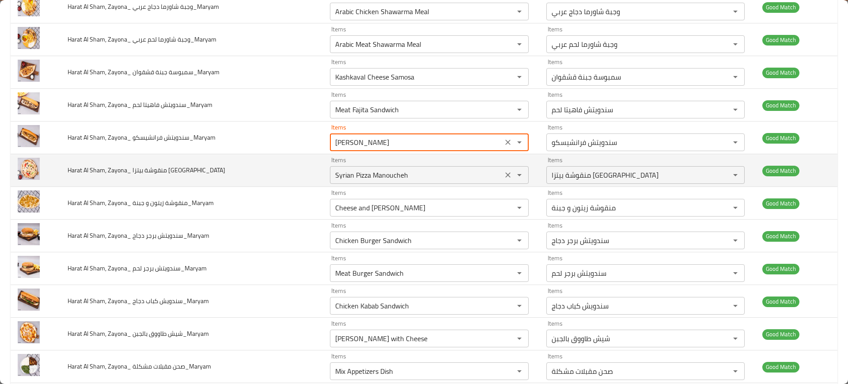
click at [375, 181] on div "Syrian Pizza Manoucheh Items" at bounding box center [429, 175] width 199 height 18
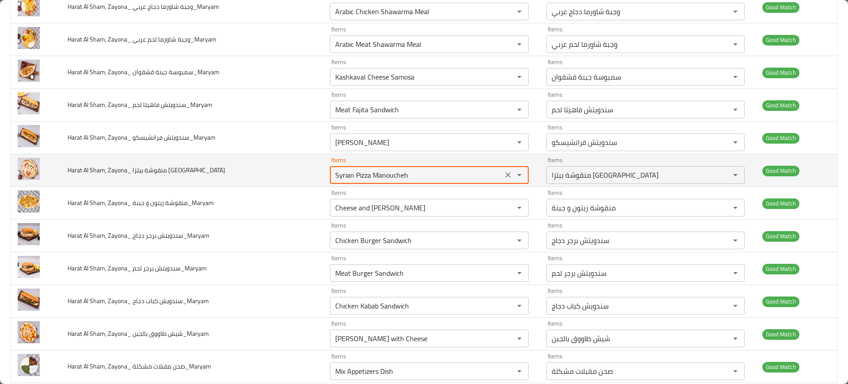
click at [375, 181] on div "Syrian Pizza Manoucheh Items" at bounding box center [429, 175] width 199 height 18
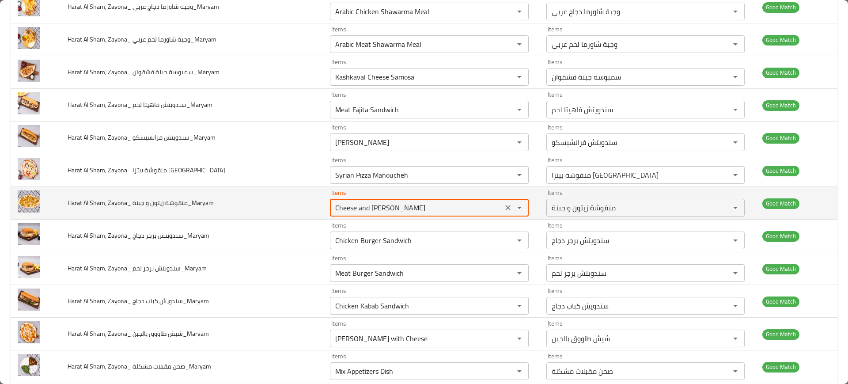
click at [366, 207] on جبنة_Maryam "Cheese and [PERSON_NAME]" at bounding box center [415, 207] width 167 height 12
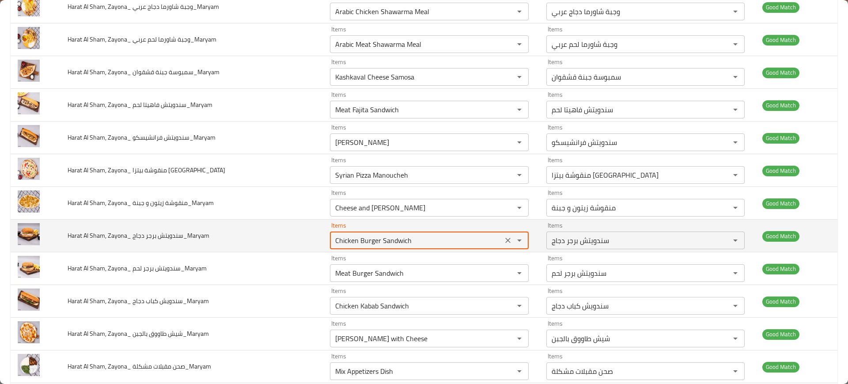
click at [377, 245] on دجاج_Maryam "Chicken Burger Sandwich" at bounding box center [415, 240] width 167 height 12
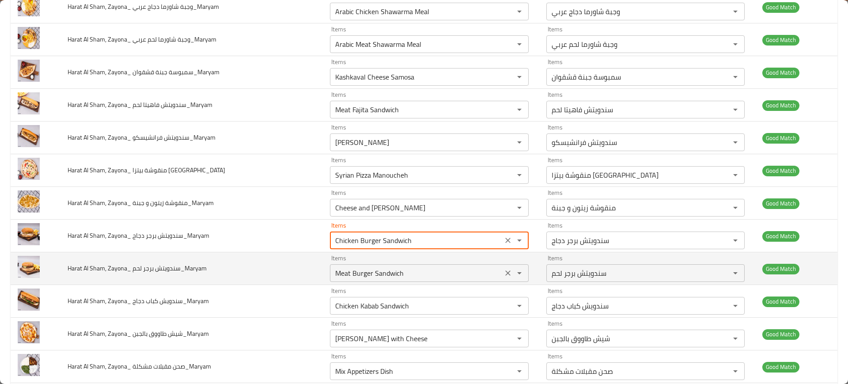
click at [383, 273] on لحم_Maryam "Meat Burger Sandwich" at bounding box center [415, 273] width 167 height 12
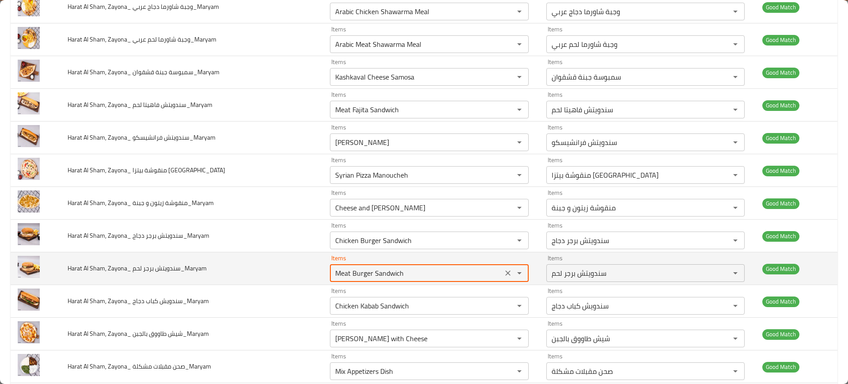
click at [383, 273] on لحم_Maryam "Meat Burger Sandwich" at bounding box center [415, 273] width 167 height 12
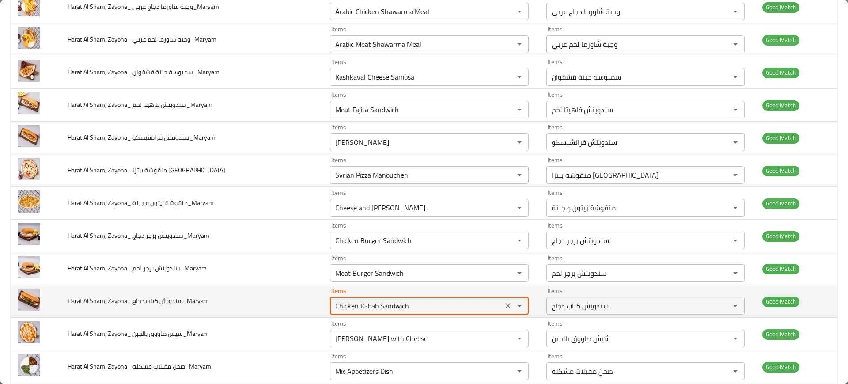
click at [384, 308] on دجاج_Maryam "Chicken Kabab Sandwich" at bounding box center [415, 305] width 167 height 12
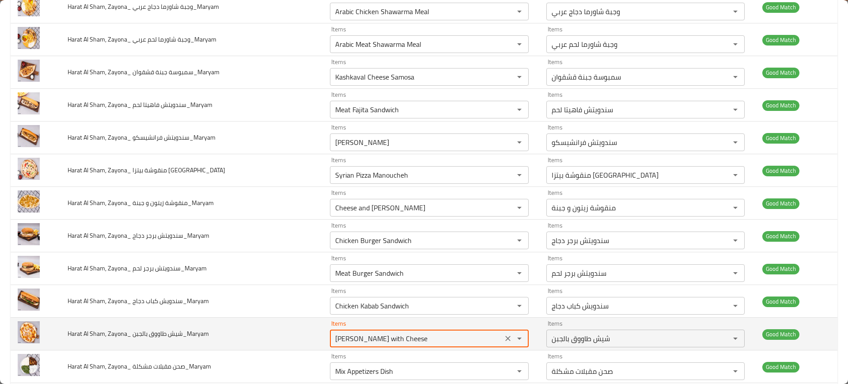
click at [403, 334] on بالجبن_Maryam "[PERSON_NAME] with Cheese" at bounding box center [415, 338] width 167 height 12
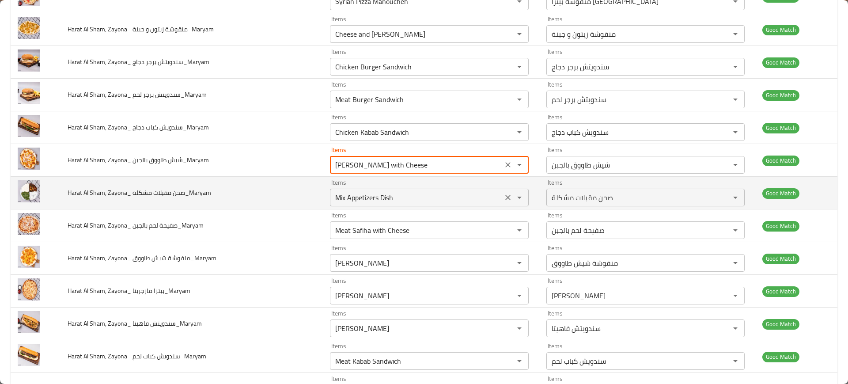
click at [344, 200] on مشكلة_Maryam "Mix Appetizers Dish" at bounding box center [415, 197] width 167 height 12
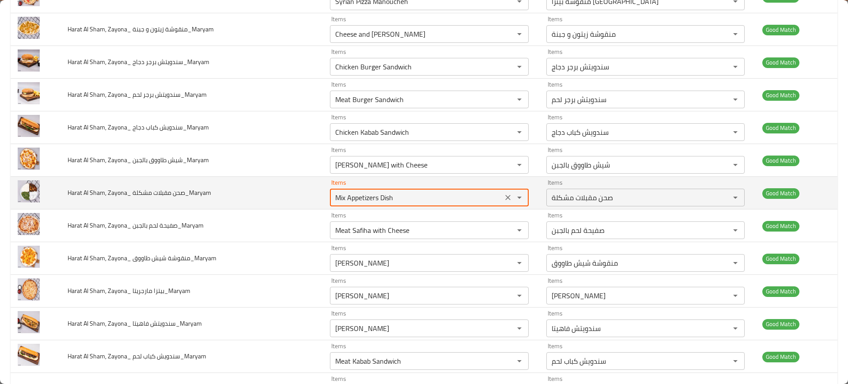
click at [344, 200] on مشكلة_Maryam "Mix Appetizers Dish" at bounding box center [415, 197] width 167 height 12
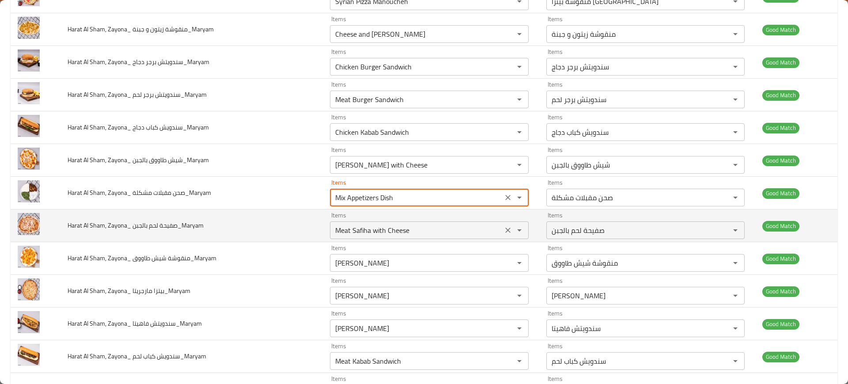
click at [360, 234] on بالجبن_Maryam "Meat Safiha with Cheese" at bounding box center [415, 230] width 167 height 12
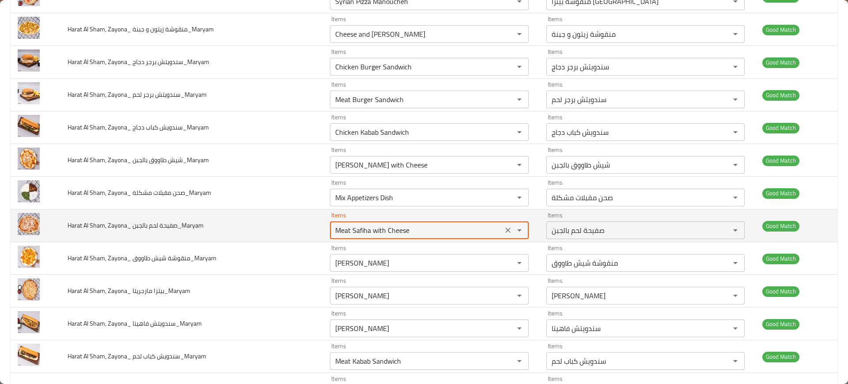
click at [360, 234] on بالجبن_Maryam "Meat Safiha with Cheese" at bounding box center [415, 230] width 167 height 12
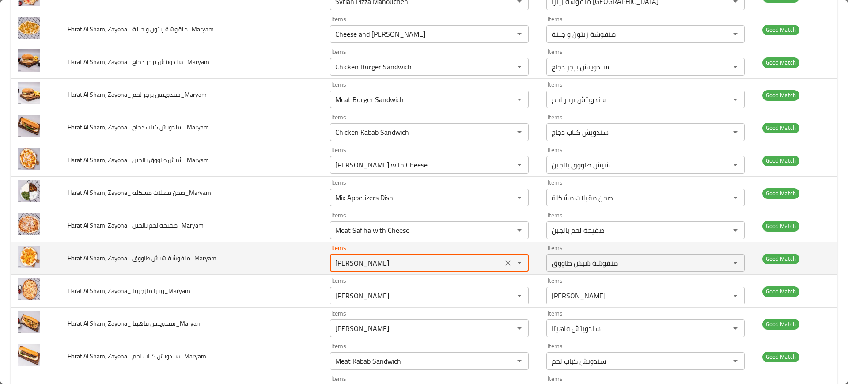
click at [353, 264] on طاووق_Maryam "[PERSON_NAME]" at bounding box center [415, 262] width 167 height 12
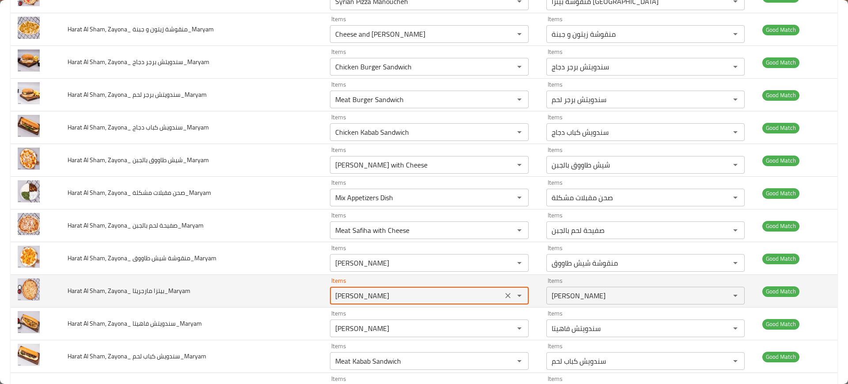
click at [371, 294] on مارجريتا_Maryam "[PERSON_NAME]" at bounding box center [415, 295] width 167 height 12
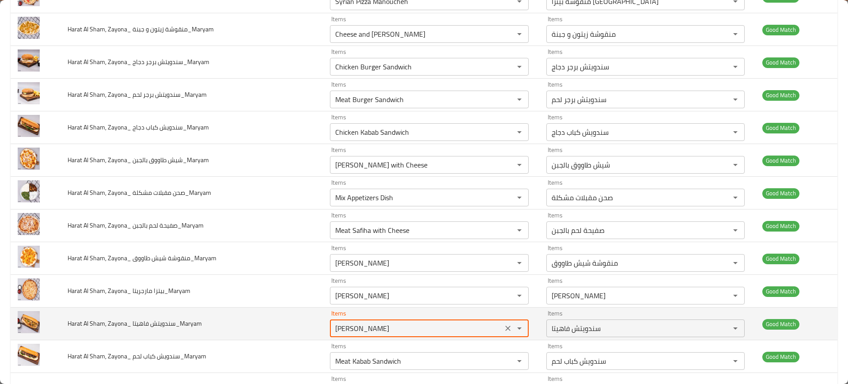
click at [362, 325] on فاهيتا_Maryam "[PERSON_NAME]" at bounding box center [415, 328] width 167 height 12
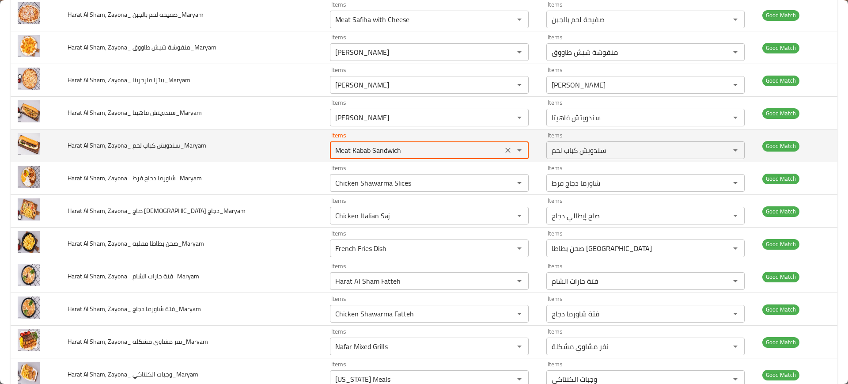
click at [358, 150] on لحم_Maryam "Meat Kabab Sandwich" at bounding box center [415, 150] width 167 height 12
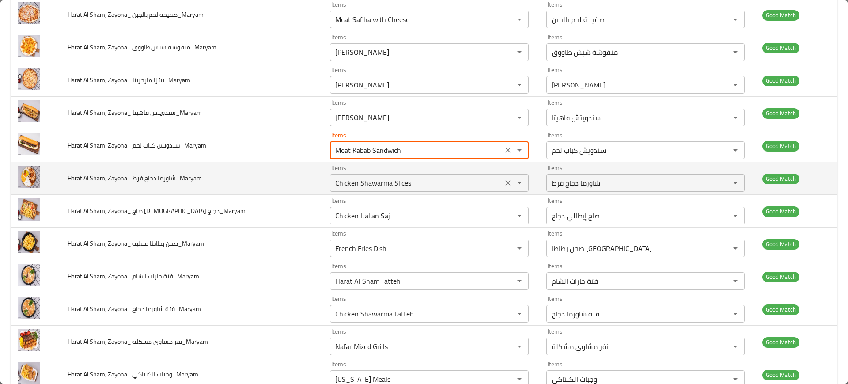
click at [353, 185] on فرط_Maryam "Chicken Shawarma Slices" at bounding box center [415, 183] width 167 height 12
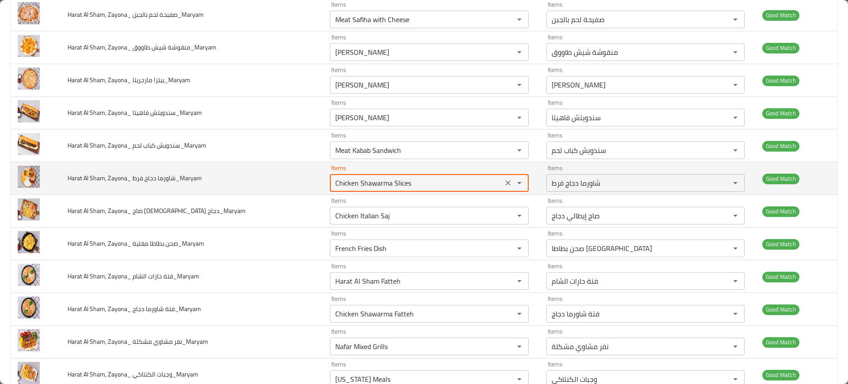
click at [353, 185] on فرط_Maryam "Chicken Shawarma Slices" at bounding box center [415, 183] width 167 height 12
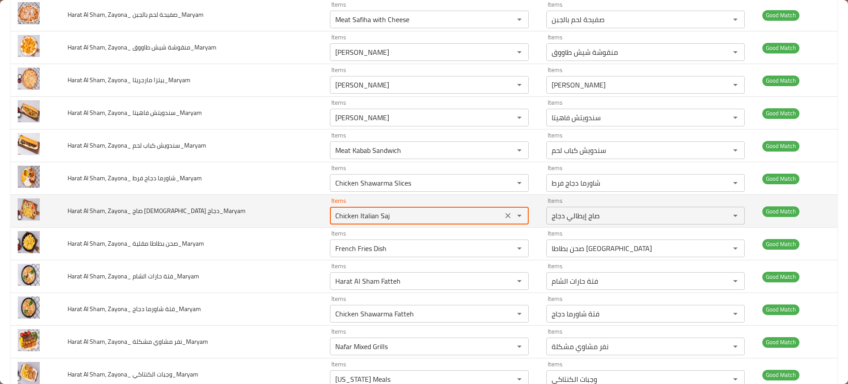
click at [369, 215] on دجاج_Maryam "Chicken Italian Saj" at bounding box center [415, 215] width 167 height 12
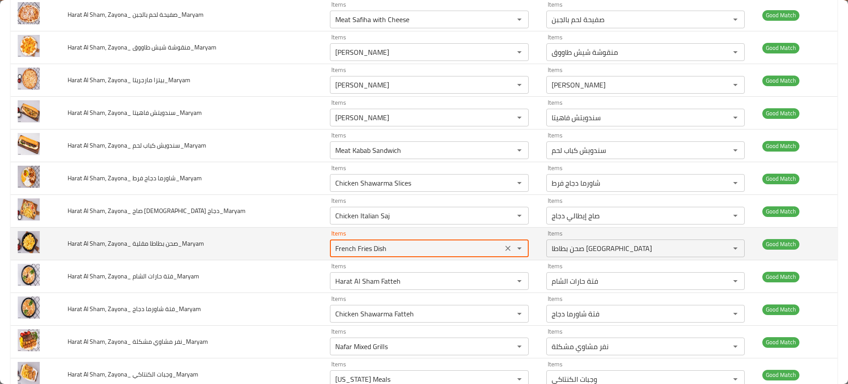
click at [379, 249] on مقلية_Maryam "French Fries Dish" at bounding box center [415, 248] width 167 height 12
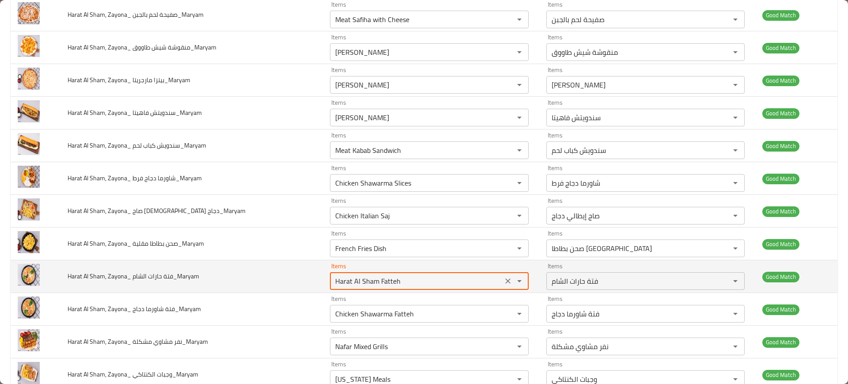
click at [365, 277] on الشام_Maryam "Harat Al Sham Fatteh" at bounding box center [415, 281] width 167 height 12
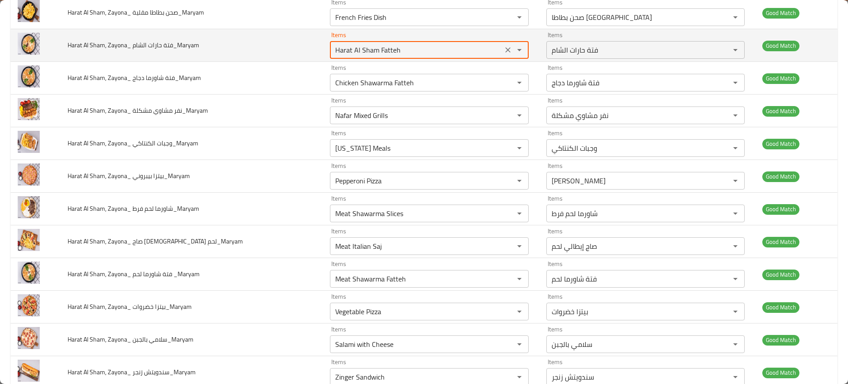
scroll to position [991, 0]
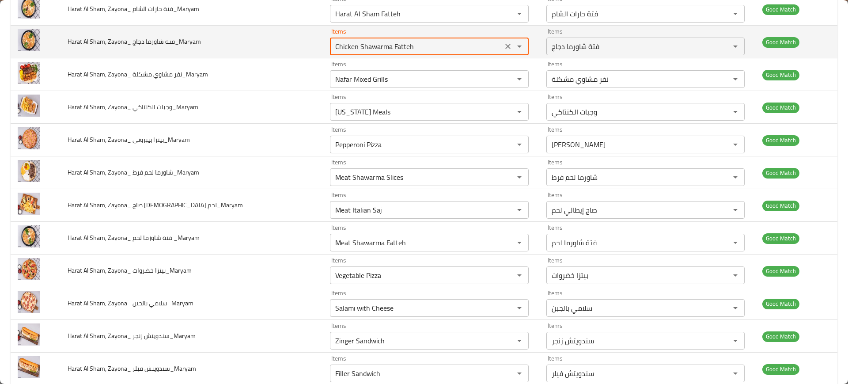
click at [366, 51] on دجاج_Maryam "Chicken Shawarma Fatteh" at bounding box center [415, 46] width 167 height 12
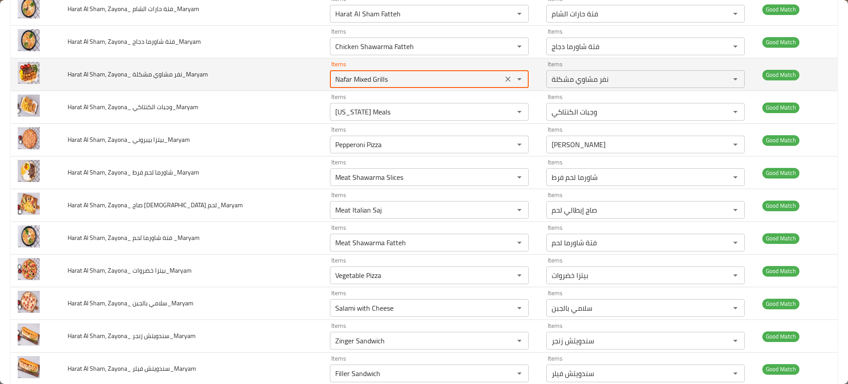
click at [338, 74] on مشكلة_Maryam "Nafar Mixed Grills" at bounding box center [415, 79] width 167 height 12
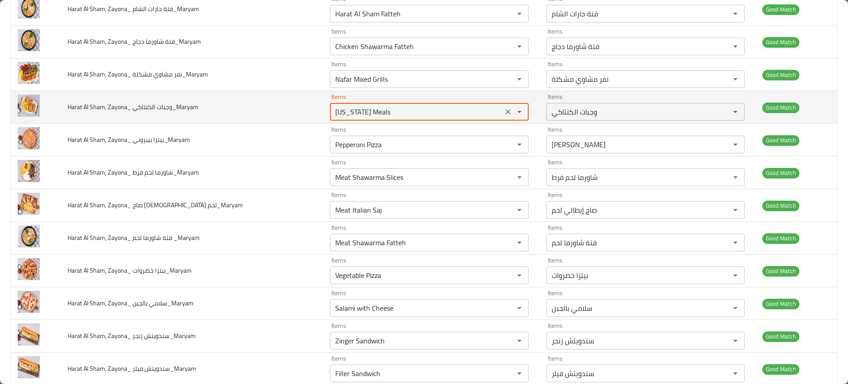
click at [358, 105] on الكنتاكي_Maryam "[US_STATE] Meals" at bounding box center [415, 111] width 167 height 12
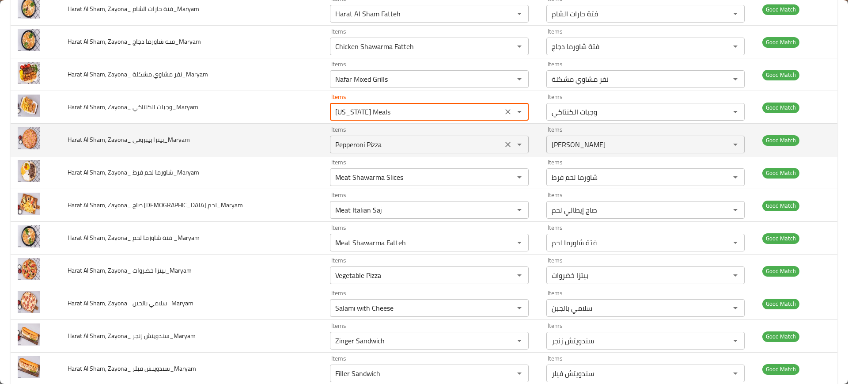
click at [359, 137] on div "Pepperoni Pizza Items" at bounding box center [429, 145] width 199 height 18
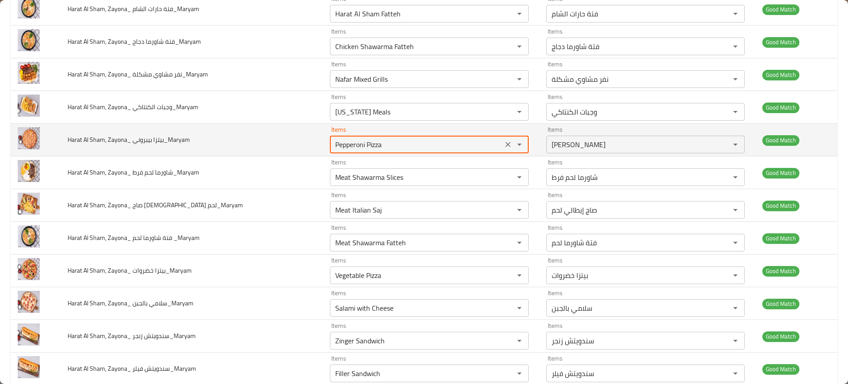
click at [359, 137] on div "Pepperoni Pizza Items" at bounding box center [429, 145] width 199 height 18
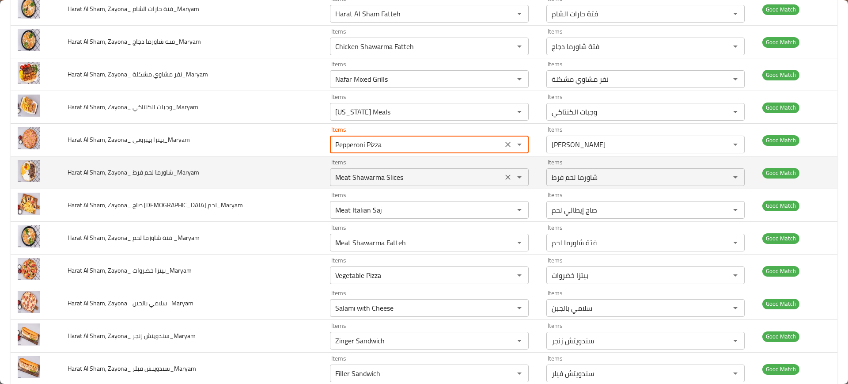
click at [354, 168] on div "Meat Shawarma Slices Items" at bounding box center [429, 177] width 199 height 18
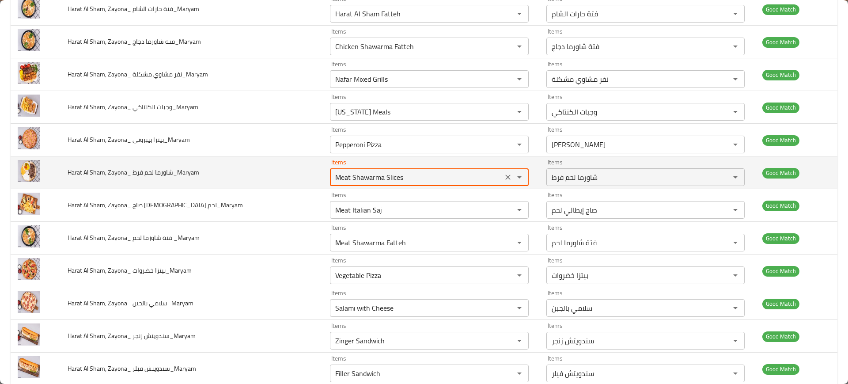
click at [354, 168] on div "Meat Shawarma Slices Items" at bounding box center [429, 177] width 199 height 18
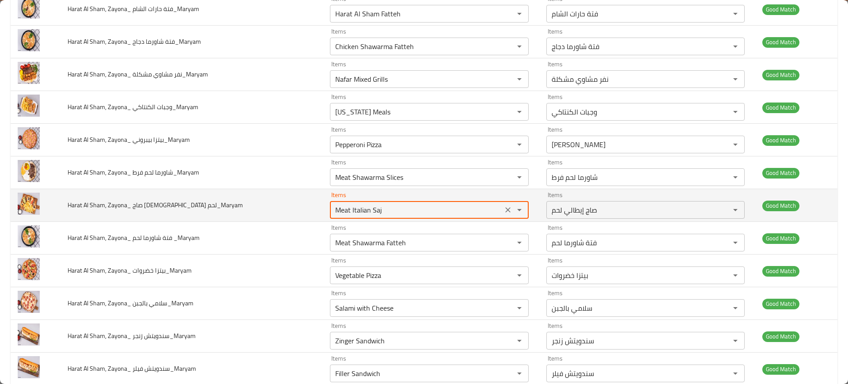
click at [356, 212] on لحم_Maryam "Meat Italian Saj" at bounding box center [415, 209] width 167 height 12
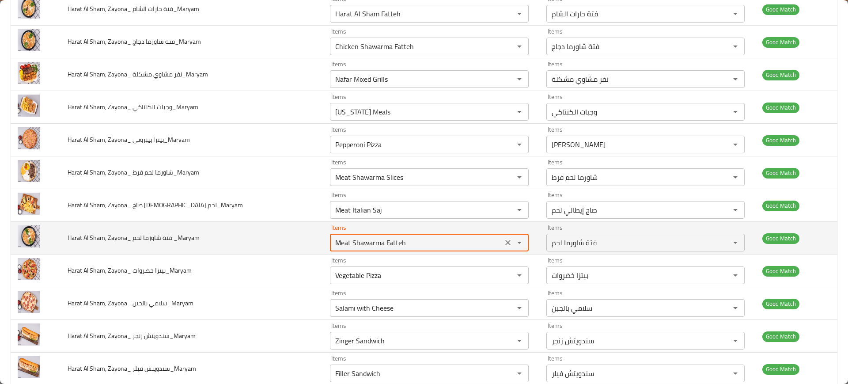
click at [363, 246] on _Maryam "Meat Shawarma Fatteh" at bounding box center [415, 242] width 167 height 12
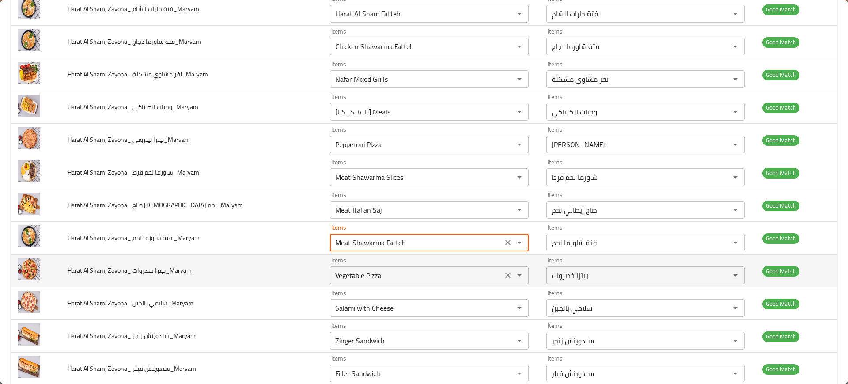
click at [375, 282] on div "Vegetable Pizza Items" at bounding box center [429, 275] width 199 height 18
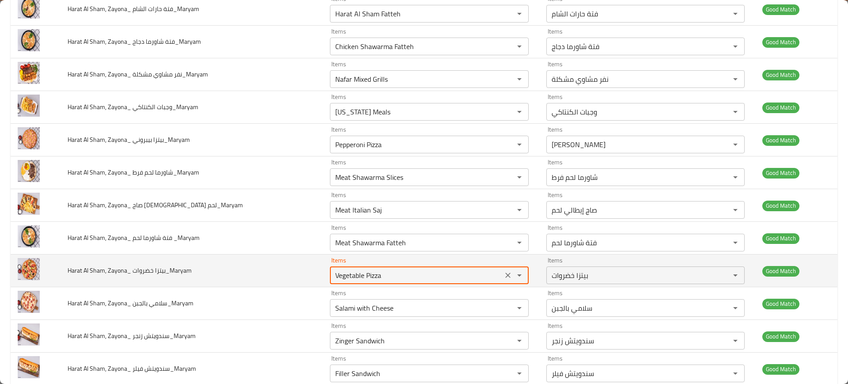
click at [375, 282] on div "Vegetable Pizza Items" at bounding box center [429, 275] width 199 height 18
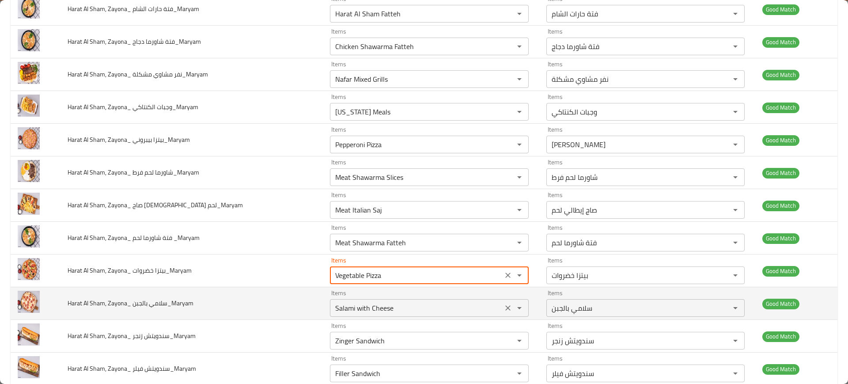
click at [375, 296] on div "Items Salami with Cheese Items" at bounding box center [429, 303] width 199 height 27
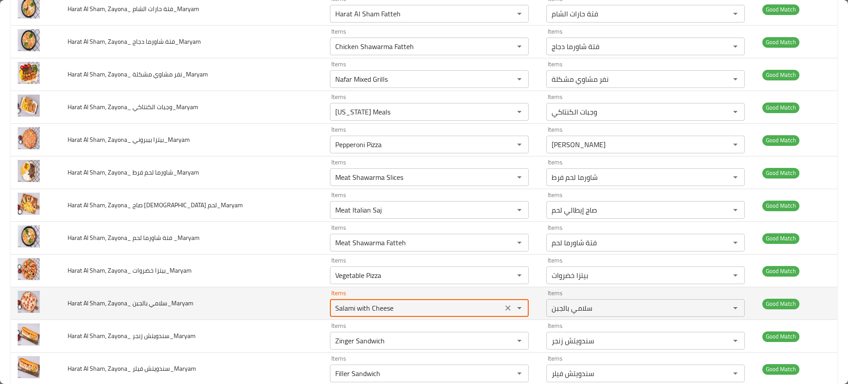
scroll to position [1173, 0]
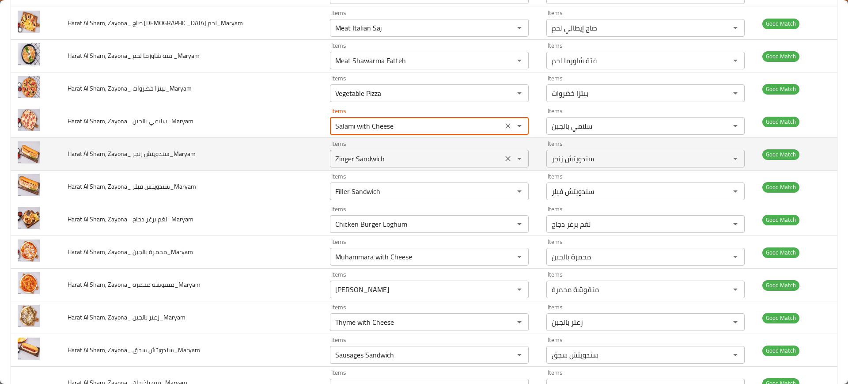
click at [362, 159] on زنجر_Maryam "Zinger Sandwich" at bounding box center [415, 158] width 167 height 12
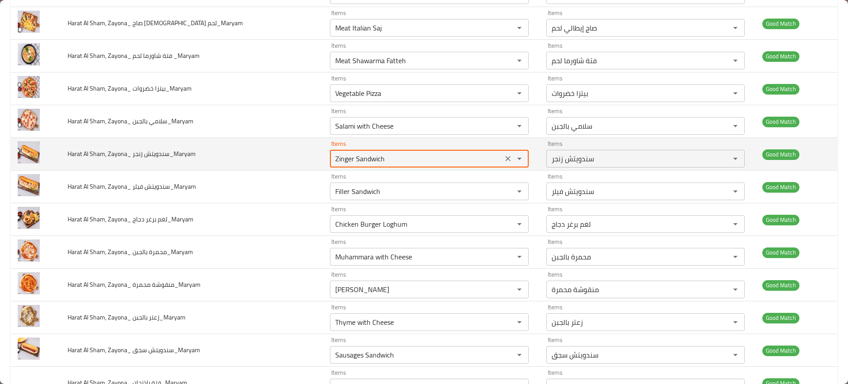
click at [362, 159] on زنجر_Maryam "Zinger Sandwich" at bounding box center [415, 158] width 167 height 12
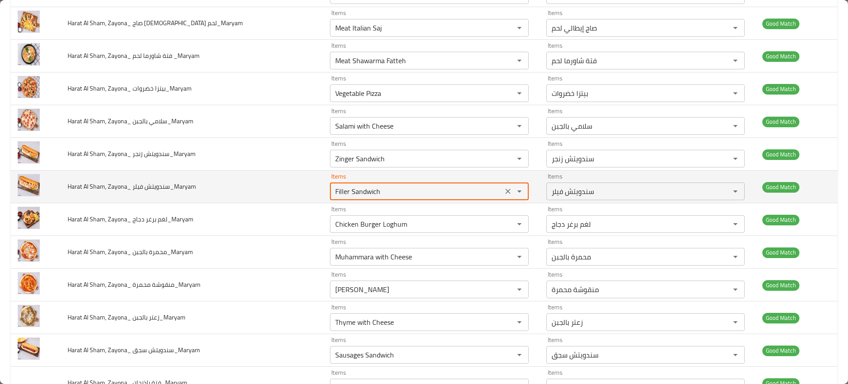
click at [346, 193] on فيلر_Maryam "Filler Sandwich" at bounding box center [415, 191] width 167 height 12
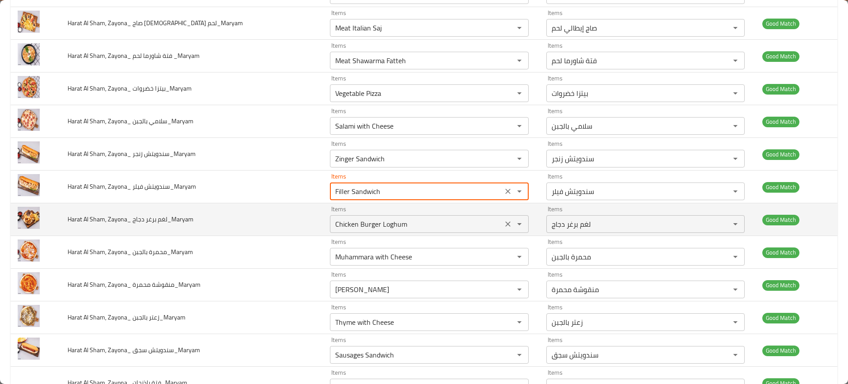
click at [358, 222] on دجاج_Maryam "Chicken Burger Loghum" at bounding box center [415, 224] width 167 height 12
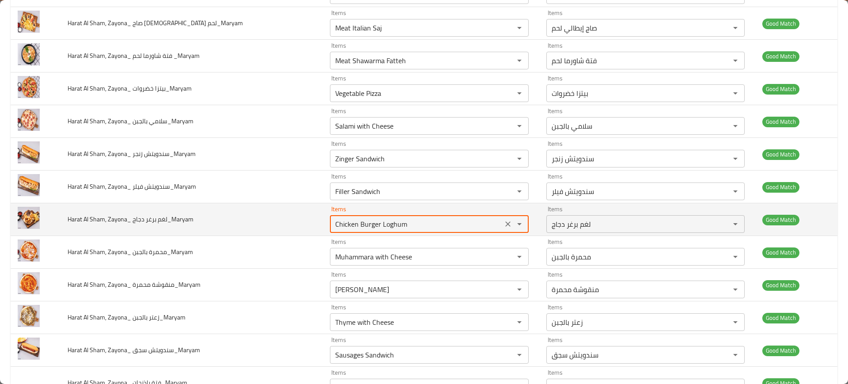
click at [358, 222] on دجاج_Maryam "Chicken Burger Loghum" at bounding box center [415, 224] width 167 height 12
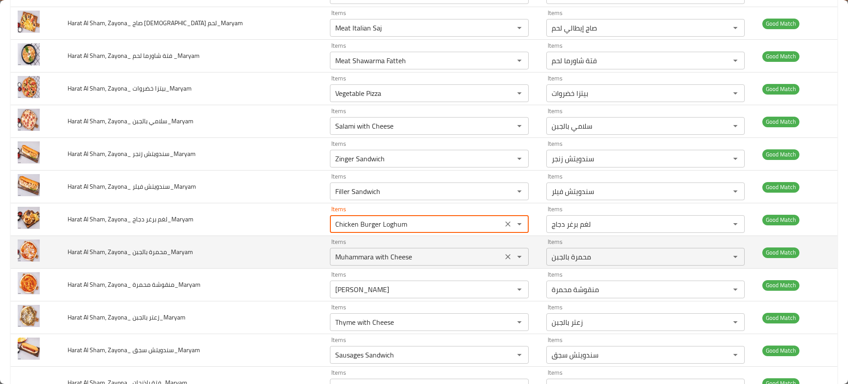
click at [355, 253] on بالجبن_Maryam "Muhammara with Cheese" at bounding box center [415, 256] width 167 height 12
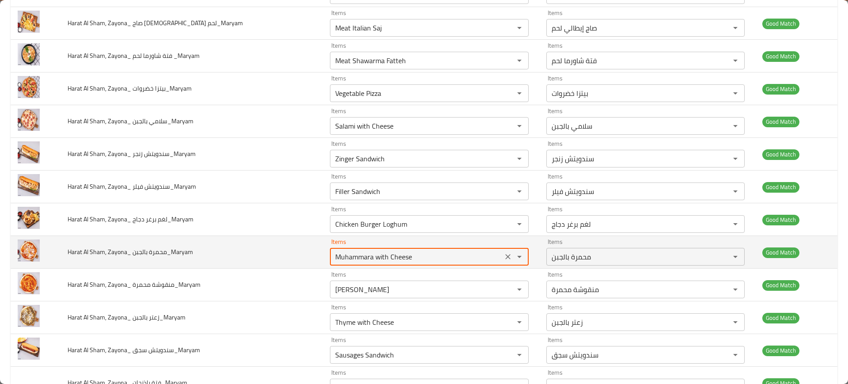
click at [355, 253] on بالجبن_Maryam "Muhammara with Cheese" at bounding box center [415, 256] width 167 height 12
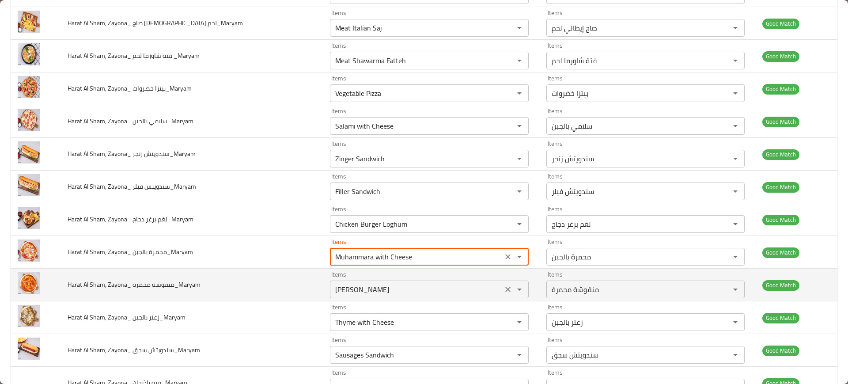
click at [374, 281] on div "Muhammara Manoucheh Items" at bounding box center [429, 289] width 199 height 18
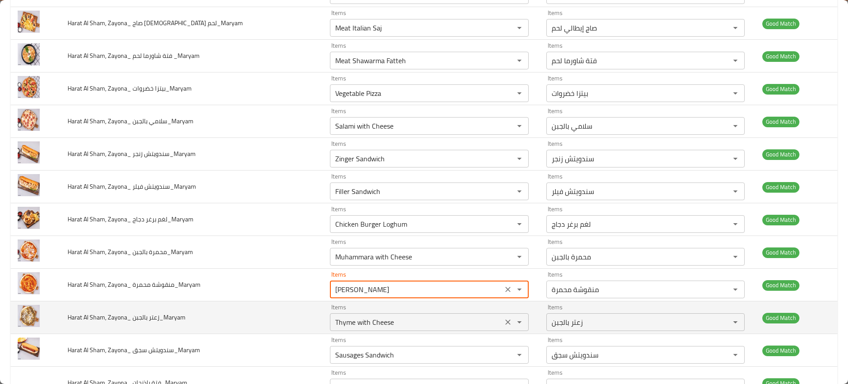
click at [380, 308] on div "Items Thyme with Cheese Items" at bounding box center [429, 317] width 199 height 27
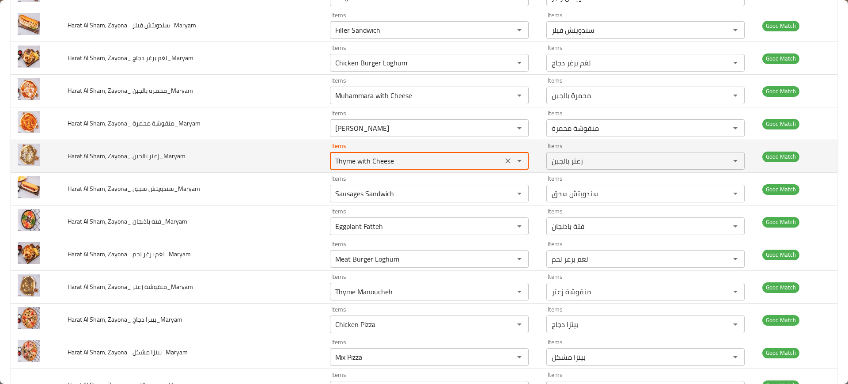
scroll to position [1337, 0]
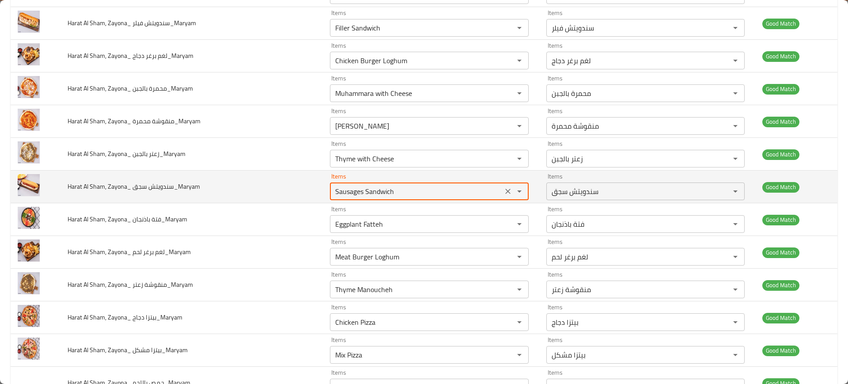
click at [359, 187] on سجق_Maryam "Sausages Sandwich" at bounding box center [415, 191] width 167 height 12
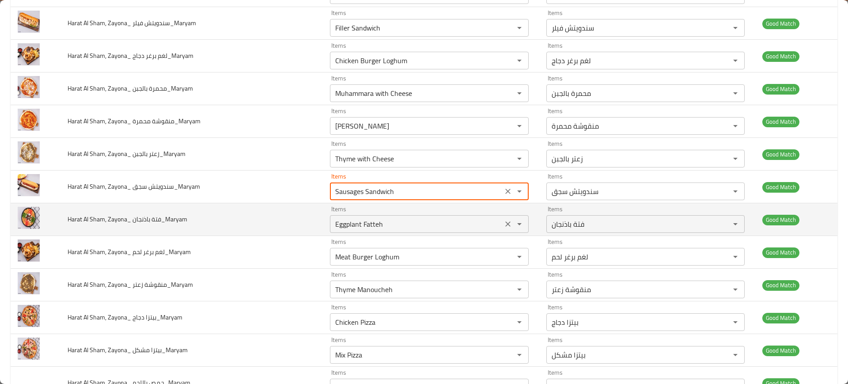
click at [361, 215] on div "Eggplant Fatteh Items" at bounding box center [429, 224] width 199 height 18
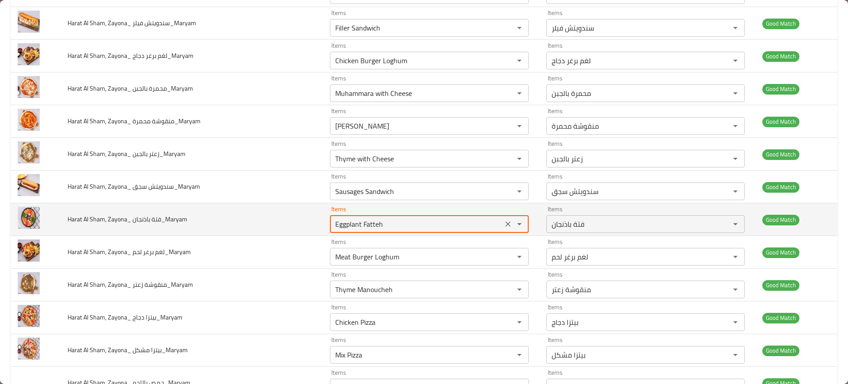
click at [361, 215] on div "Eggplant Fatteh Items" at bounding box center [429, 224] width 199 height 18
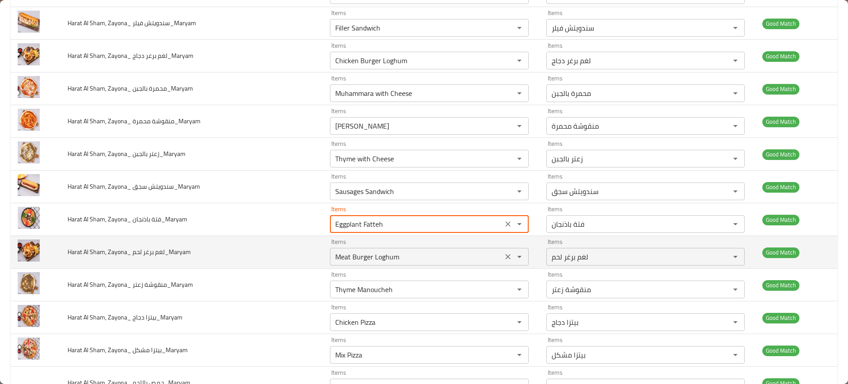
click at [361, 252] on لحم_Maryam "Meat Burger Loghum" at bounding box center [415, 256] width 167 height 12
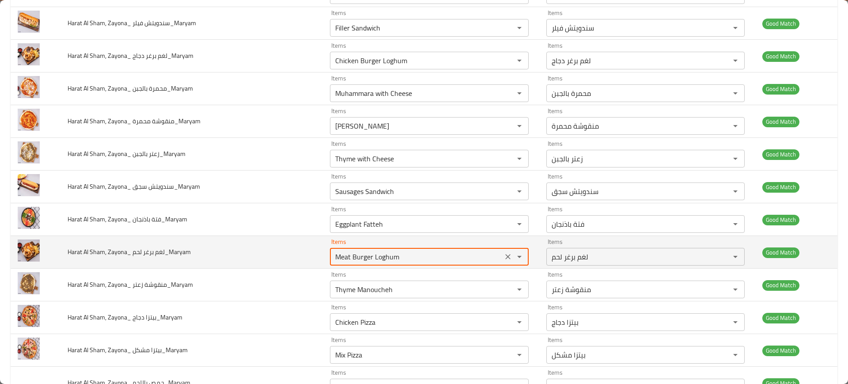
click at [361, 252] on لحم_Maryam "Meat Burger Loghum" at bounding box center [415, 256] width 167 height 12
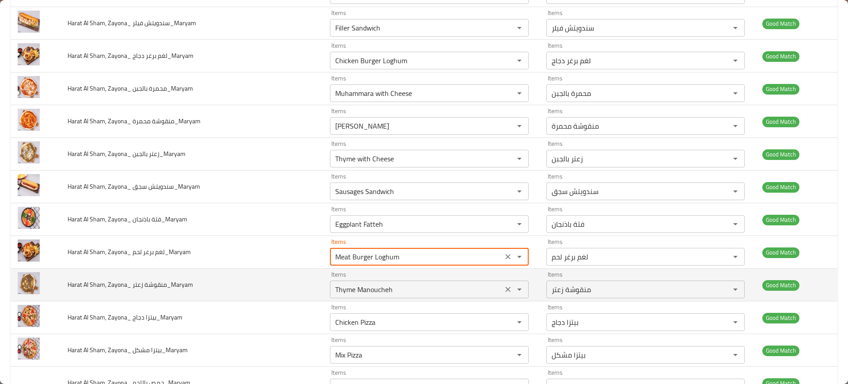
click at [369, 284] on زعتر_Maryam "Thyme Manoucheh" at bounding box center [415, 289] width 167 height 12
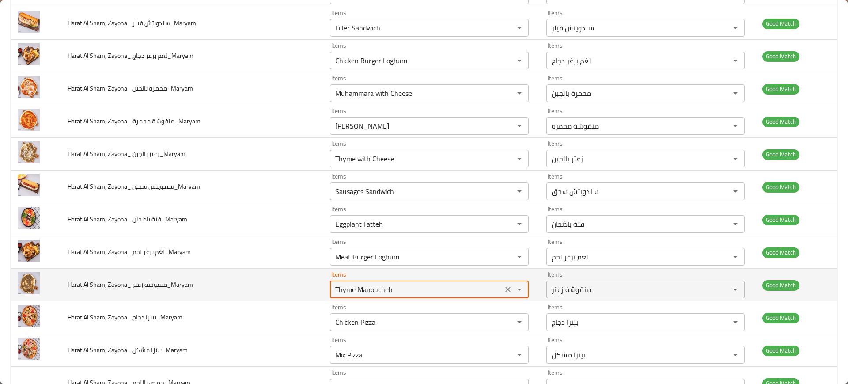
click at [369, 284] on زعتر_Maryam "Thyme Manoucheh" at bounding box center [415, 289] width 167 height 12
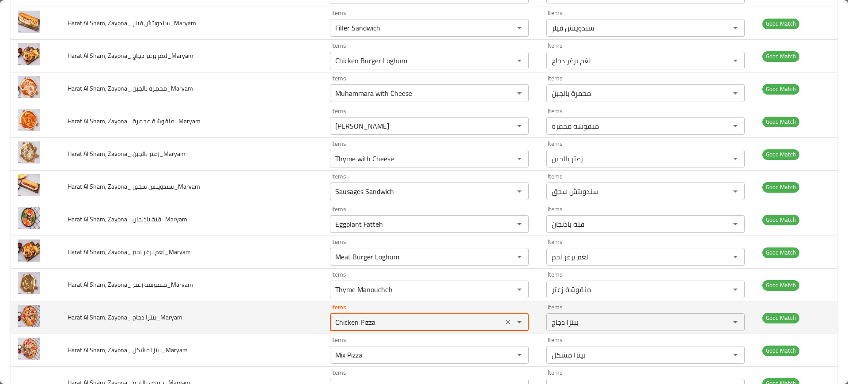
click at [381, 316] on دجاج_Maryam "Chicken Pizza" at bounding box center [415, 322] width 167 height 12
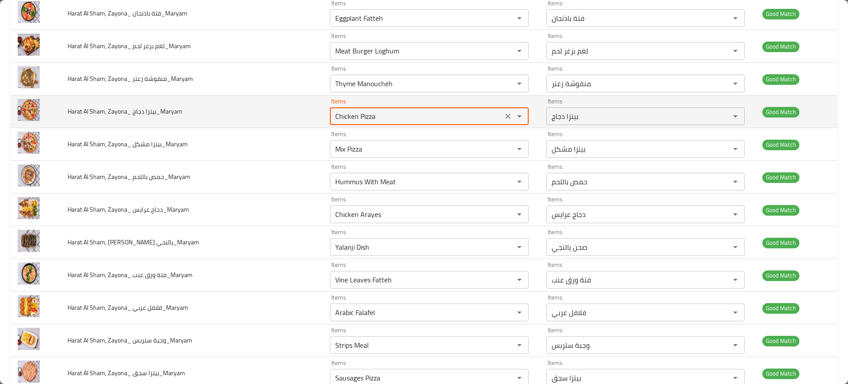
scroll to position [1542, 0]
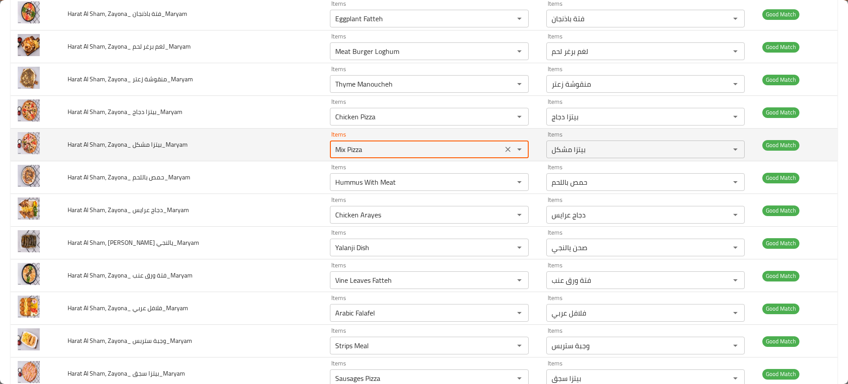
click at [391, 146] on مشكل_Maryam "Mix Pizza" at bounding box center [415, 149] width 167 height 12
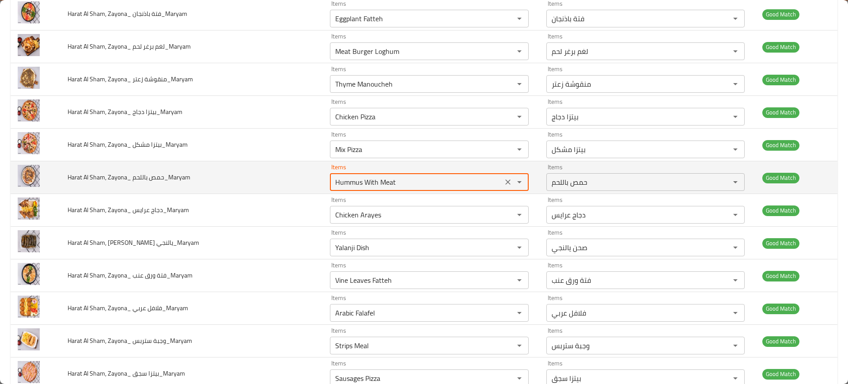
click at [379, 176] on باللحم_Maryam "Hummus With Meat" at bounding box center [415, 182] width 167 height 12
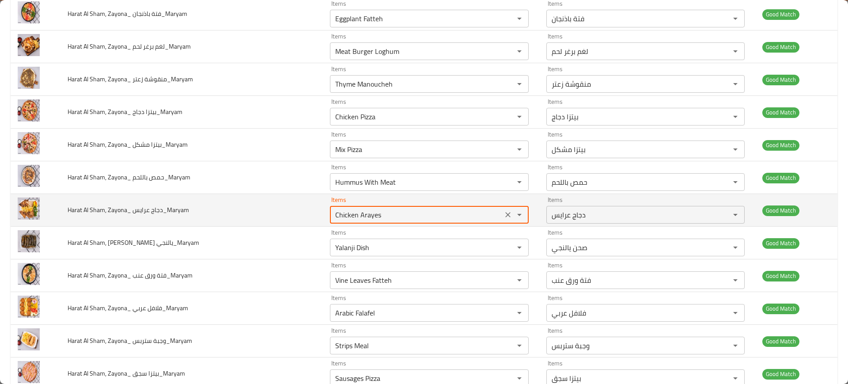
click at [371, 210] on عرايس_Maryam "Chicken Arayes" at bounding box center [415, 214] width 167 height 12
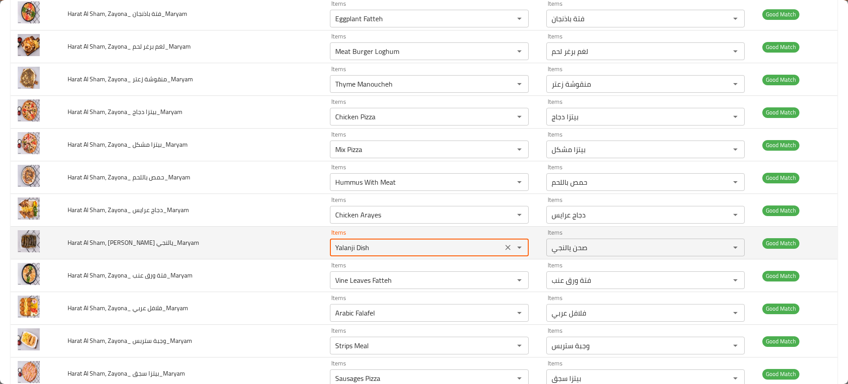
click at [365, 245] on يالنجي_Maryam "Yalanji Dish" at bounding box center [415, 247] width 167 height 12
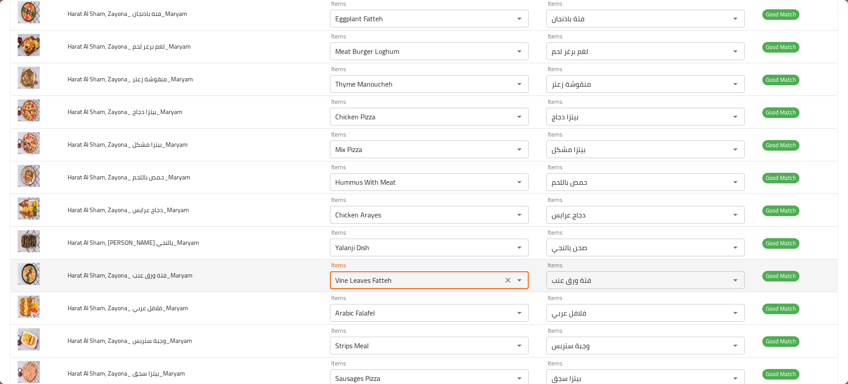
click at [352, 275] on عنب_Maryam "Vine Leaves Fatteh" at bounding box center [415, 280] width 167 height 12
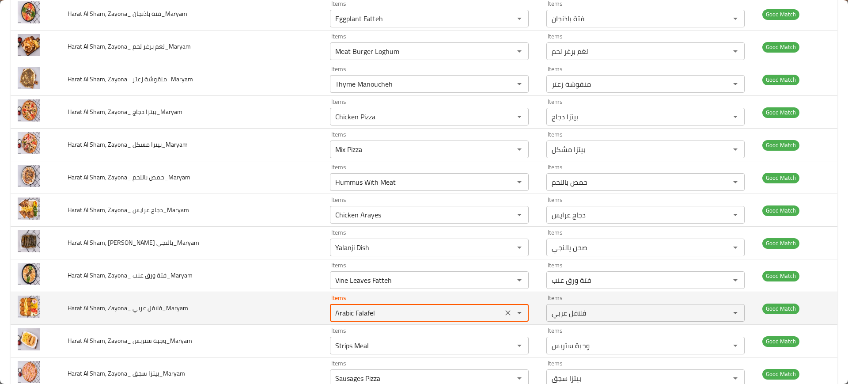
click at [358, 316] on عربي_Maryam "Arabic Falafel" at bounding box center [415, 312] width 167 height 12
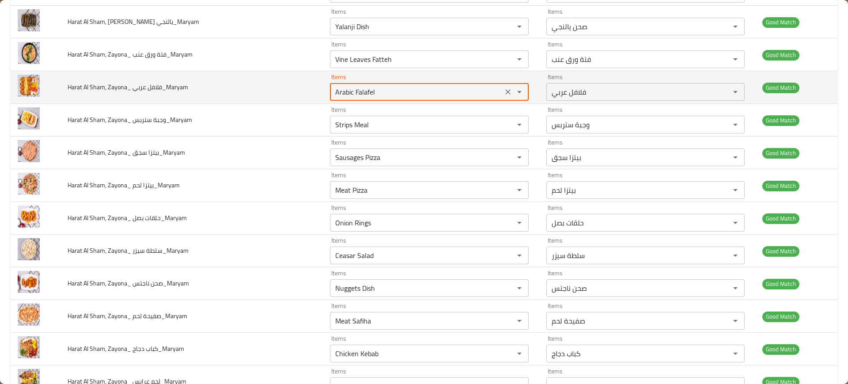
scroll to position [1806, 0]
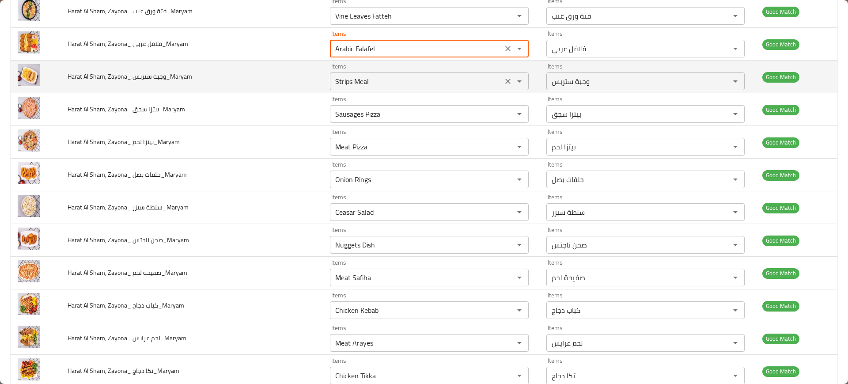
click at [369, 81] on ستربس_Maryam "Strips Meal" at bounding box center [415, 81] width 167 height 12
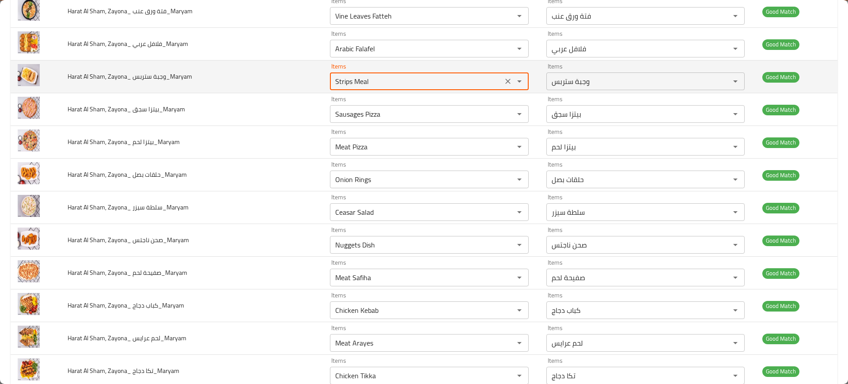
click at [369, 81] on ستربس_Maryam "Strips Meal" at bounding box center [415, 81] width 167 height 12
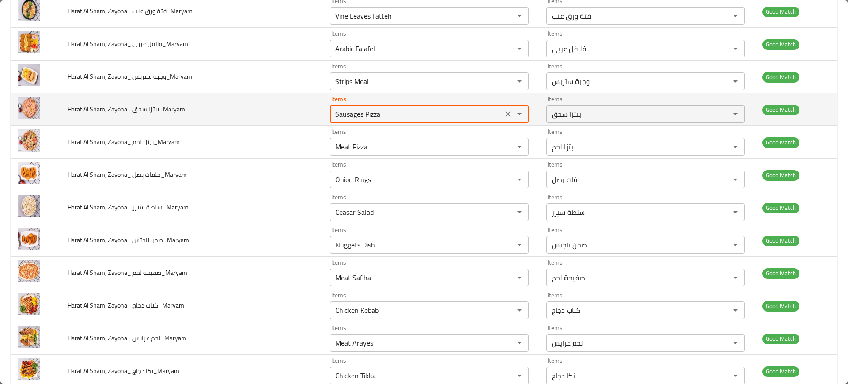
click at [355, 117] on سجق_Maryam "Sausages Pizza" at bounding box center [415, 114] width 167 height 12
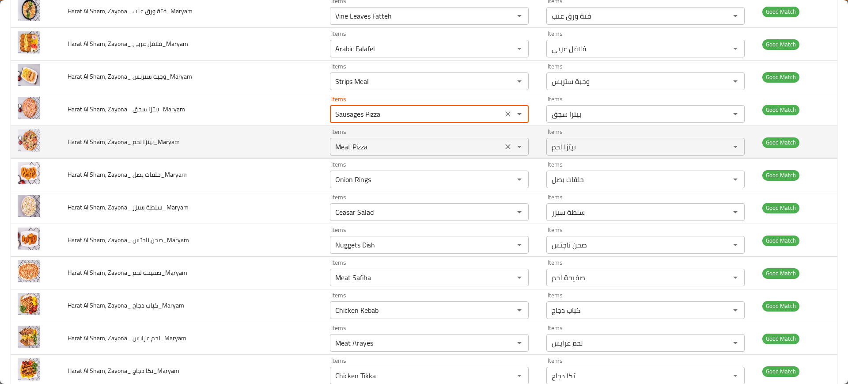
click at [362, 143] on لحم_Maryam "Meat Pizza" at bounding box center [415, 146] width 167 height 12
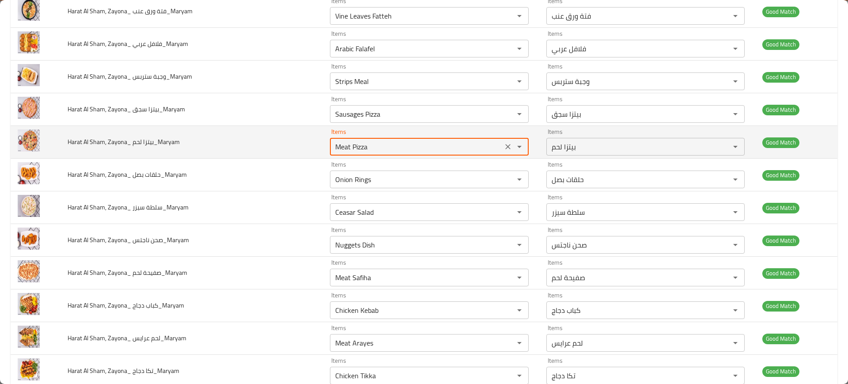
click at [362, 143] on لحم_Maryam "Meat Pizza" at bounding box center [415, 146] width 167 height 12
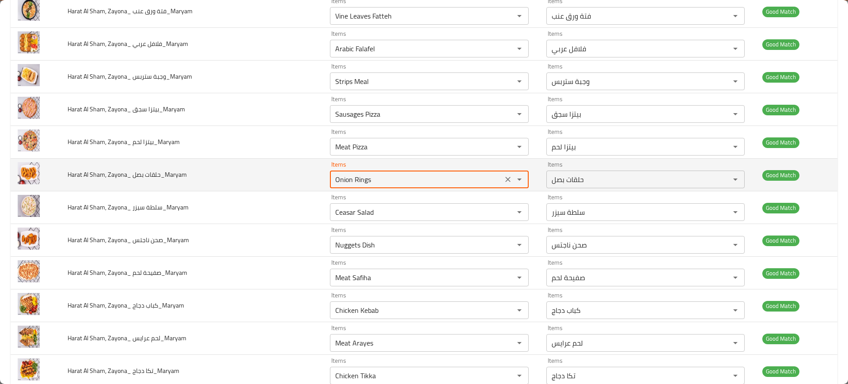
click at [366, 179] on بصل_Maryam "Onion Rings" at bounding box center [415, 179] width 167 height 12
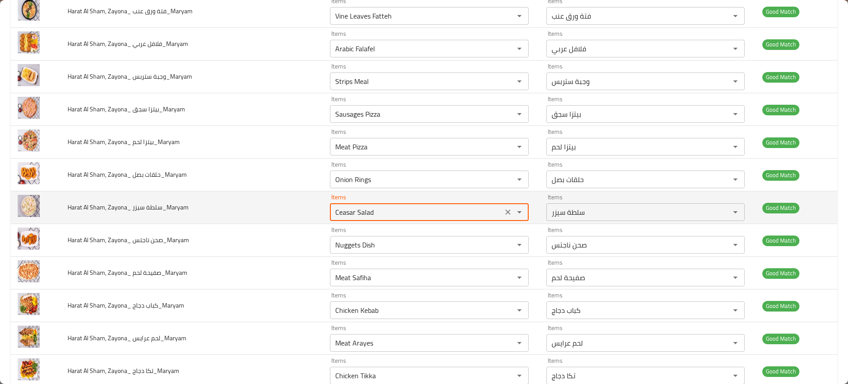
click at [369, 212] on سيزر_Maryam "Ceasar Salad" at bounding box center [415, 212] width 167 height 12
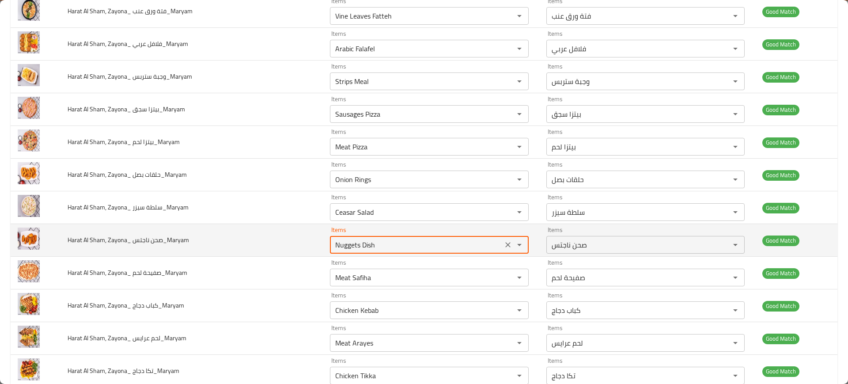
click at [373, 242] on ناجتس_Maryam "Nuggets Dish" at bounding box center [415, 244] width 167 height 12
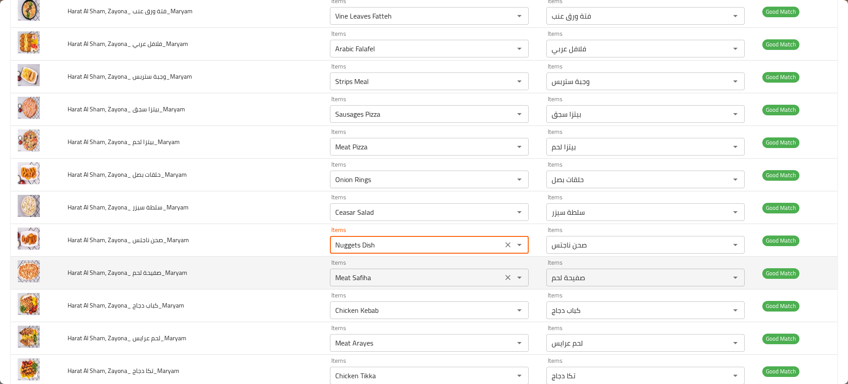
click at [373, 284] on div "Meat Safiha Items" at bounding box center [429, 277] width 199 height 18
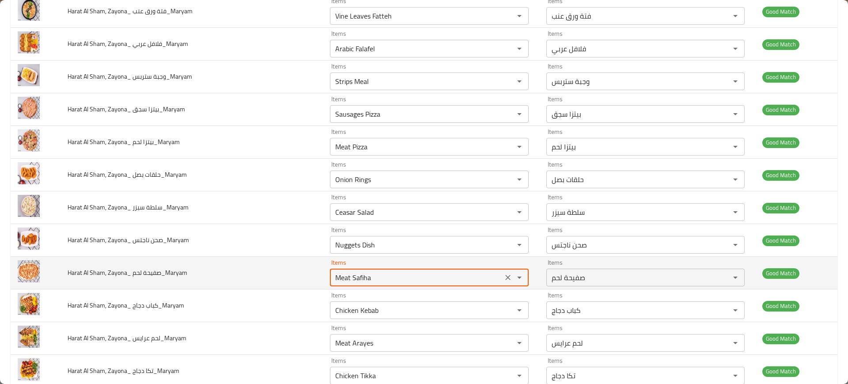
click at [373, 284] on div "Meat Safiha Items" at bounding box center [429, 277] width 199 height 18
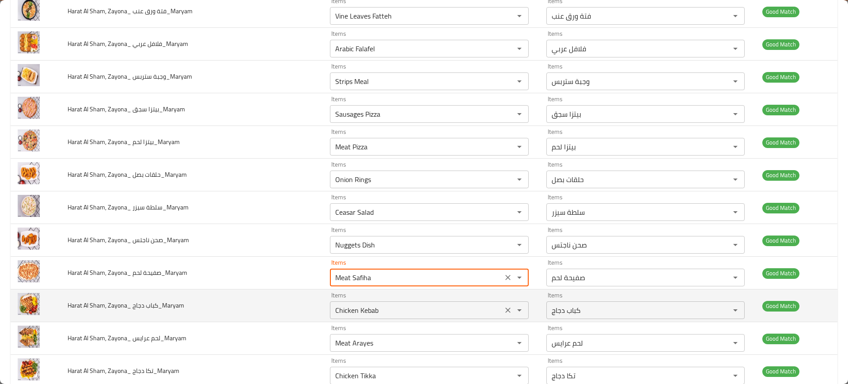
drag, startPoint x: 376, startPoint y: 298, endPoint x: 381, endPoint y: 305, distance: 8.5
click at [381, 305] on div "Items Chicken Kebab Items" at bounding box center [429, 305] width 199 height 27
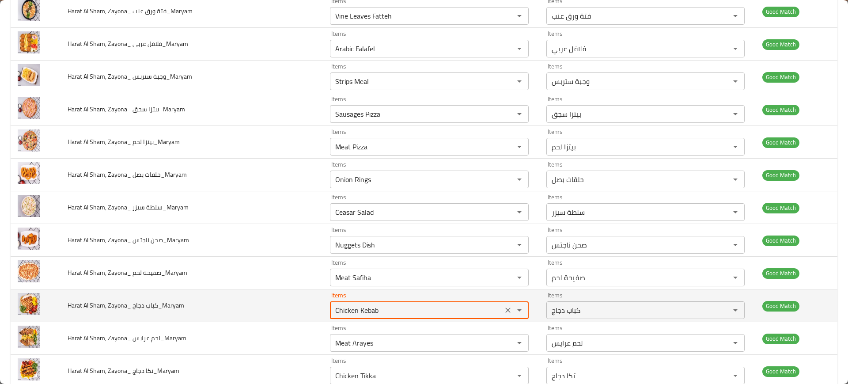
click at [381, 305] on دجاج_Maryam "Chicken Kebab" at bounding box center [415, 310] width 167 height 12
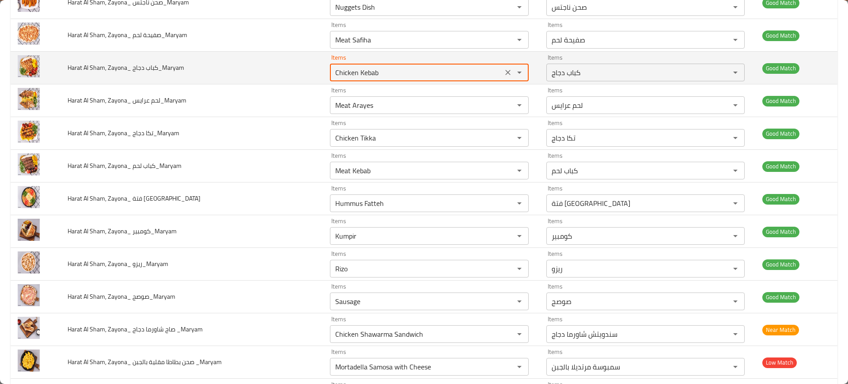
scroll to position [2044, 0]
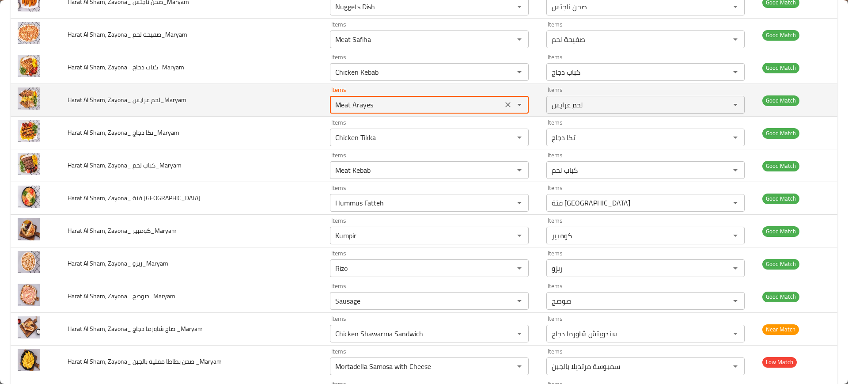
click at [371, 104] on عرايس_Maryam "Meat Arayes" at bounding box center [415, 104] width 167 height 12
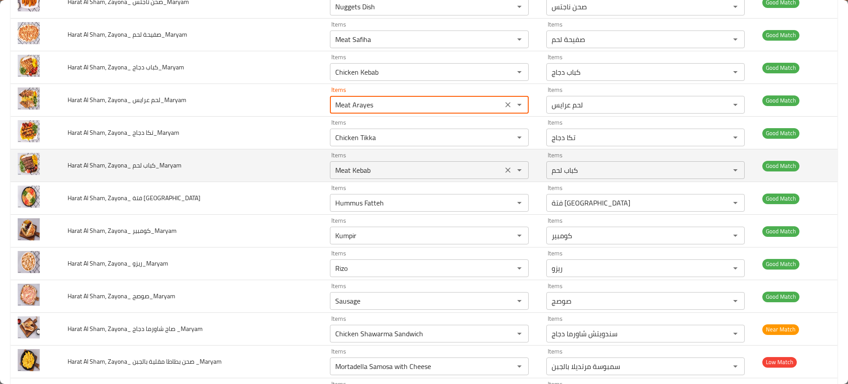
scroll to position [2114, 0]
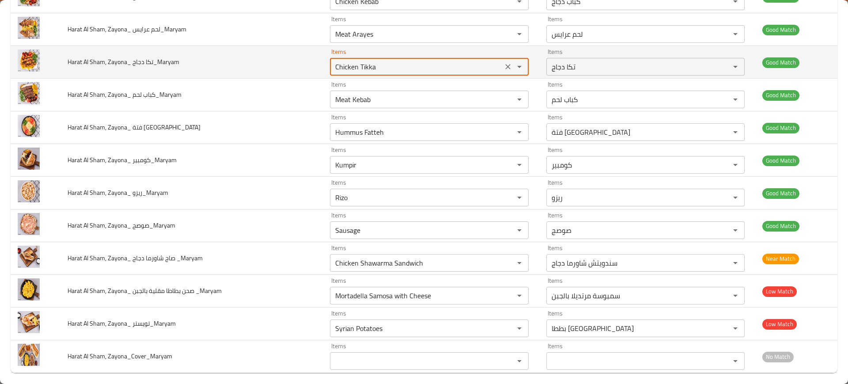
click at [341, 72] on دجاج_Maryam "Chicken Tikka" at bounding box center [415, 66] width 167 height 12
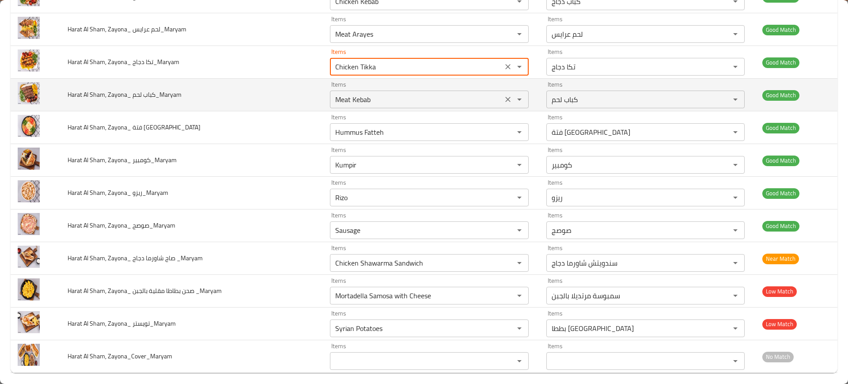
click at [358, 92] on div "Meat Kebab Items" at bounding box center [429, 99] width 199 height 18
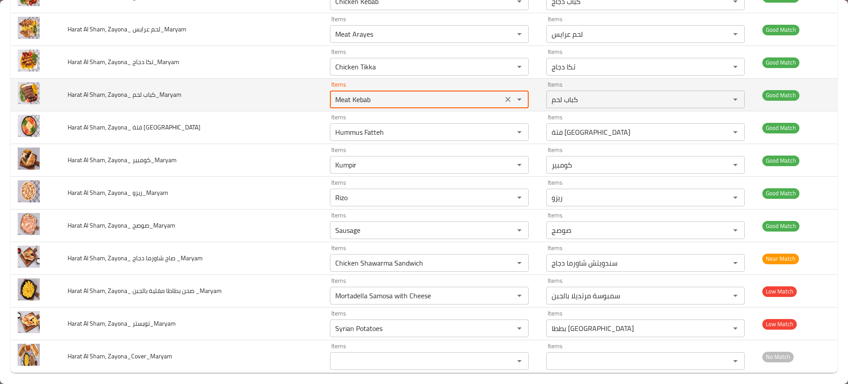
click at [358, 92] on div "Meat Kebab Items" at bounding box center [429, 99] width 199 height 18
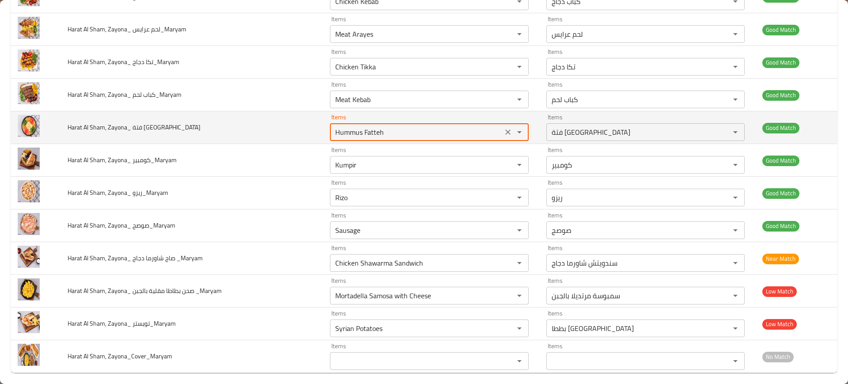
click at [381, 132] on حمص_Maryam "Hummus Fatteh" at bounding box center [415, 132] width 167 height 12
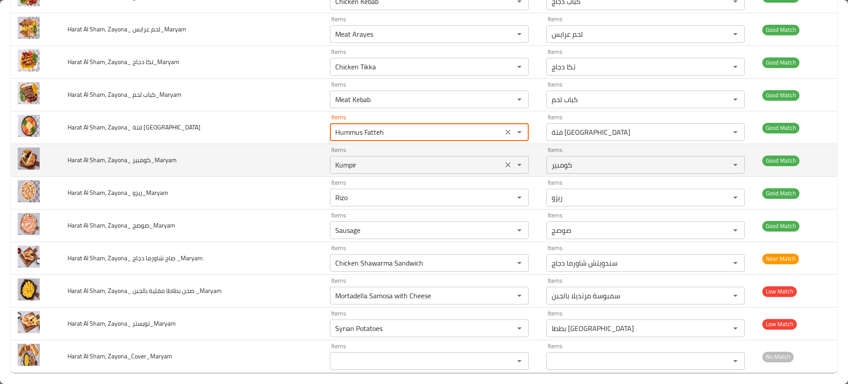
click at [381, 170] on كومبير_Maryam "Kumpir" at bounding box center [415, 164] width 167 height 12
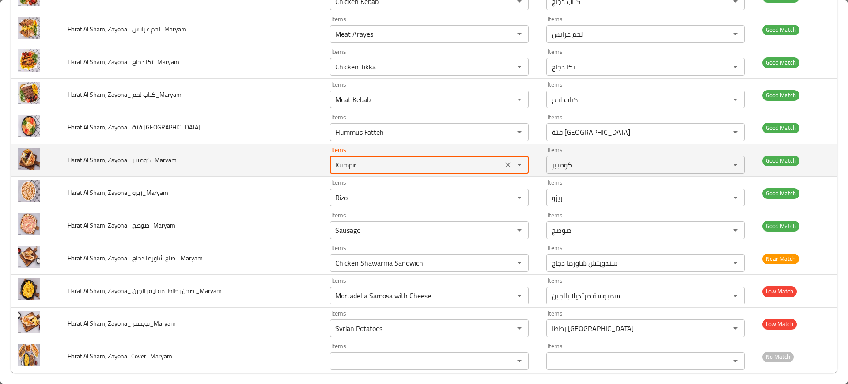
click at [381, 170] on كومبير_Maryam "Kumpir" at bounding box center [415, 164] width 167 height 12
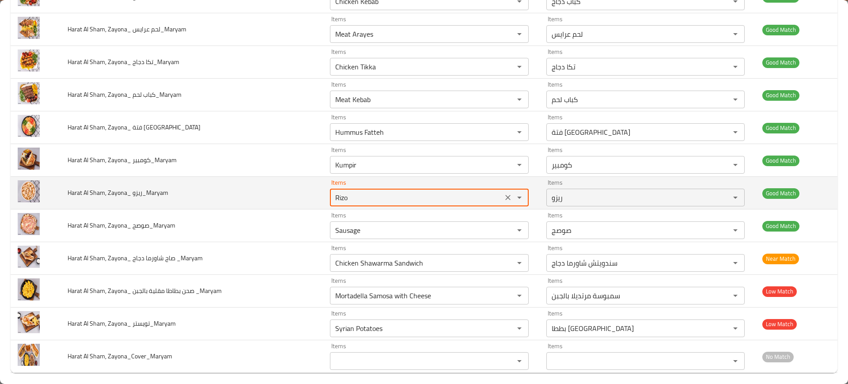
click at [369, 194] on ريزو_Maryam "Rizo" at bounding box center [415, 197] width 167 height 12
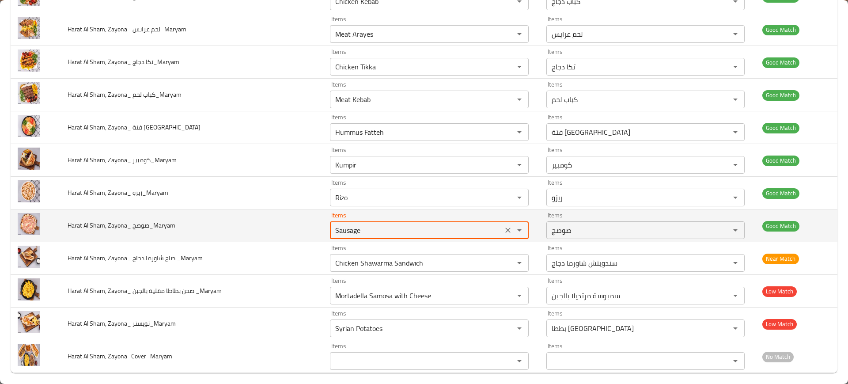
click at [358, 233] on صوصج_Maryam "Sausage" at bounding box center [415, 230] width 167 height 12
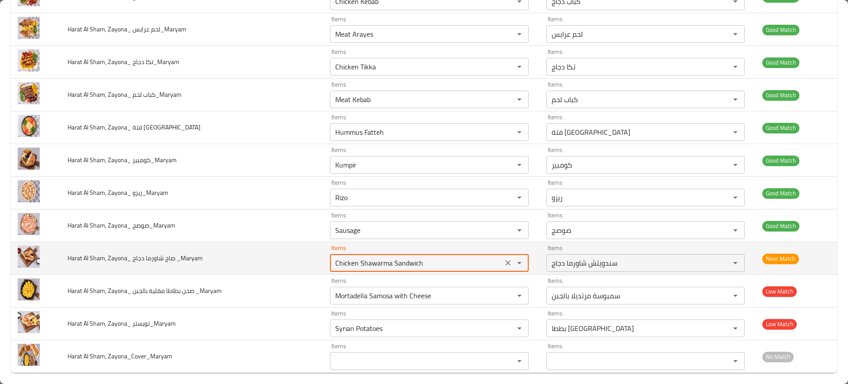
click at [375, 262] on _Maryam "Chicken Shawarma Sandwich" at bounding box center [415, 262] width 167 height 12
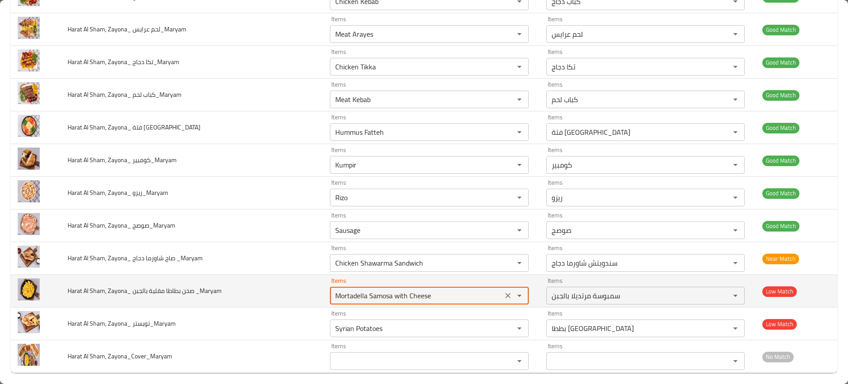
click at [381, 290] on _Maryam "Mortadella Samosa with Cheese" at bounding box center [415, 295] width 167 height 12
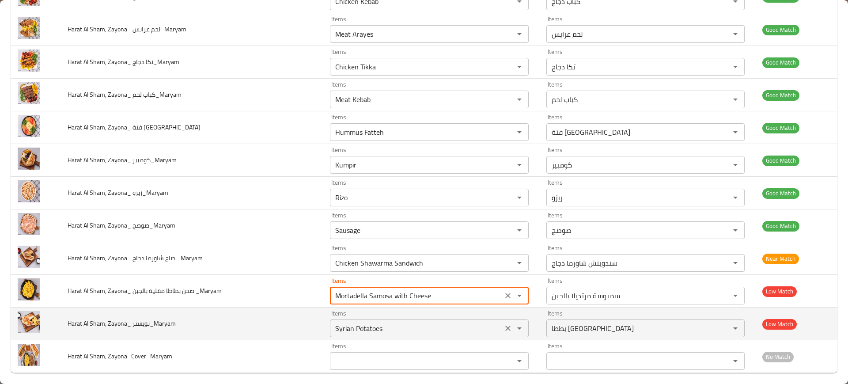
click at [366, 325] on تويستر_Maryam "Syrian Potatoes" at bounding box center [415, 328] width 167 height 12
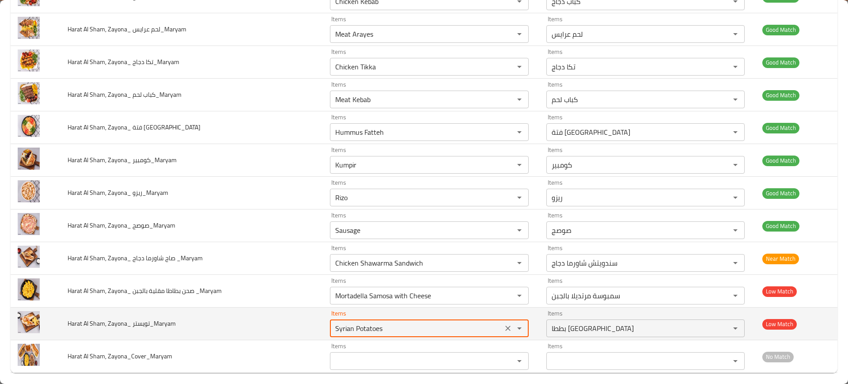
click at [366, 325] on تويستر_Maryam "Syrian Potatoes" at bounding box center [415, 328] width 167 height 12
drag, startPoint x: 132, startPoint y: 324, endPoint x: 149, endPoint y: 324, distance: 16.8
click at [149, 324] on span "Harat Al Sham, Zayona_ تويستر_Maryam" at bounding box center [122, 322] width 108 height 11
copy span "تويستر"
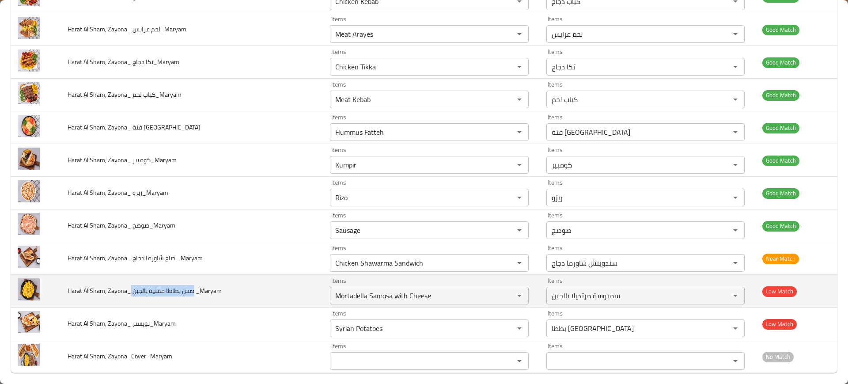
drag, startPoint x: 131, startPoint y: 289, endPoint x: 195, endPoint y: 283, distance: 64.3
click at [195, 283] on td "Harat Al Sham, Zayona_ صحن بطاطا مقلية بالجبن _Maryam" at bounding box center [191, 291] width 262 height 33
copy span "صحن بطاطا مقلية بالجبن"
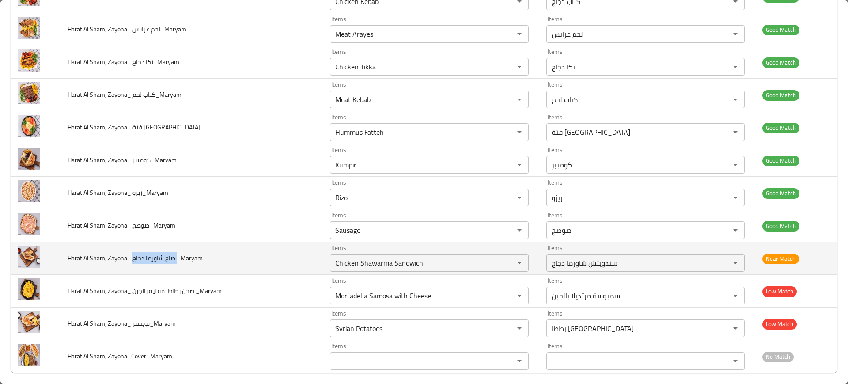
drag, startPoint x: 132, startPoint y: 260, endPoint x: 175, endPoint y: 256, distance: 43.4
click at [175, 256] on span "Harat Al Sham, Zayona_ صاج شاورما دجاج _Maryam" at bounding box center [135, 257] width 135 height 11
copy span "صاج شاورما دجاج"
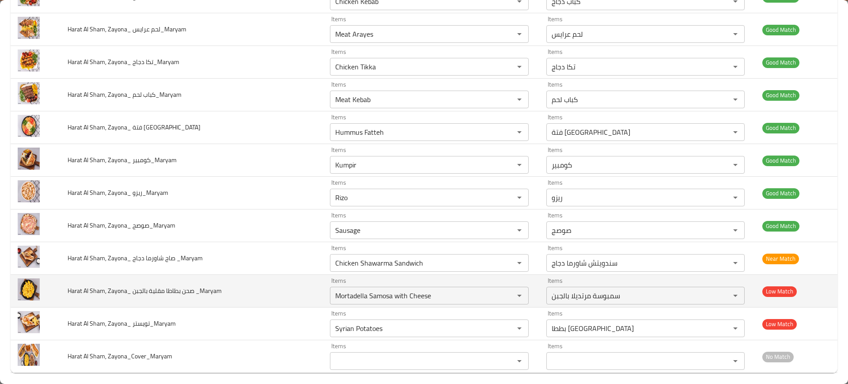
click at [261, 295] on td "Harat Al Sham, Zayona_ صحن بطاطا مقلية بالجبن _Maryam" at bounding box center [191, 291] width 262 height 33
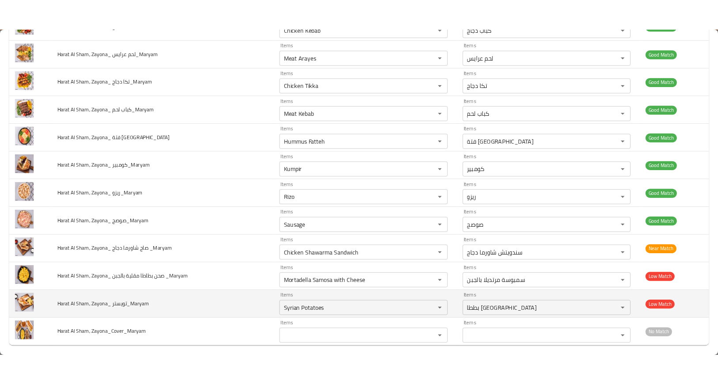
scroll to position [2095, 0]
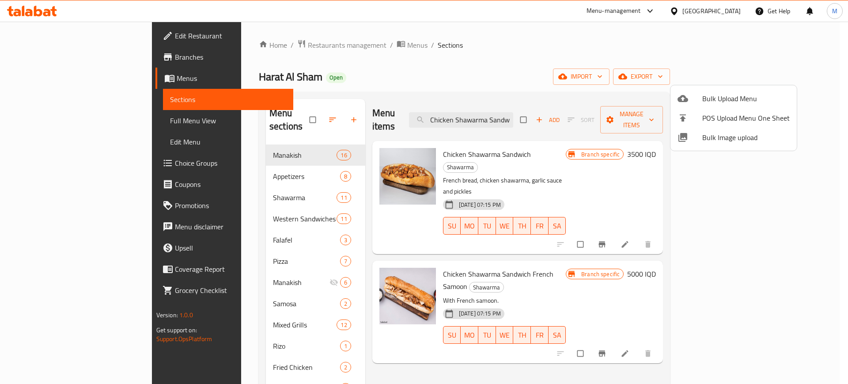
click at [335, 212] on div at bounding box center [424, 192] width 848 height 384
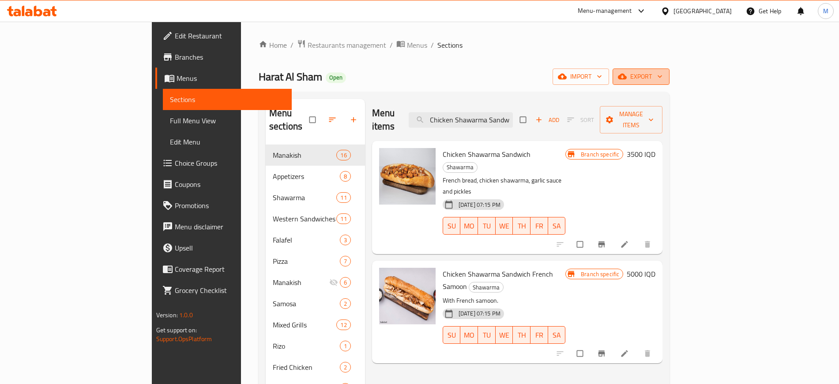
click at [663, 71] on span "export" at bounding box center [641, 76] width 43 height 11
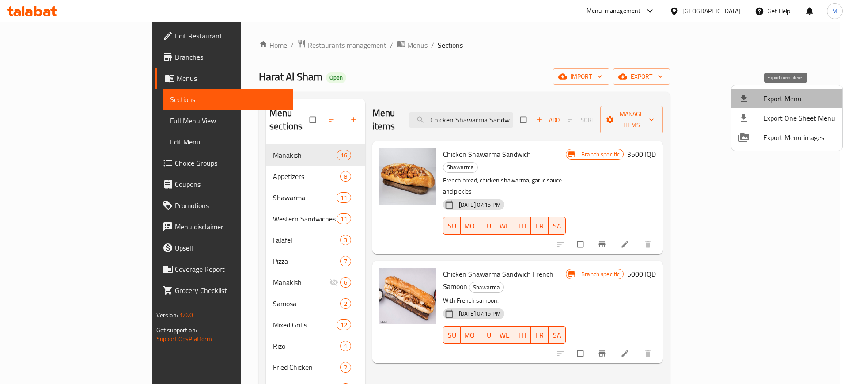
click at [796, 96] on span "Export Menu" at bounding box center [799, 98] width 72 height 11
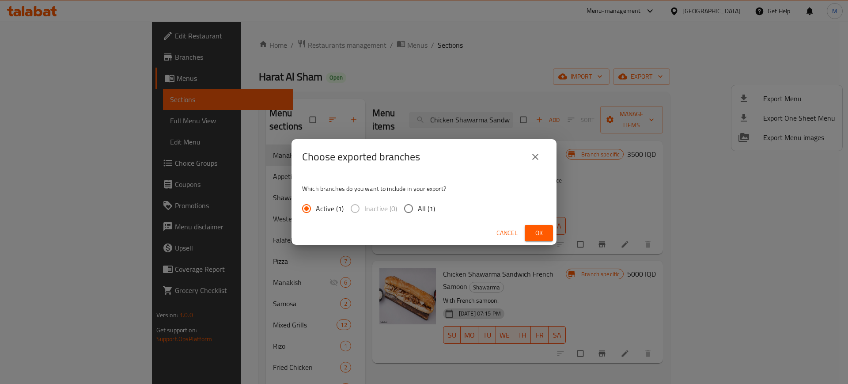
click at [417, 224] on div "Cancel Ok" at bounding box center [423, 232] width 265 height 23
click at [405, 214] on input "All (1)" at bounding box center [408, 208] width 19 height 19
radio input "true"
click at [538, 225] on button "Ok" at bounding box center [538, 233] width 28 height 16
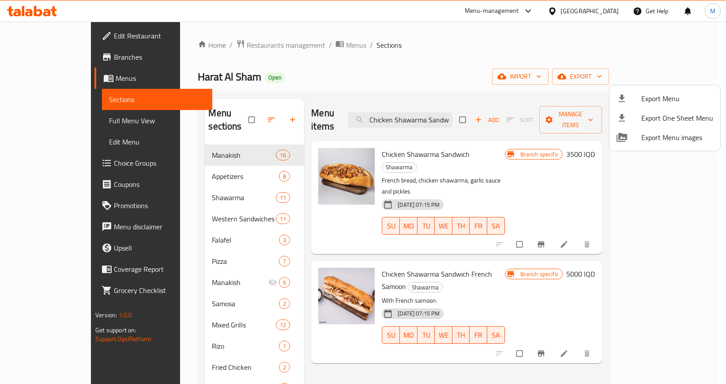
click at [617, 13] on div at bounding box center [363, 192] width 726 height 384
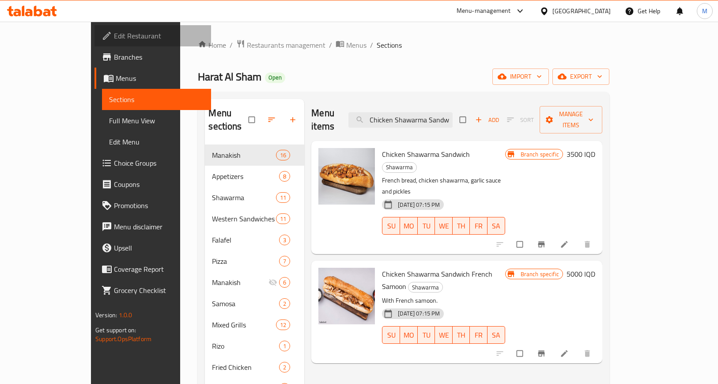
click at [114, 38] on span "Edit Restaurant" at bounding box center [159, 35] width 90 height 11
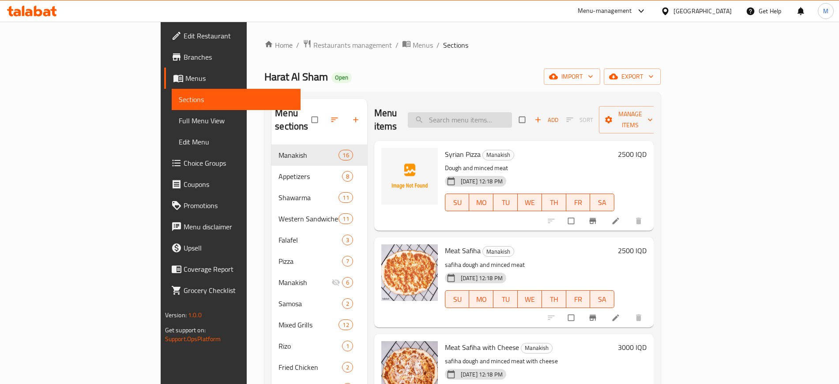
click at [494, 112] on input "search" at bounding box center [460, 119] width 104 height 15
paste input "Chicken Shawarma Sandwich French Samoon"
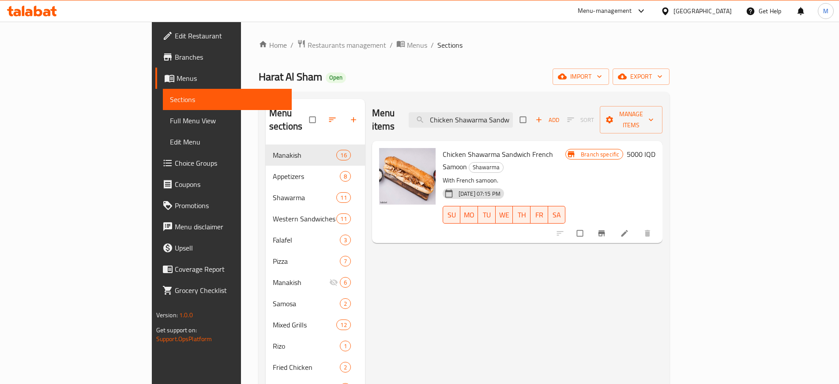
paste input "Falafel Sandwich Wit"
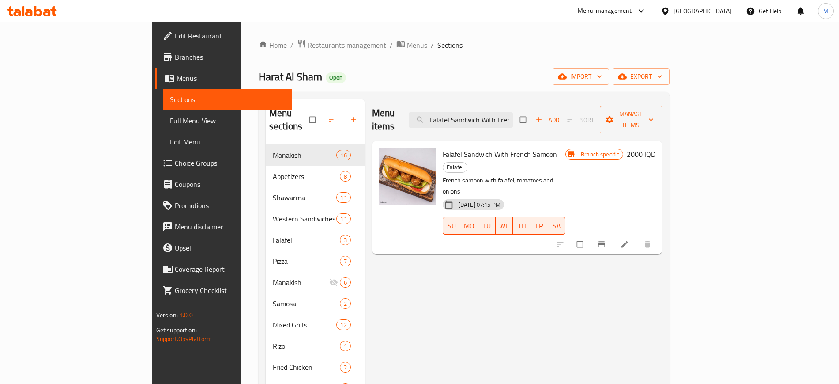
paste input "Lebanese Bread"
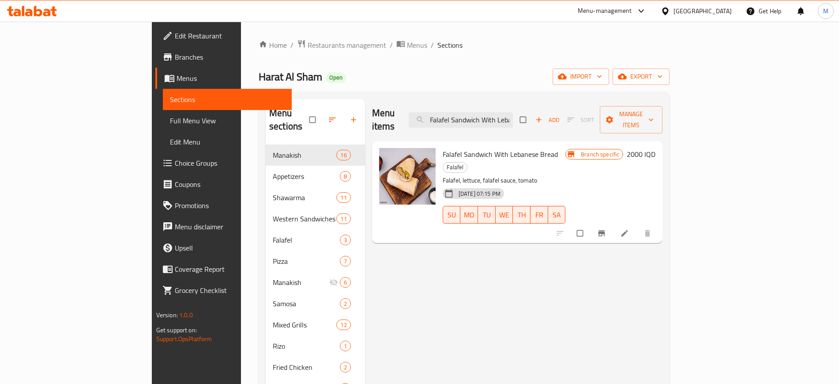
paste input "Meat Shawarma Sandwich French Samoon"
paste input "Harat Al Sham Chicken Shawarma"
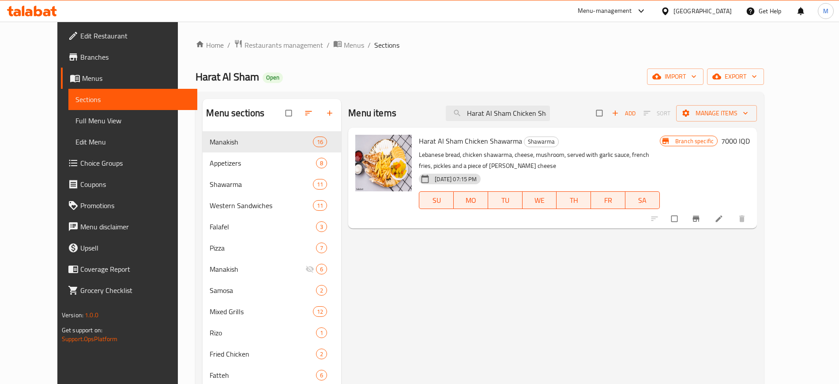
paste input "Meat"
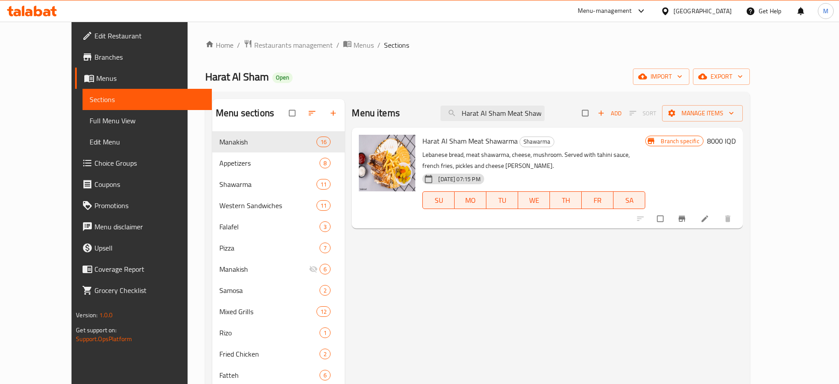
paste input "Arabic Chicken Shawarma Meal"
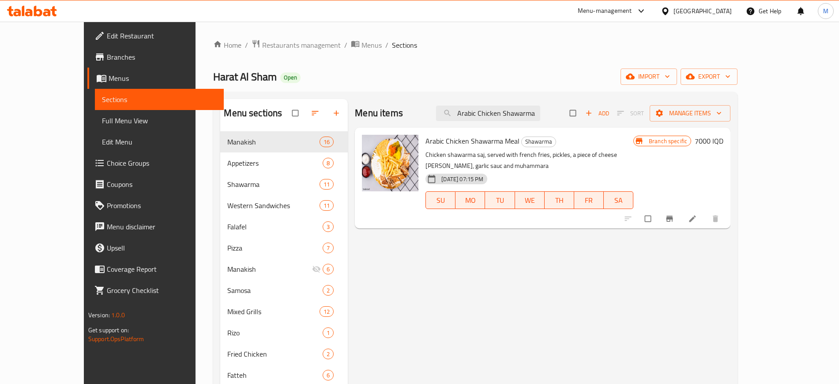
paste input "Meat"
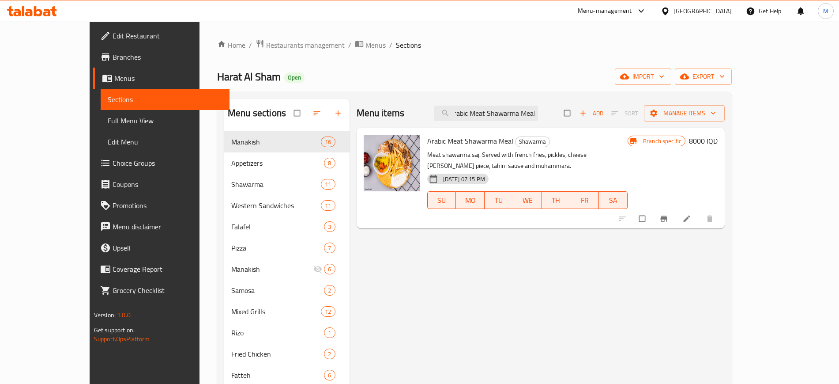
paste input "Kashkaval Cheese Samosa"
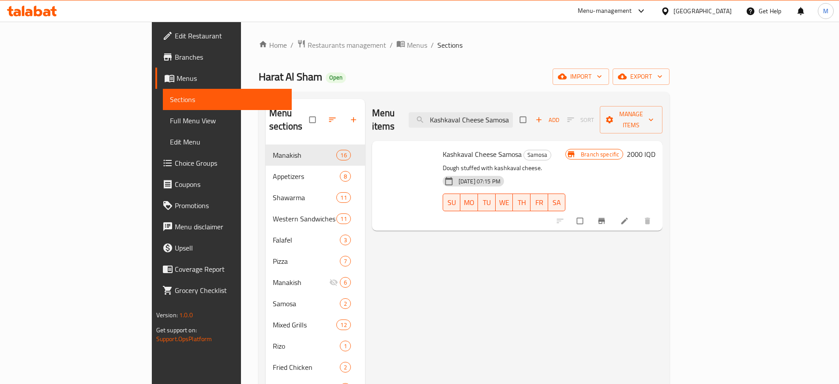
paste input "Meat Fajita Sandwich"
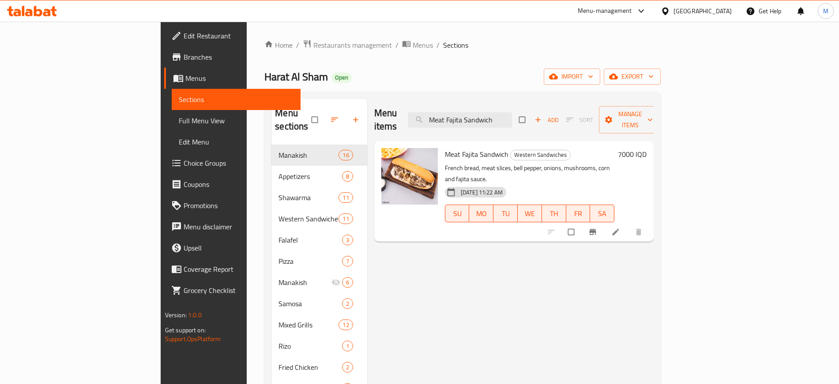
paste input "[PERSON_NAME]"
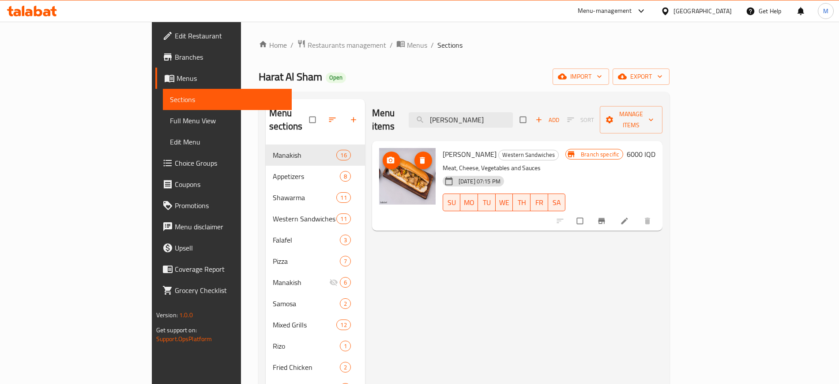
paste input "Syrian Pizza Manouche"
paste input "Cheese and Olive"
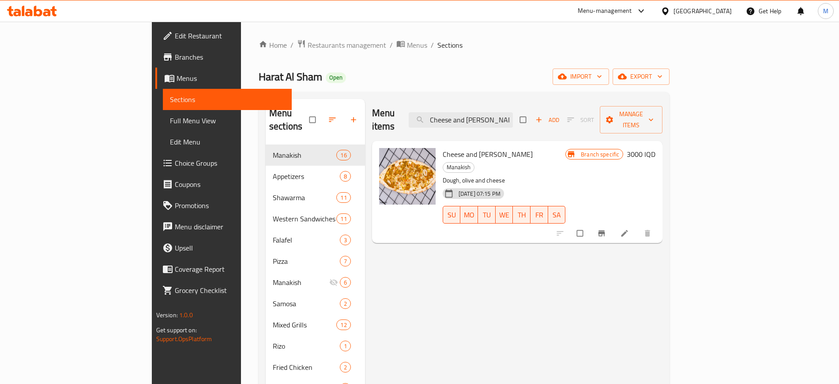
paste input "[PERSON_NAME] Sandwic"
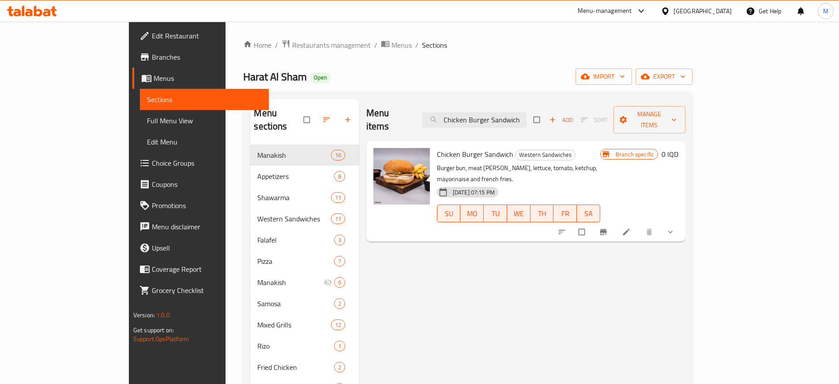
paste input "Meat"
paste input "Chicken Kabab"
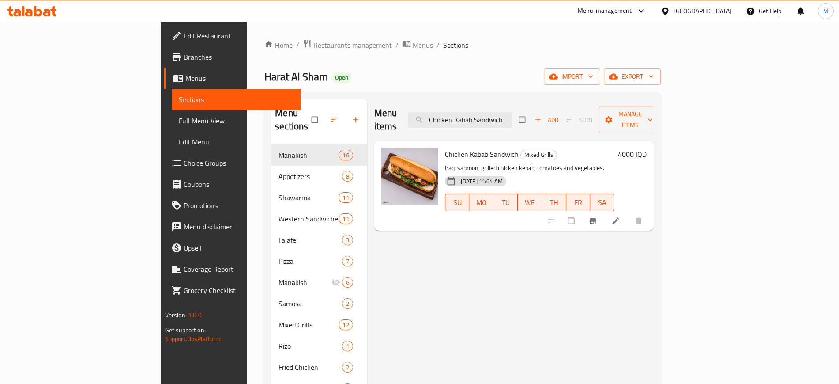
paste input "[PERSON_NAME] with Cheese"
paste input "Mix Appetizers Dish"
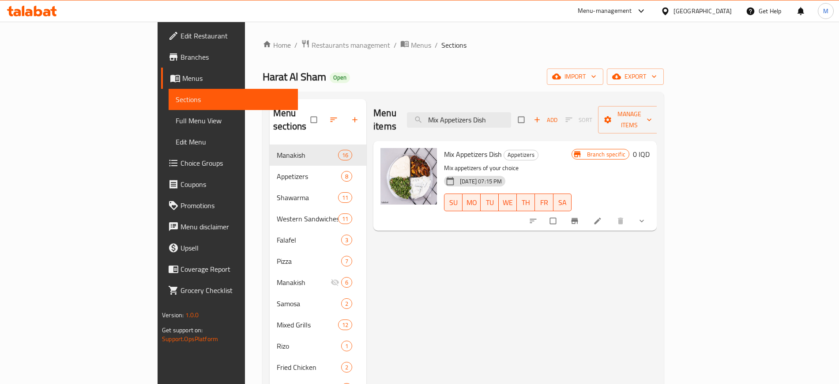
paste input "eat Safiha with Cheese"
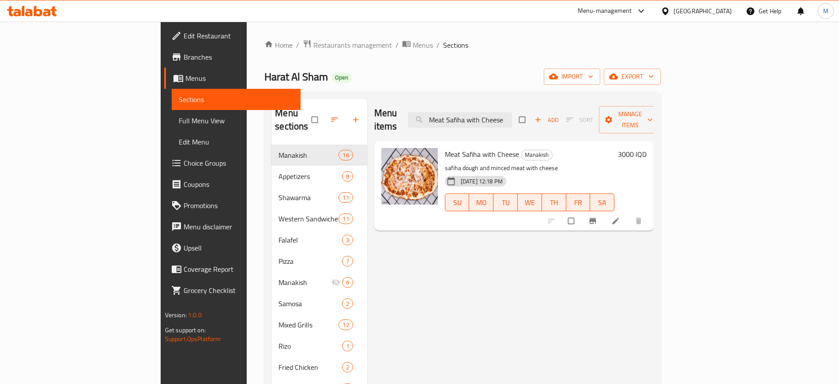
paste input "[PERSON_NAME]"
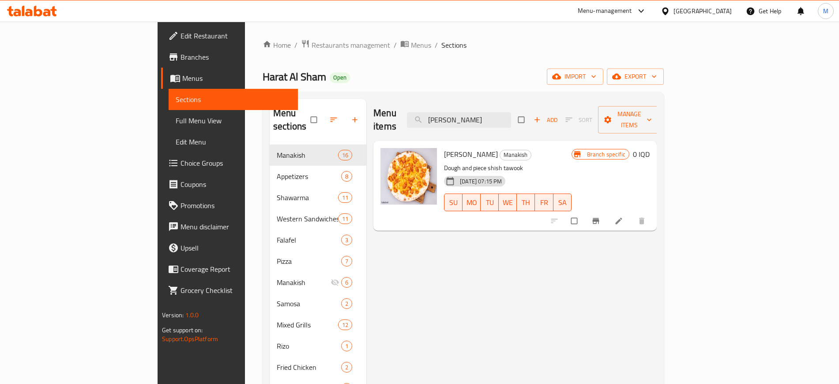
paste input "[PERSON_NAME]"
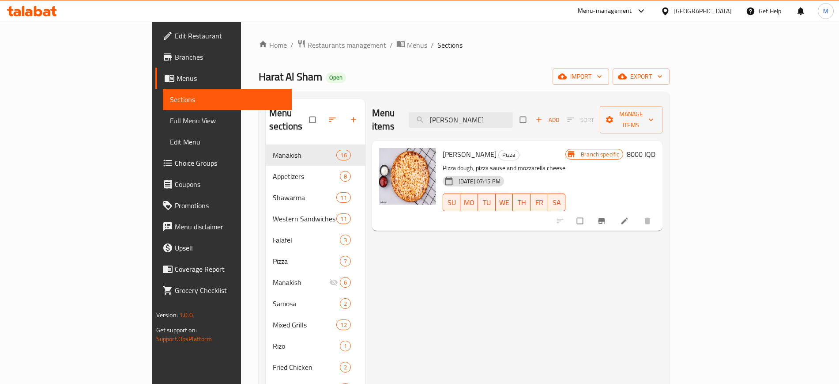
paste input "[PERSON_NAME]"
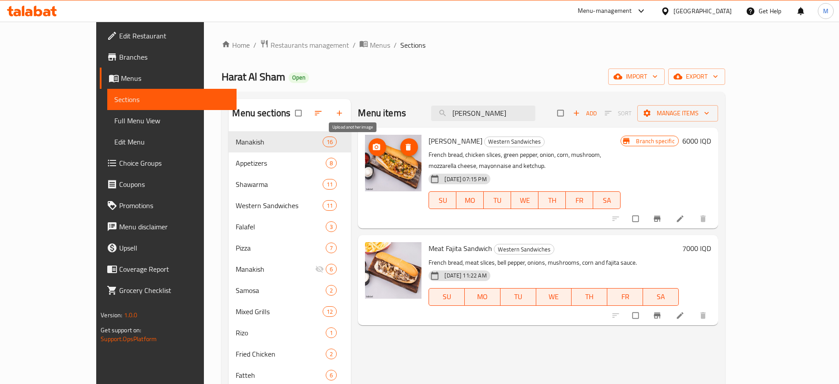
paste input "Meat Kabab"
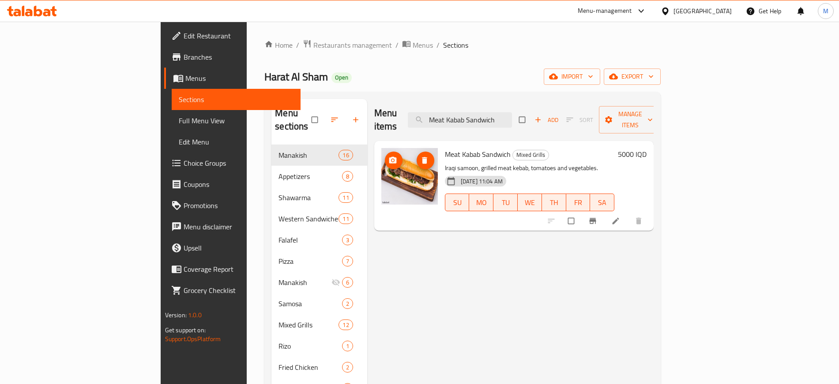
paste input "Chicken Shawarma Slices"
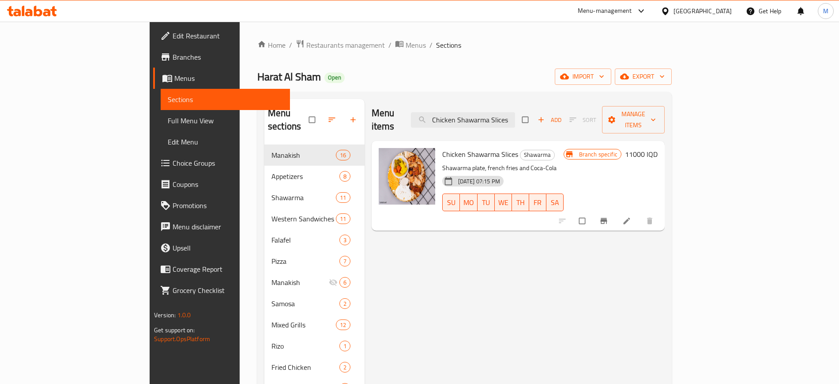
paste input "Italian Saj"
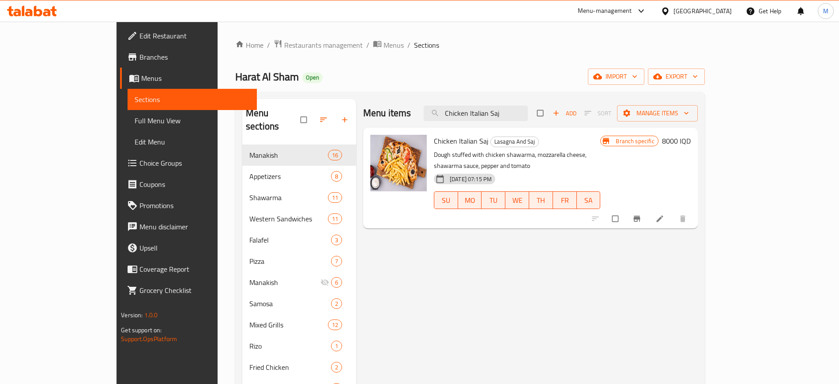
paste input "French Fries Dish"
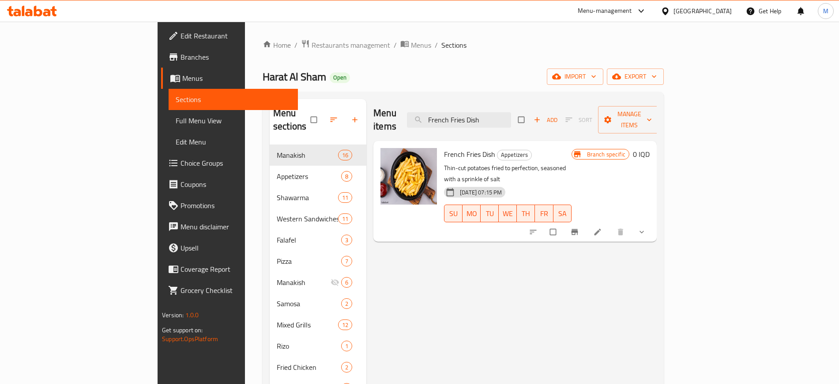
click at [486, 316] on div "Menu items French Fries Dish Add Sort Manage items French Fries Dish Appetizers…" at bounding box center [511, 293] width 290 height 388
drag, startPoint x: 512, startPoint y: 102, endPoint x: 524, endPoint y: 115, distance: 17.8
click at [524, 115] on div "Menu items French Fries Dish Add Sort Manage items" at bounding box center [514, 120] width 283 height 42
click at [511, 115] on input "French Fries Dish" at bounding box center [459, 119] width 104 height 15
paste input "Harat Al Sham Fatte"
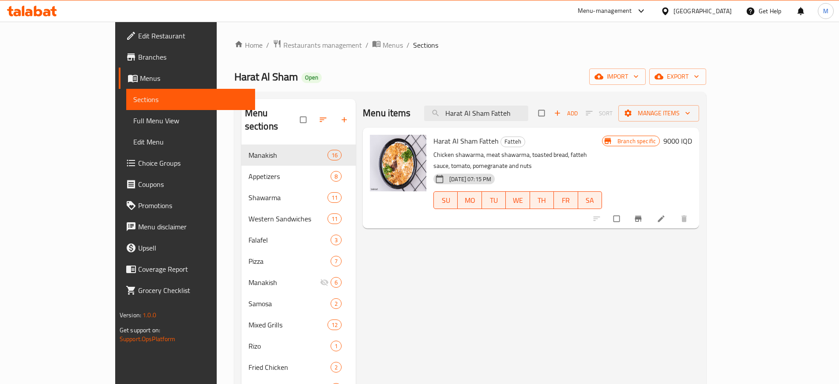
paste input "Chicken Shawarma"
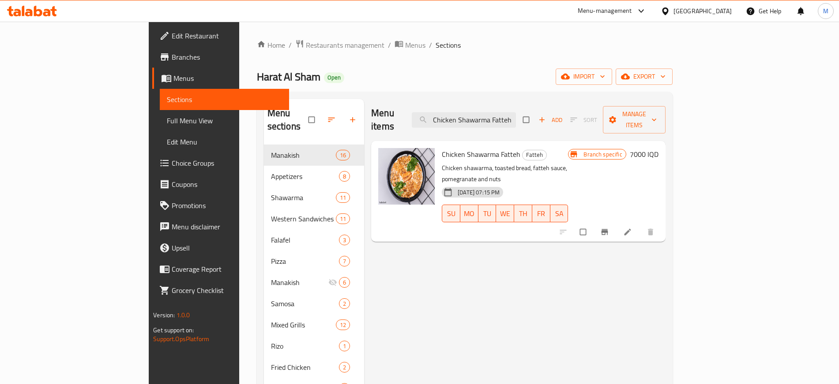
scroll to position [0, 0]
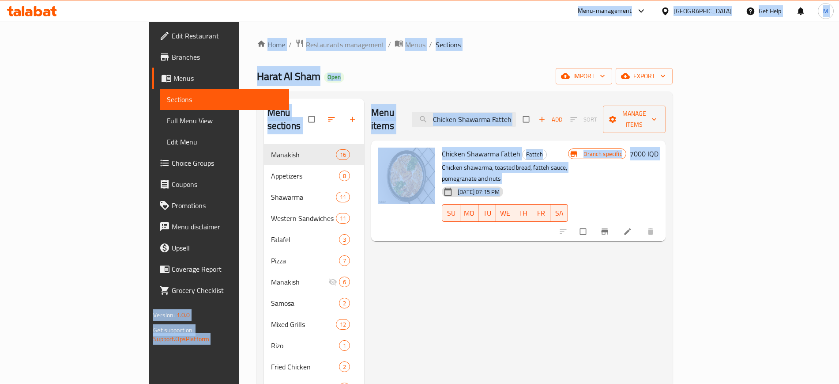
click at [531, 121] on div "Menu items Chicken Shawarma Fatteh Add Sort Manage items" at bounding box center [518, 119] width 294 height 42
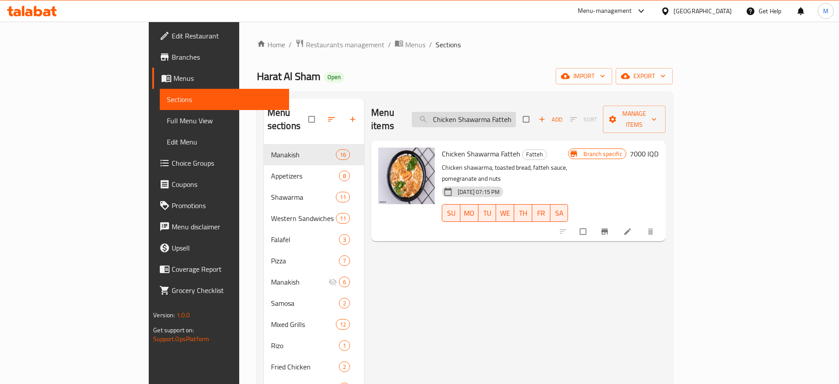
click at [513, 113] on input "Chicken Shawarma Fatteh" at bounding box center [464, 119] width 104 height 15
paste input "Nafar Mixed Grills"
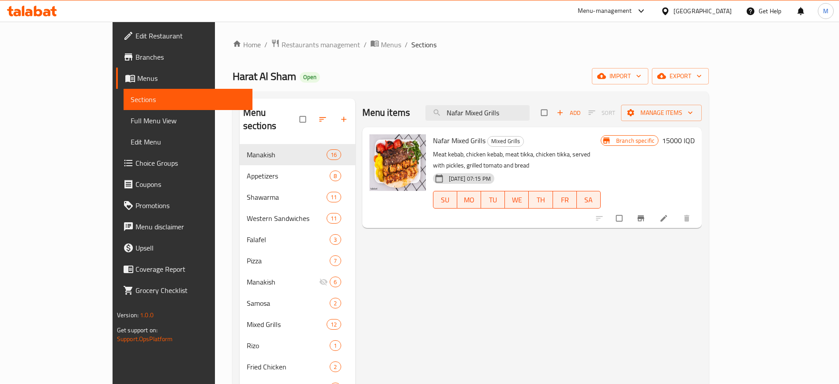
paste input "[US_STATE] Mea"
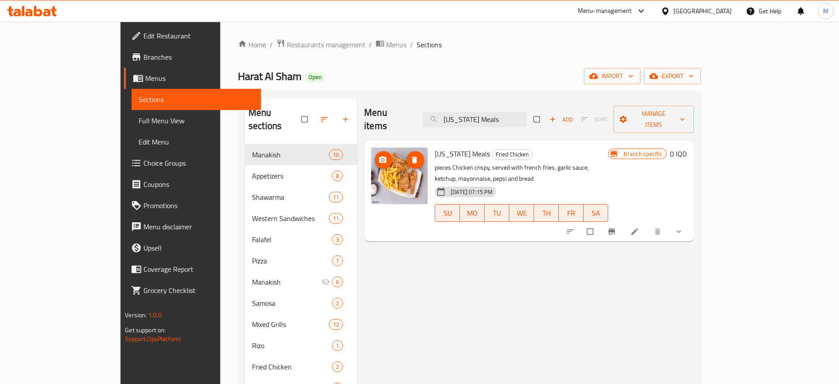
paste input "Pepperoni Pizza"
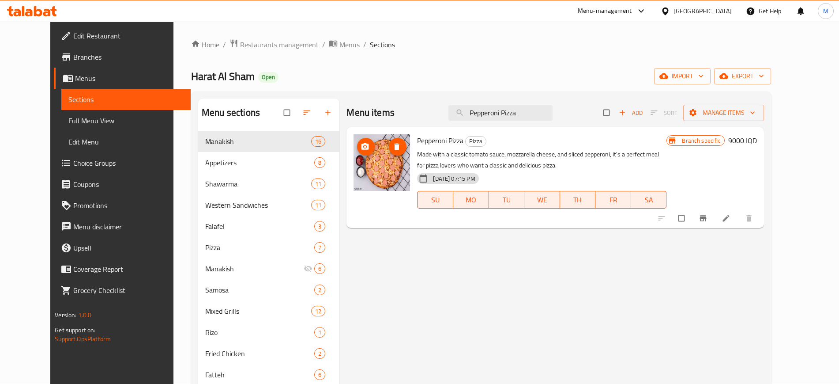
paste input "Meat Shawarma Slices"
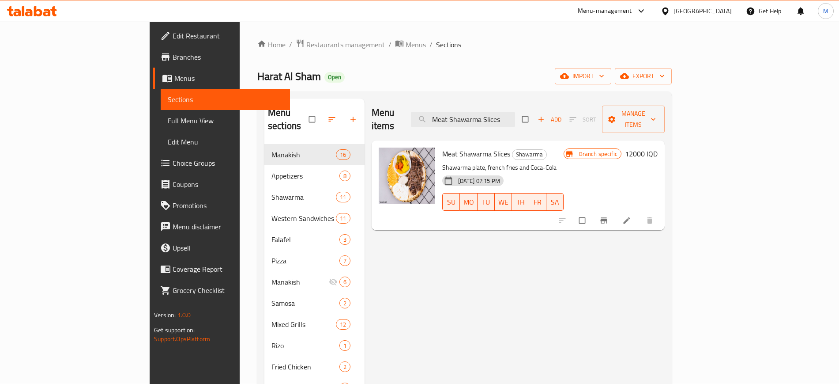
paste input "Italian Saj"
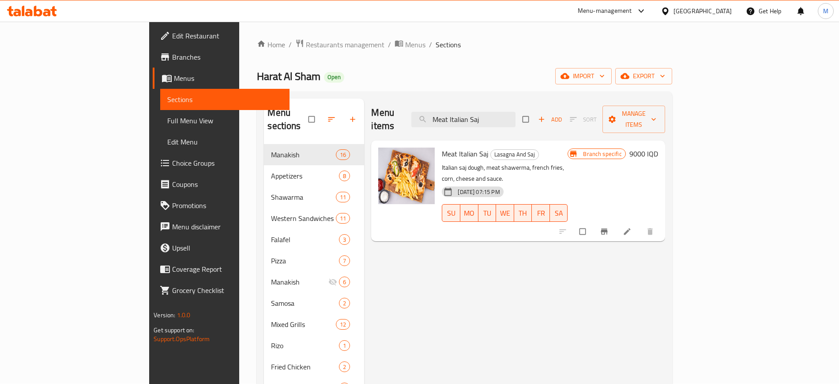
paste input "Shawarma Fatteh"
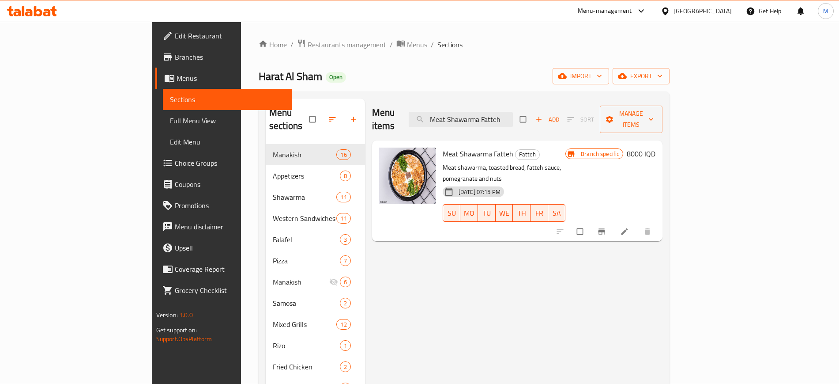
paste input "Vegetable Pizza"
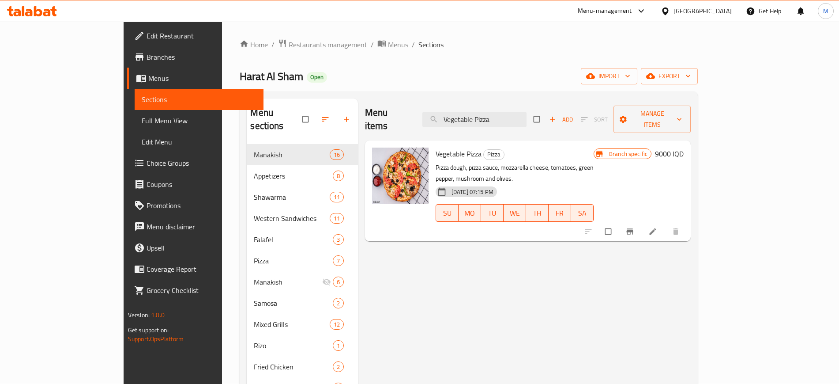
paste input "Salami with Cheese"
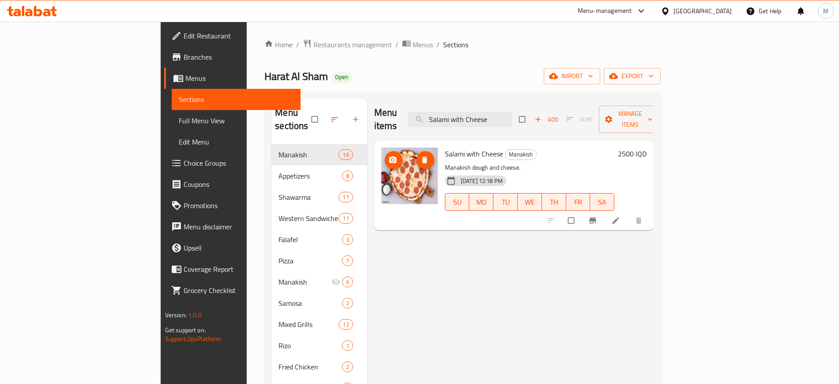
paste input "Zinger Sandwich"
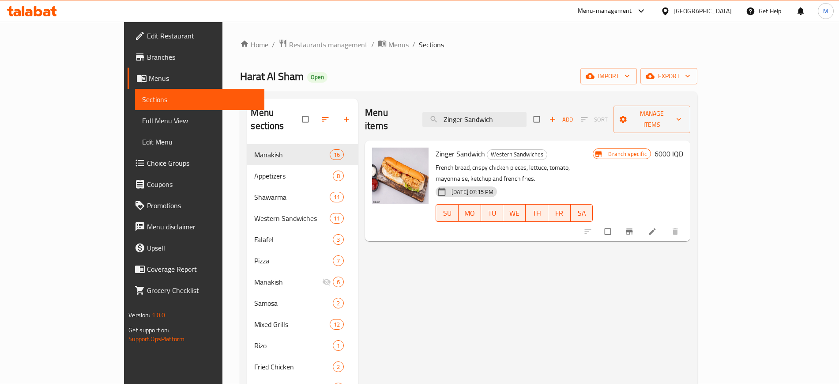
paste input "Fill"
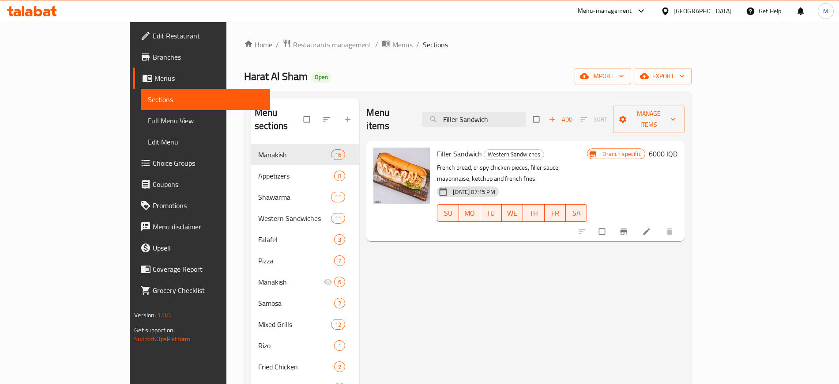
paste input "Chicken Burger Loghum"
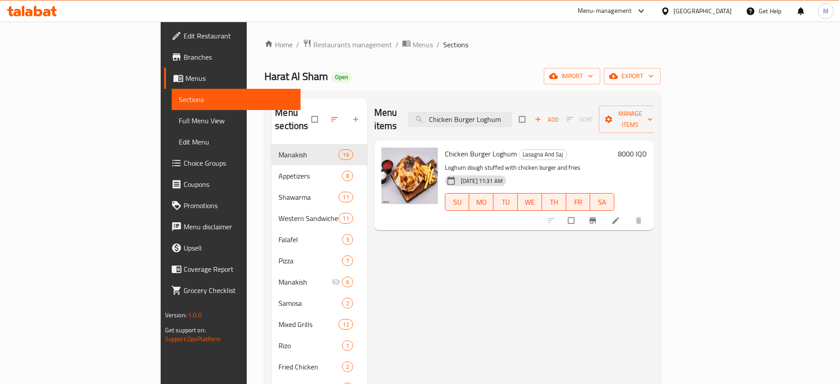
paste input "Muhammara with Cheese"
paste input "Manoucheh"
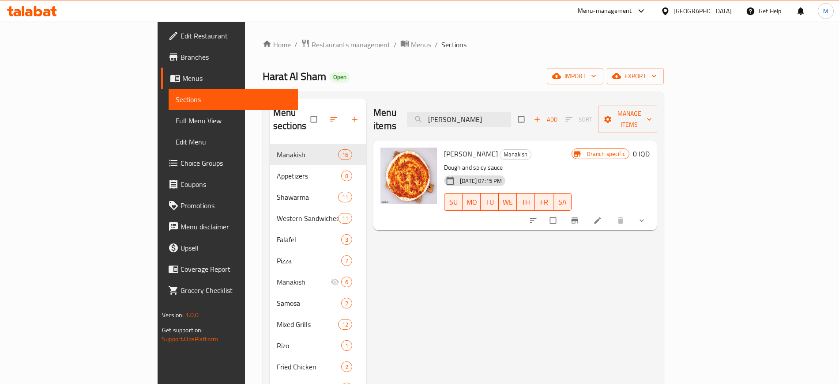
paste input "Thyme with Cheese"
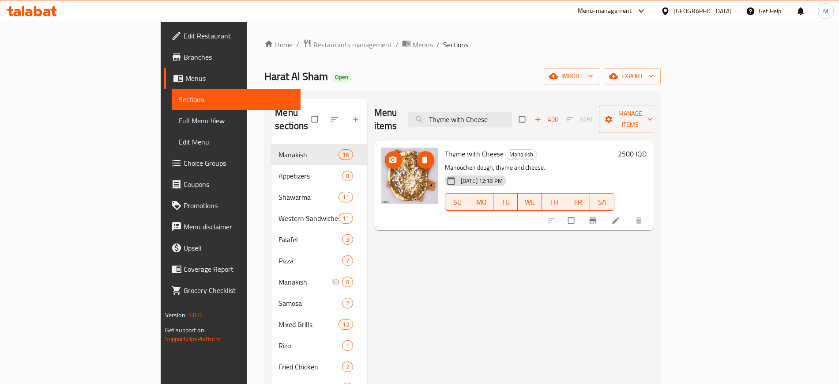
paste input "Sausages Sandwich"
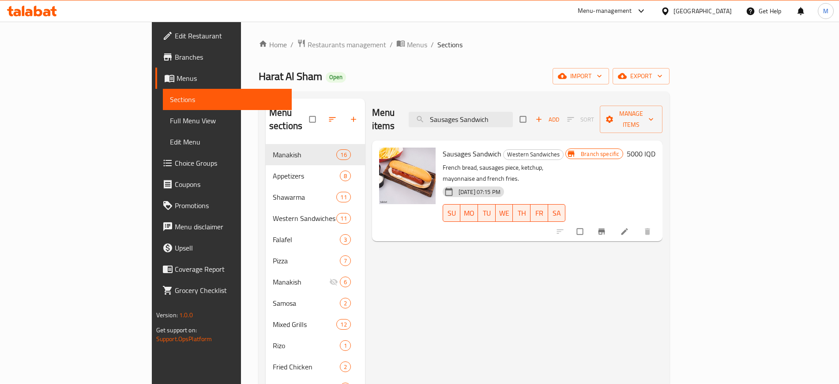
paste input "Eggplant Fatte"
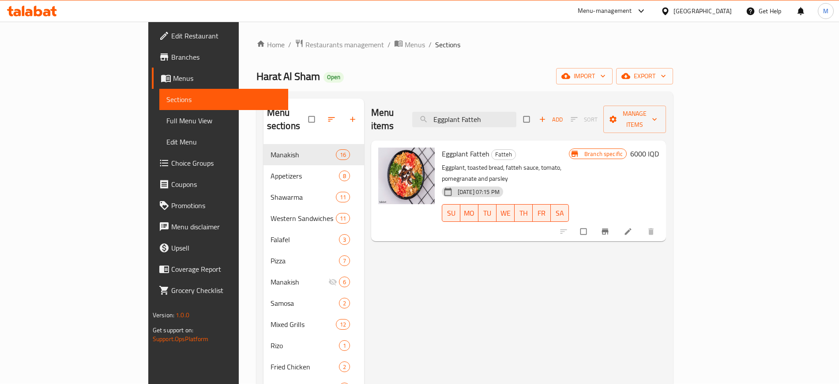
paste input "Meat Burger Loghum"
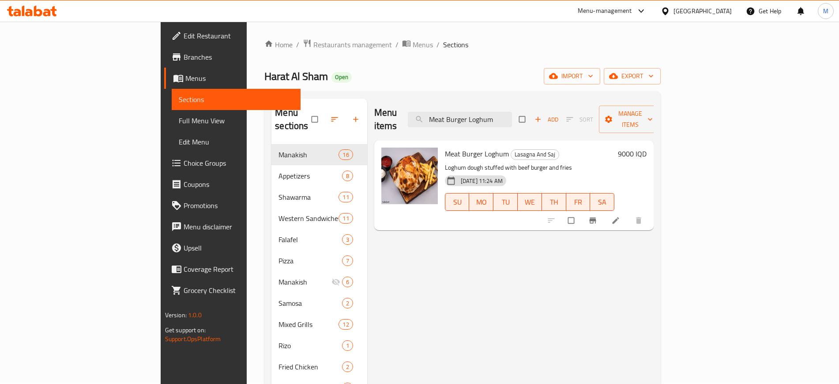
paste input "Thyme Manoucheh"
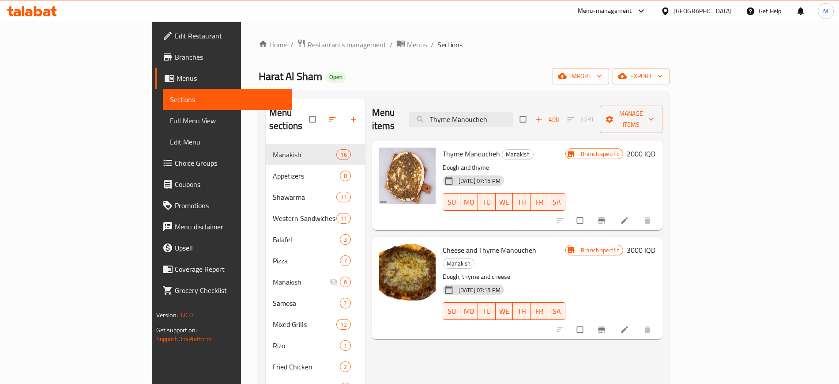
paste input "Chicken Pizza"
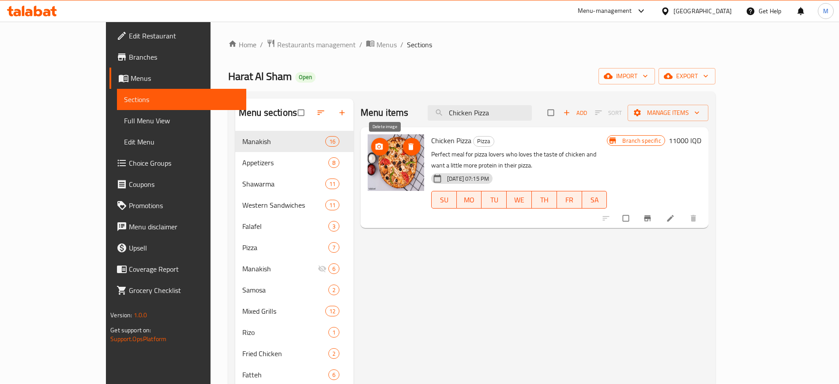
paste input "Mix"
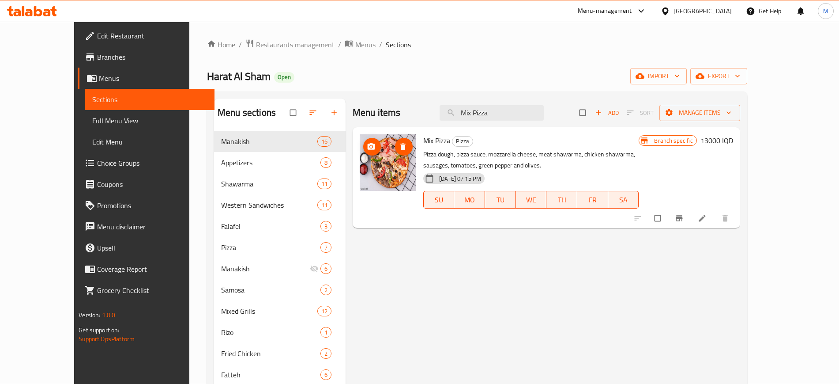
paste input "Hummus With Meat"
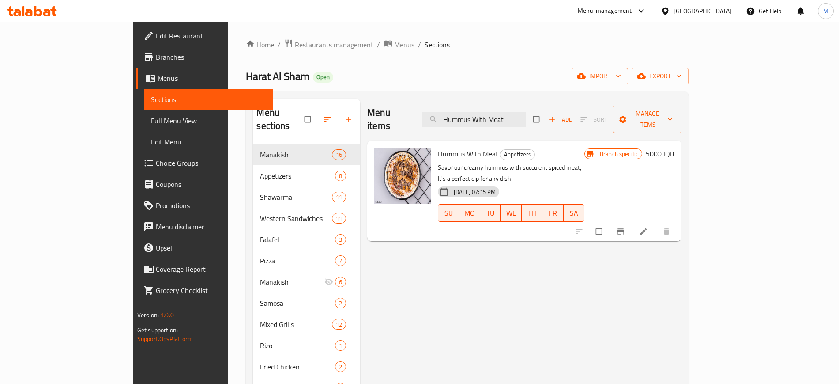
paste input "Chicken Arayes"
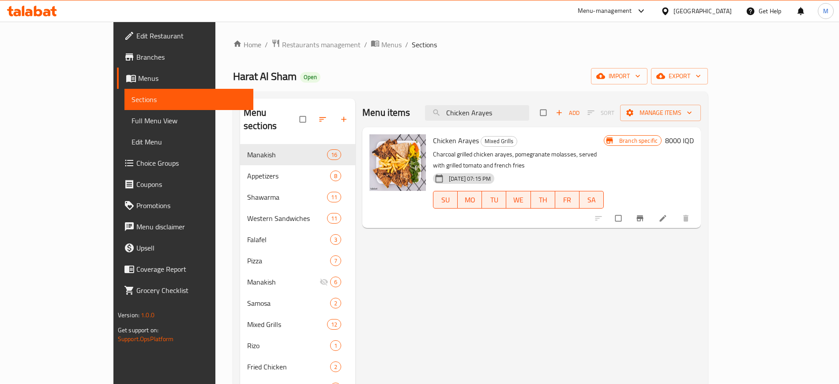
paste input "Yalanji Dish"
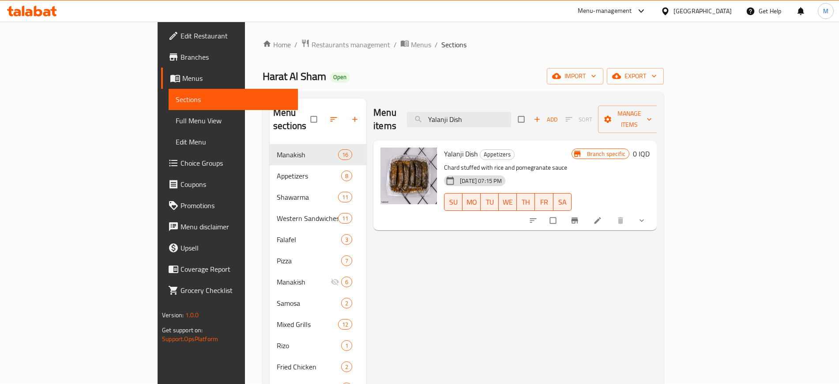
paste input "Vine Leaves Fatte"
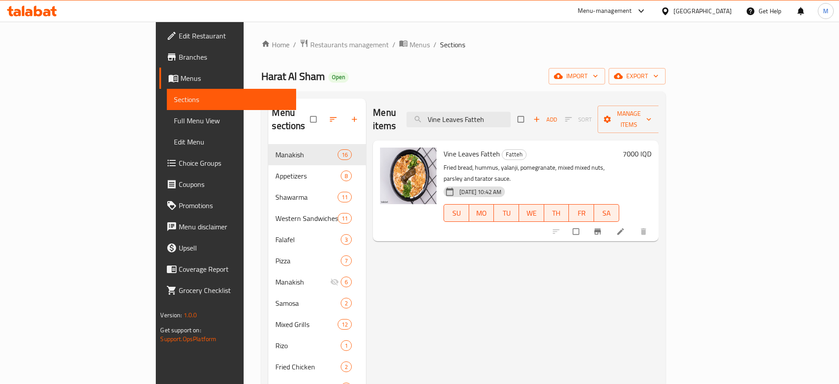
paste input "Arabic Falafel"
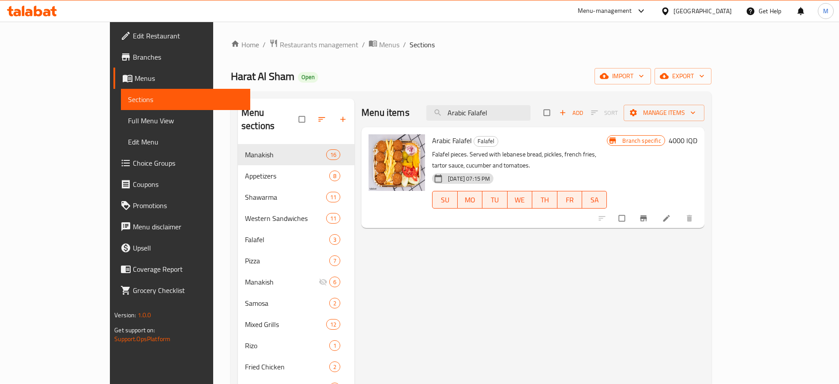
paste input "Strips Mea"
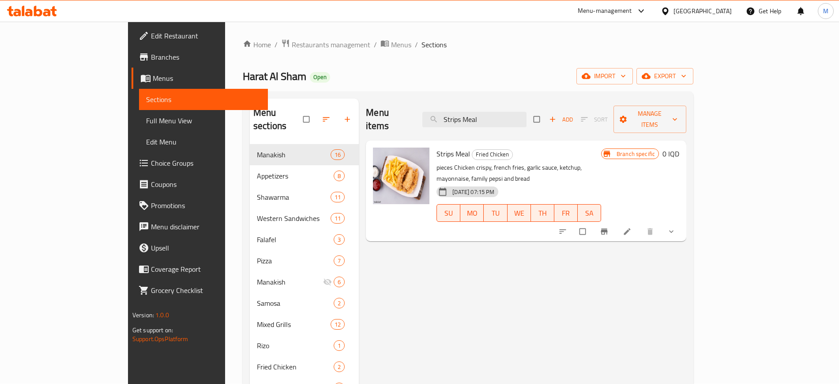
paste input "ausages Pizza"
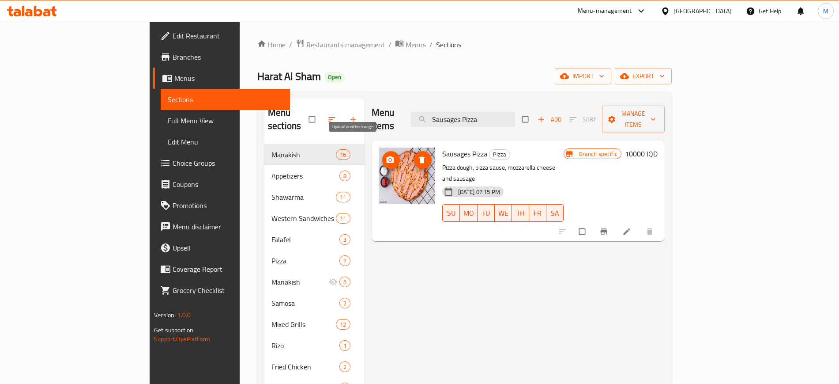
paste input "Meat"
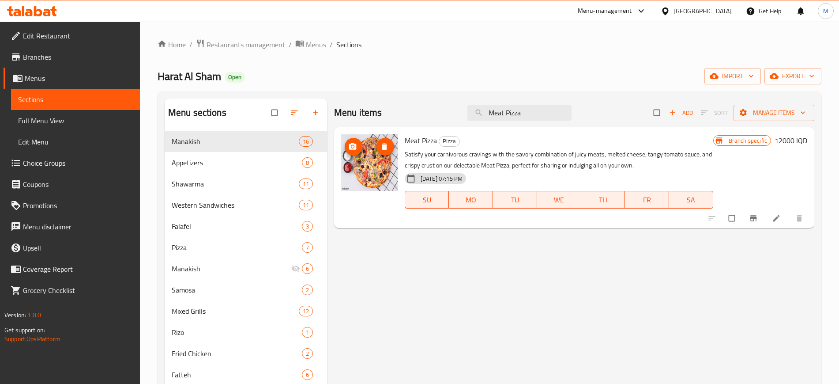
paste input "Onion Rings"
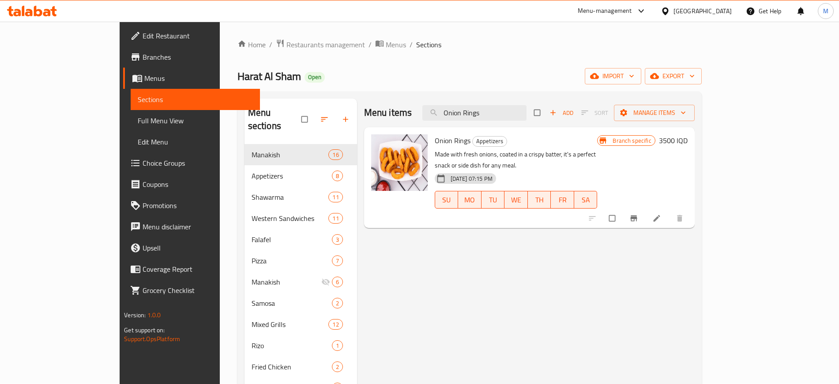
paste input "Ceasar Salad"
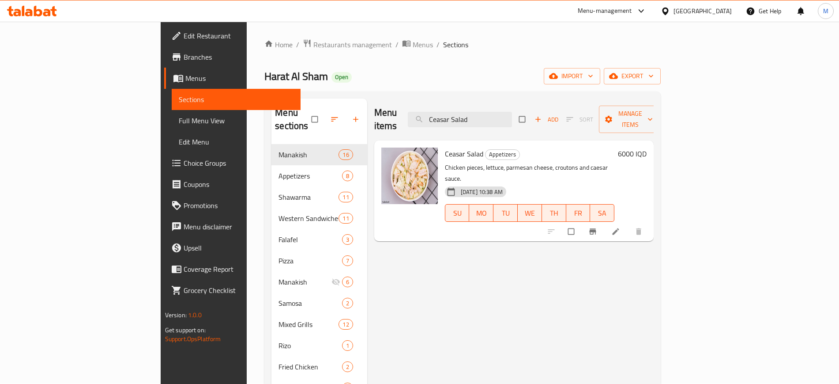
paste input "Nuggets Dish"
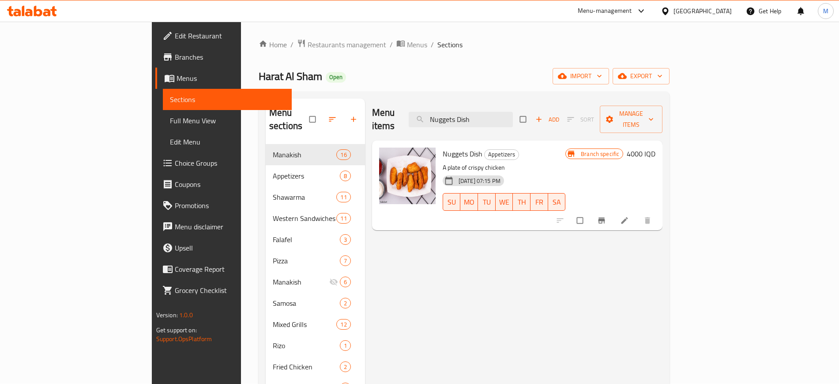
paste input "Meat Safiha"
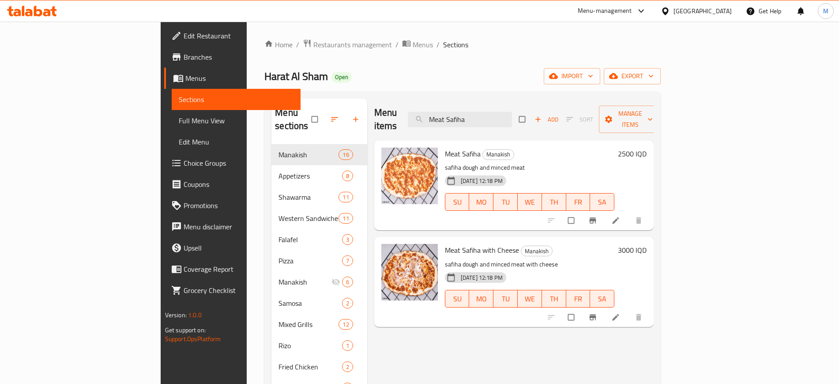
paste input "Chicken Kebab"
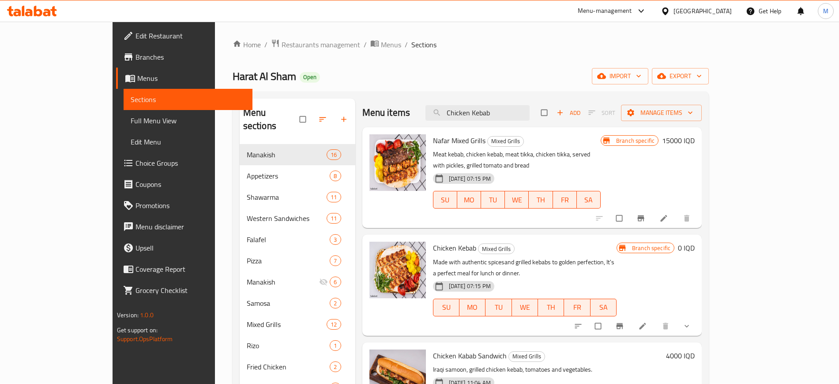
paste input "Meat Arayes"
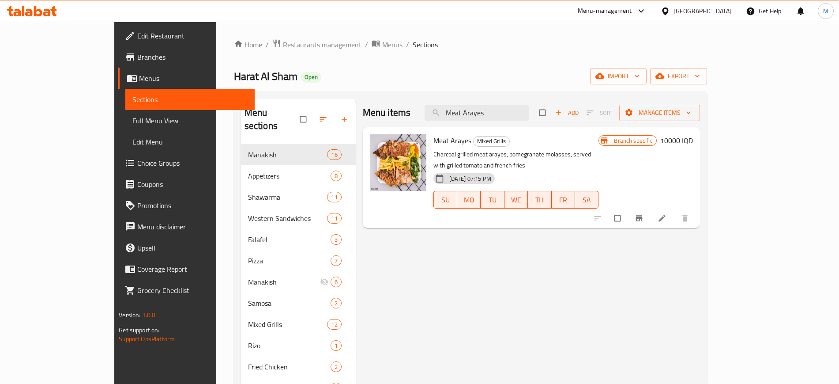
paste input "Chicken Tikka"
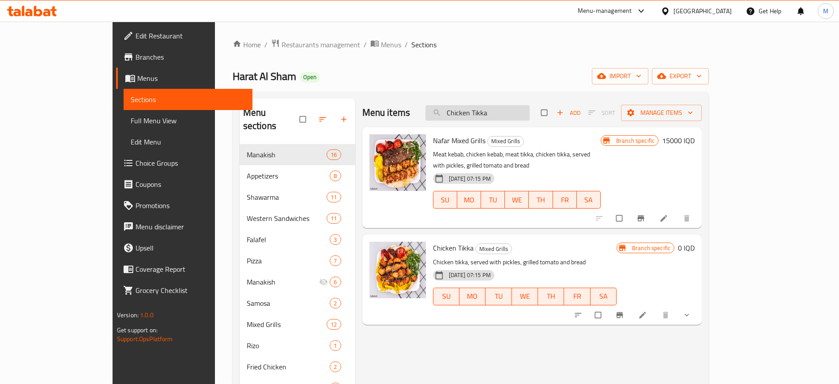
paste input "Meat Kebab"
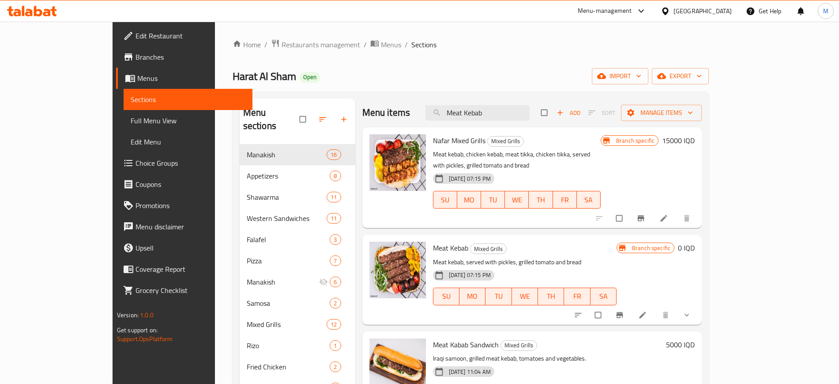
paste input "Hummus Fatteh"
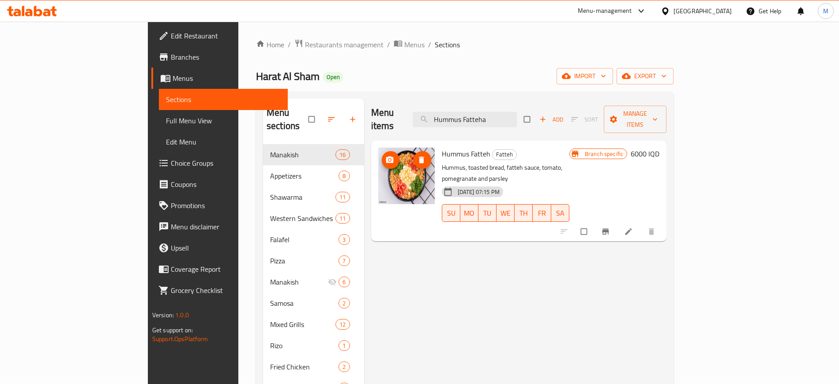
paste input "Kumpir"
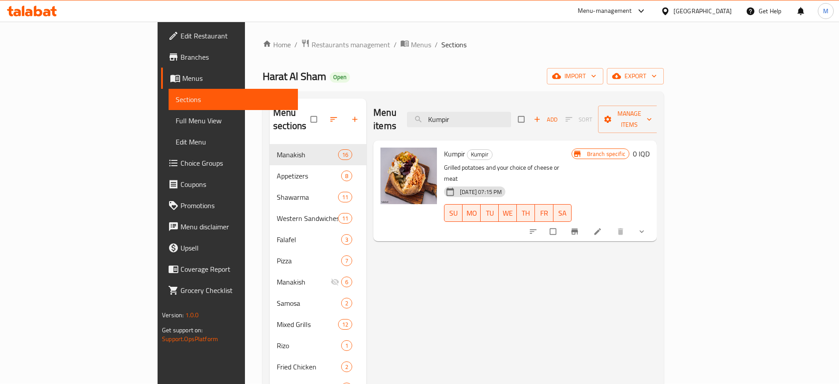
paste input "Rizo"
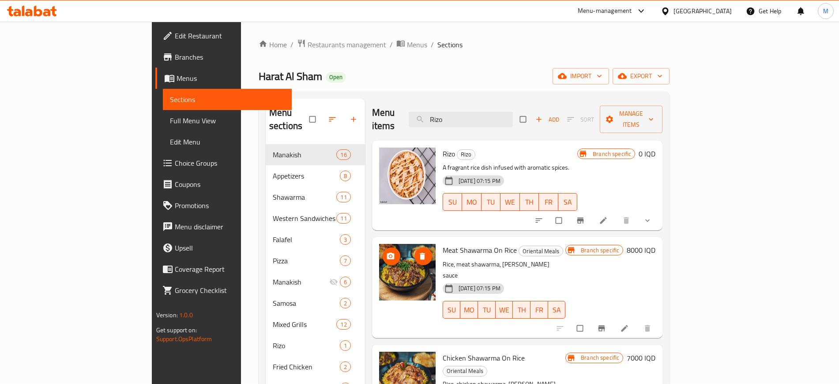
paste input "Sausage"
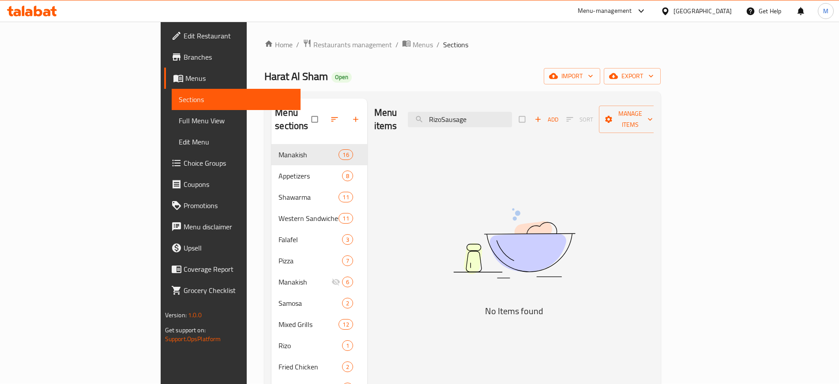
paste input "search"
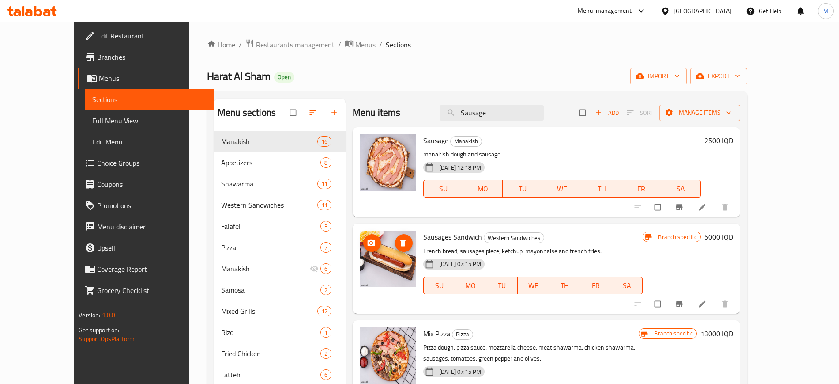
paste input "Chicken Shawarma Sandwich"
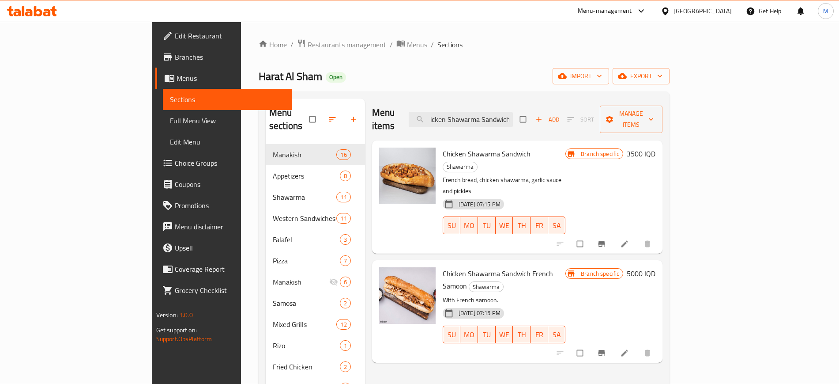
scroll to position [0, 0]
paste input "Mortadella Samosa with Cheese"
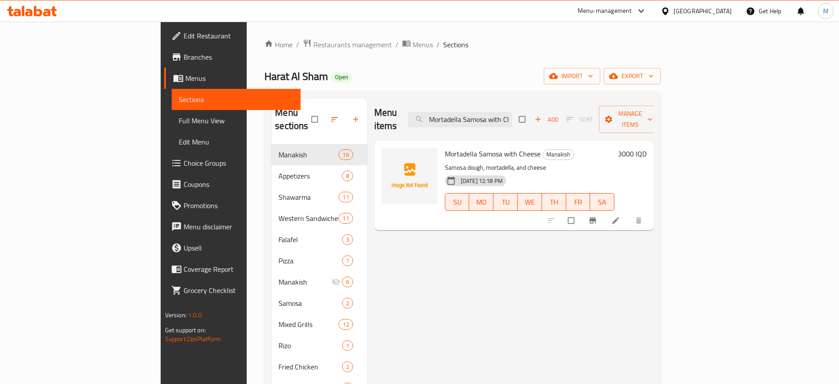
paste input "Syrian Potatoes"
type input "Syrian Potatoes"
